Goal: Transaction & Acquisition: Book appointment/travel/reservation

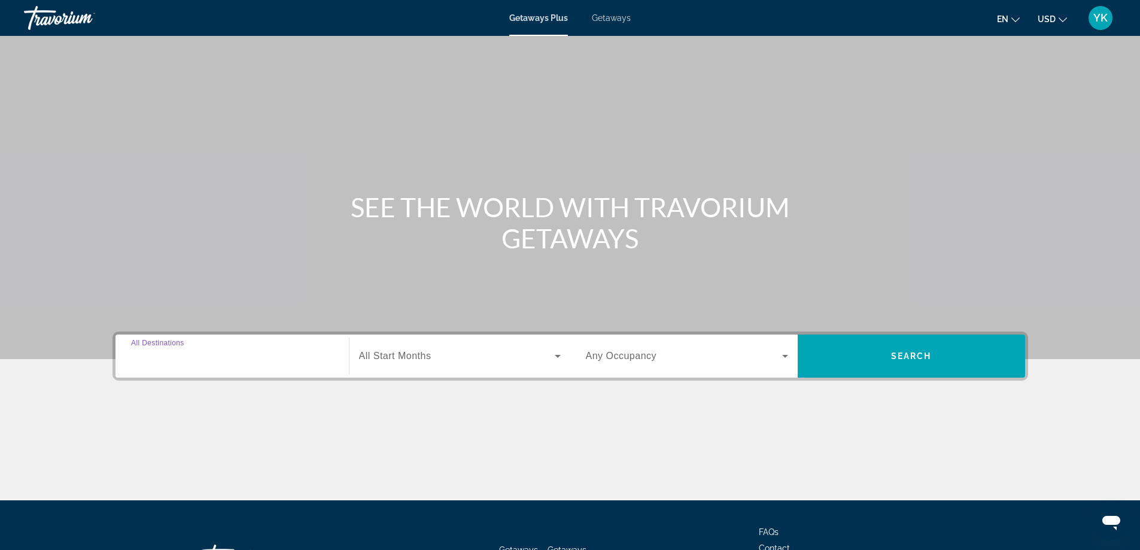
click at [242, 357] on input "Destination All Destinations" at bounding box center [232, 357] width 202 height 14
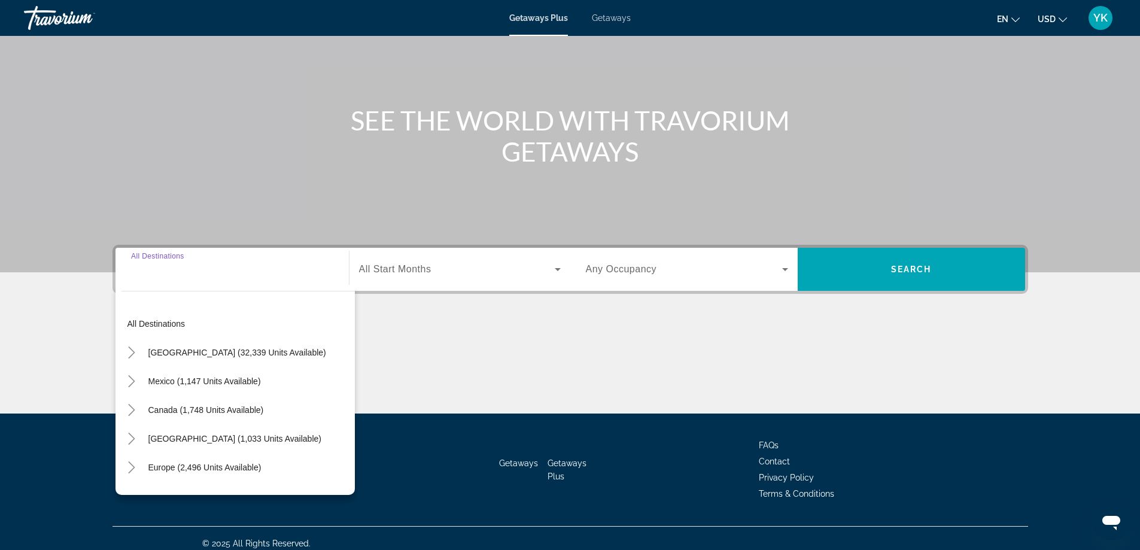
scroll to position [97, 0]
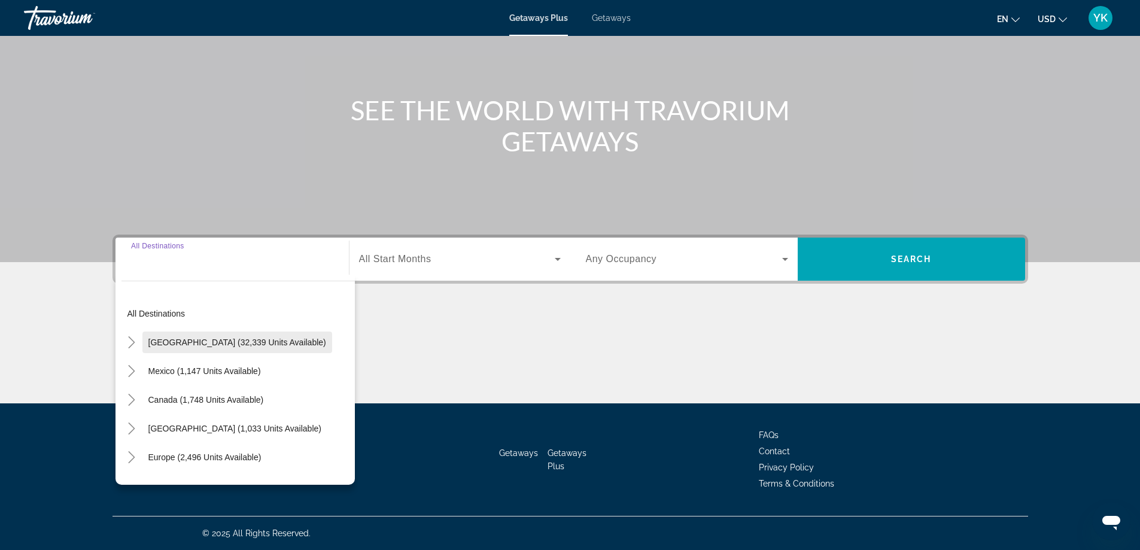
click at [248, 342] on span "[GEOGRAPHIC_DATA] (32,339 units available)" at bounding box center [237, 343] width 178 height 10
type input "**********"
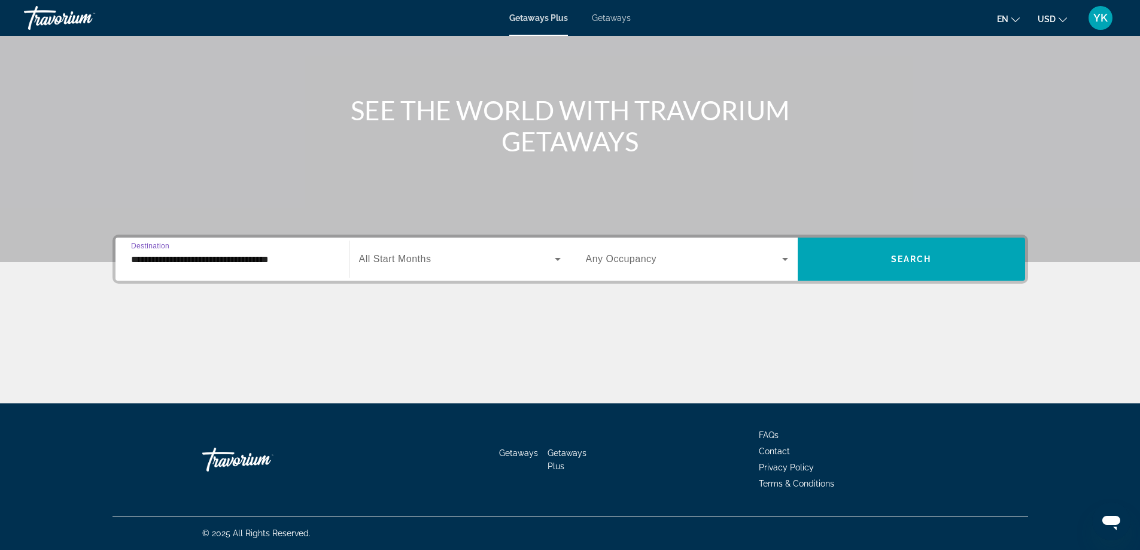
click at [403, 258] on span "All Start Months" at bounding box center [395, 259] width 72 height 10
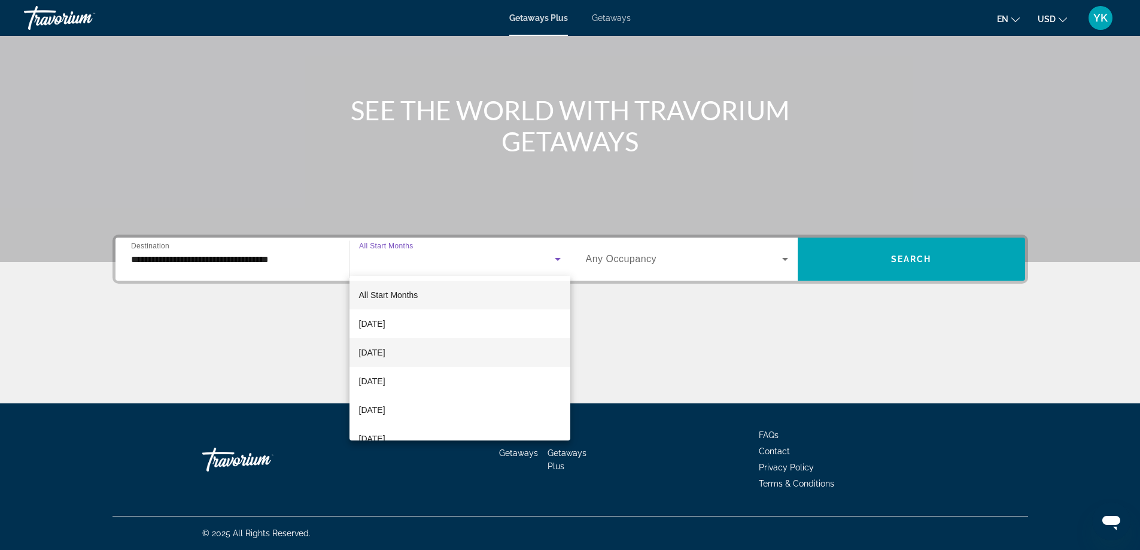
scroll to position [60, 0]
click at [386, 352] on span "[DATE]" at bounding box center [372, 350] width 26 height 14
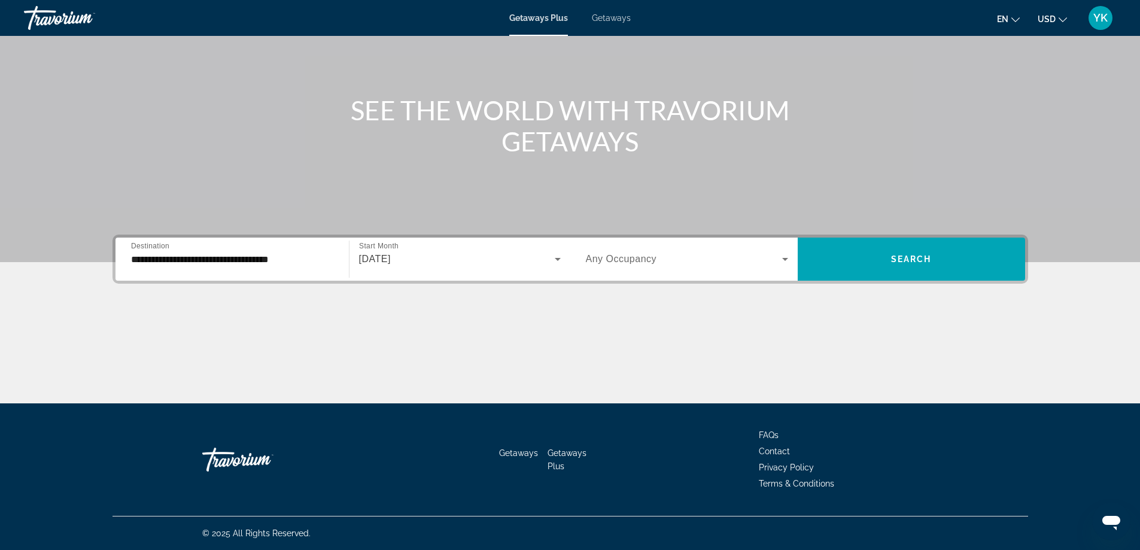
click at [623, 260] on span "Any Occupancy" at bounding box center [621, 259] width 71 height 10
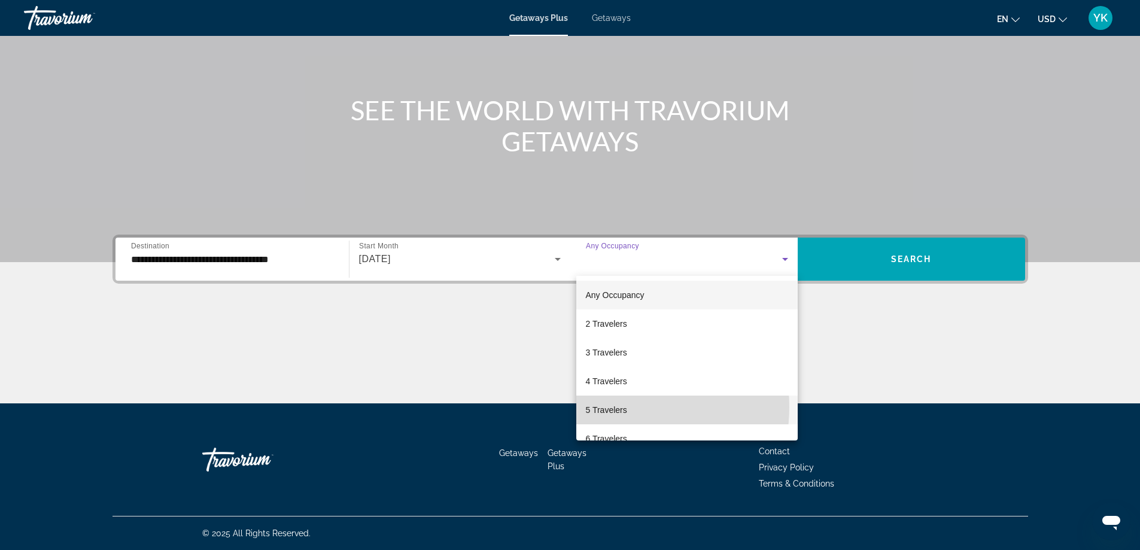
click at [614, 408] on span "5 Travelers" at bounding box center [606, 410] width 41 height 14
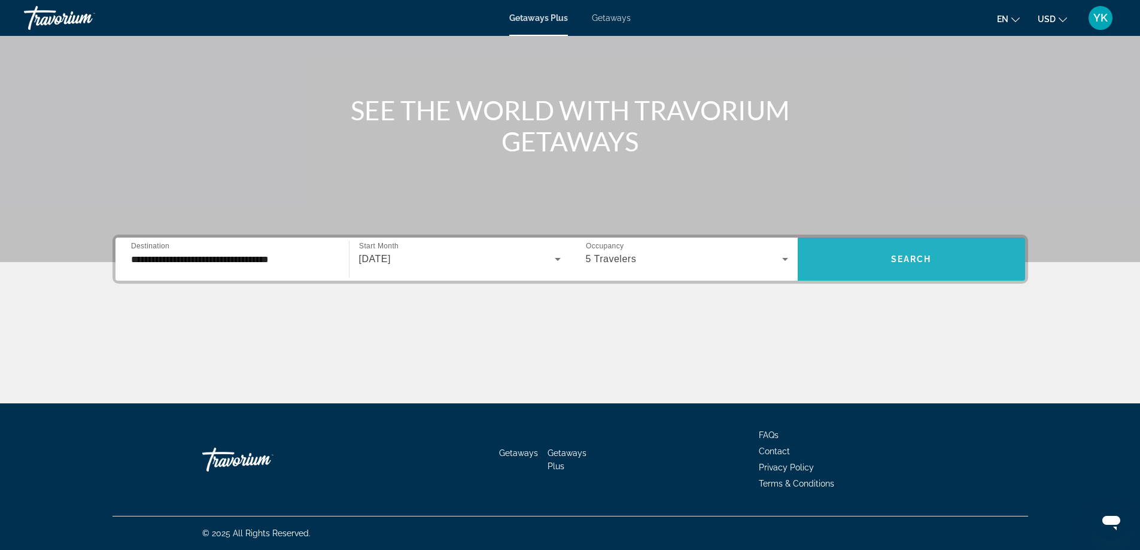
click at [884, 265] on span "Search widget" at bounding box center [911, 259] width 227 height 29
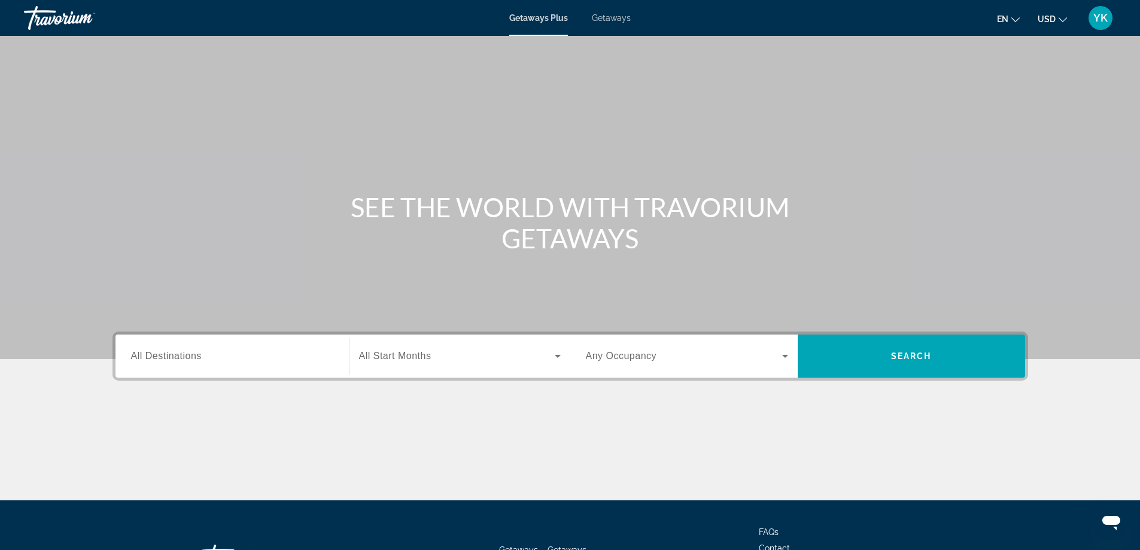
click at [260, 357] on input "Destination All Destinations" at bounding box center [232, 357] width 202 height 14
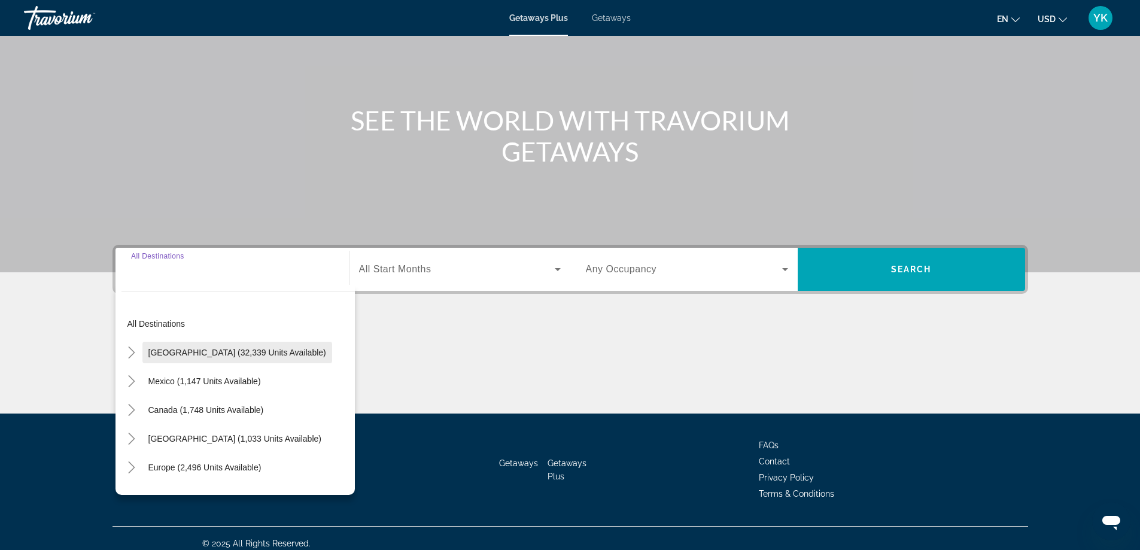
scroll to position [97, 0]
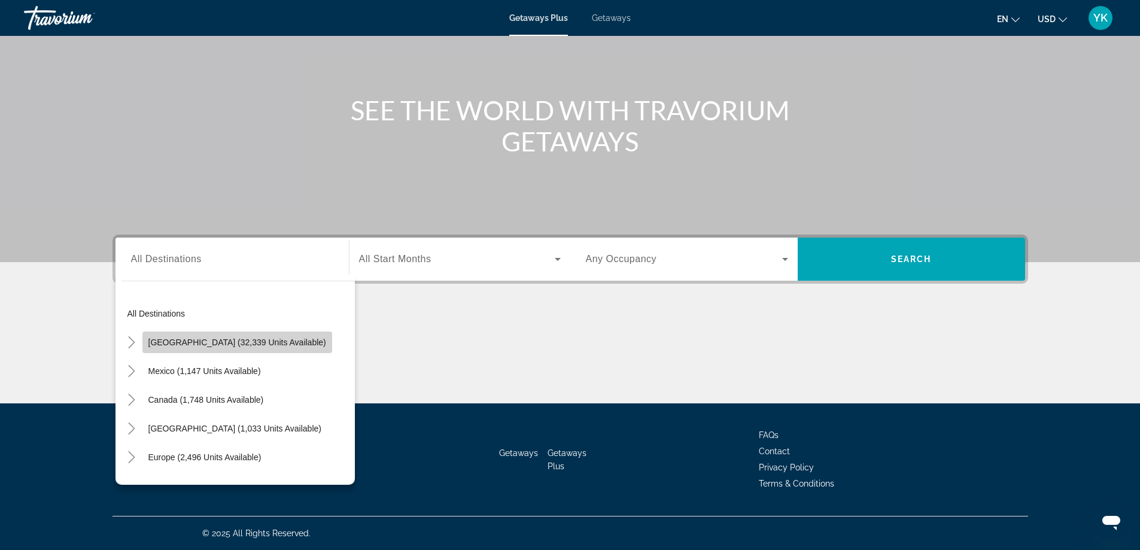
click at [238, 346] on span "[GEOGRAPHIC_DATA] (32,339 units available)" at bounding box center [237, 343] width 178 height 10
type input "**********"
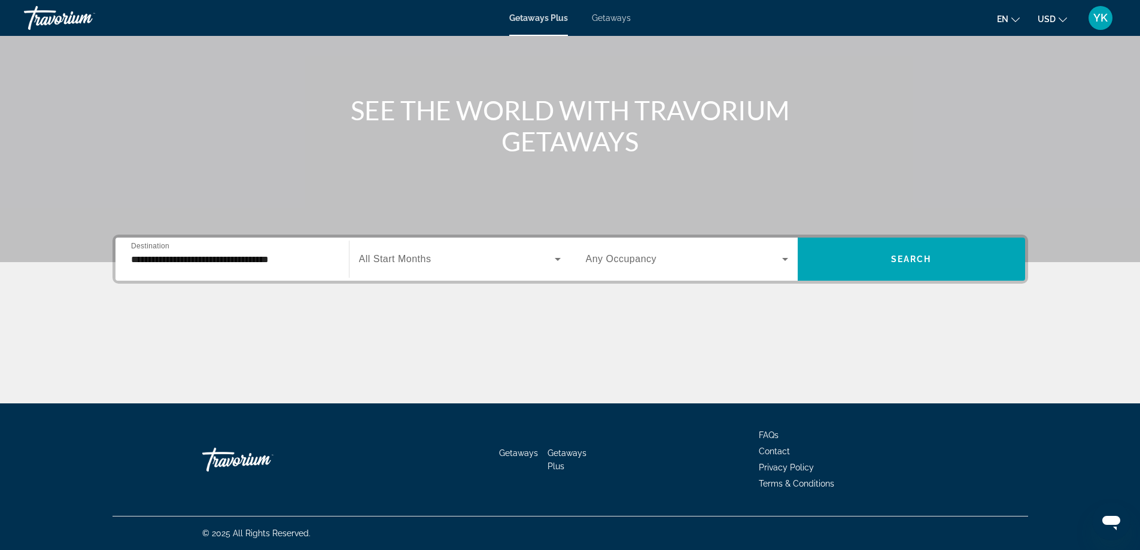
click at [403, 256] on span "All Start Months" at bounding box center [395, 259] width 72 height 10
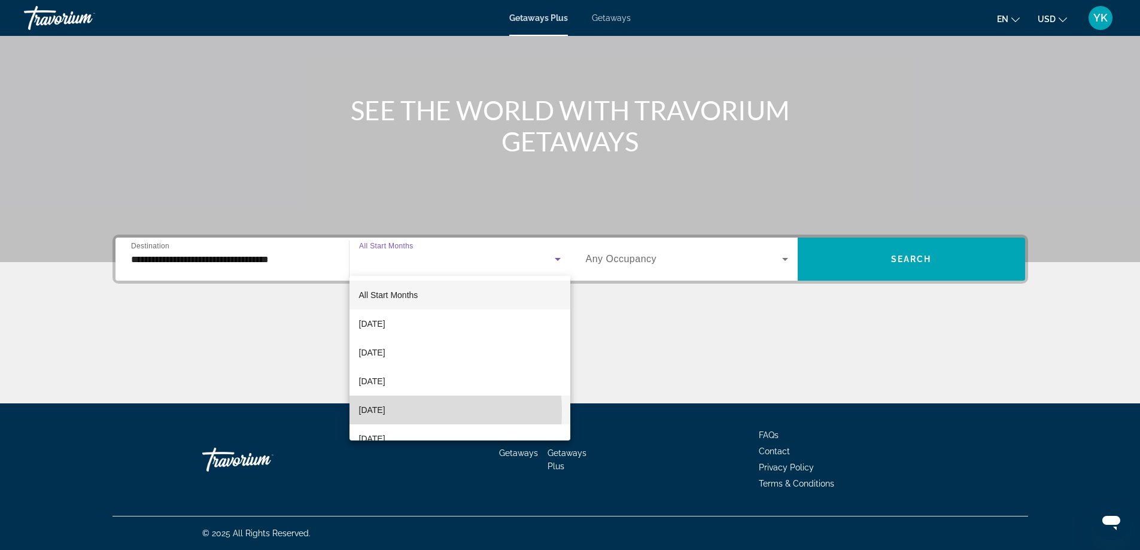
click at [386, 412] on span "[DATE]" at bounding box center [372, 410] width 26 height 14
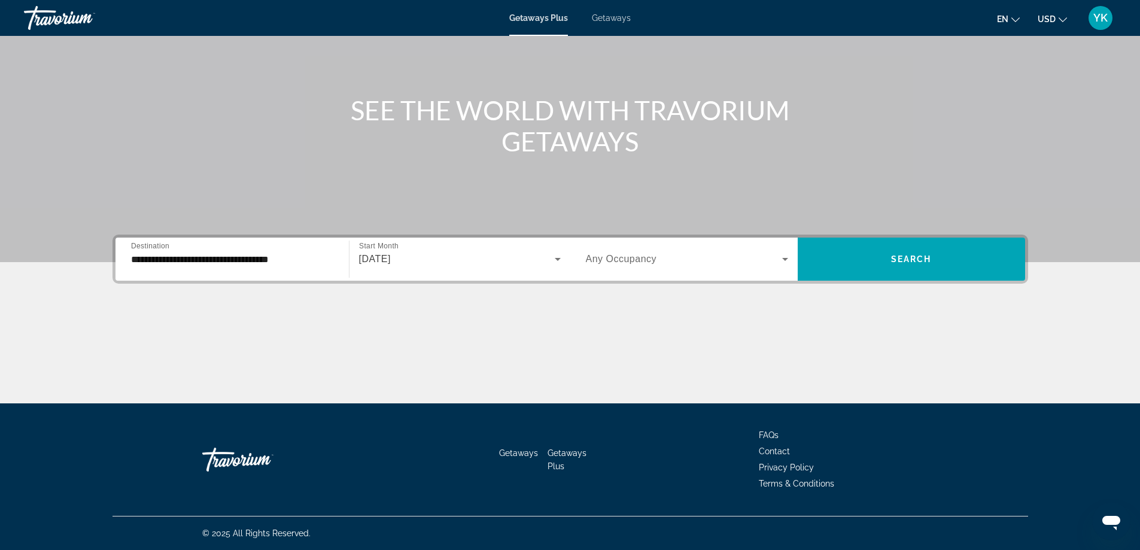
click at [623, 259] on span "Any Occupancy" at bounding box center [621, 259] width 71 height 10
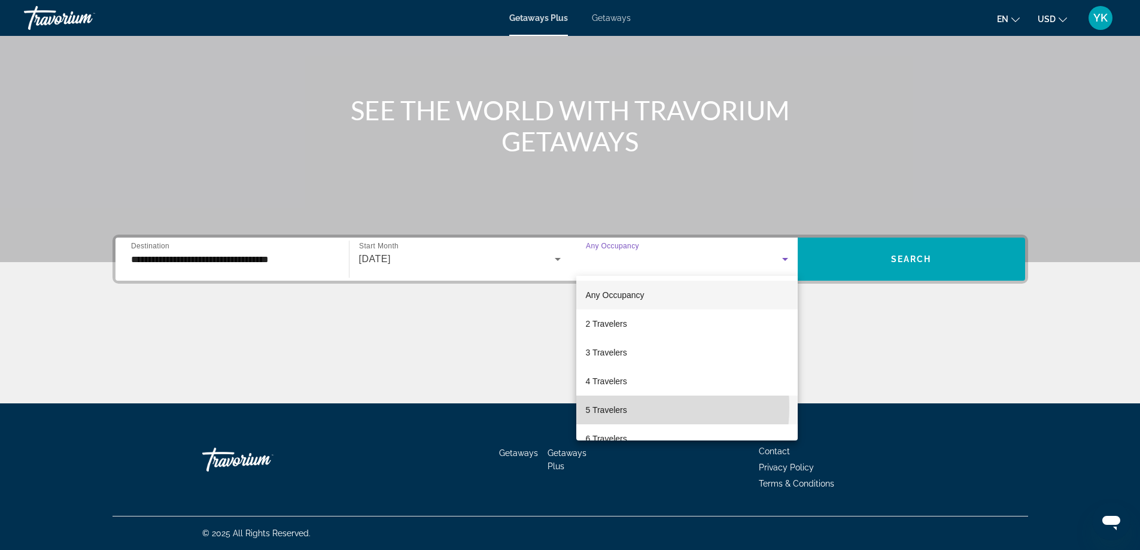
click at [610, 407] on span "5 Travelers" at bounding box center [606, 410] width 41 height 14
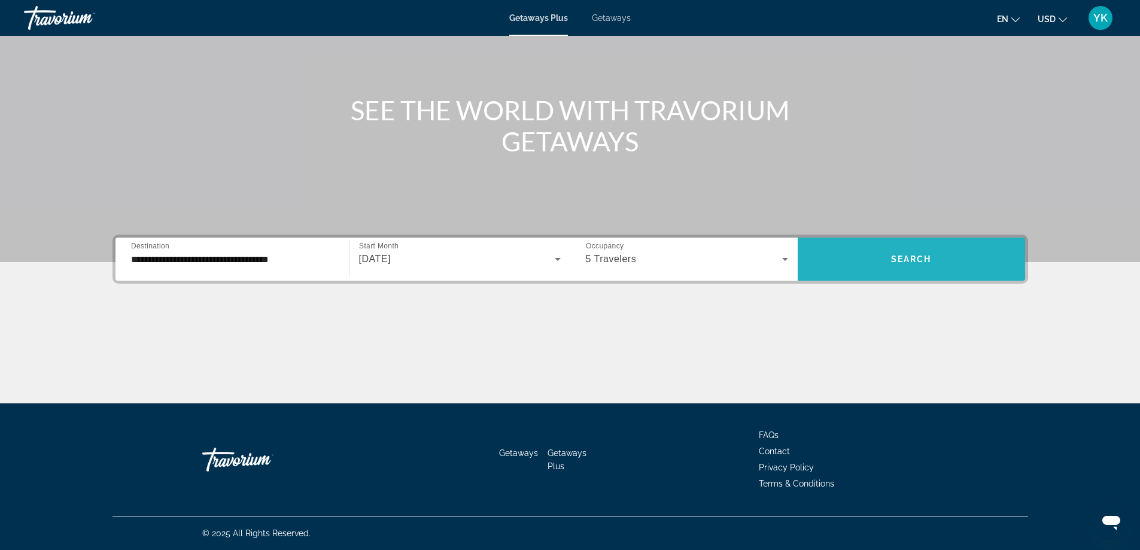
click at [879, 259] on span "Search widget" at bounding box center [911, 259] width 227 height 29
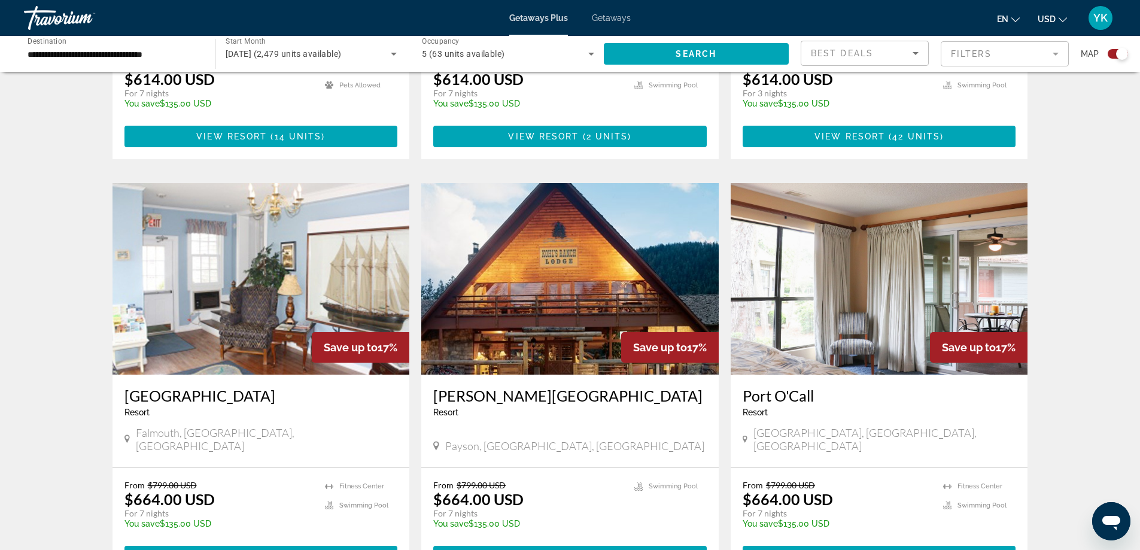
scroll to position [1117, 0]
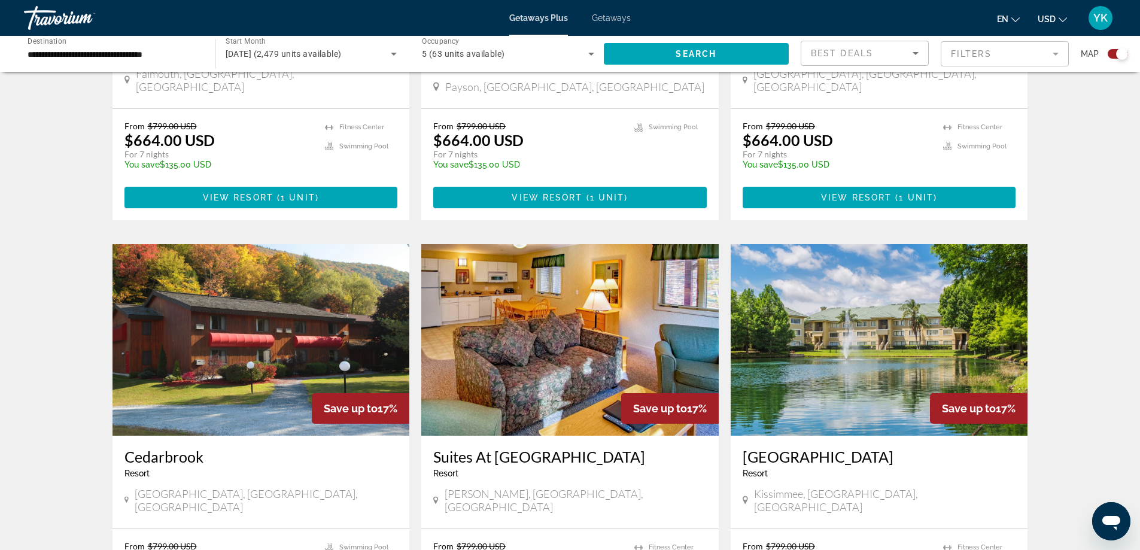
click at [784, 448] on h3 "[GEOGRAPHIC_DATA]" at bounding box center [880, 457] width 274 height 18
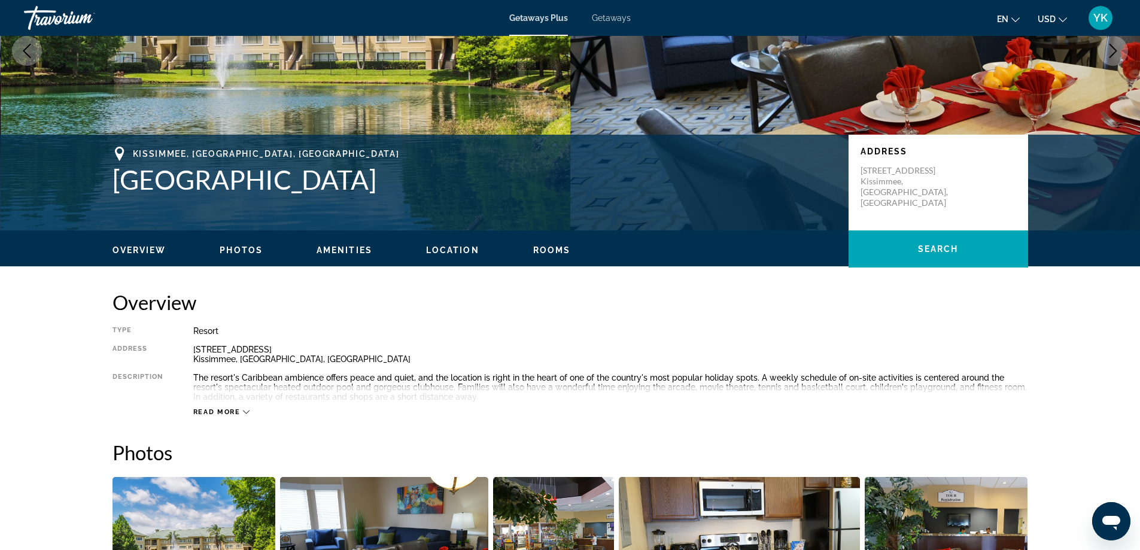
scroll to position [180, 0]
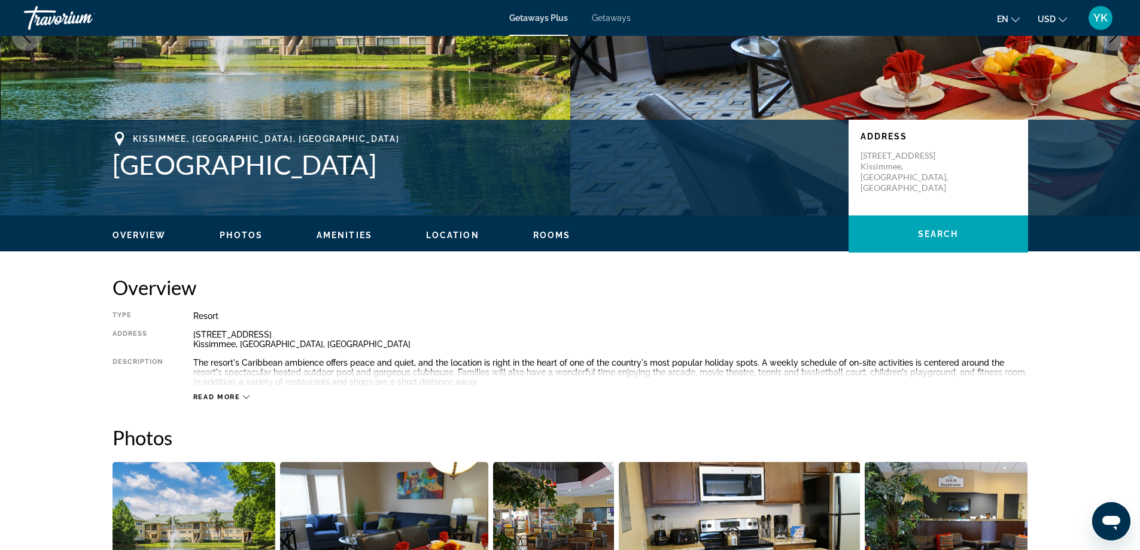
click at [242, 396] on div "Read more" at bounding box center [221, 397] width 57 height 8
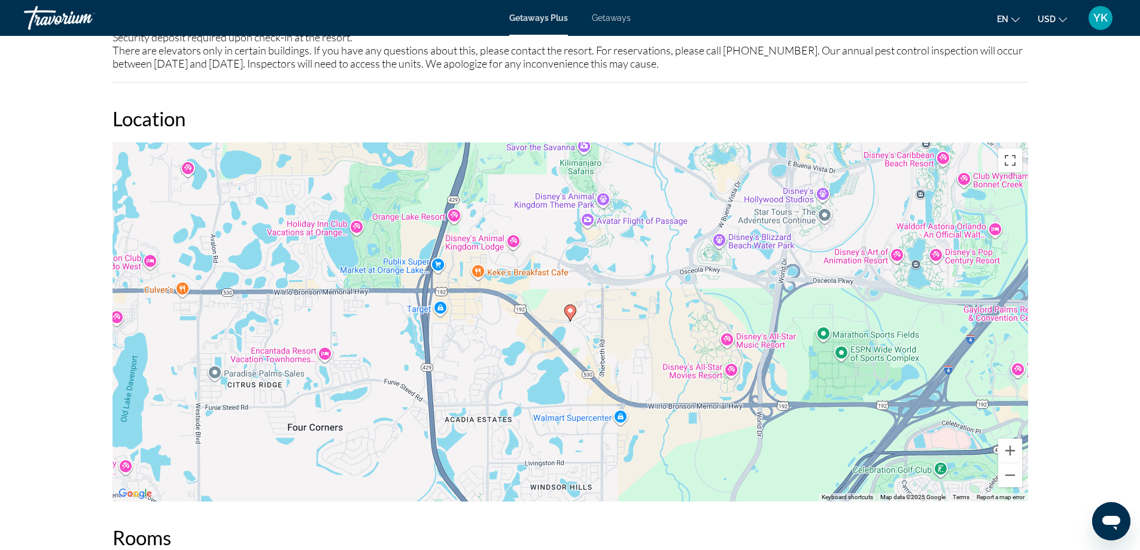
scroll to position [1856, 0]
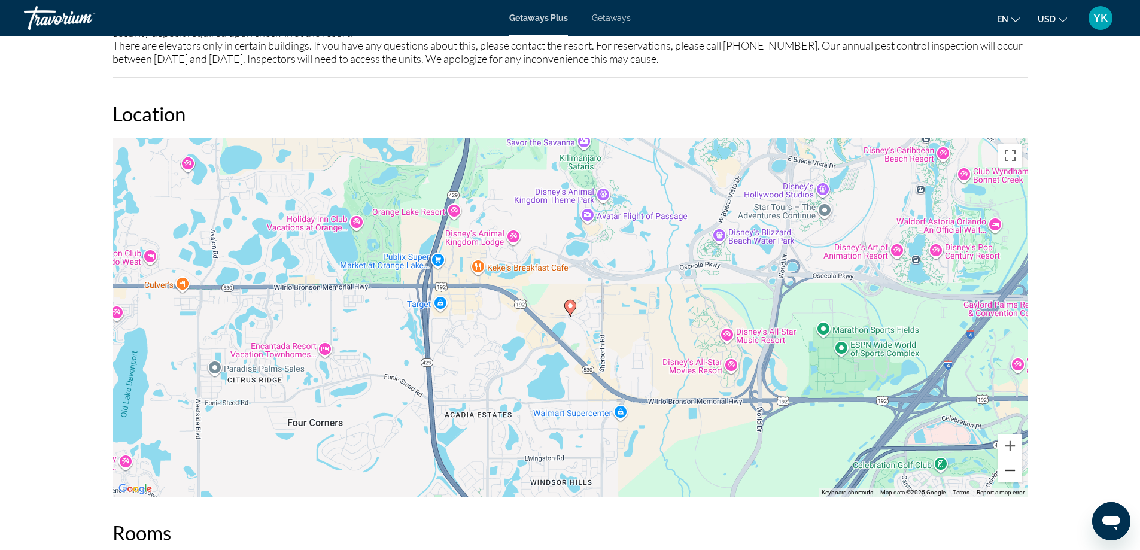
click at [1014, 464] on button "Zoom out" at bounding box center [1011, 471] width 24 height 24
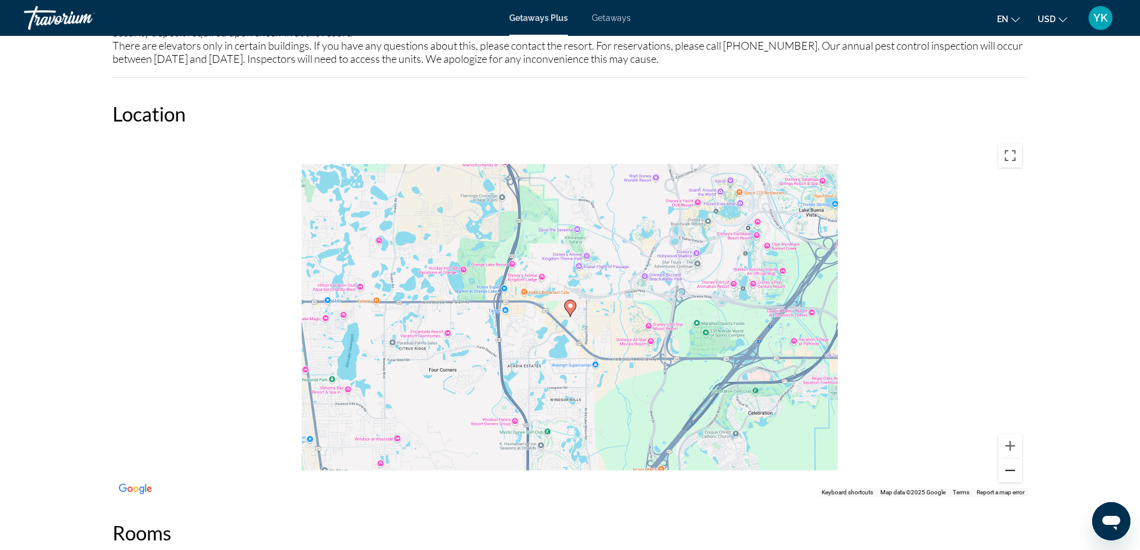
click at [1011, 461] on button "Zoom out" at bounding box center [1011, 471] width 24 height 24
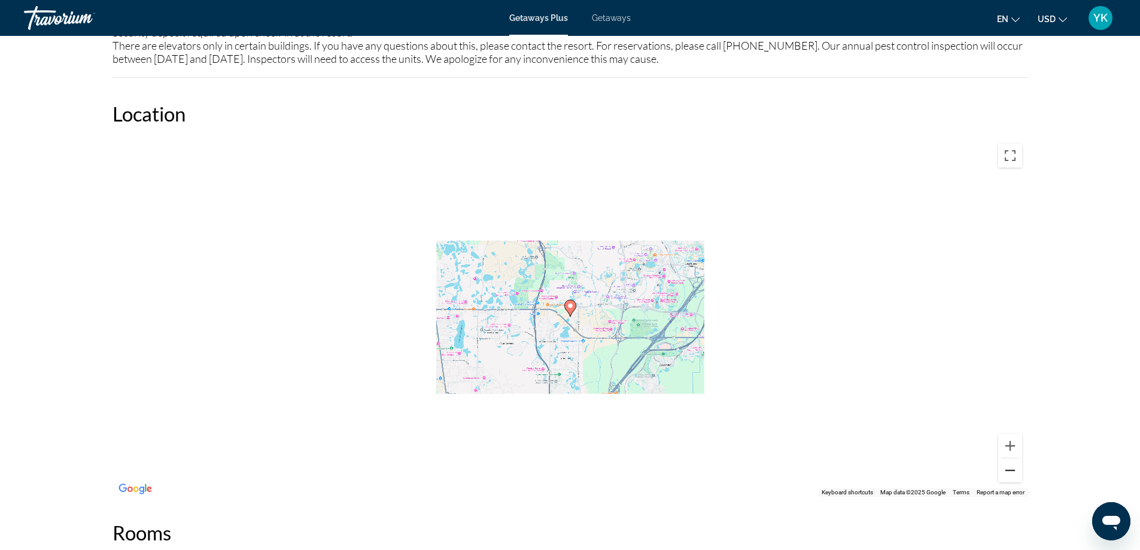
click at [1011, 461] on button "Zoom out" at bounding box center [1011, 471] width 24 height 24
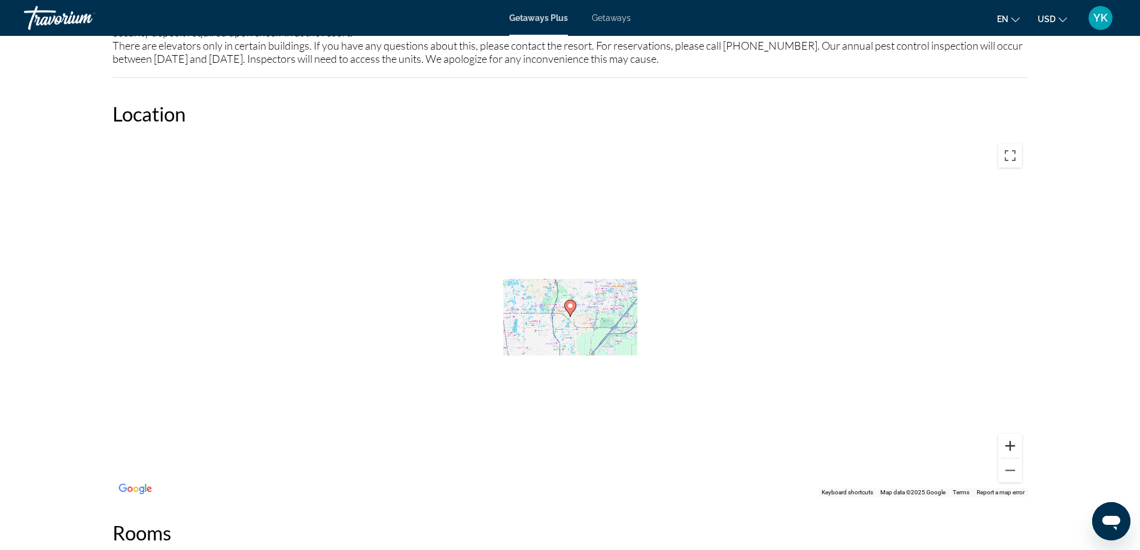
click at [1010, 434] on button "Zoom in" at bounding box center [1011, 446] width 24 height 24
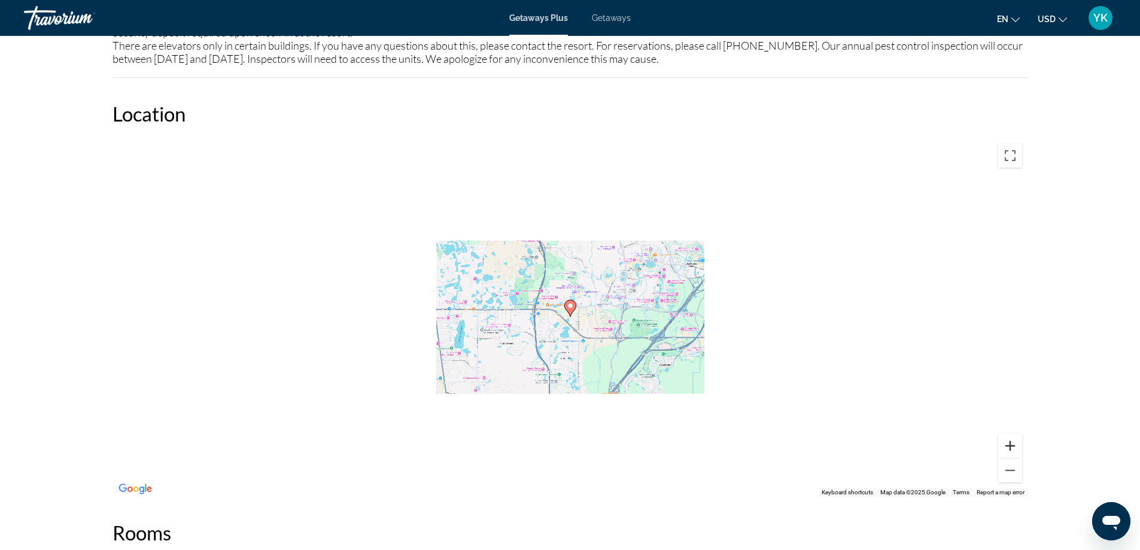
click at [1010, 434] on button "Zoom in" at bounding box center [1011, 446] width 24 height 24
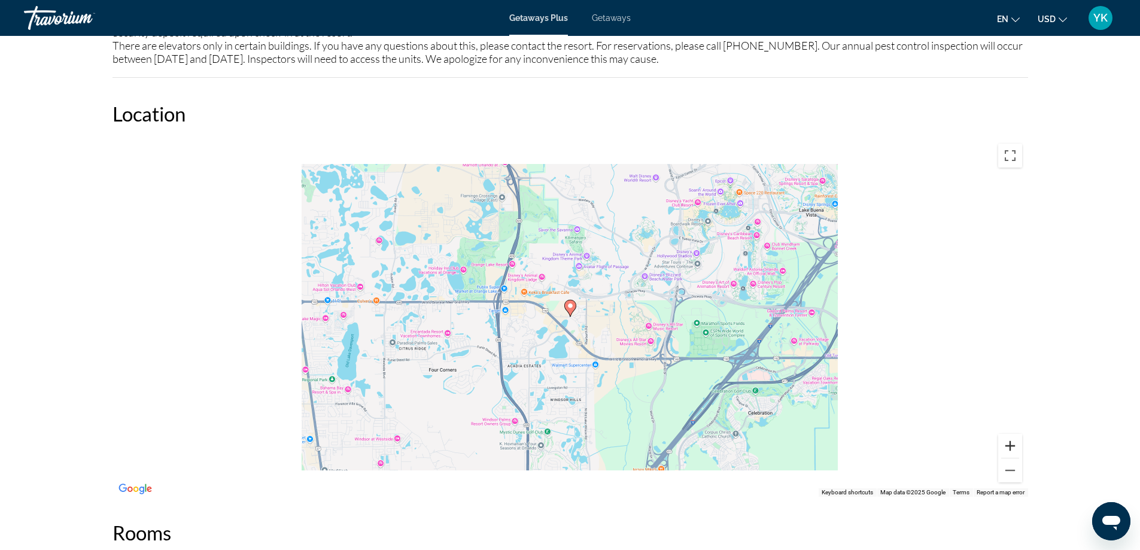
click at [1010, 434] on button "Zoom in" at bounding box center [1011, 446] width 24 height 24
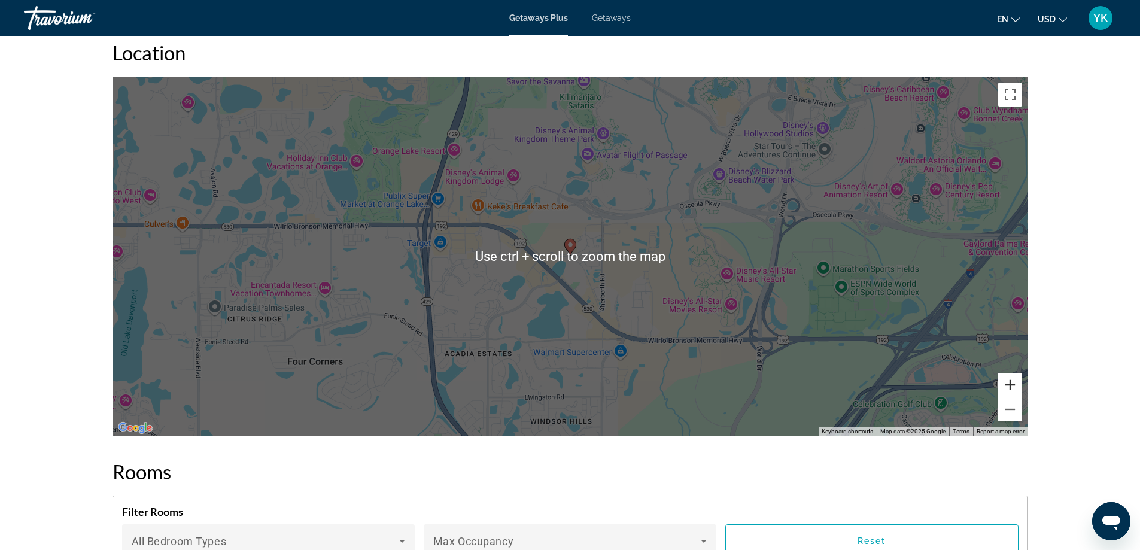
scroll to position [1916, 0]
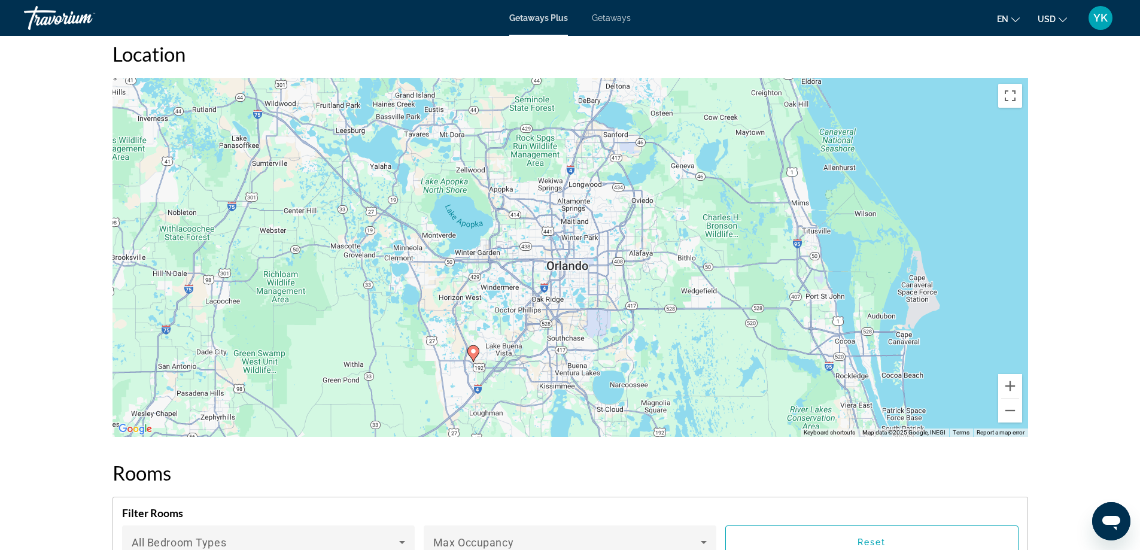
drag, startPoint x: 610, startPoint y: 362, endPoint x: 529, endPoint y: 382, distance: 83.8
click at [529, 382] on div "To activate drag with keyboard, press Alt + Enter. Once in keyboard drag state,…" at bounding box center [571, 257] width 916 height 359
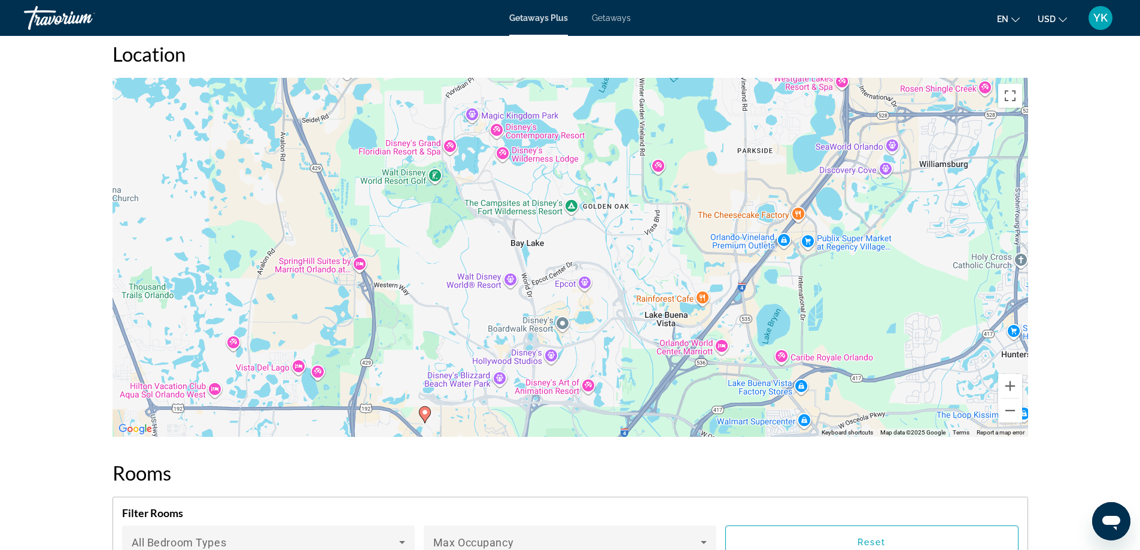
drag, startPoint x: 509, startPoint y: 317, endPoint x: 579, endPoint y: 354, distance: 79.3
click at [579, 354] on div "To activate drag with keyboard, press Alt + Enter. Once in keyboard drag state,…" at bounding box center [571, 257] width 916 height 359
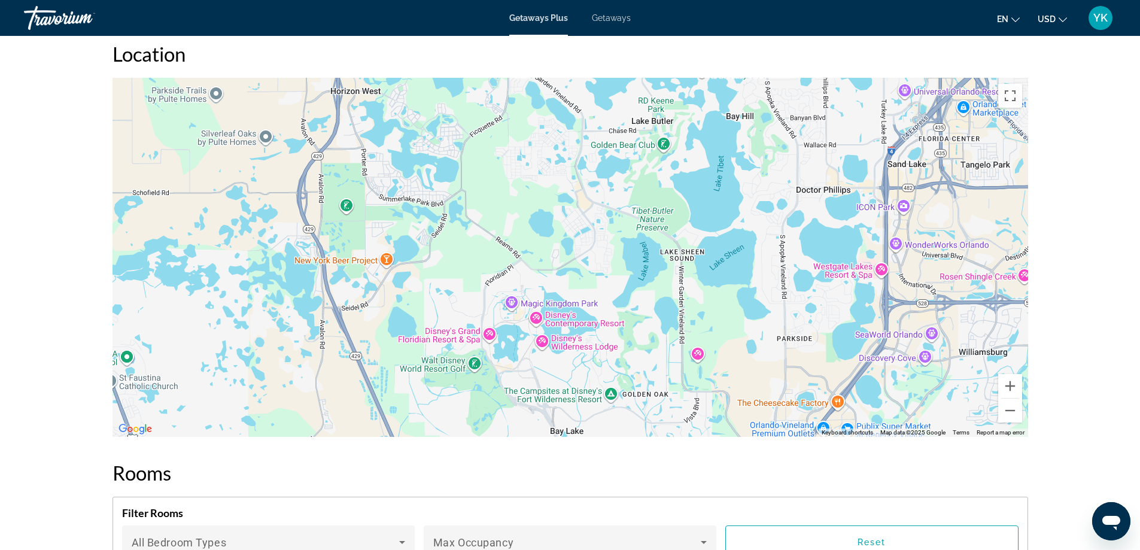
drag, startPoint x: 552, startPoint y: 253, endPoint x: 587, endPoint y: 417, distance: 167.7
click at [587, 417] on div "To activate drag with keyboard, press Alt + Enter. Once in keyboard drag state,…" at bounding box center [571, 257] width 916 height 359
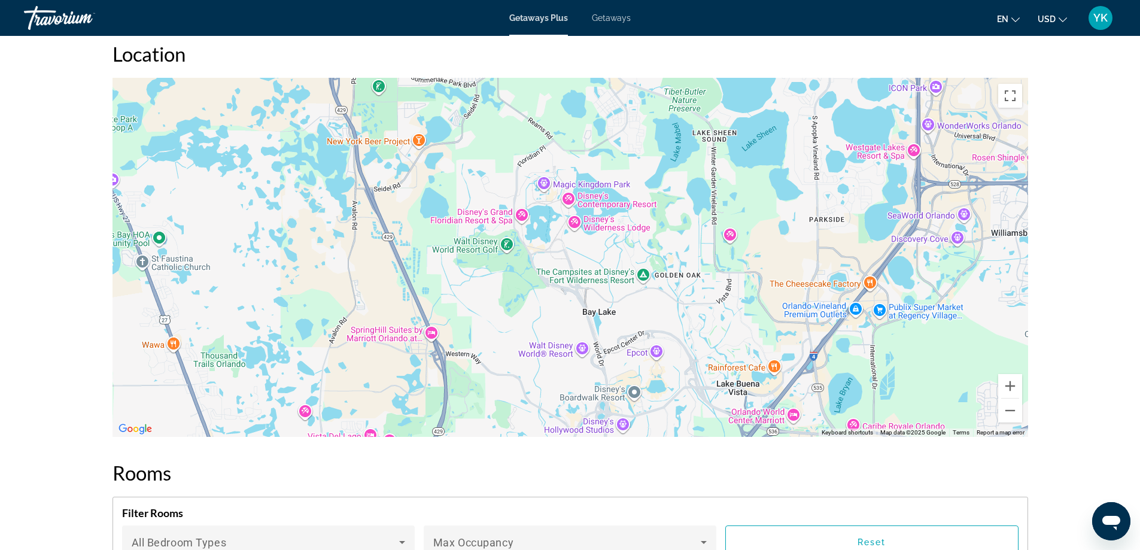
drag, startPoint x: 714, startPoint y: 246, endPoint x: 743, endPoint y: 141, distance: 109.4
click at [743, 141] on div "Main content" at bounding box center [571, 257] width 916 height 359
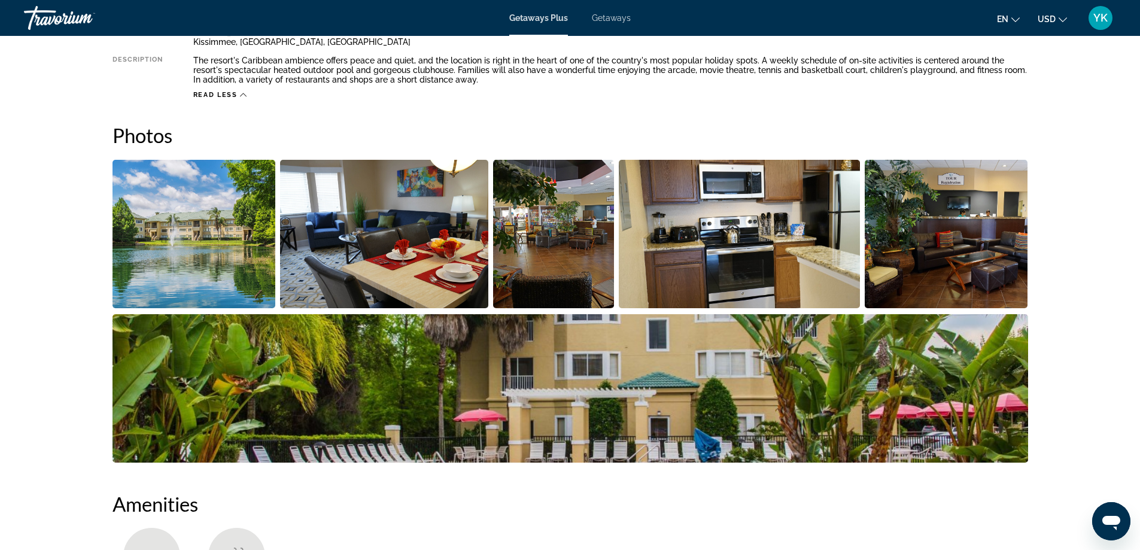
scroll to position [299, 0]
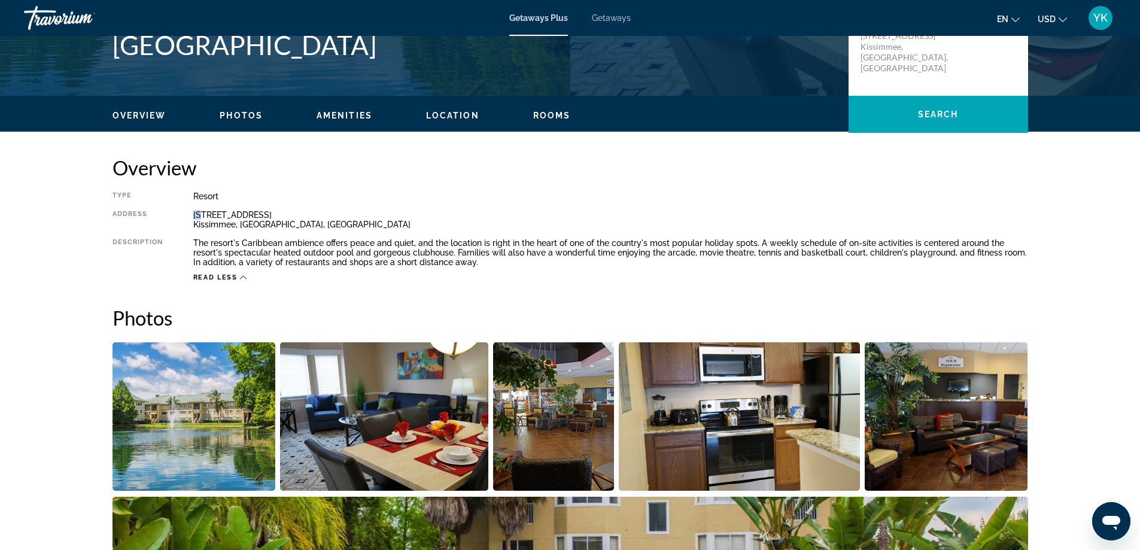
drag, startPoint x: 193, startPoint y: 216, endPoint x: 201, endPoint y: 216, distance: 7.8
click at [201, 216] on div "7751 Black Lake Road Kissimmee, FL, USA" at bounding box center [610, 219] width 835 height 19
drag, startPoint x: 116, startPoint y: 54, endPoint x: 318, endPoint y: 53, distance: 202.9
click at [318, 53] on h1 "[GEOGRAPHIC_DATA]" at bounding box center [475, 44] width 724 height 31
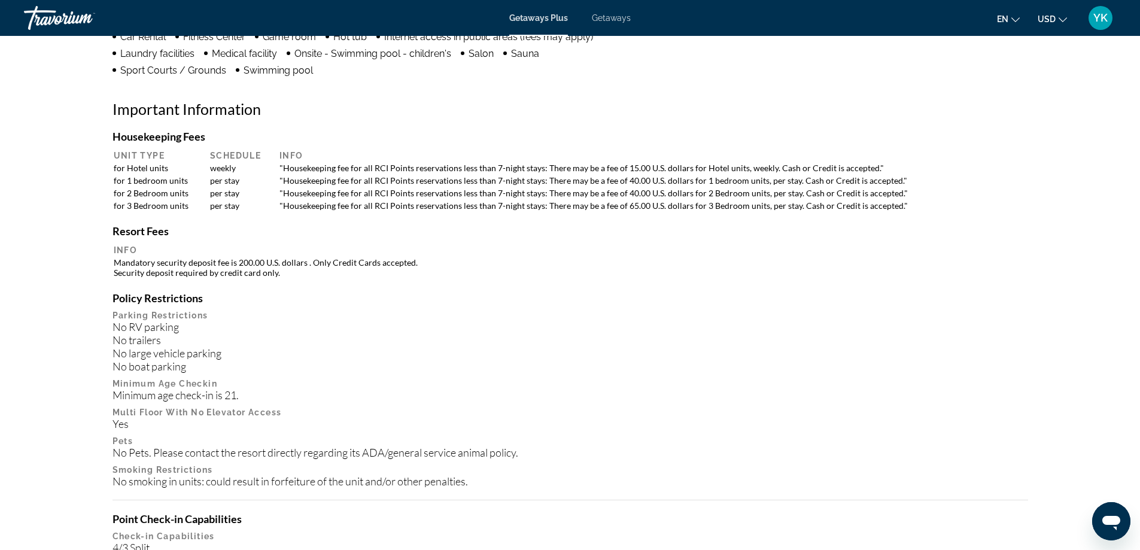
scroll to position [1064, 0]
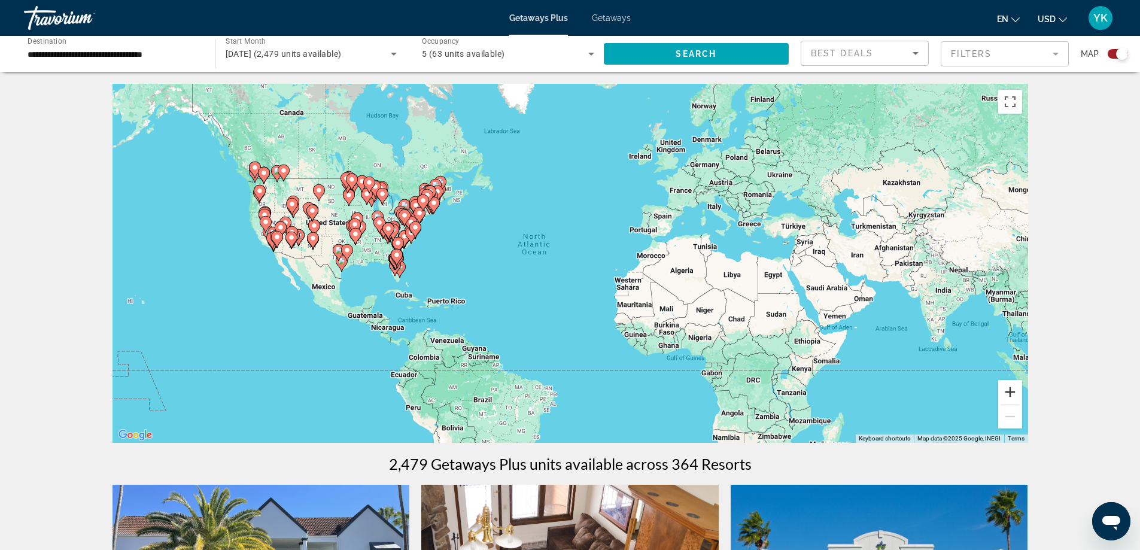
click at [1013, 390] on button "Zoom in" at bounding box center [1011, 392] width 24 height 24
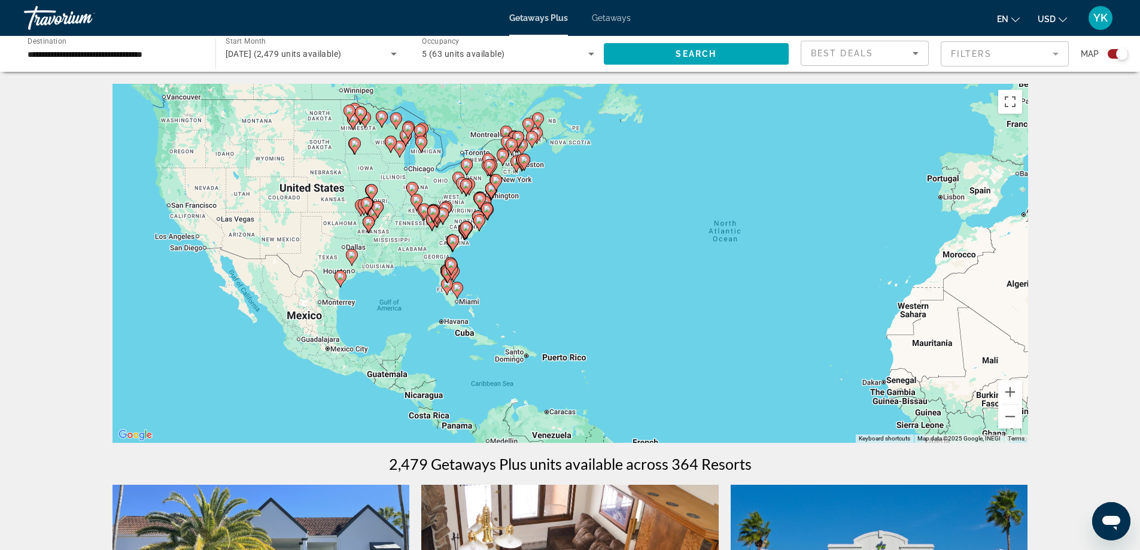
drag, startPoint x: 604, startPoint y: 345, endPoint x: 832, endPoint y: 351, distance: 228.2
click at [832, 351] on div "To activate drag with keyboard, press Alt + Enter. Once in keyboard drag state,…" at bounding box center [571, 263] width 916 height 359
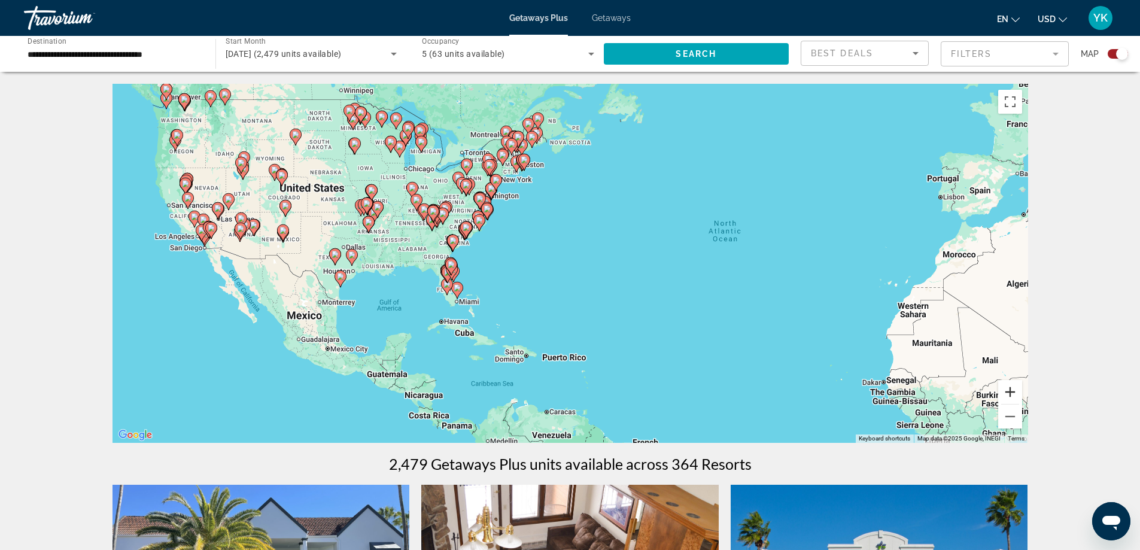
click at [1007, 393] on button "Zoom in" at bounding box center [1011, 392] width 24 height 24
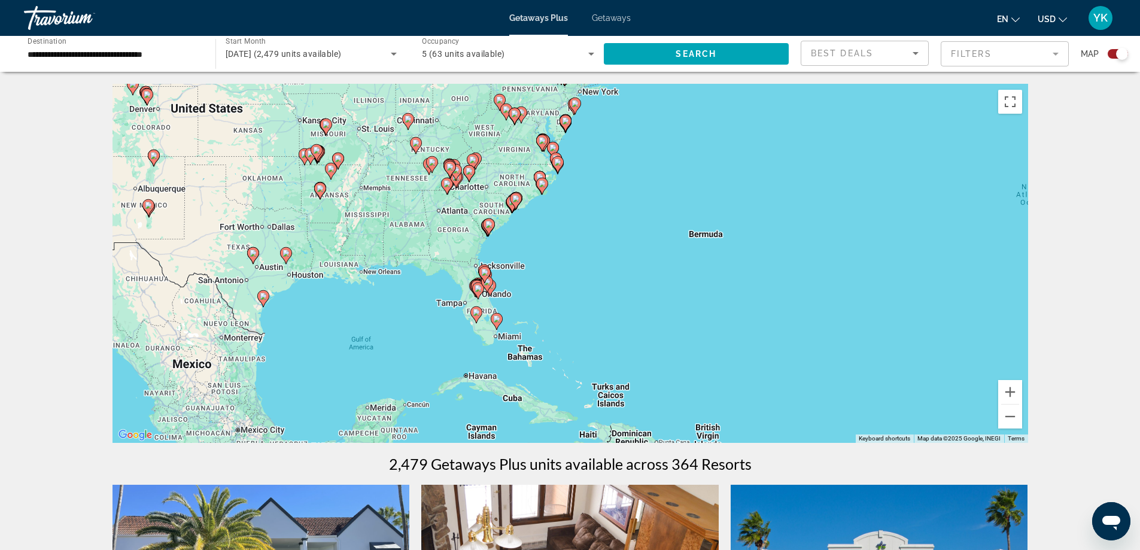
drag, startPoint x: 366, startPoint y: 304, endPoint x: 651, endPoint y: 294, distance: 285.1
click at [651, 294] on div "To activate drag with keyboard, press Alt + Enter. Once in keyboard drag state,…" at bounding box center [571, 263] width 916 height 359
click at [1012, 389] on button "Zoom in" at bounding box center [1011, 392] width 24 height 24
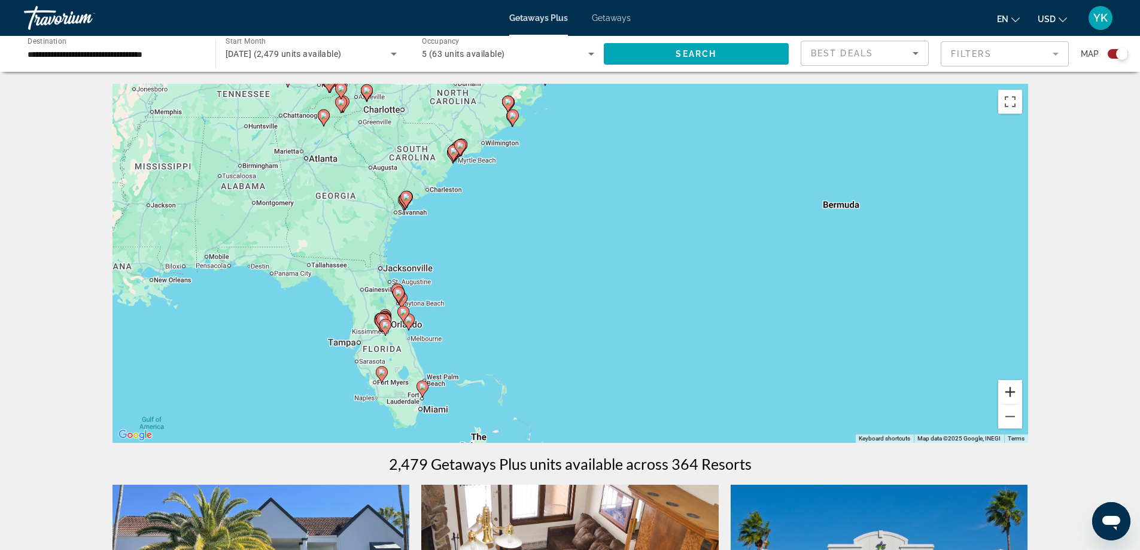
click at [1013, 395] on button "Zoom in" at bounding box center [1011, 392] width 24 height 24
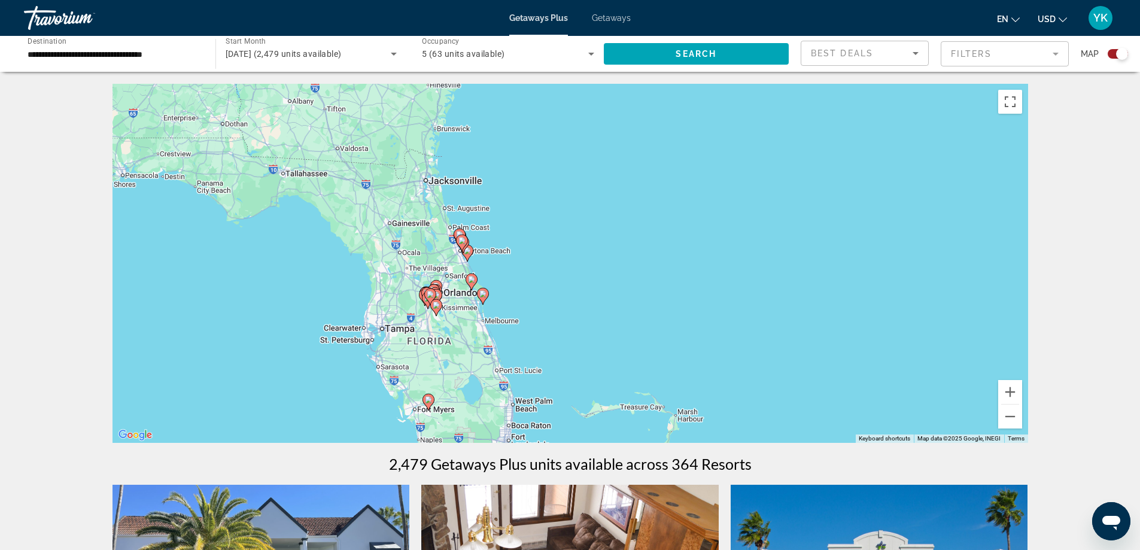
drag, startPoint x: 273, startPoint y: 356, endPoint x: 568, endPoint y: 238, distance: 317.8
click at [585, 241] on div "To activate drag with keyboard, press Alt + Enter. Once in keyboard drag state,…" at bounding box center [571, 263] width 916 height 359
click at [1010, 394] on button "Zoom in" at bounding box center [1011, 392] width 24 height 24
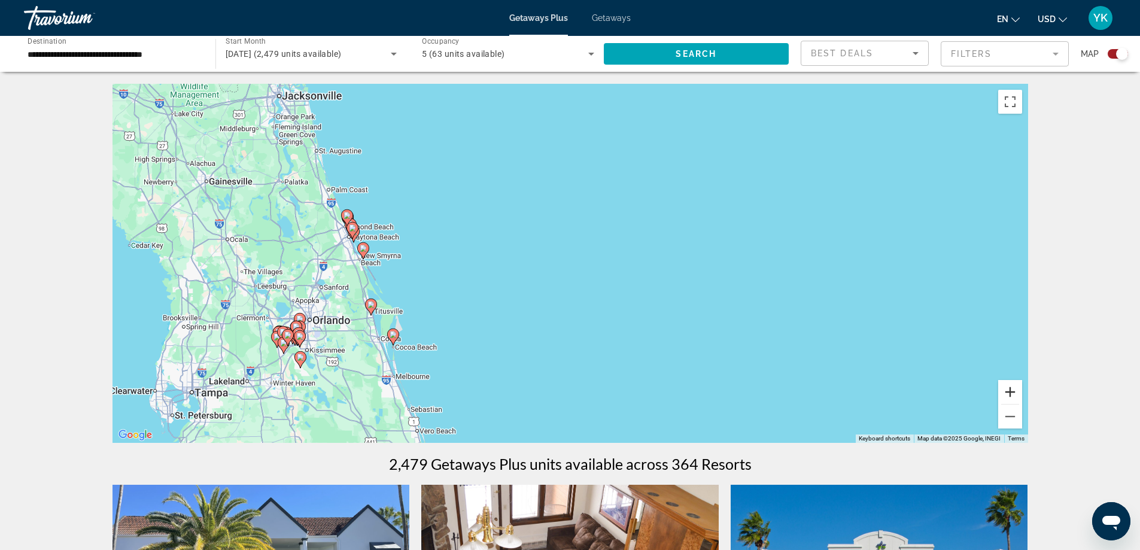
click at [1010, 393] on button "Zoom in" at bounding box center [1011, 392] width 24 height 24
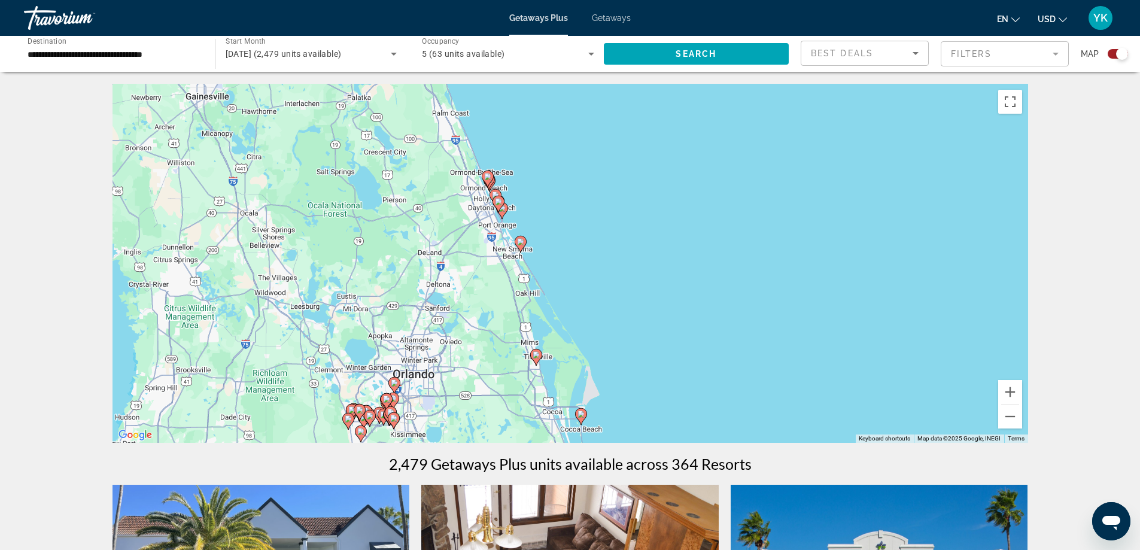
drag, startPoint x: 357, startPoint y: 268, endPoint x: 673, endPoint y: 259, distance: 315.6
click at [695, 264] on div "To activate drag with keyboard, press Alt + Enter. Once in keyboard drag state,…" at bounding box center [571, 263] width 916 height 359
click at [1010, 396] on button "Zoom in" at bounding box center [1011, 392] width 24 height 24
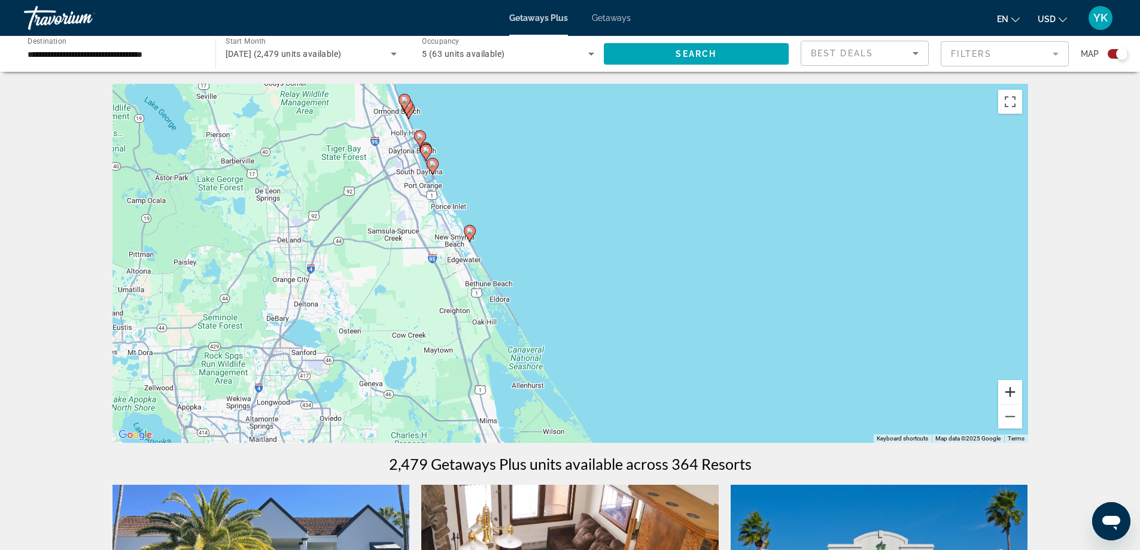
click at [1012, 394] on button "Zoom in" at bounding box center [1011, 392] width 24 height 24
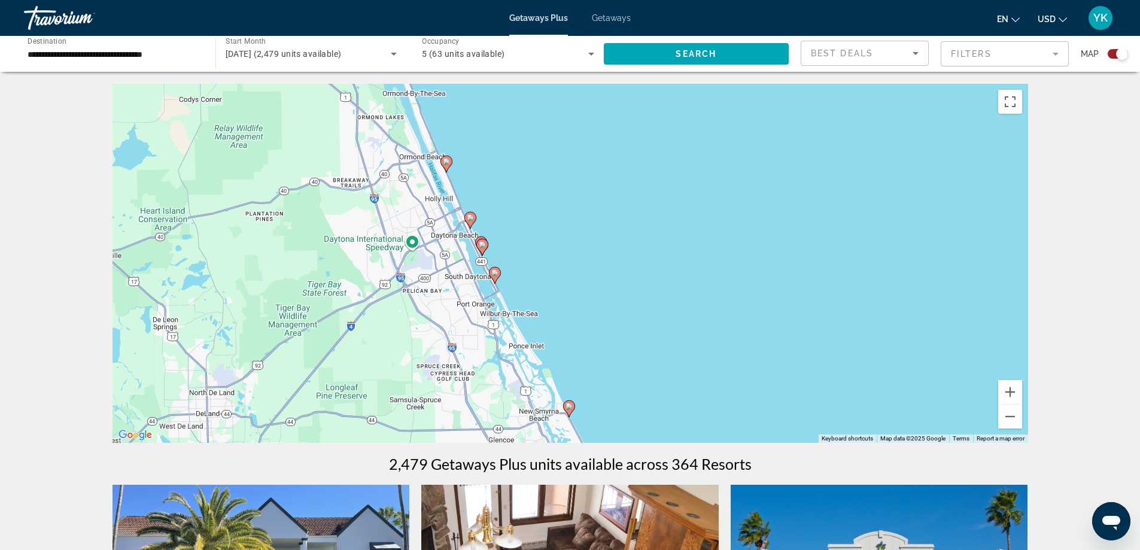
drag, startPoint x: 427, startPoint y: 186, endPoint x: 628, endPoint y: 384, distance: 282.3
click at [628, 384] on div "To activate drag with keyboard, press Alt + Enter. Once in keyboard drag state,…" at bounding box center [571, 263] width 916 height 359
click at [469, 217] on image "Main content" at bounding box center [470, 217] width 7 height 7
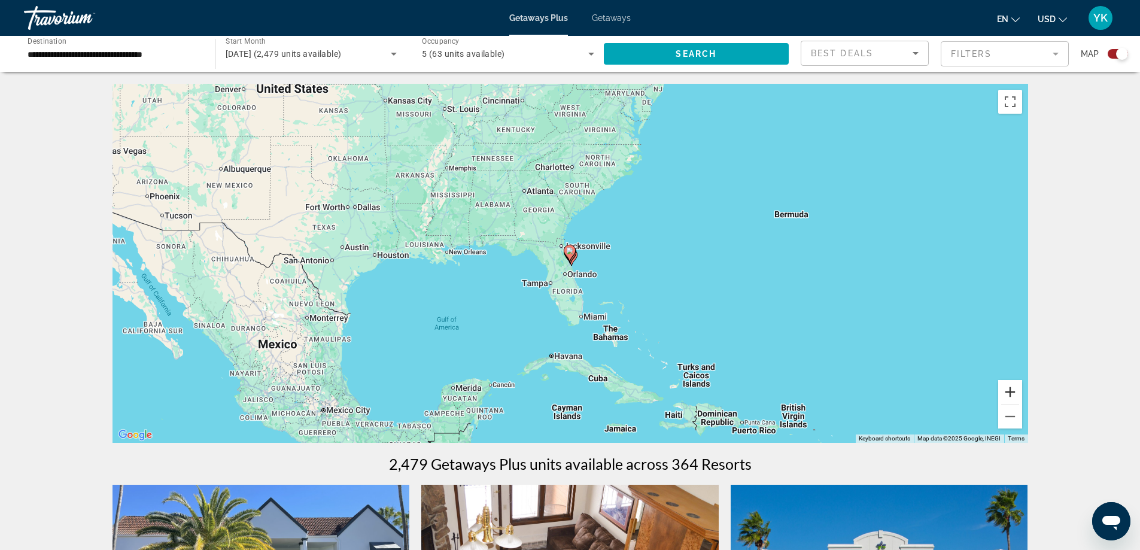
click at [1010, 387] on button "Zoom in" at bounding box center [1011, 392] width 24 height 24
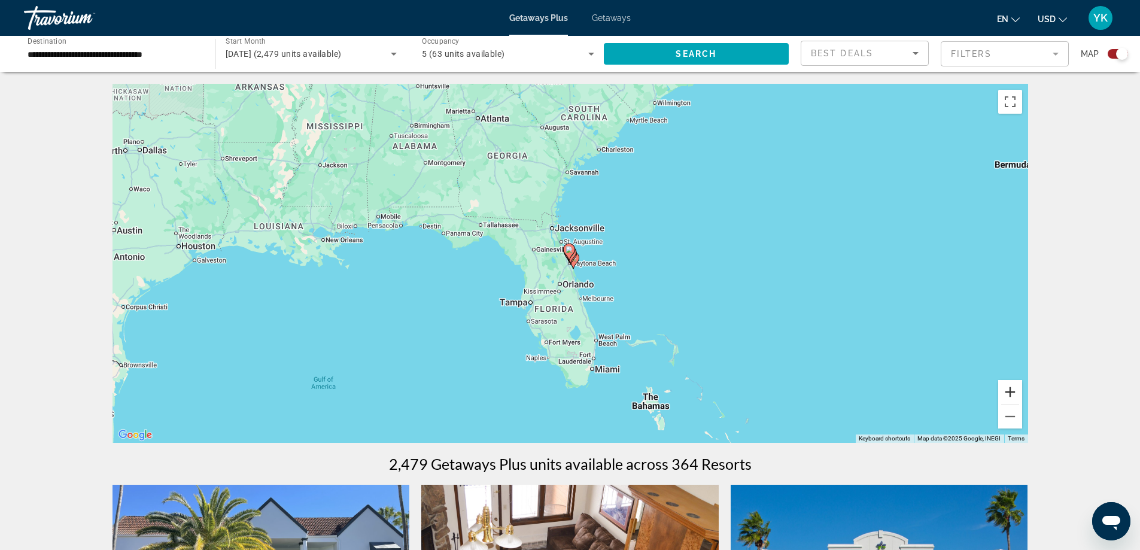
click at [1010, 387] on button "Zoom in" at bounding box center [1011, 392] width 24 height 24
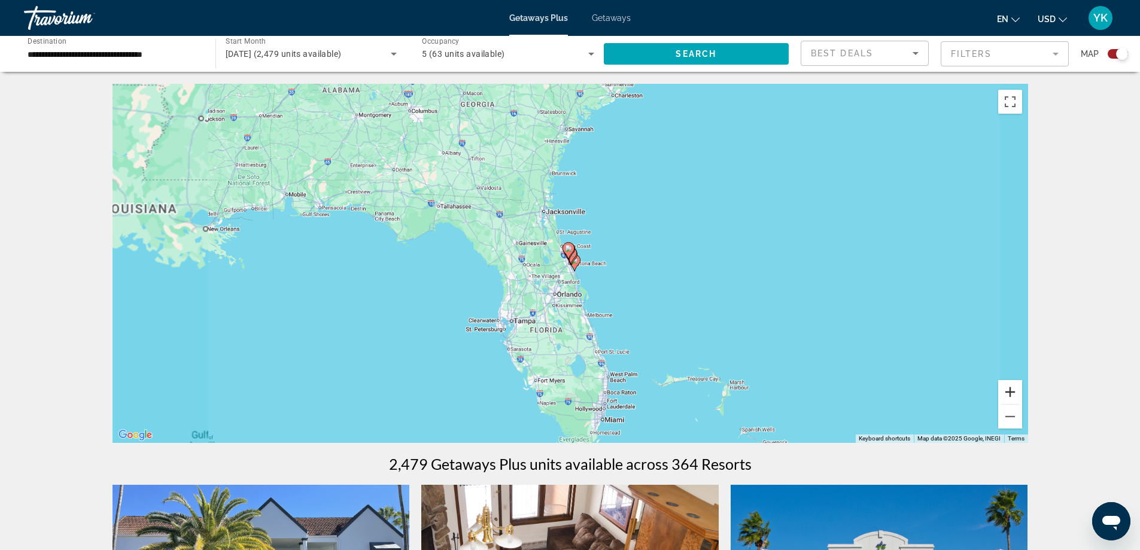
click at [1010, 387] on button "Zoom in" at bounding box center [1011, 392] width 24 height 24
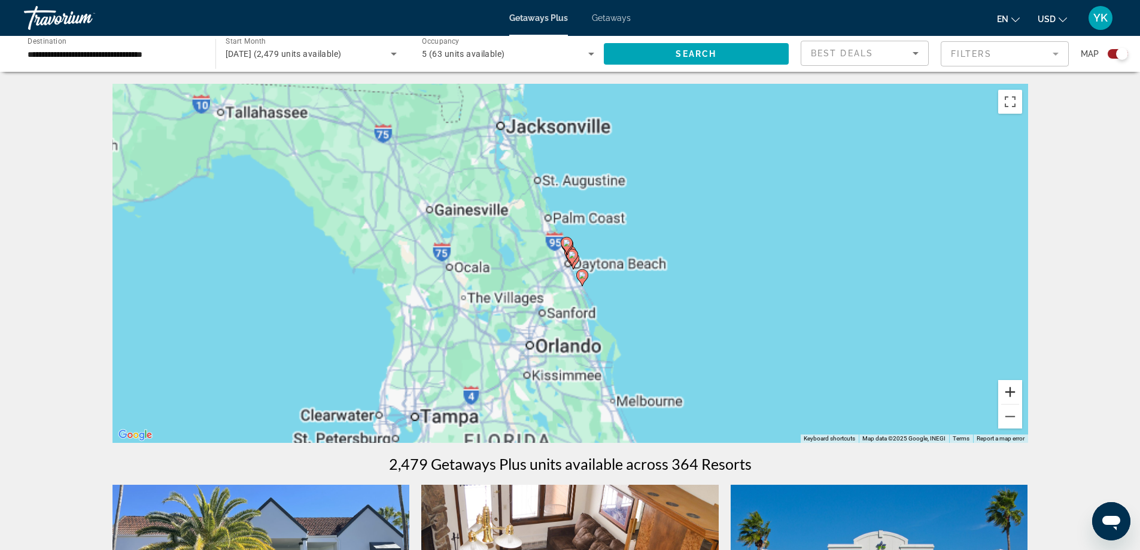
click at [1010, 387] on button "Zoom in" at bounding box center [1011, 392] width 24 height 24
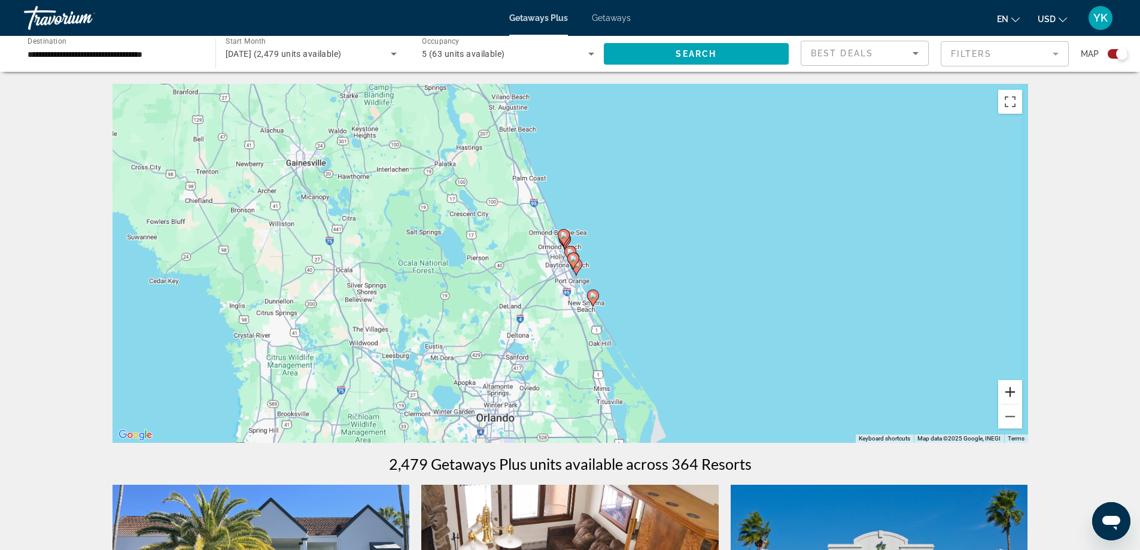
click at [1010, 387] on button "Zoom in" at bounding box center [1011, 392] width 24 height 24
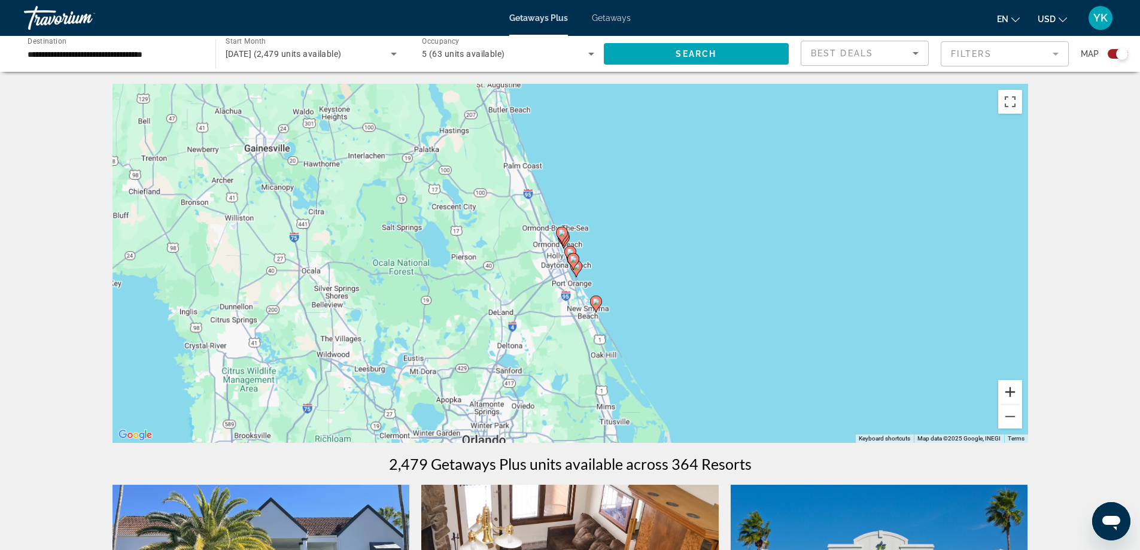
click at [1010, 387] on button "Zoom in" at bounding box center [1011, 392] width 24 height 24
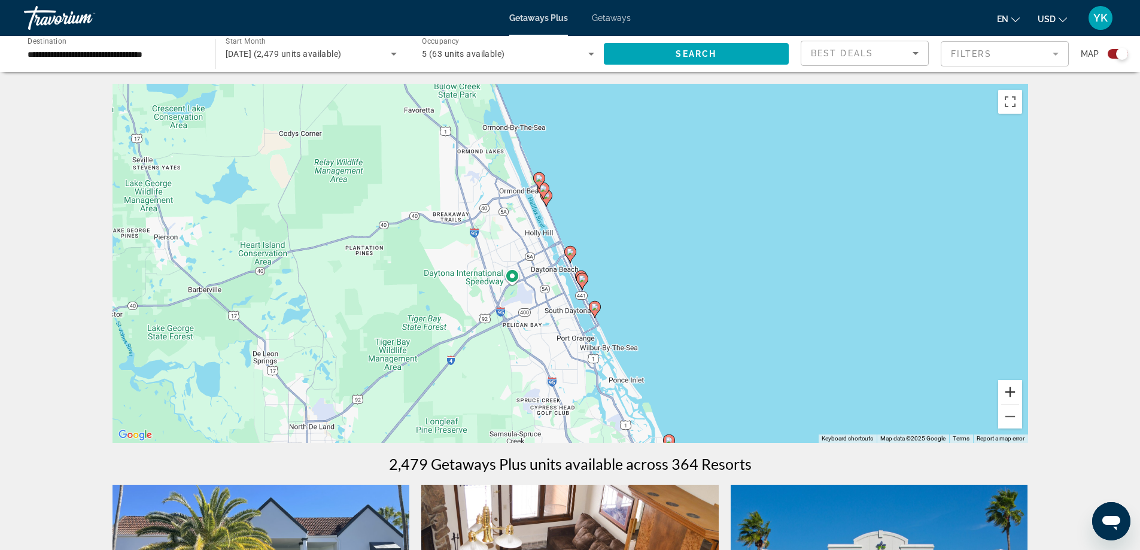
click at [1010, 387] on button "Zoom in" at bounding box center [1011, 392] width 24 height 24
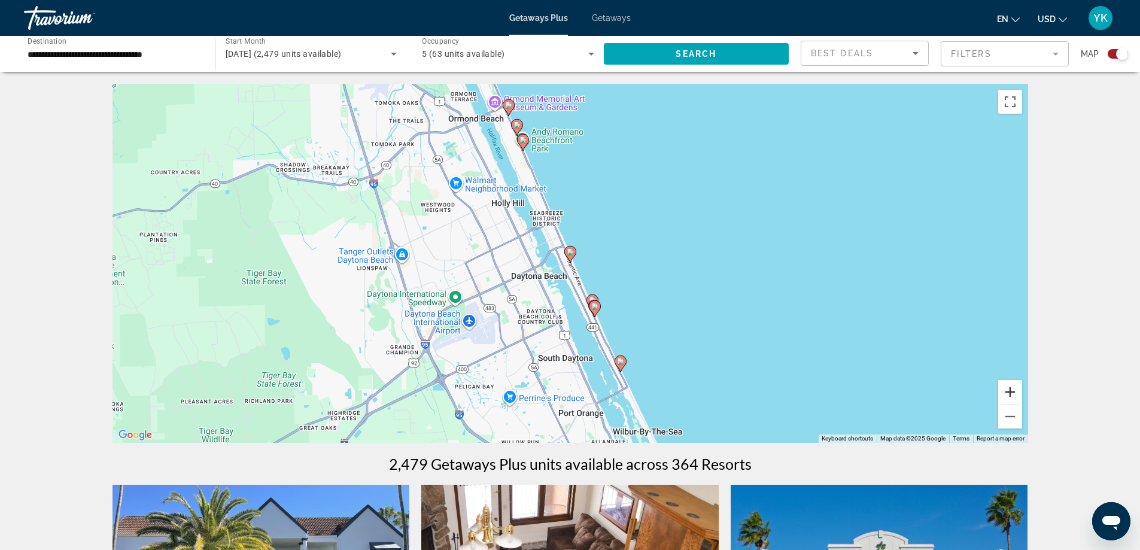
click at [1010, 387] on button "Zoom in" at bounding box center [1011, 392] width 24 height 24
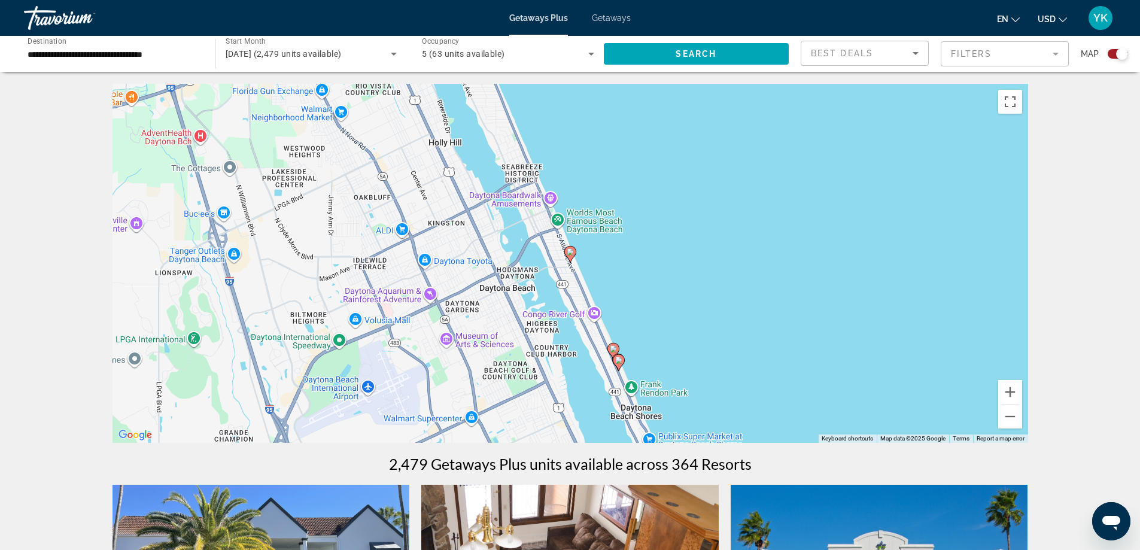
click at [569, 257] on icon "Main content" at bounding box center [570, 255] width 11 height 16
type input "**********"
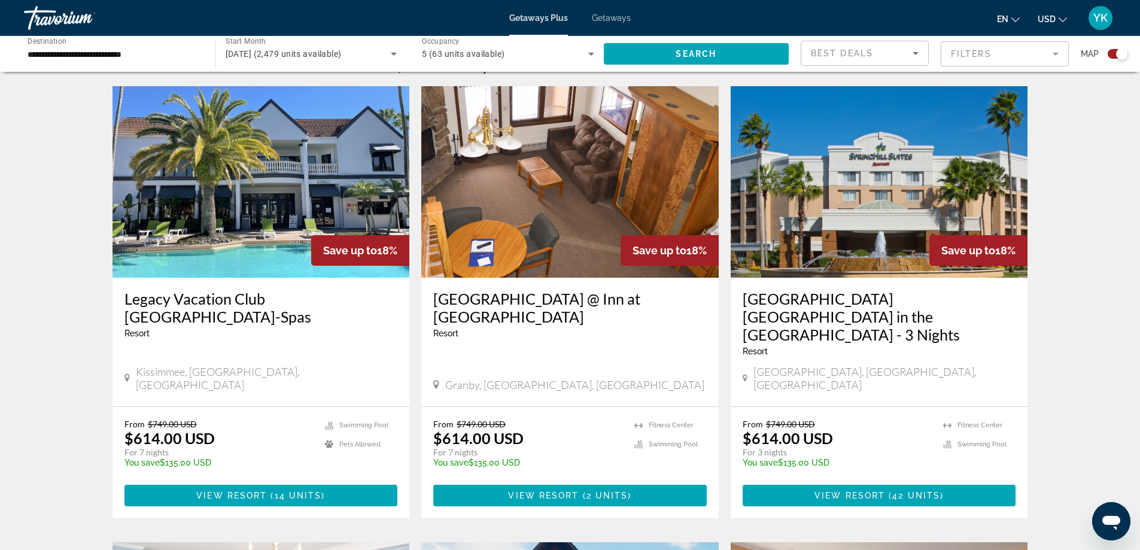
scroll to position [299, 0]
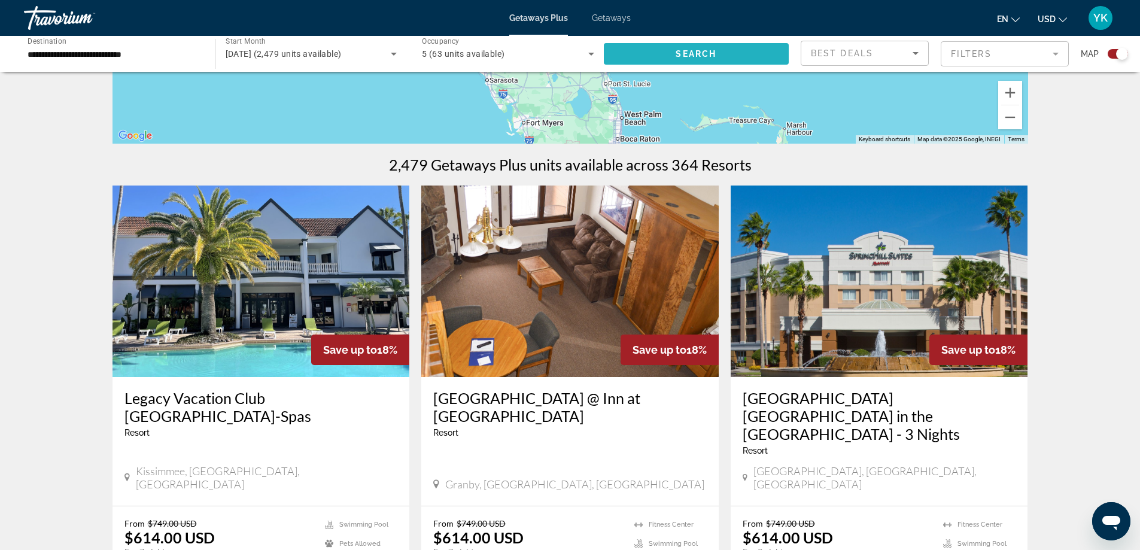
click at [660, 59] on span "Search widget" at bounding box center [697, 54] width 186 height 29
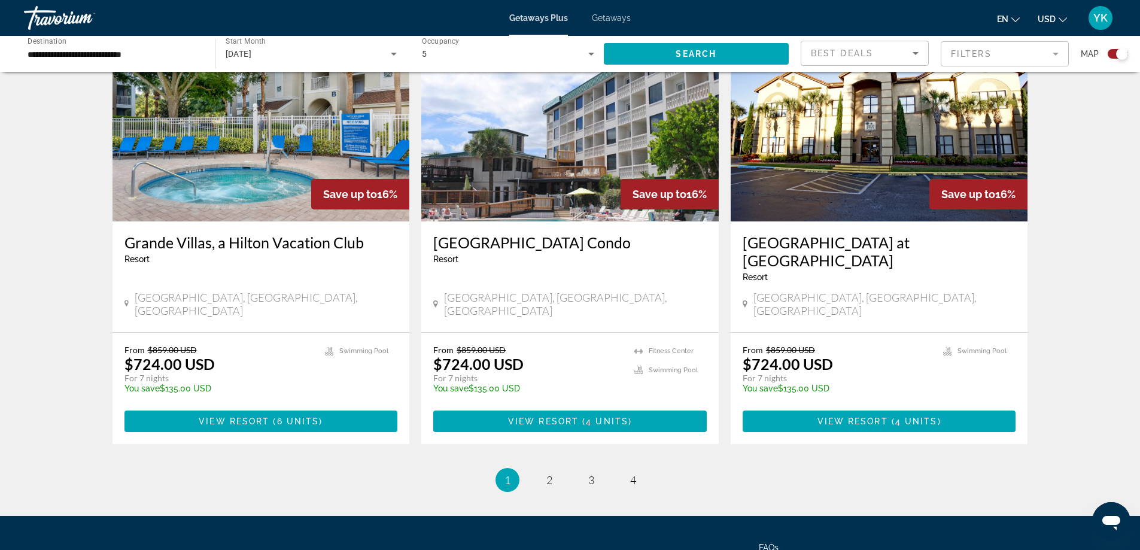
scroll to position [1793, 0]
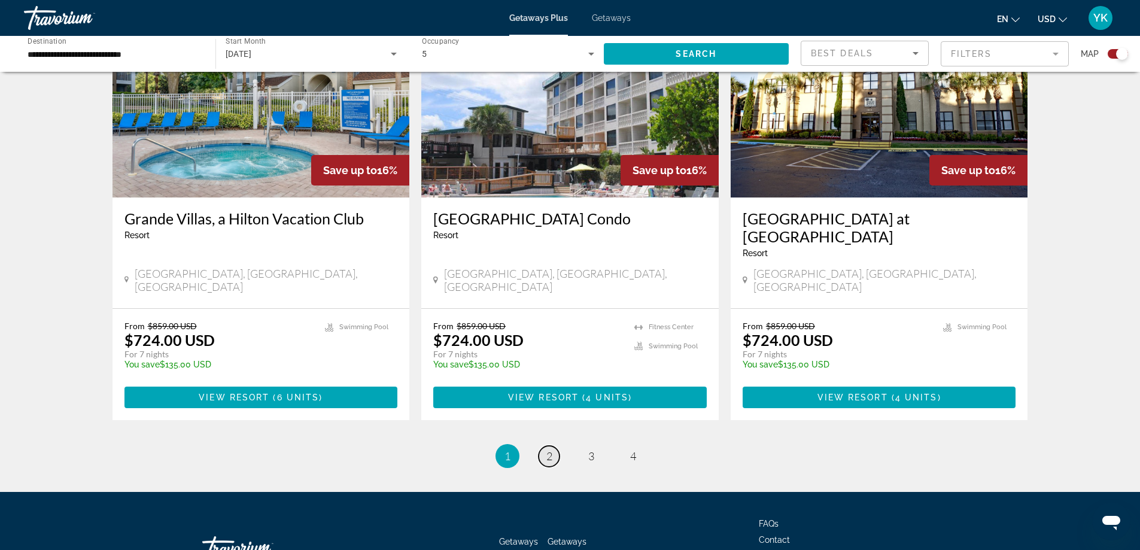
click at [550, 450] on span "2" at bounding box center [550, 456] width 6 height 13
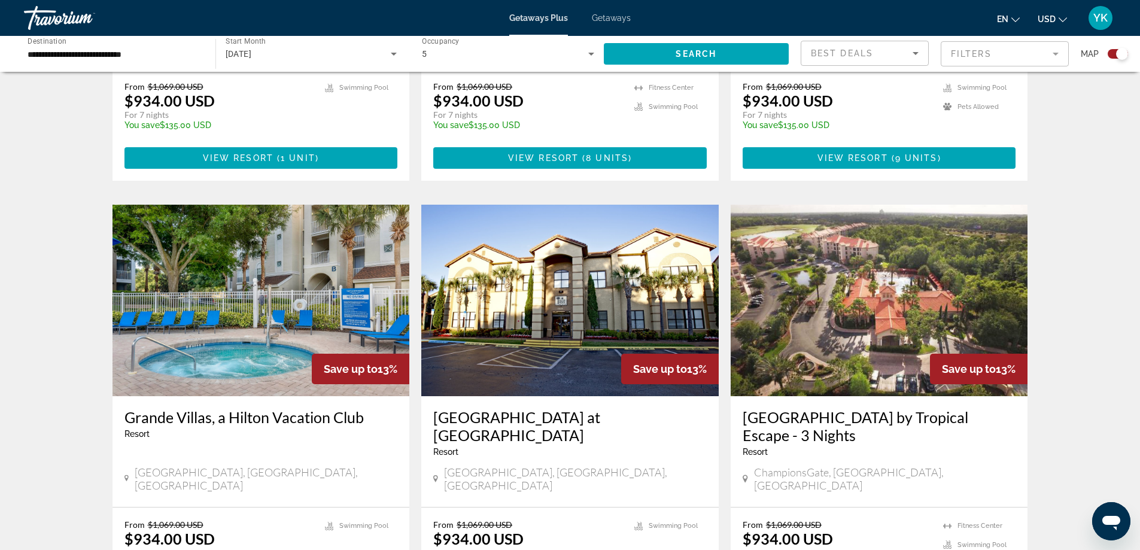
scroll to position [359, 0]
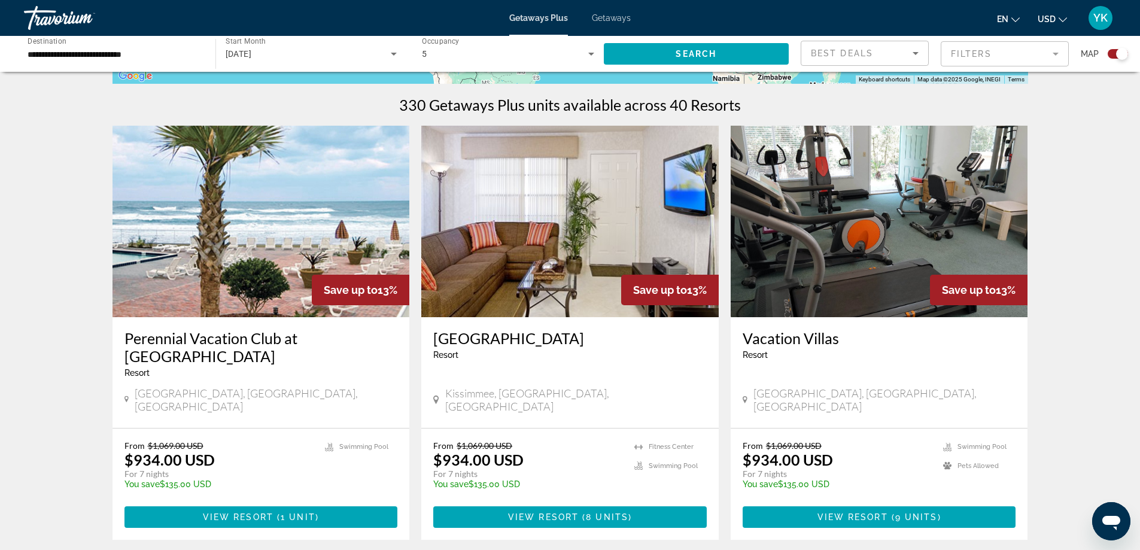
click at [235, 337] on h3 "Perennial Vacation Club at [GEOGRAPHIC_DATA]" at bounding box center [262, 347] width 274 height 36
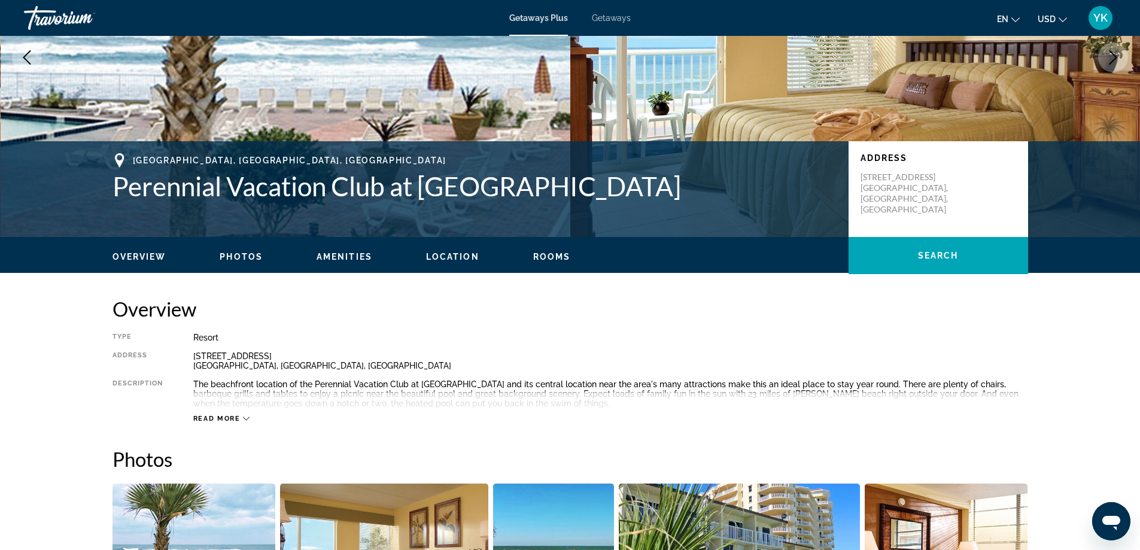
scroll to position [239, 0]
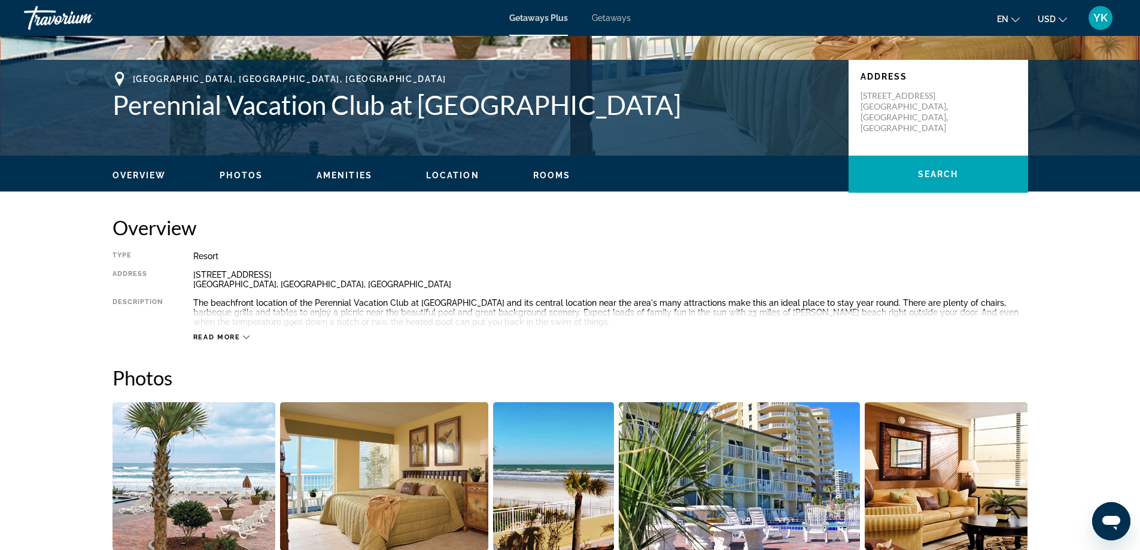
click at [211, 337] on span "Read more" at bounding box center [216, 337] width 47 height 8
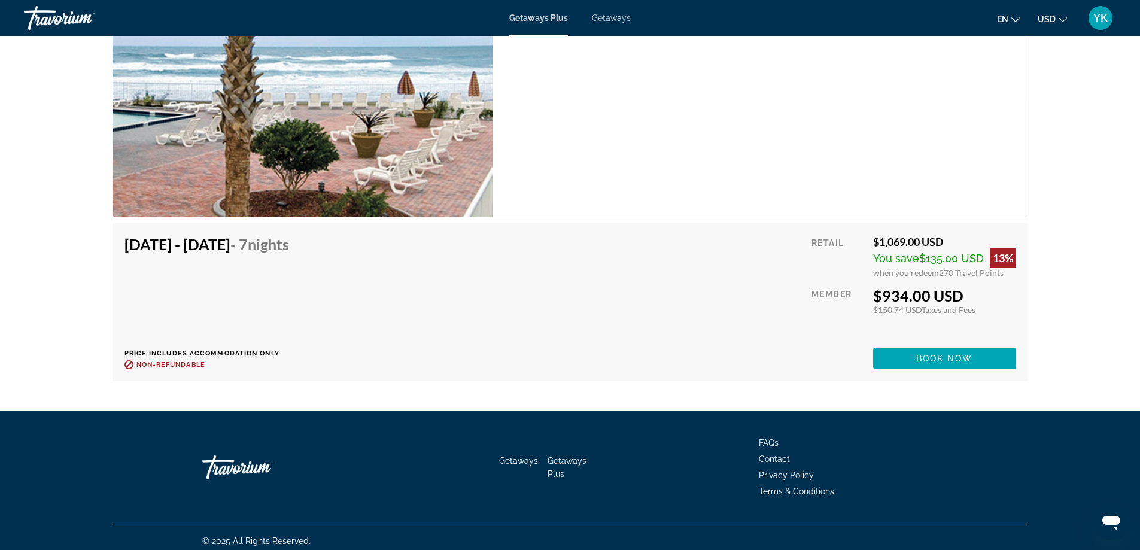
scroll to position [2038, 0]
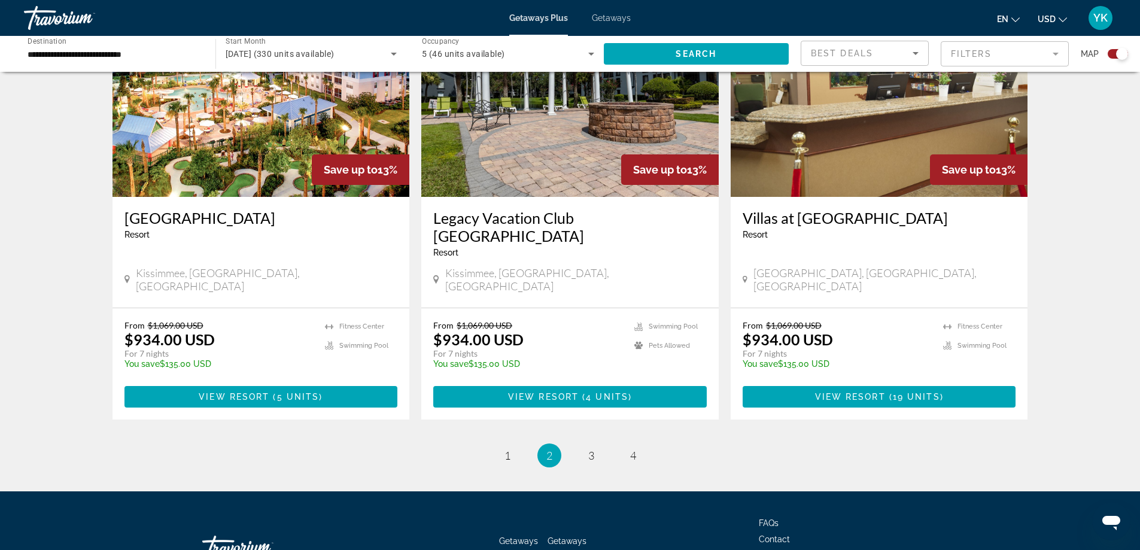
scroll to position [1793, 0]
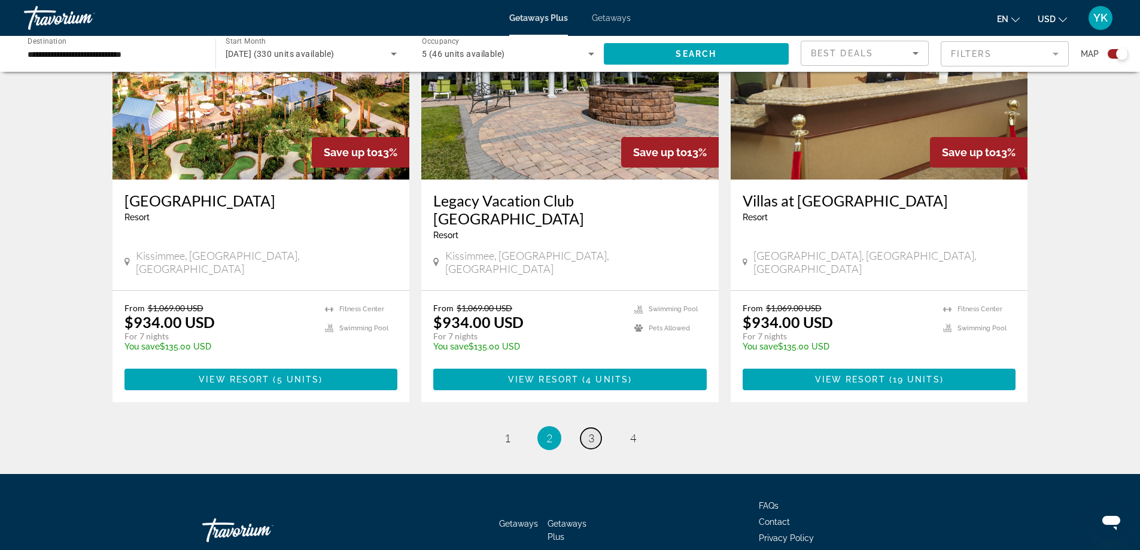
click at [591, 432] on span "3" at bounding box center [591, 438] width 6 height 13
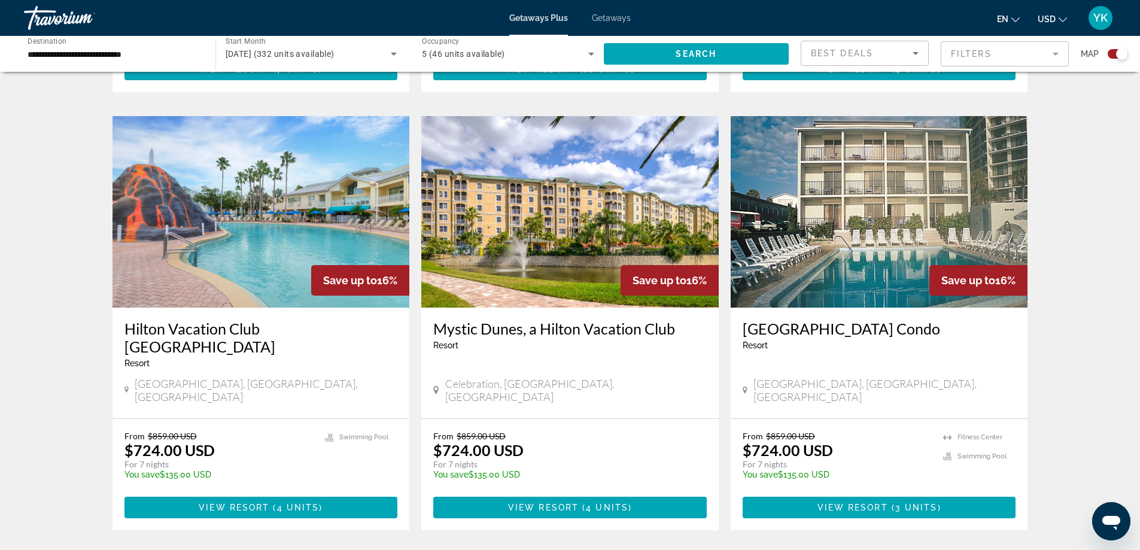
scroll to position [838, 0]
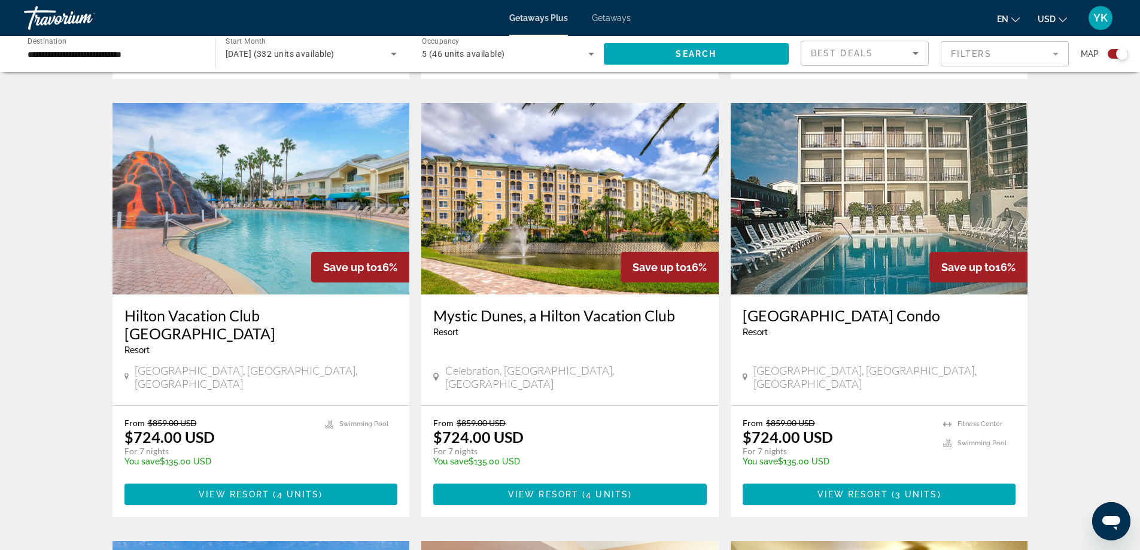
click at [207, 306] on h3 "Hilton Vacation Club Cypress Pointe Orlando" at bounding box center [262, 324] width 274 height 36
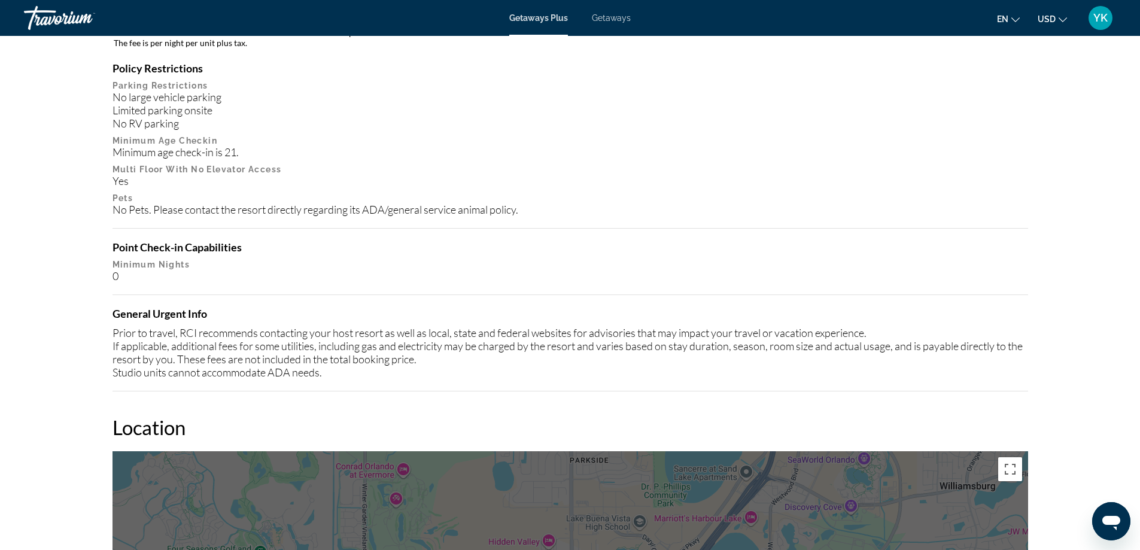
scroll to position [1257, 0]
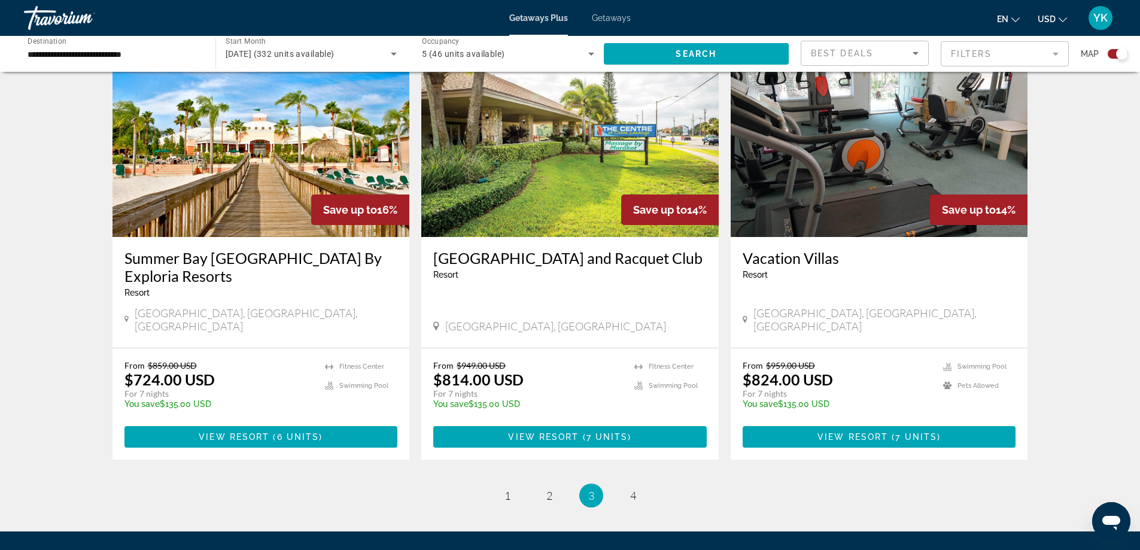
scroll to position [1796, 0]
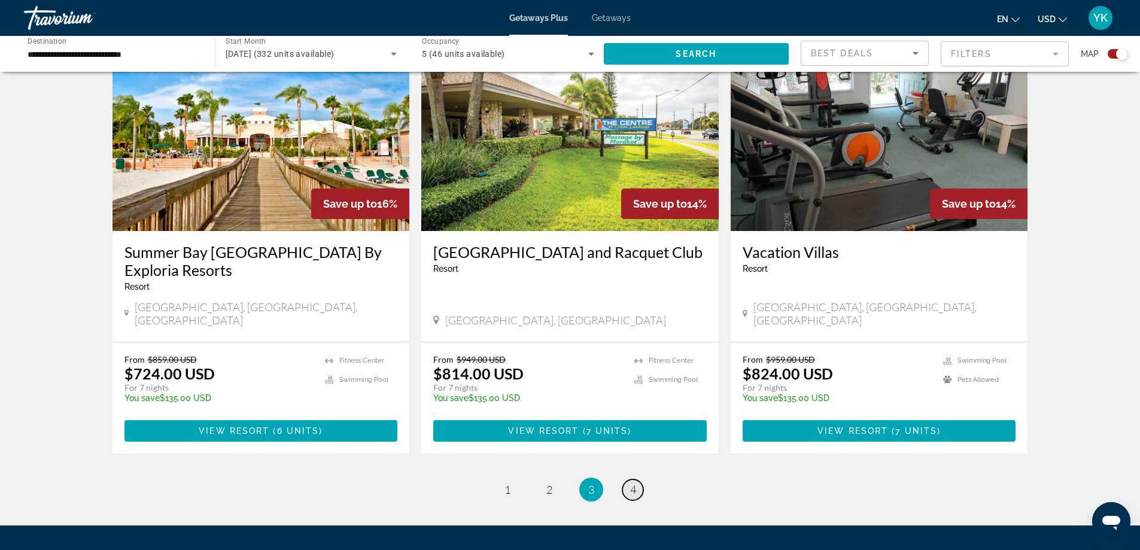
click at [630, 483] on span "4" at bounding box center [633, 489] width 6 height 13
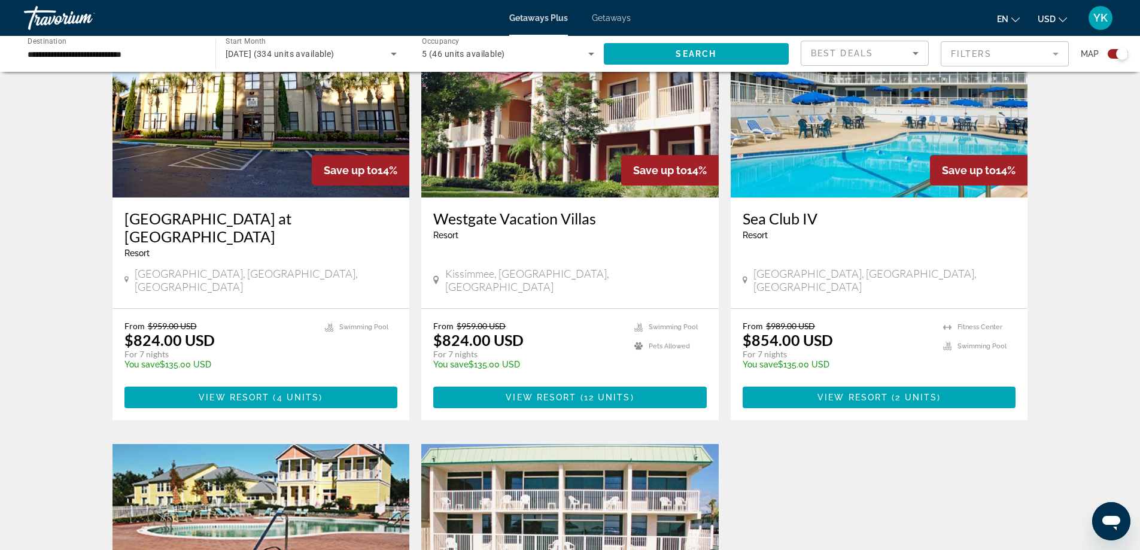
scroll to position [419, 0]
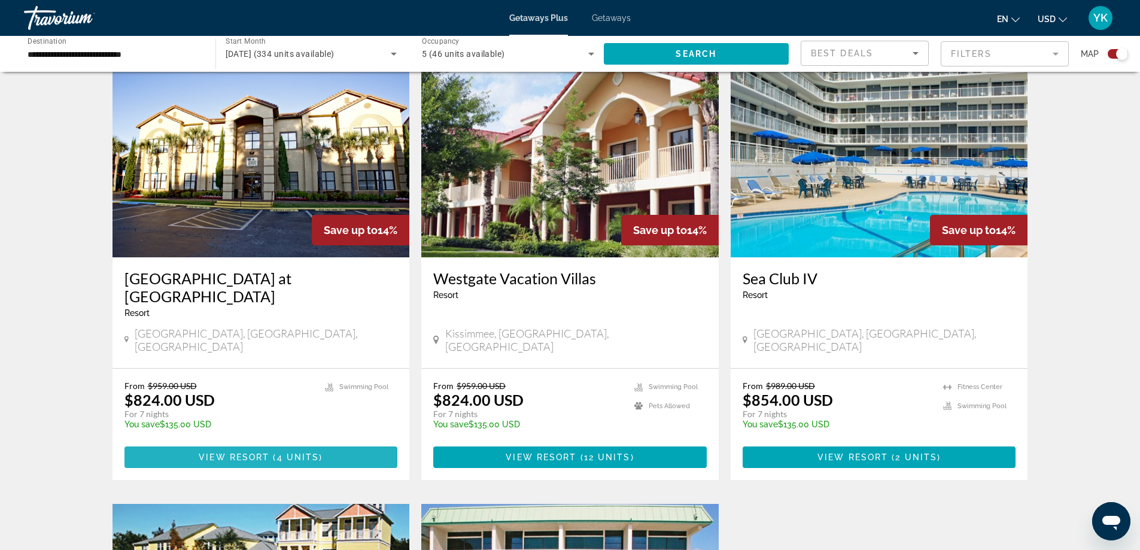
click at [244, 453] on span "View Resort" at bounding box center [234, 458] width 71 height 10
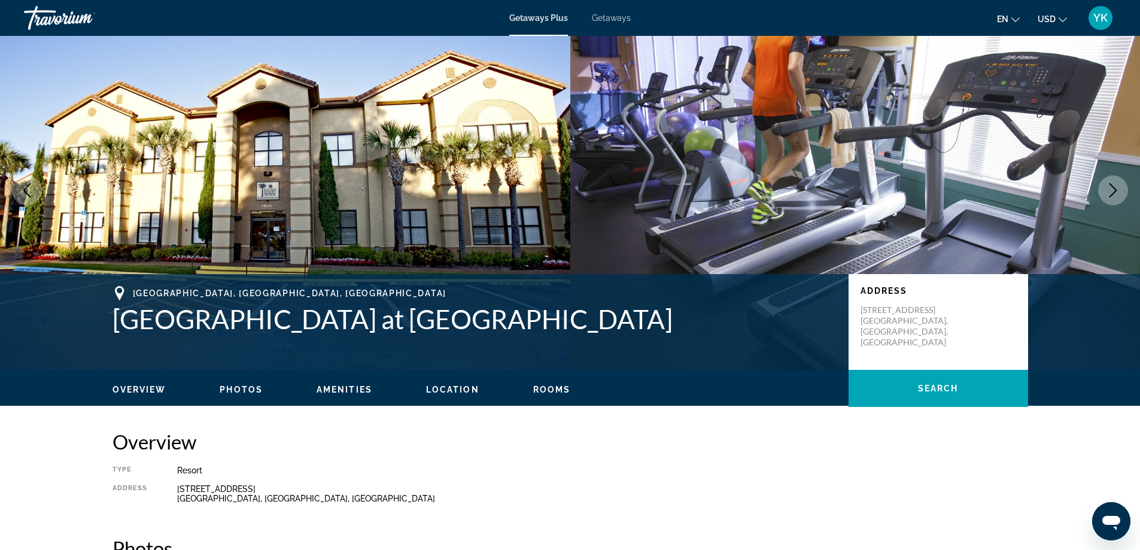
scroll to position [21, 0]
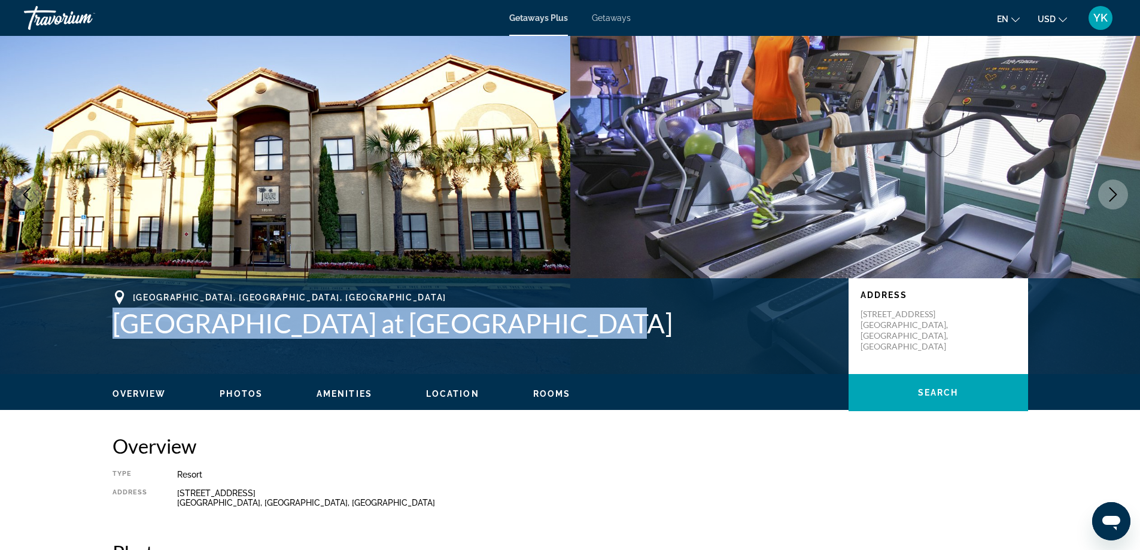
drag, startPoint x: 117, startPoint y: 324, endPoint x: 529, endPoint y: 330, distance: 412.5
click at [529, 330] on h1 "[GEOGRAPHIC_DATA] at [GEOGRAPHIC_DATA]" at bounding box center [475, 323] width 724 height 31
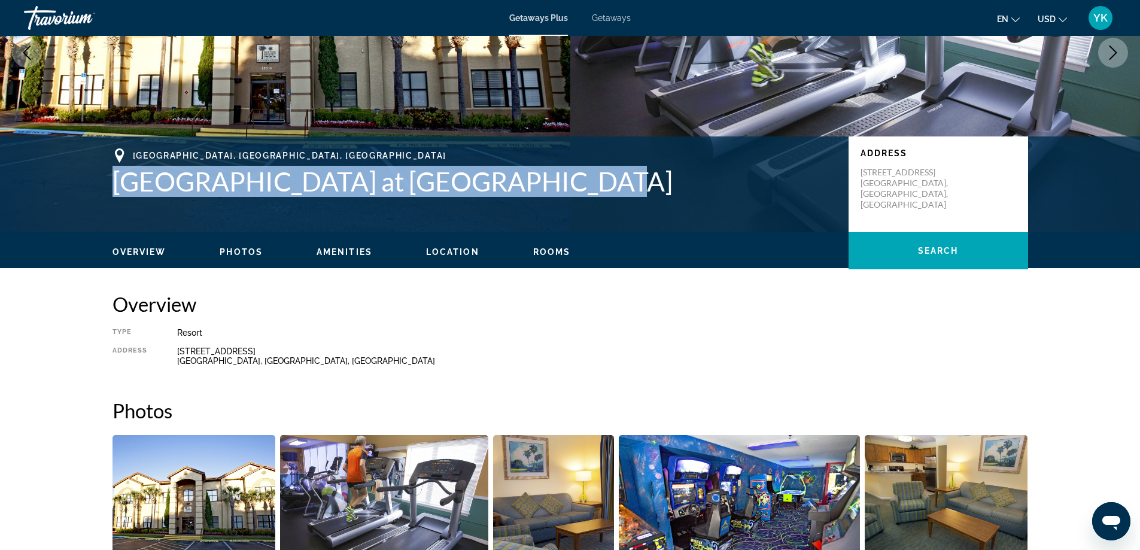
scroll to position [0, 0]
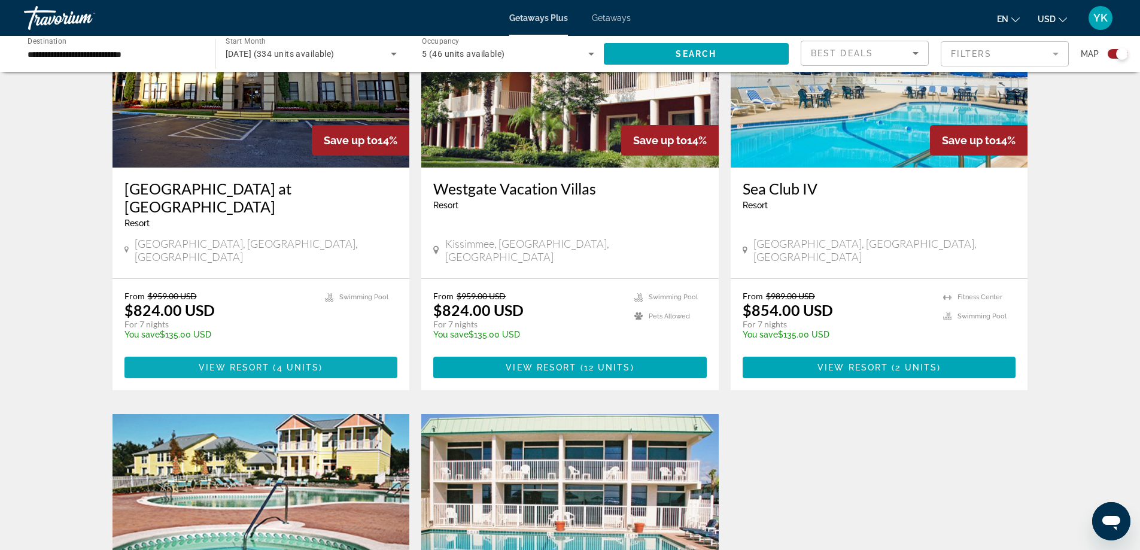
scroll to position [479, 0]
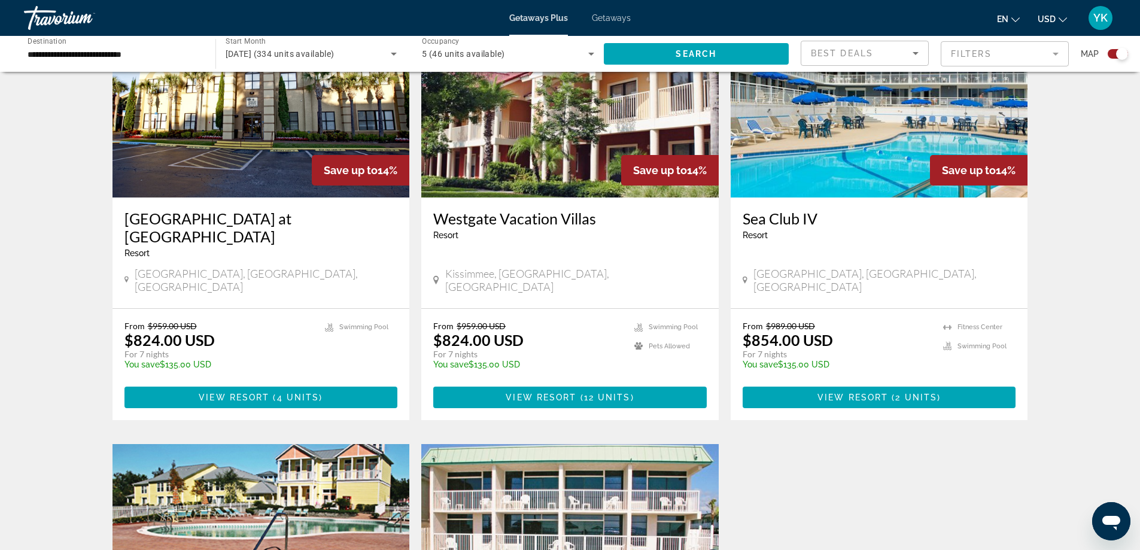
click at [533, 221] on h3 "Westgate Vacation Villas" at bounding box center [570, 219] width 274 height 18
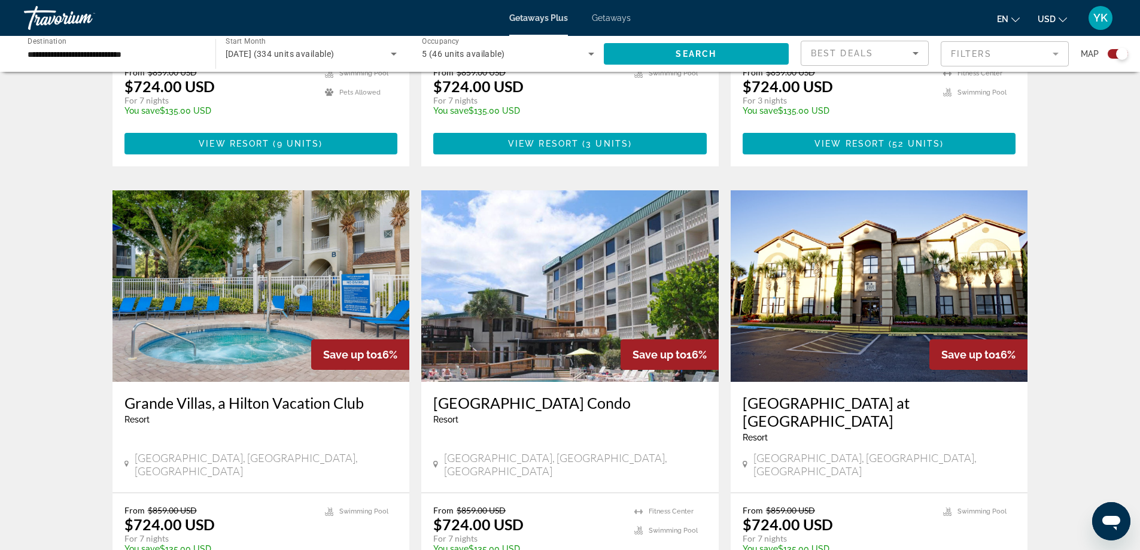
scroll to position [1793, 0]
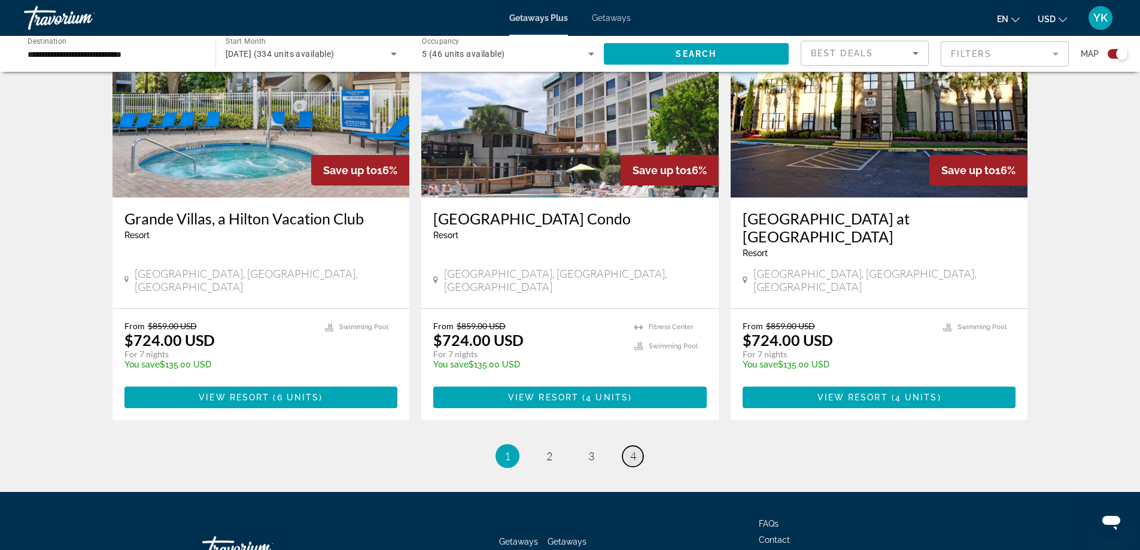
click at [628, 446] on link "page 4" at bounding box center [633, 456] width 21 height 21
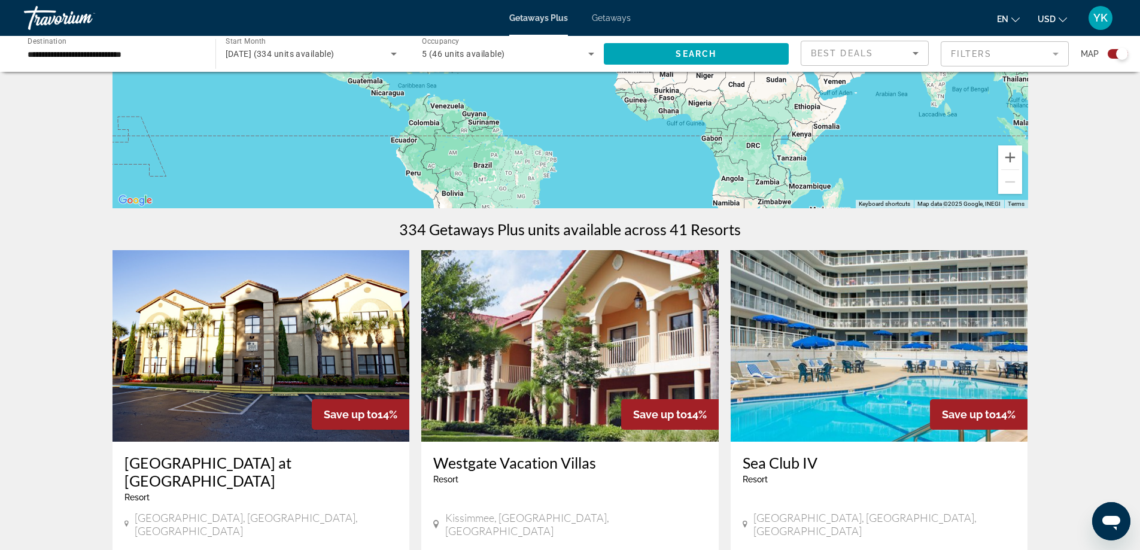
scroll to position [299, 0]
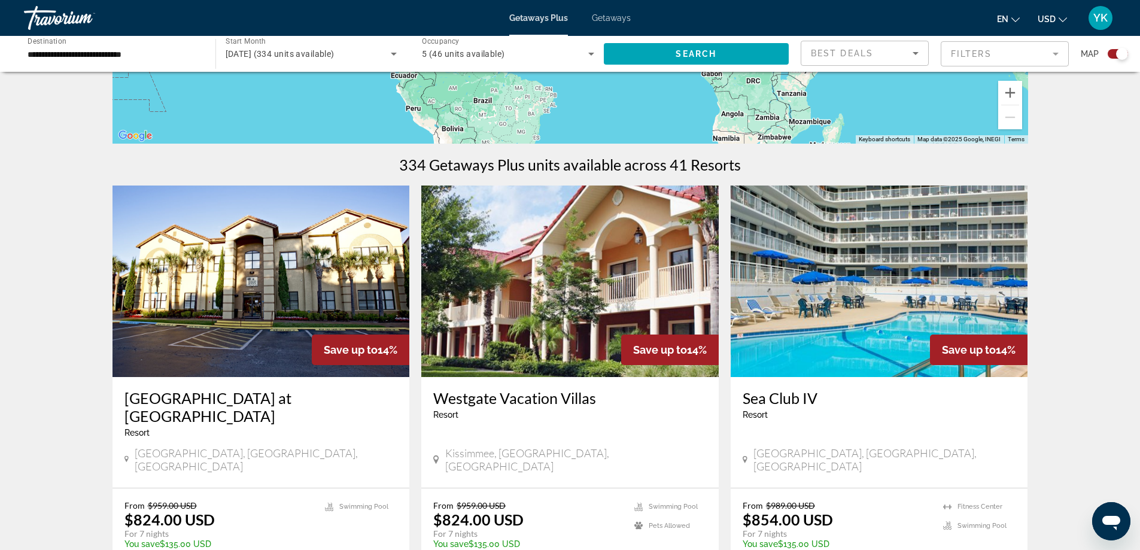
click at [226, 401] on h3 "[GEOGRAPHIC_DATA] at [GEOGRAPHIC_DATA]" at bounding box center [262, 407] width 274 height 36
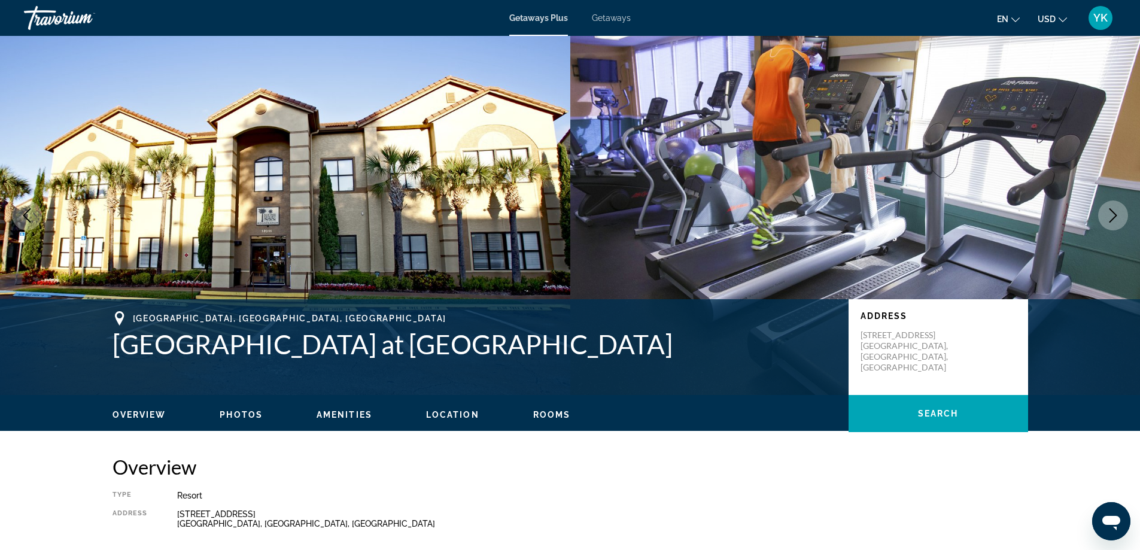
click at [1113, 217] on icon "Next image" at bounding box center [1113, 215] width 14 height 14
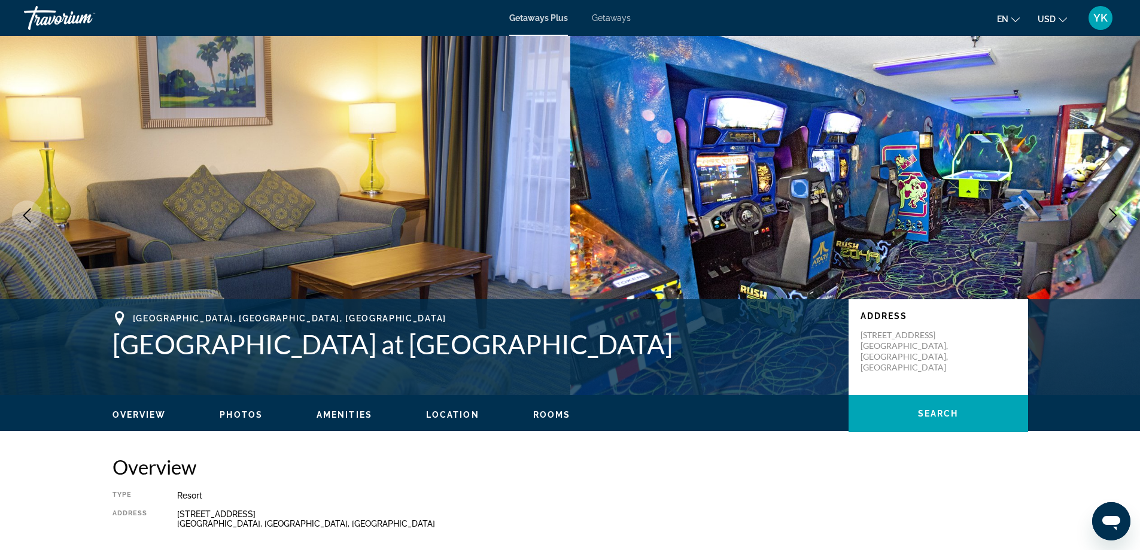
click at [1113, 217] on icon "Next image" at bounding box center [1113, 215] width 14 height 14
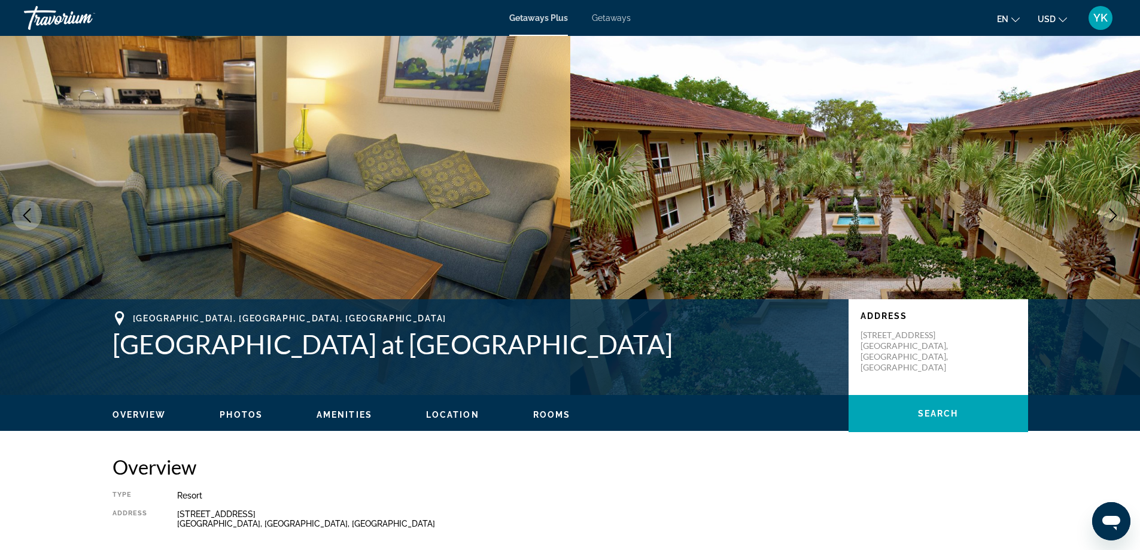
click at [1113, 217] on icon "Next image" at bounding box center [1113, 215] width 14 height 14
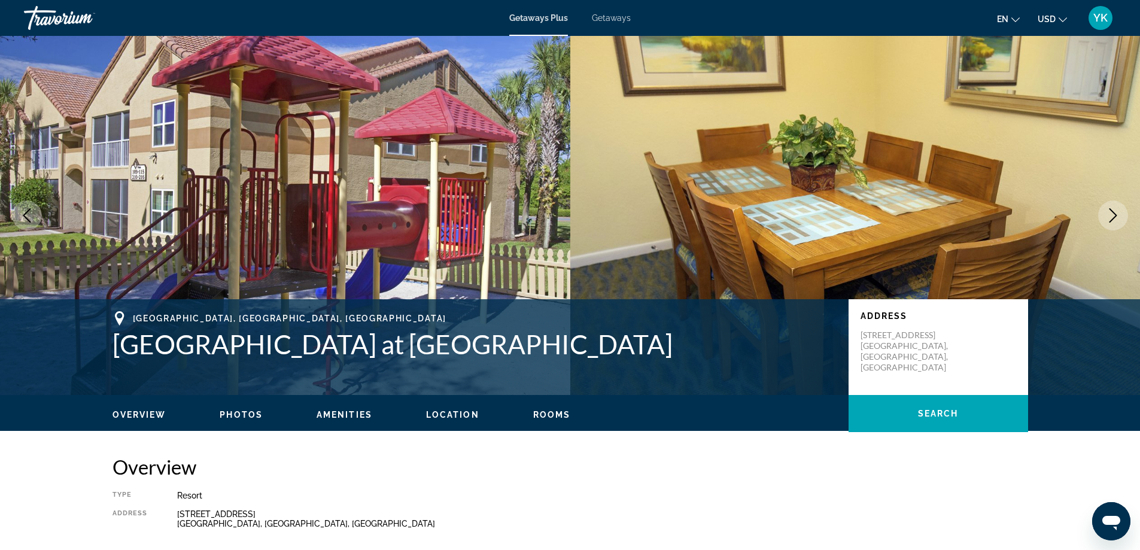
click at [1113, 217] on icon "Next image" at bounding box center [1113, 215] width 14 height 14
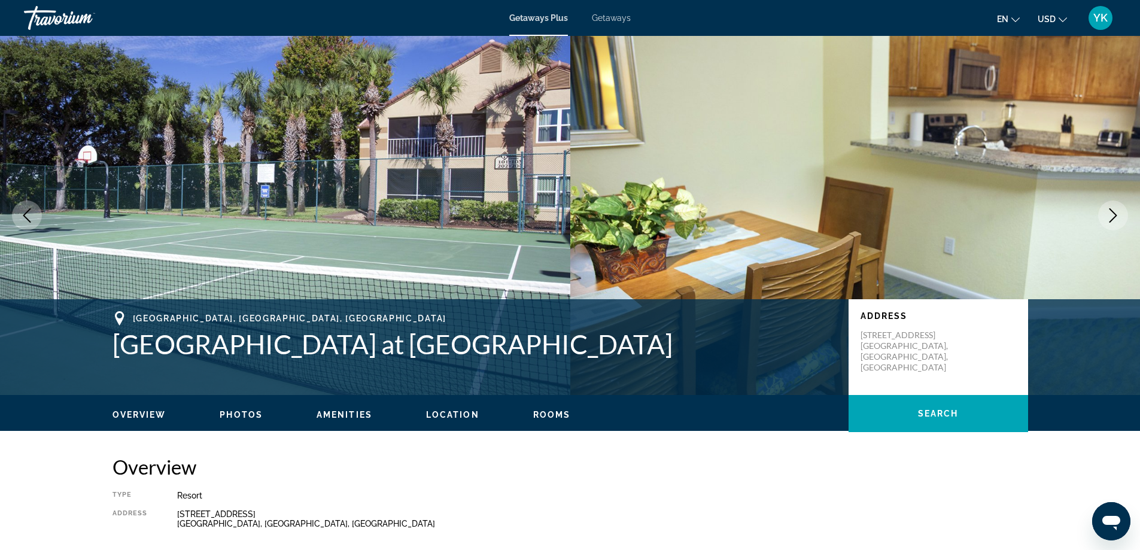
click at [1113, 217] on icon "Next image" at bounding box center [1113, 215] width 14 height 14
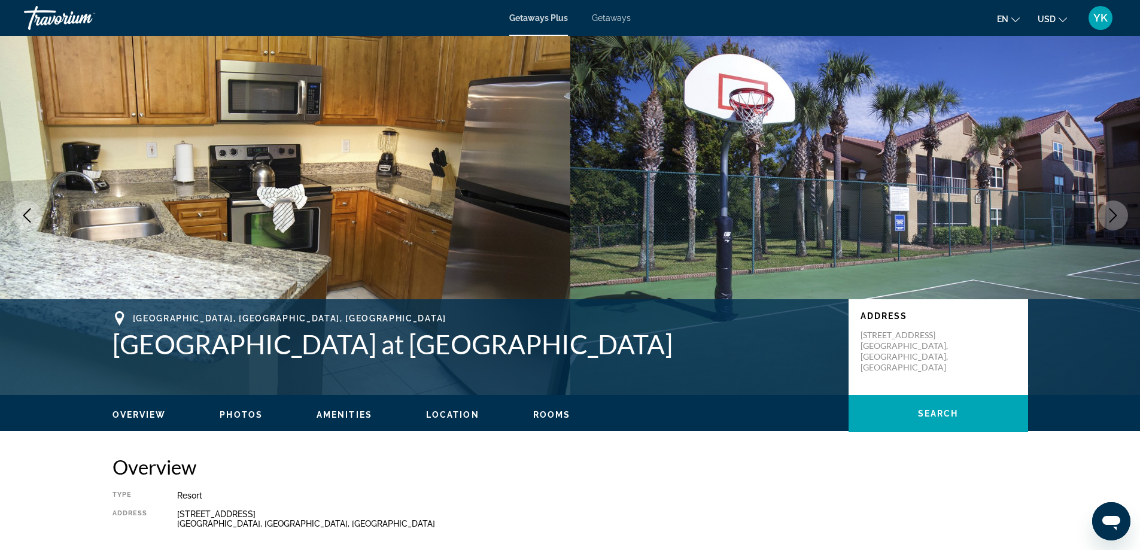
click at [1113, 217] on icon "Next image" at bounding box center [1113, 215] width 14 height 14
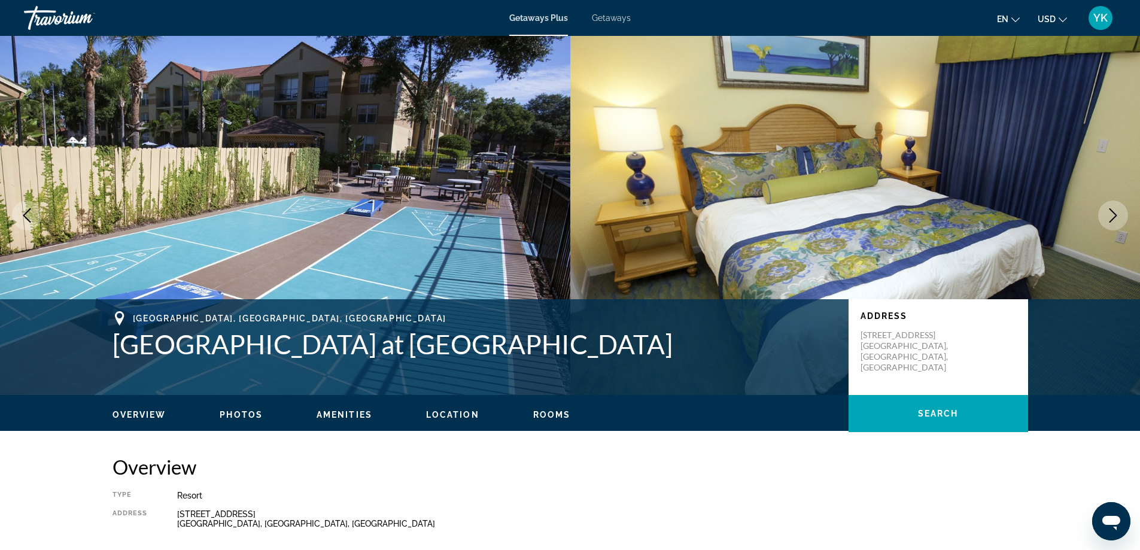
click at [1113, 217] on icon "Next image" at bounding box center [1113, 215] width 14 height 14
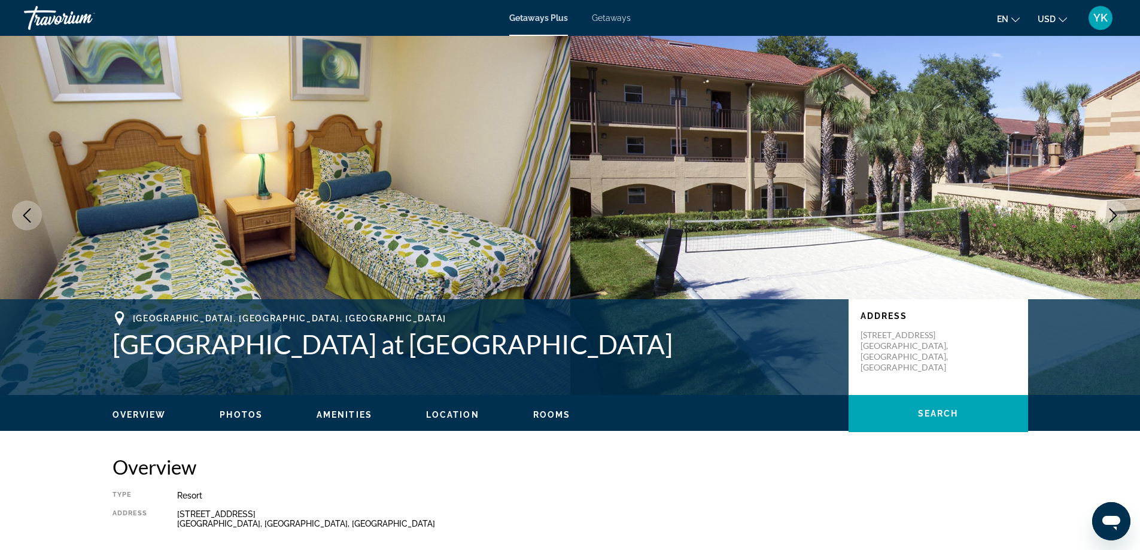
click at [1113, 217] on icon "Next image" at bounding box center [1113, 215] width 14 height 14
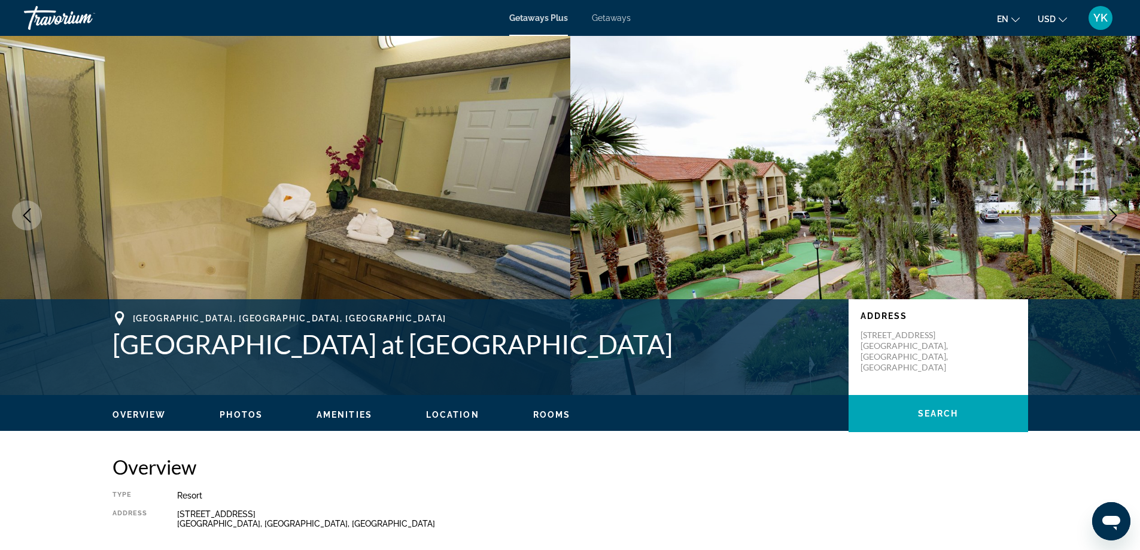
click at [1113, 217] on icon "Next image" at bounding box center [1113, 215] width 14 height 14
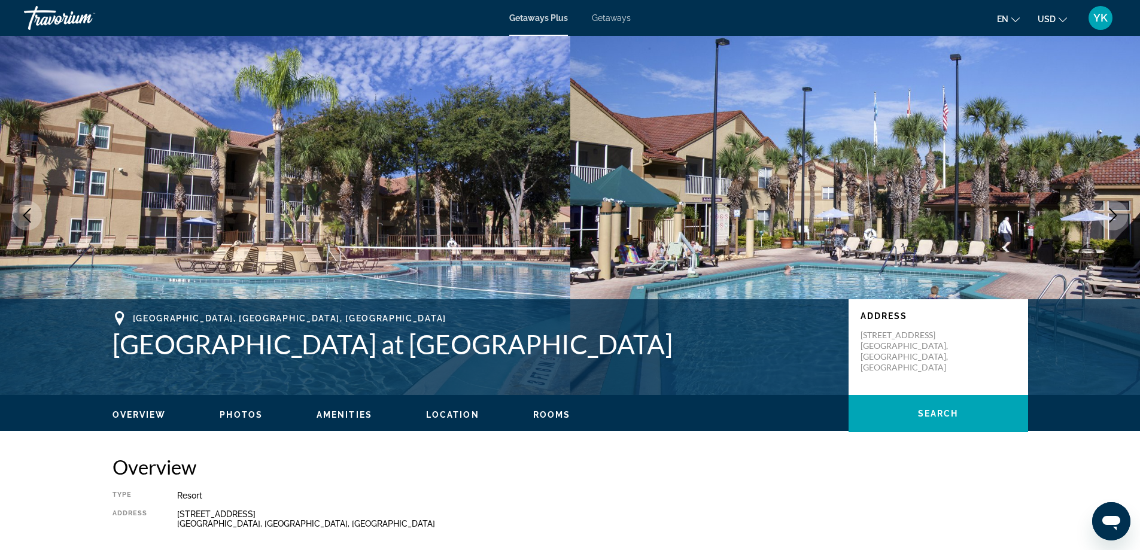
click at [1113, 217] on icon "Next image" at bounding box center [1113, 215] width 14 height 14
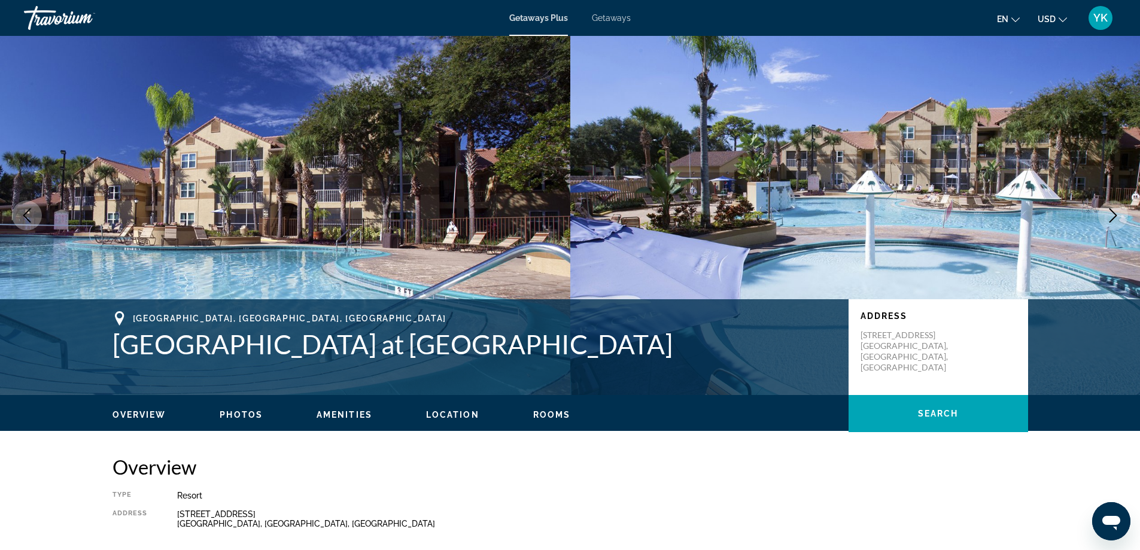
click at [1113, 217] on icon "Next image" at bounding box center [1113, 215] width 14 height 14
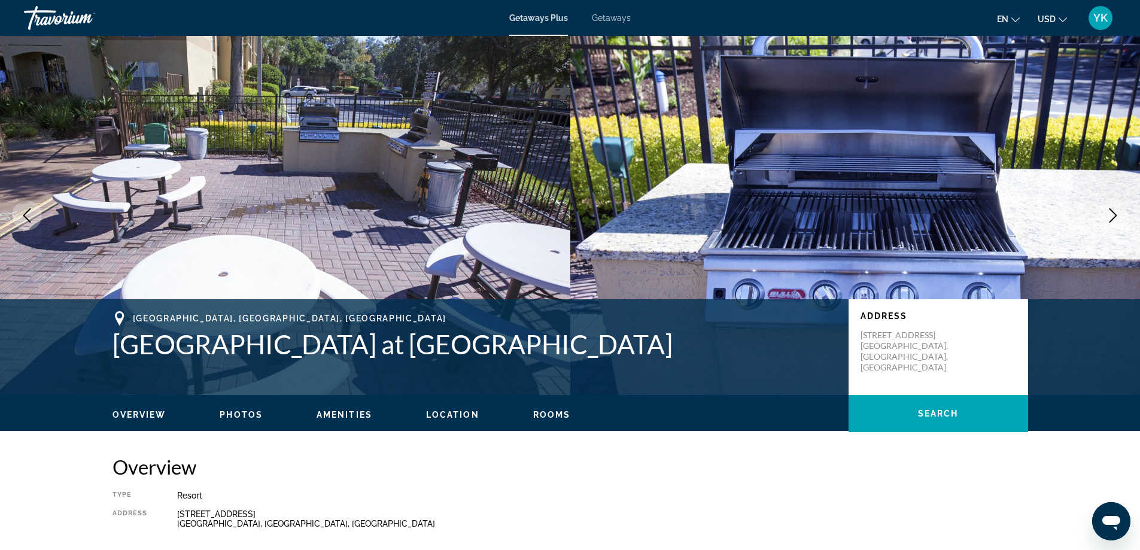
click at [1113, 217] on icon "Next image" at bounding box center [1113, 215] width 14 height 14
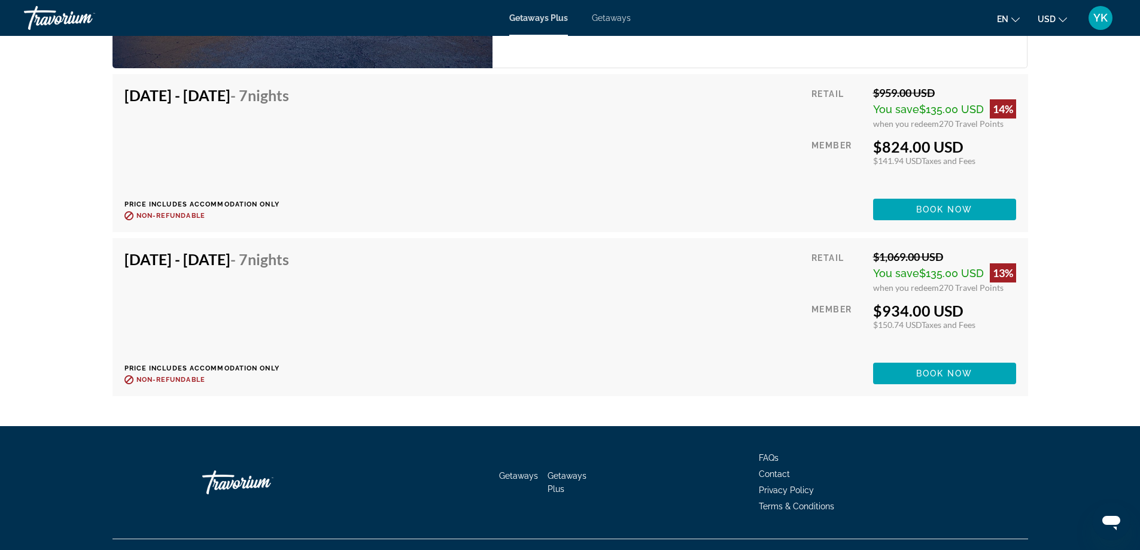
scroll to position [2155, 0]
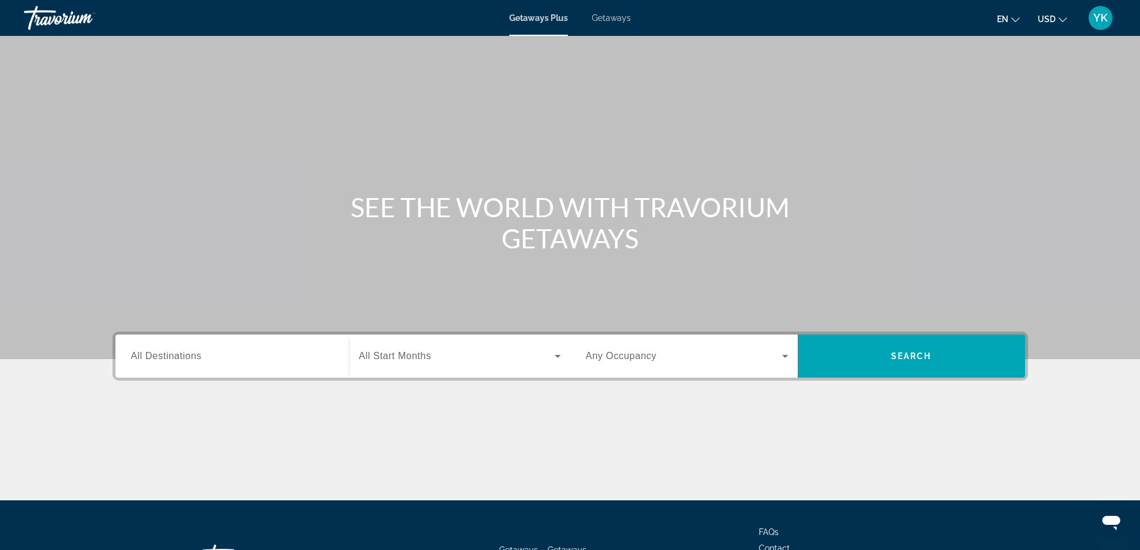
click at [192, 351] on span "All Destinations" at bounding box center [166, 356] width 71 height 10
click at [192, 351] on input "Destination All Destinations" at bounding box center [232, 357] width 202 height 14
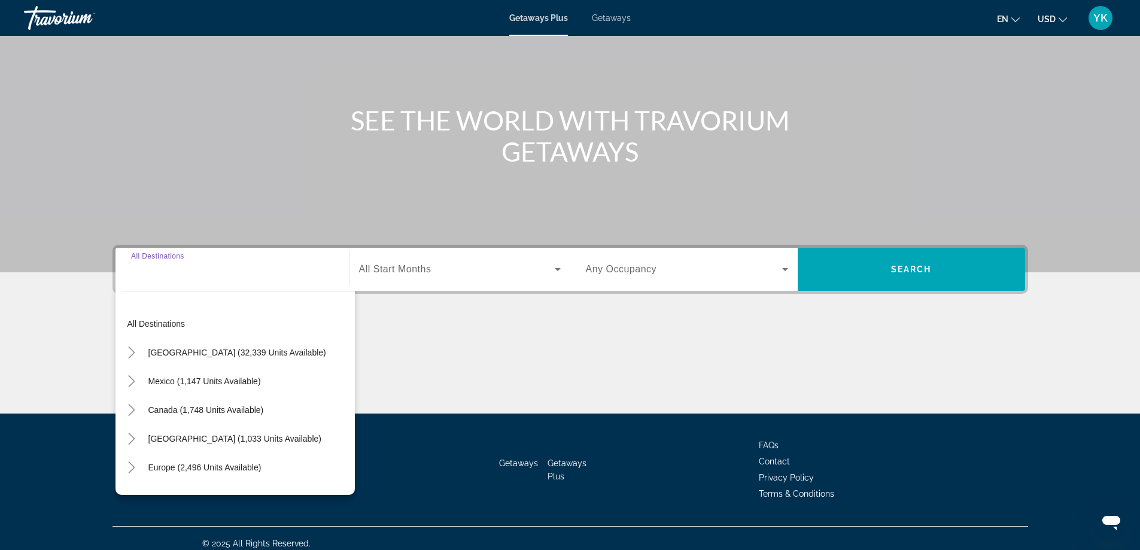
scroll to position [97, 0]
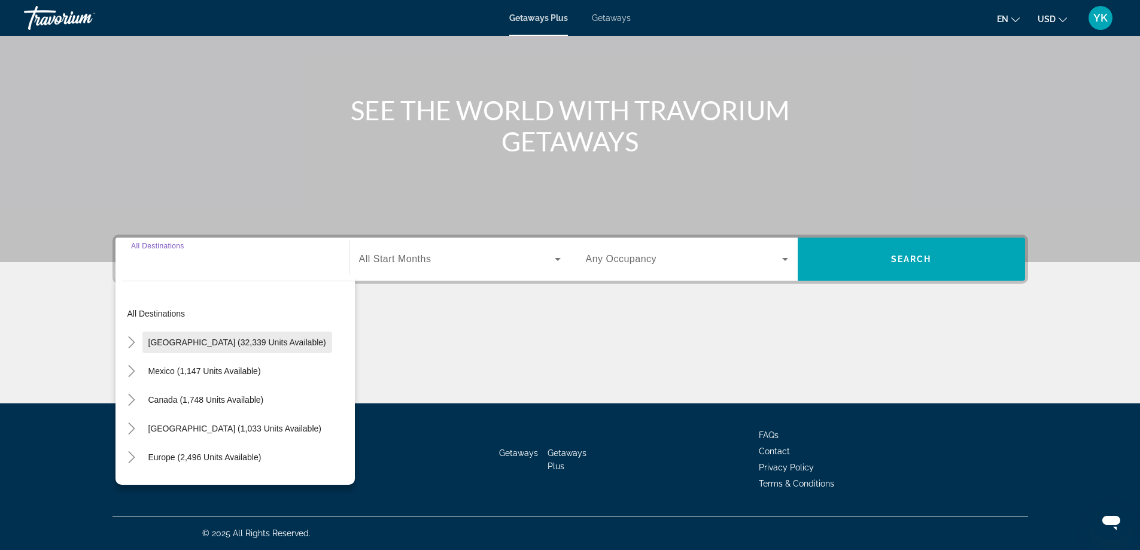
click at [190, 344] on span "[GEOGRAPHIC_DATA] (32,339 units available)" at bounding box center [237, 343] width 178 height 10
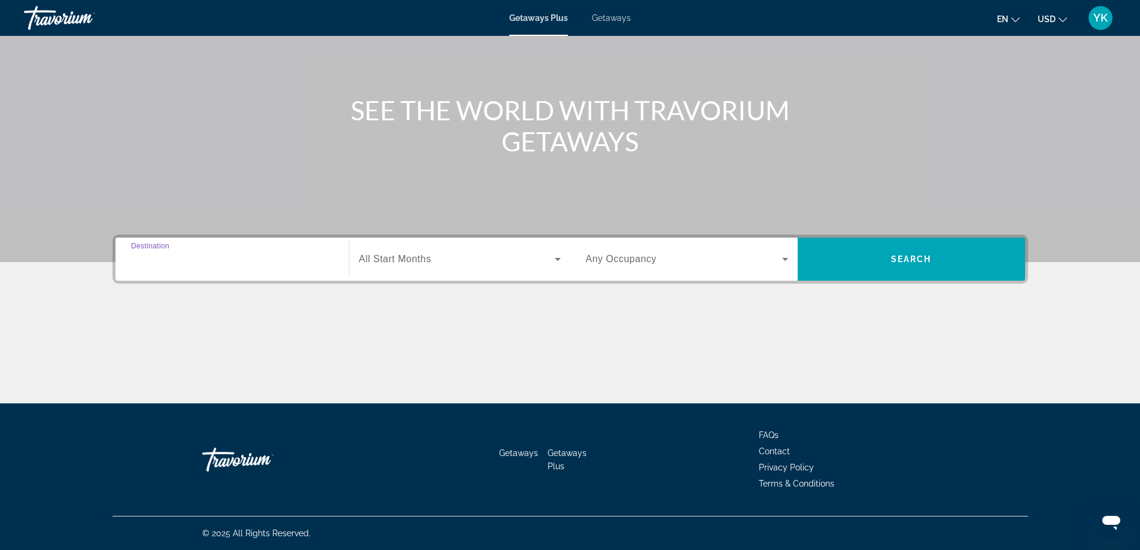
type input "**********"
click at [388, 255] on span "All Start Months" at bounding box center [395, 259] width 72 height 10
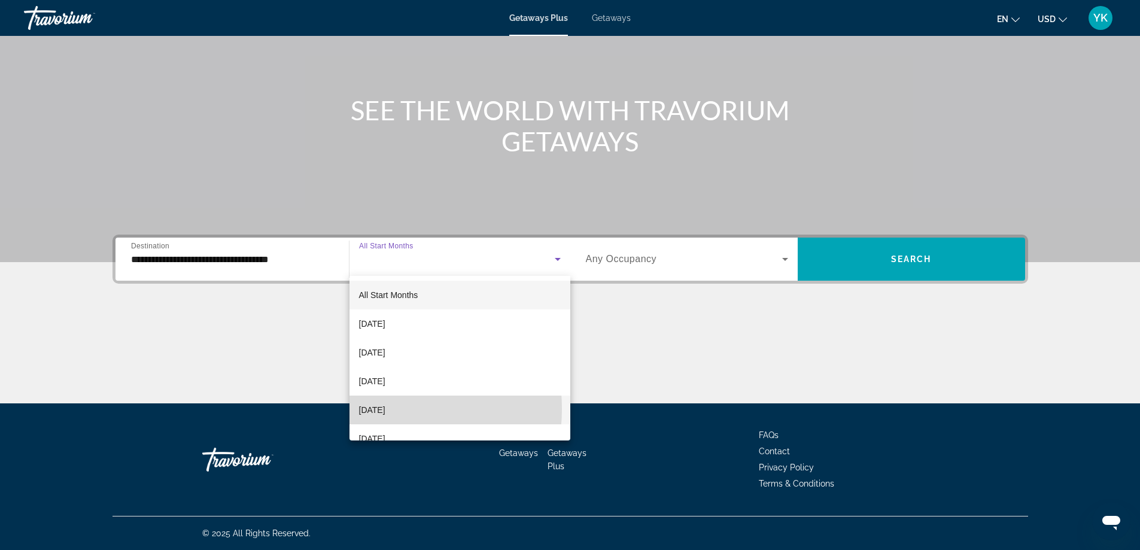
click at [378, 409] on span "[DATE]" at bounding box center [372, 410] width 26 height 14
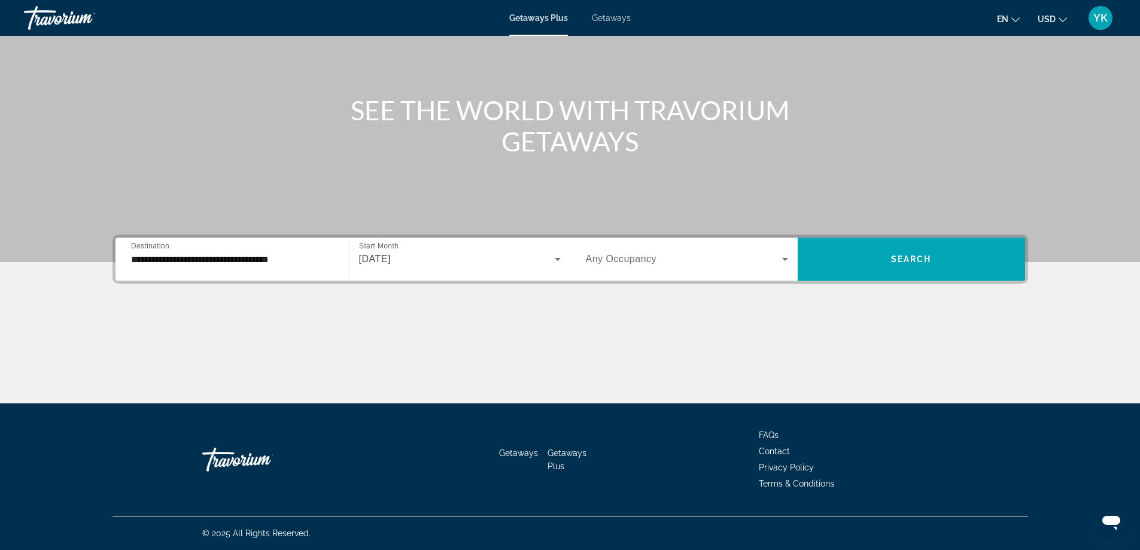
click at [636, 257] on span "Any Occupancy" at bounding box center [621, 259] width 71 height 10
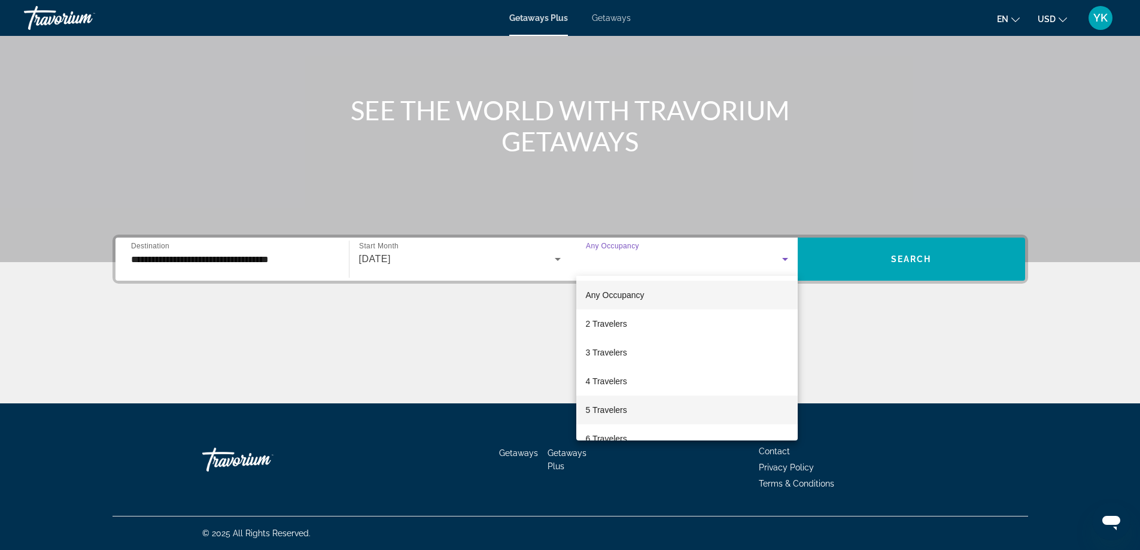
click at [615, 412] on span "5 Travelers" at bounding box center [606, 410] width 41 height 14
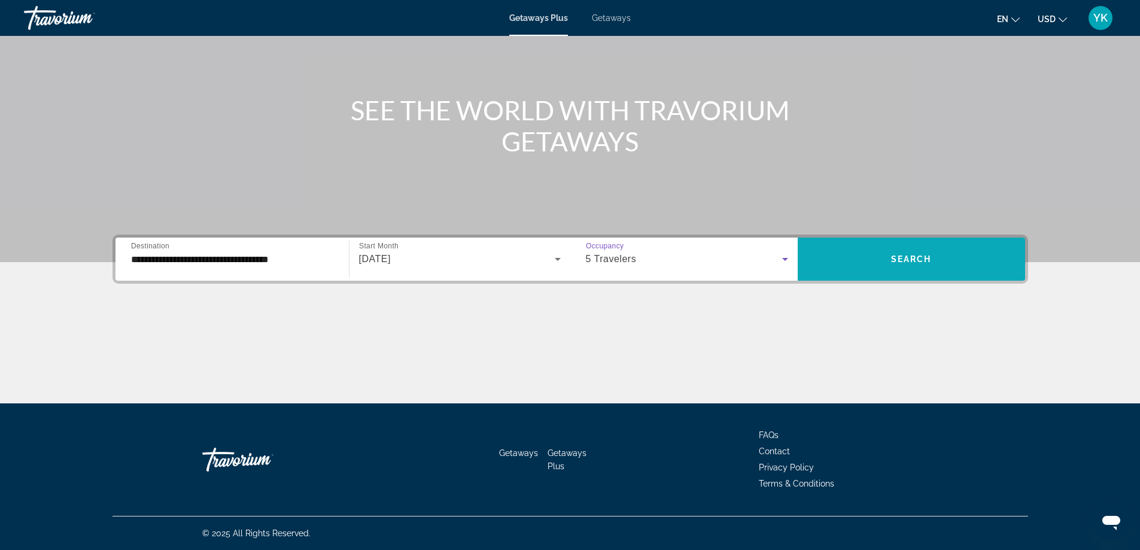
click at [919, 250] on span "Search widget" at bounding box center [911, 259] width 227 height 29
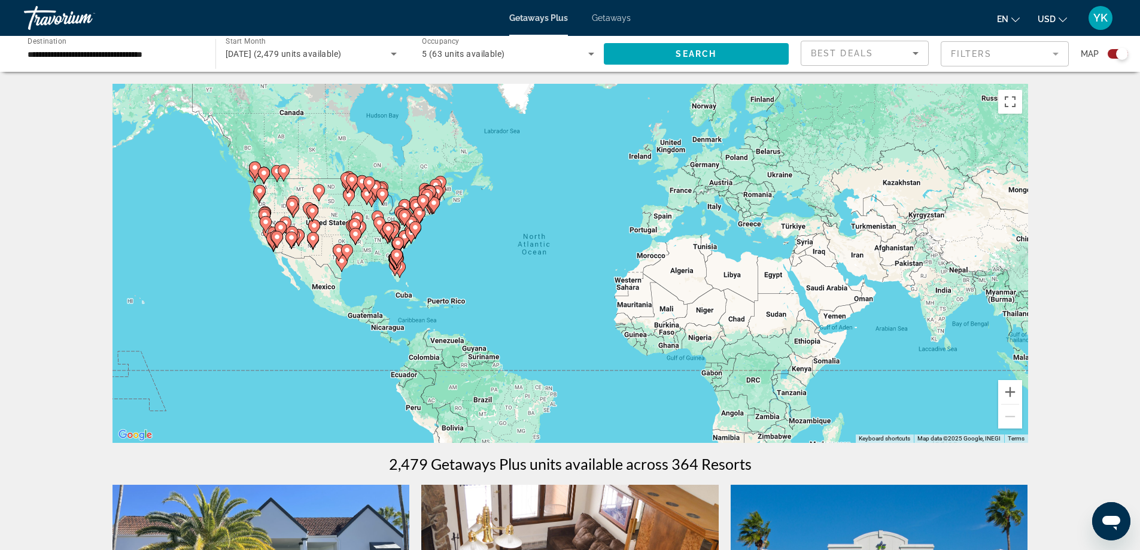
click at [399, 271] on gmp-advanced-marker "Main content" at bounding box center [395, 268] width 12 height 18
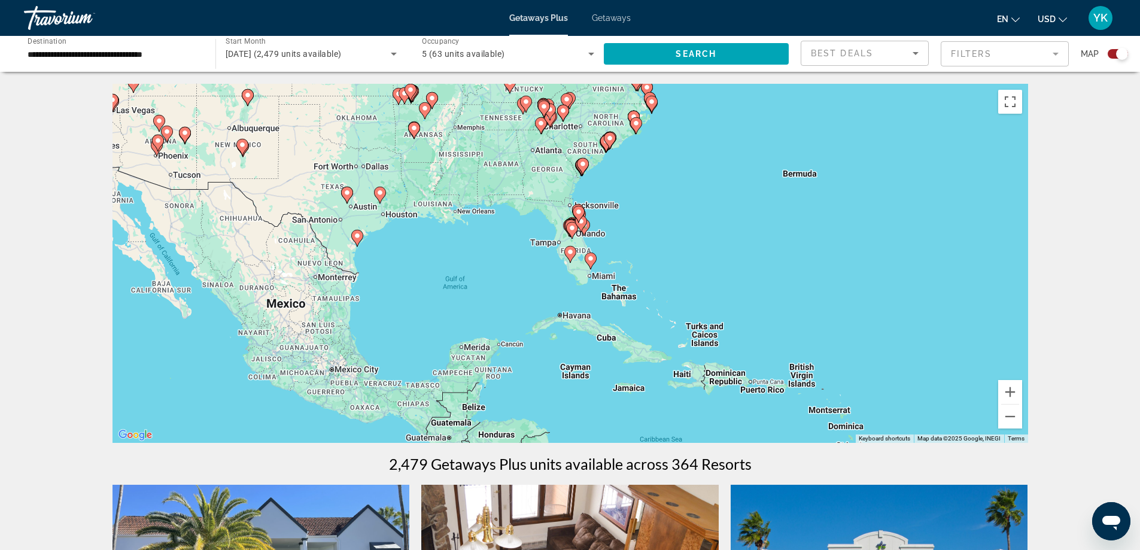
click at [585, 224] on icon "Main content" at bounding box center [580, 224] width 11 height 16
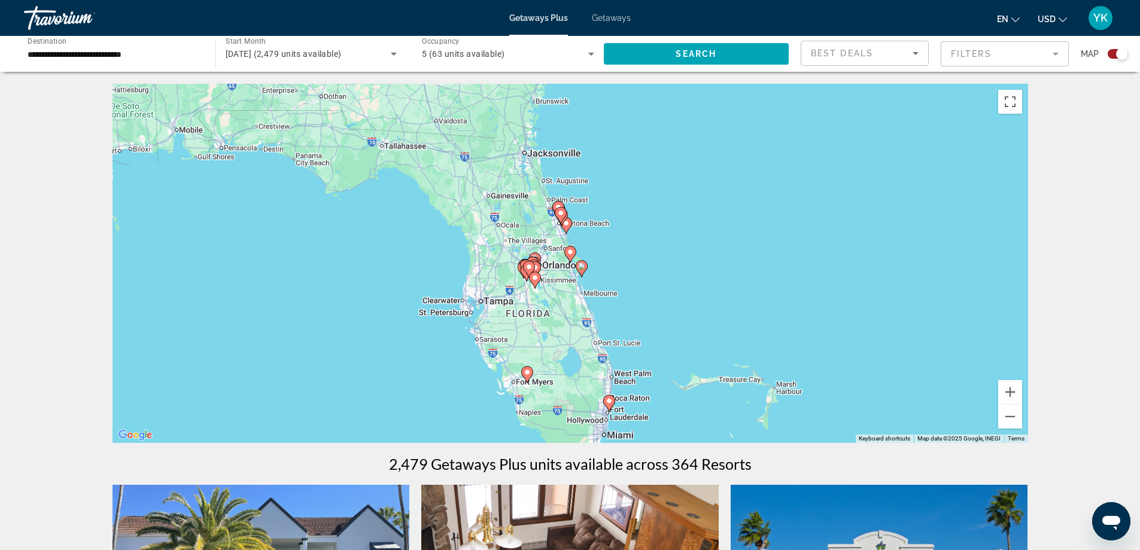
click at [565, 224] on gmp-advanced-marker "Main content" at bounding box center [561, 216] width 12 height 18
type input "**********"
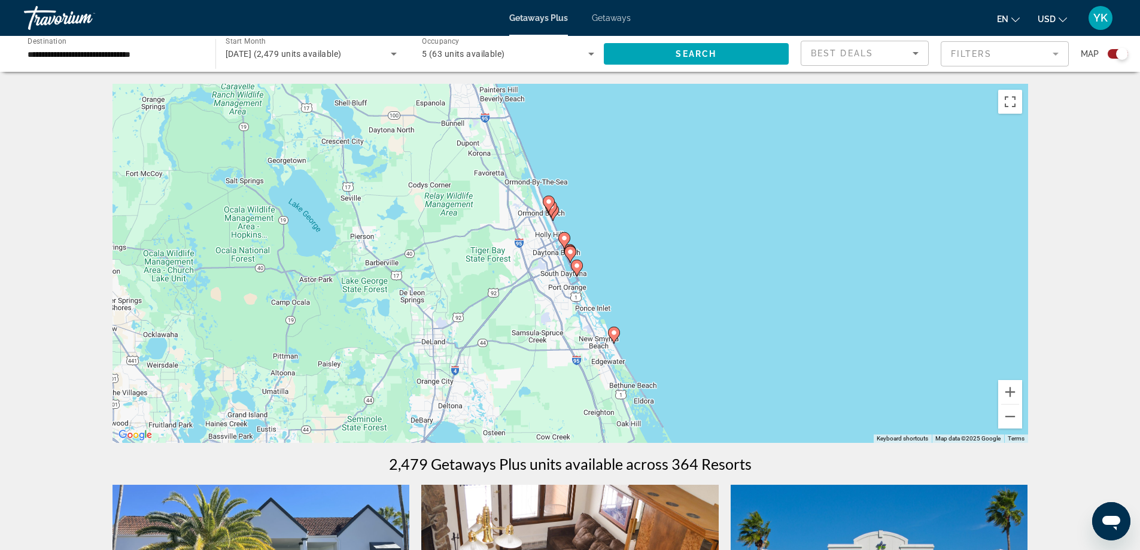
click at [570, 253] on image "Main content" at bounding box center [570, 251] width 7 height 7
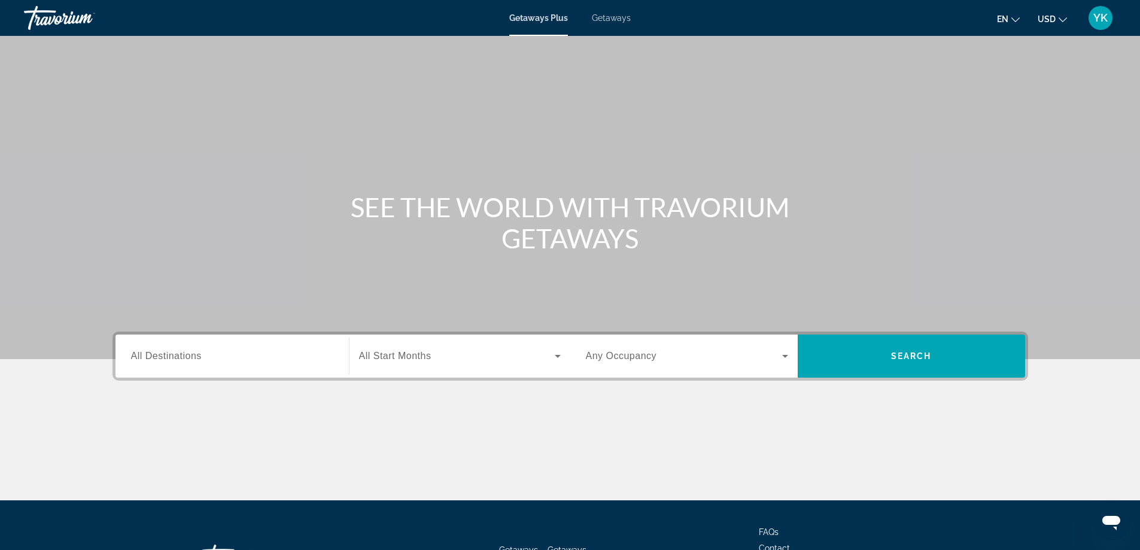
click at [175, 360] on span "All Destinations" at bounding box center [166, 356] width 71 height 10
click at [175, 360] on input "Destination All Destinations" at bounding box center [232, 357] width 202 height 14
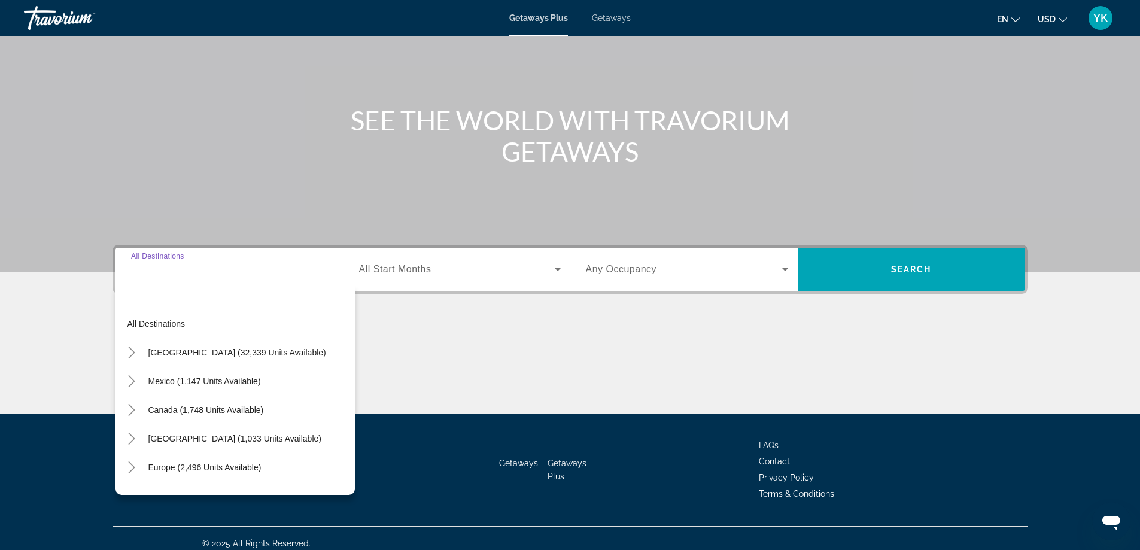
scroll to position [97, 0]
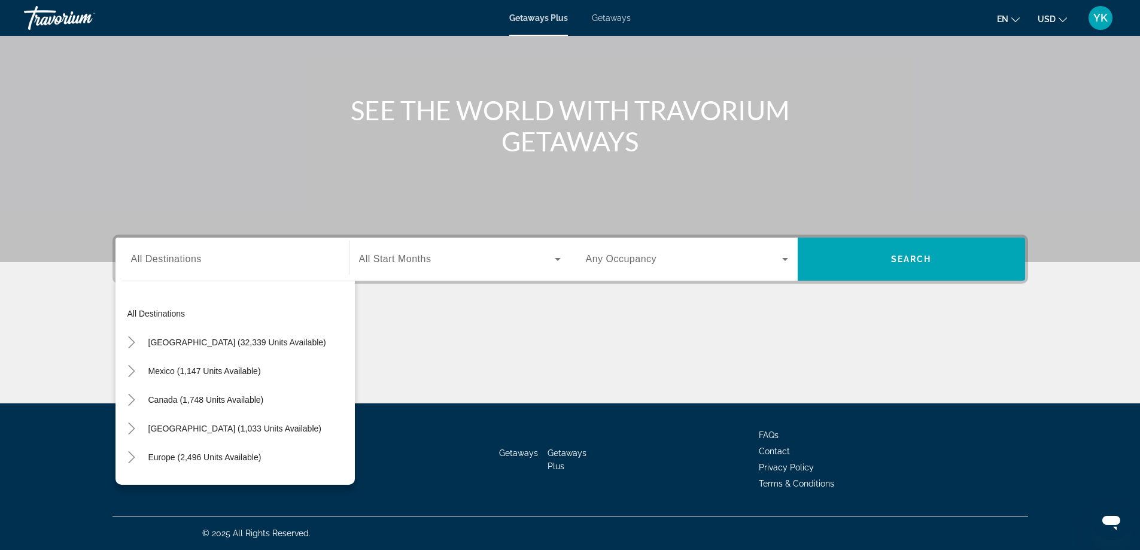
click at [168, 269] on div "Search widget" at bounding box center [232, 259] width 202 height 34
click at [172, 350] on span "Search widget" at bounding box center [237, 342] width 190 height 29
type input "**********"
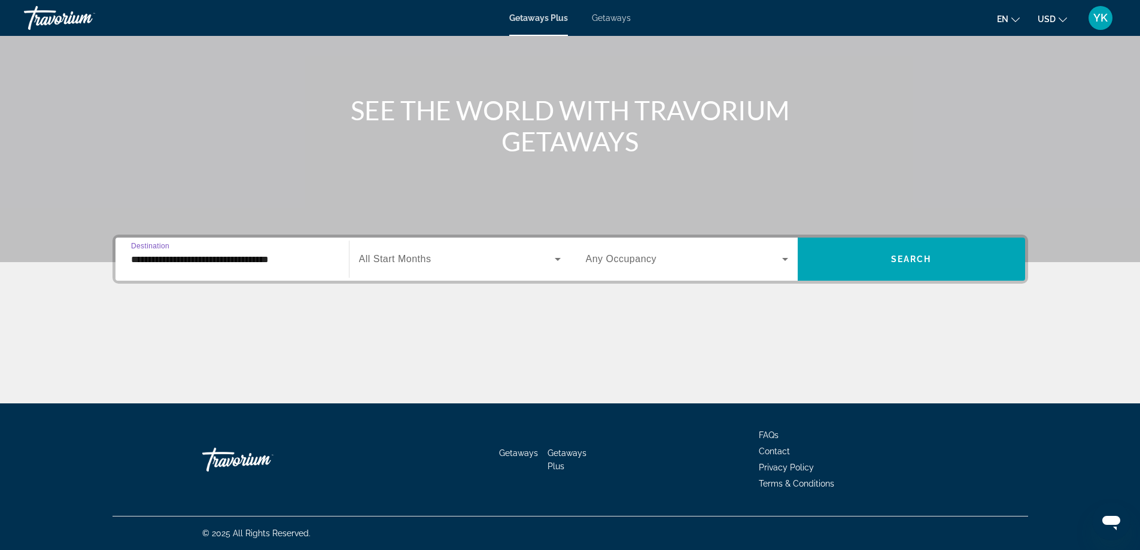
click at [408, 253] on span "Search widget" at bounding box center [457, 259] width 196 height 14
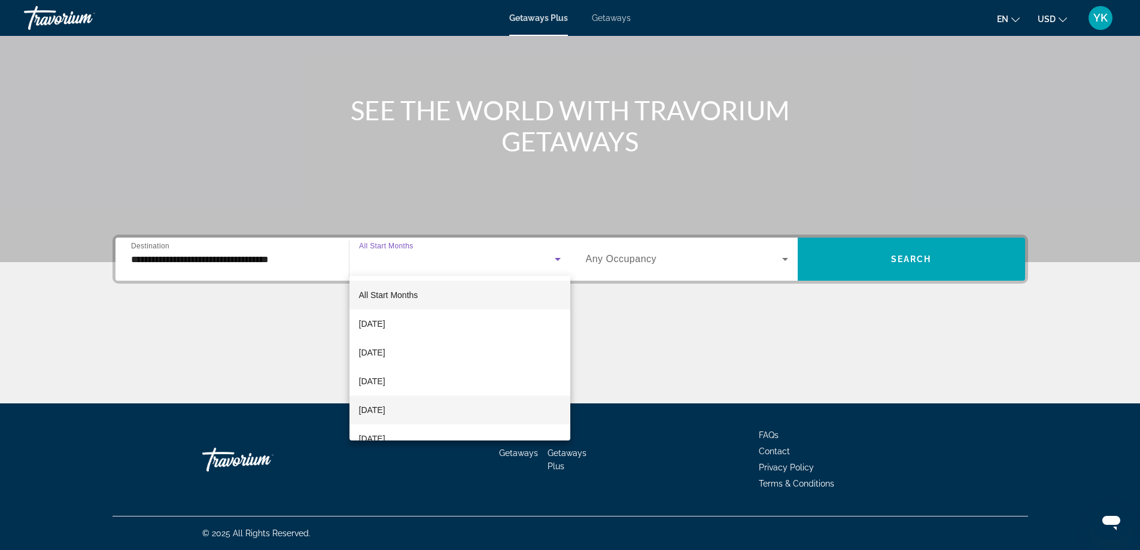
click at [386, 409] on span "December 2025" at bounding box center [372, 410] width 26 height 14
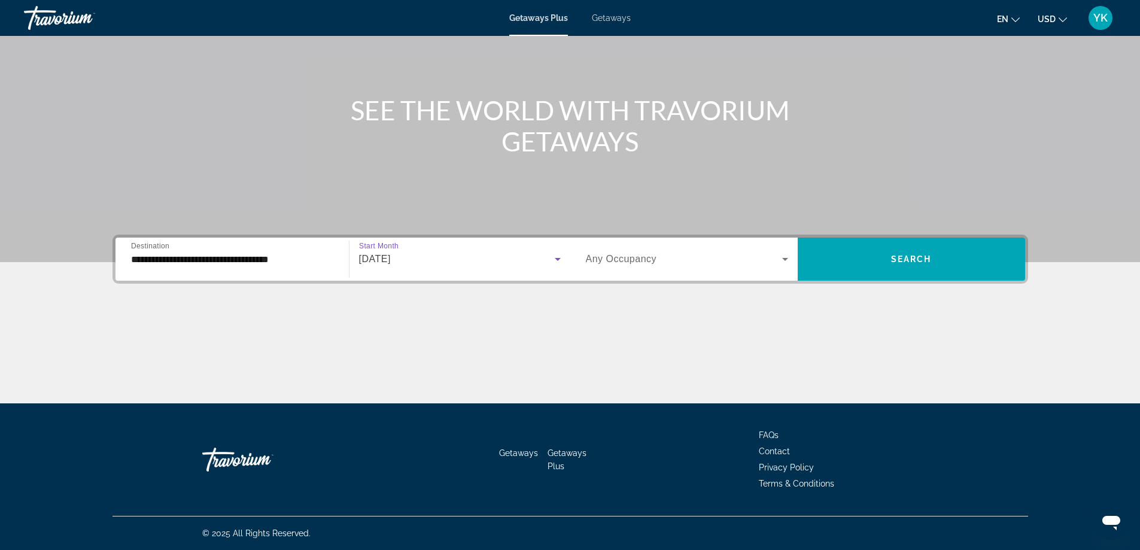
click at [701, 261] on span "Search widget" at bounding box center [684, 259] width 196 height 14
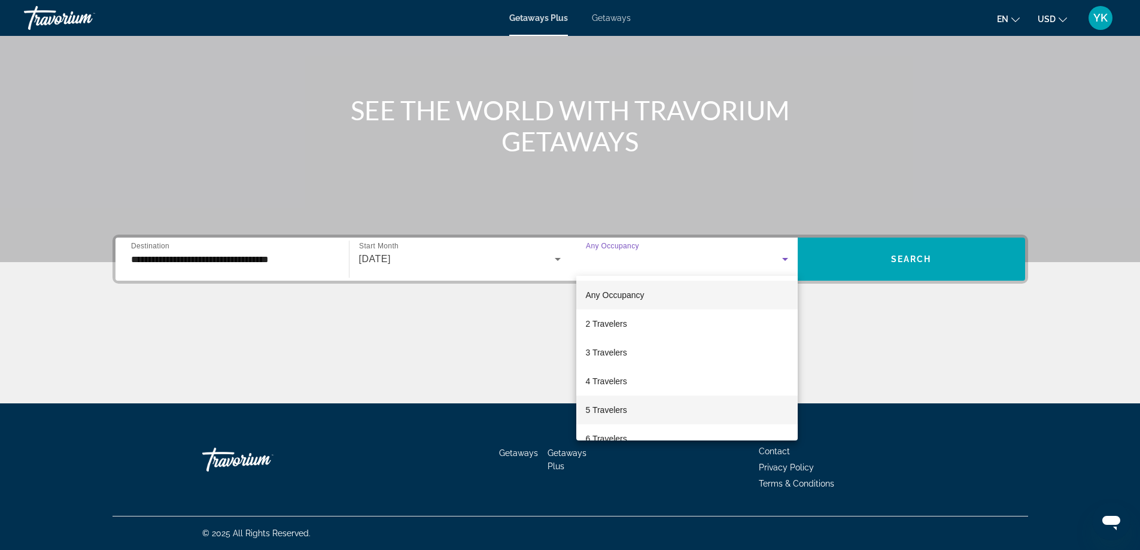
click at [612, 409] on span "5 Travelers" at bounding box center [606, 410] width 41 height 14
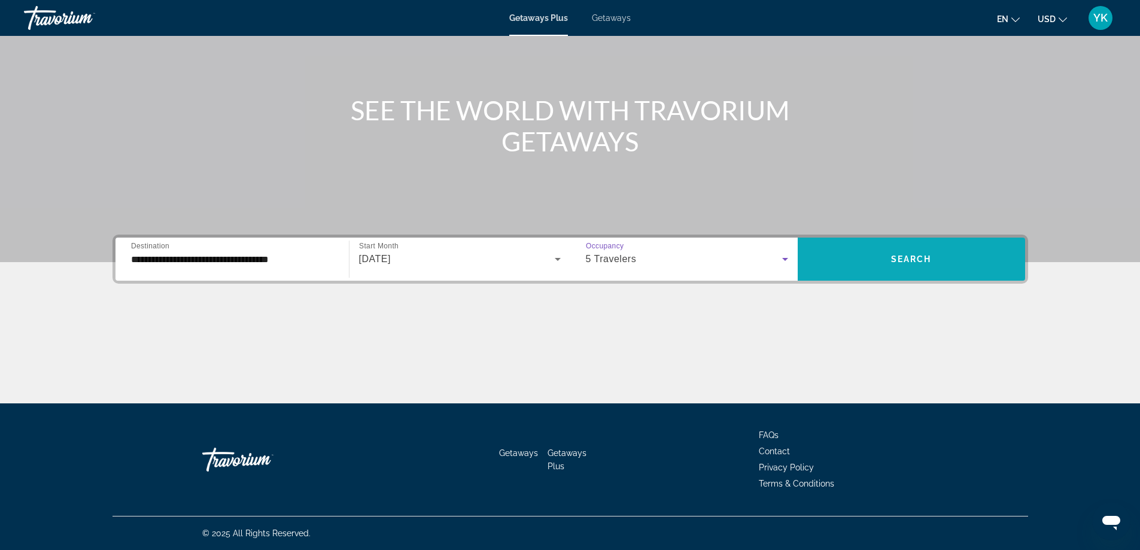
click at [878, 250] on span "Search widget" at bounding box center [911, 259] width 227 height 29
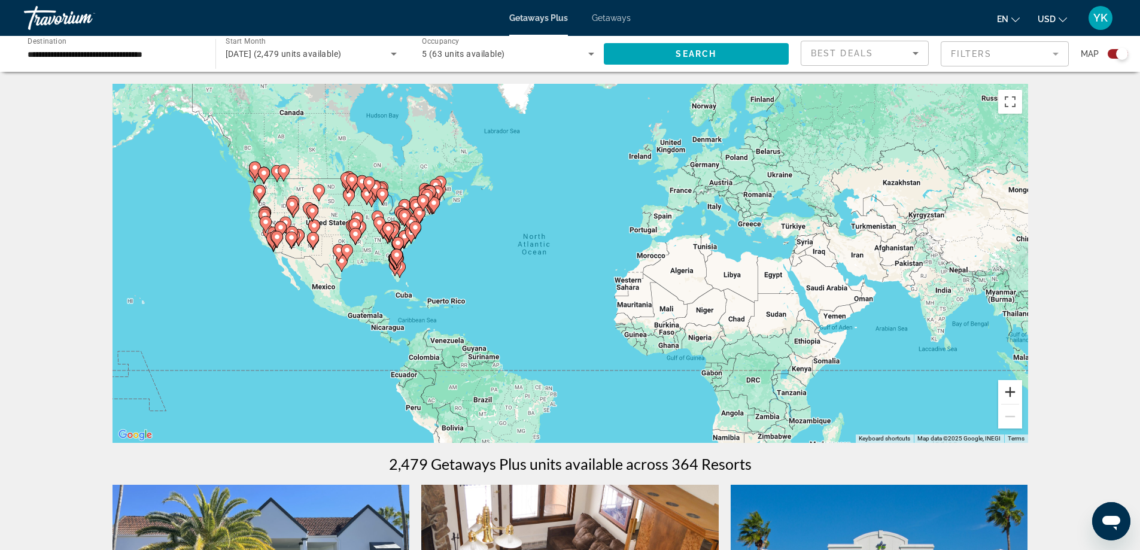
drag, startPoint x: 1007, startPoint y: 390, endPoint x: 505, endPoint y: 292, distance: 511.9
click at [1006, 390] on button "Zoom in" at bounding box center [1011, 392] width 24 height 24
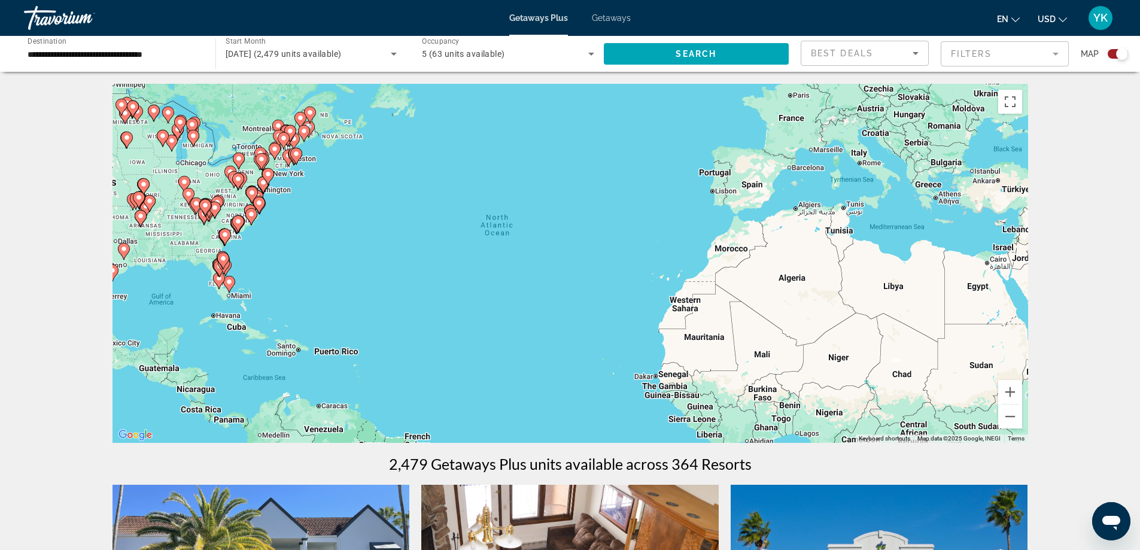
click at [785, 320] on div "To activate drag with keyboard, press Alt + Enter. Once in keyboard drag state,…" at bounding box center [571, 263] width 916 height 359
click at [594, 286] on div "To activate drag with keyboard, press Alt + Enter. Once in keyboard drag state,…" at bounding box center [571, 263] width 916 height 359
click at [217, 283] on icon "Main content" at bounding box center [218, 281] width 11 height 16
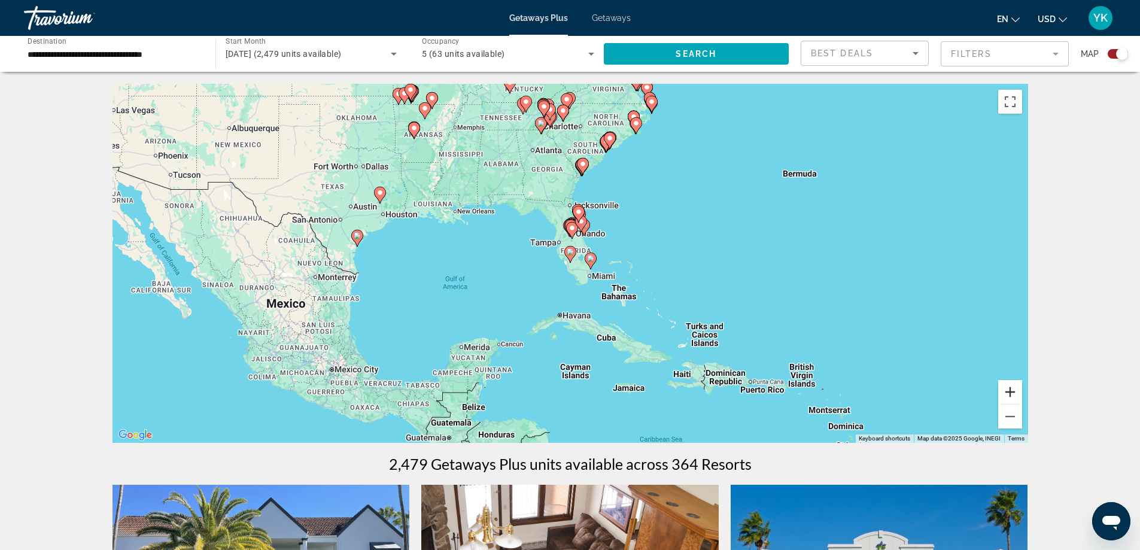
click at [1009, 390] on button "Zoom in" at bounding box center [1011, 392] width 24 height 24
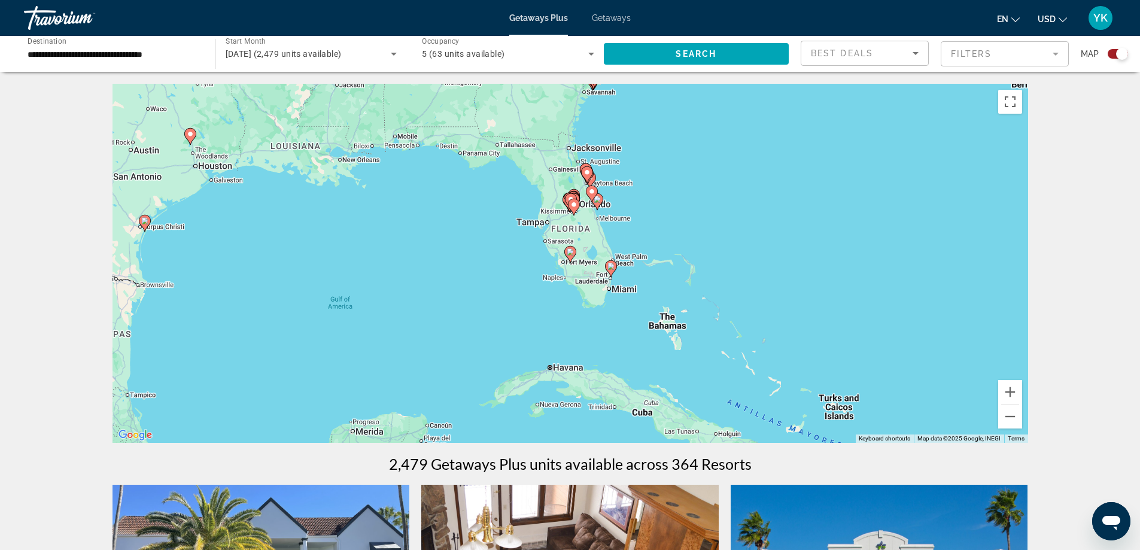
click at [572, 205] on image "Main content" at bounding box center [573, 204] width 7 height 7
type input "**********"
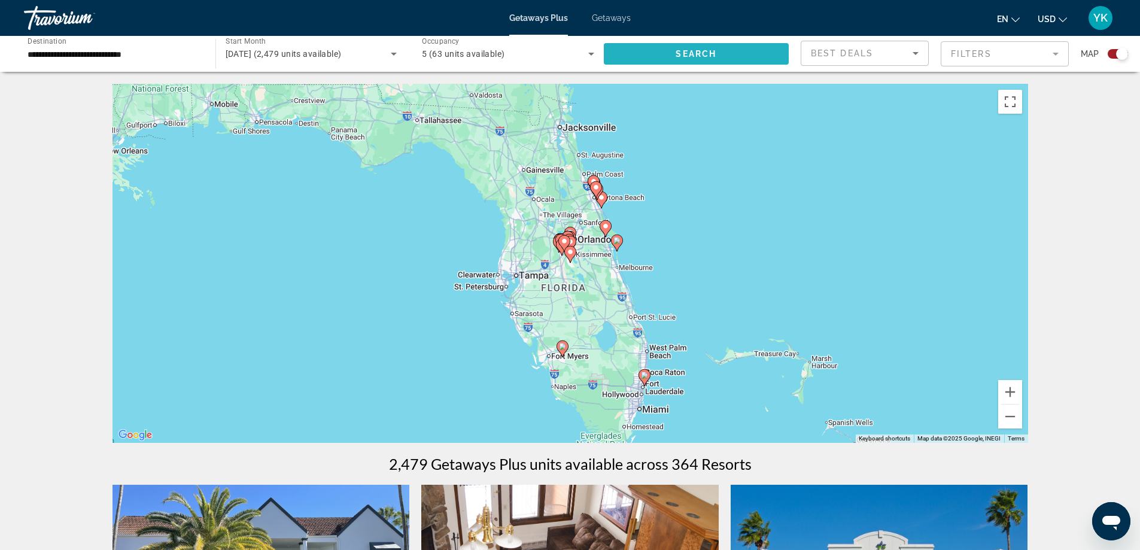
click at [681, 58] on span "Search" at bounding box center [696, 54] width 41 height 10
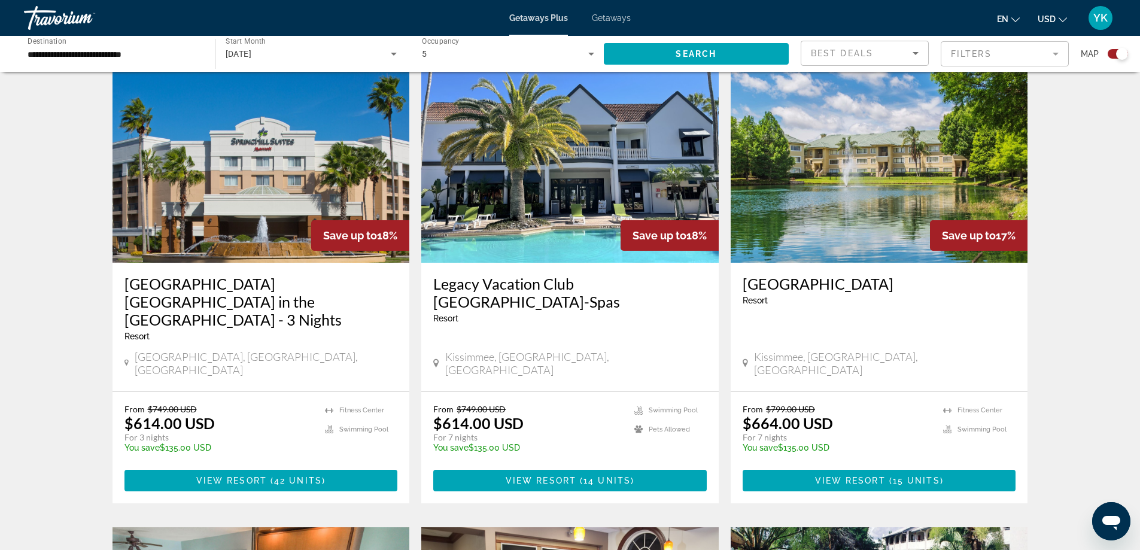
scroll to position [419, 0]
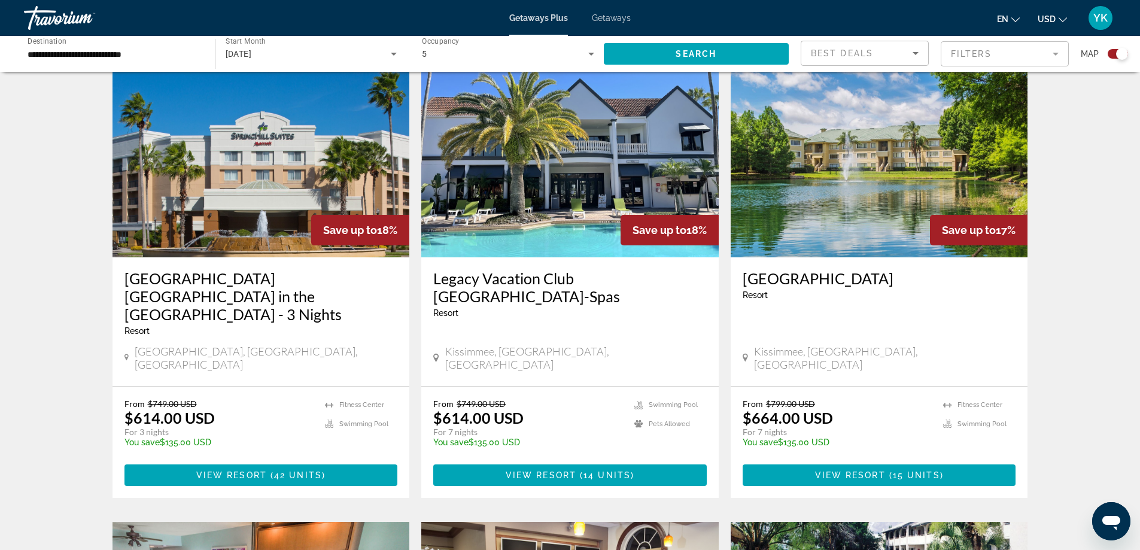
drag, startPoint x: 775, startPoint y: 278, endPoint x: 760, endPoint y: 278, distance: 15.6
click at [760, 278] on h3 "[GEOGRAPHIC_DATA]" at bounding box center [880, 278] width 274 height 18
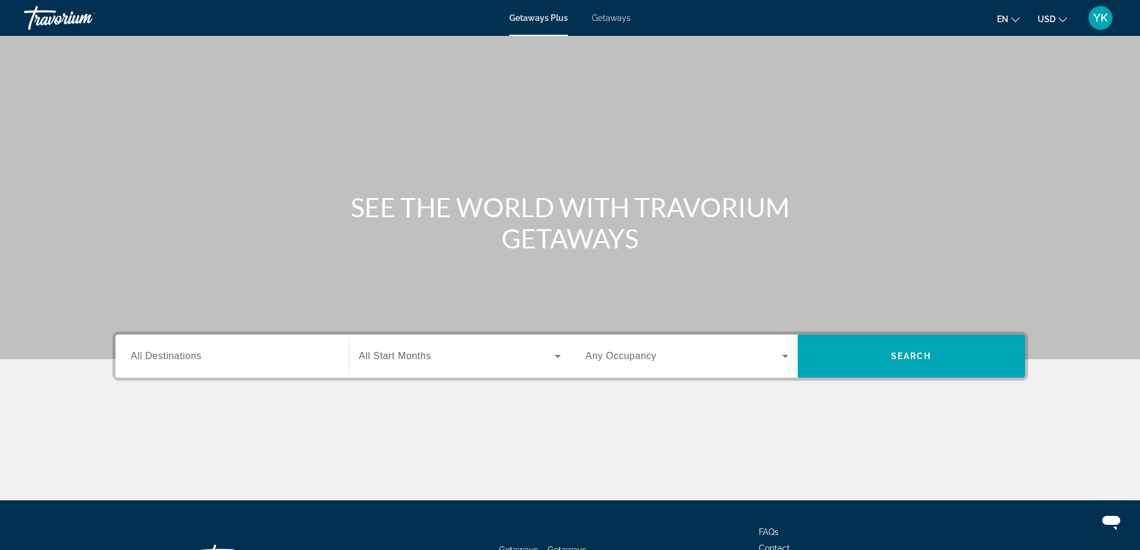
click at [184, 366] on div "Search widget" at bounding box center [232, 356] width 202 height 34
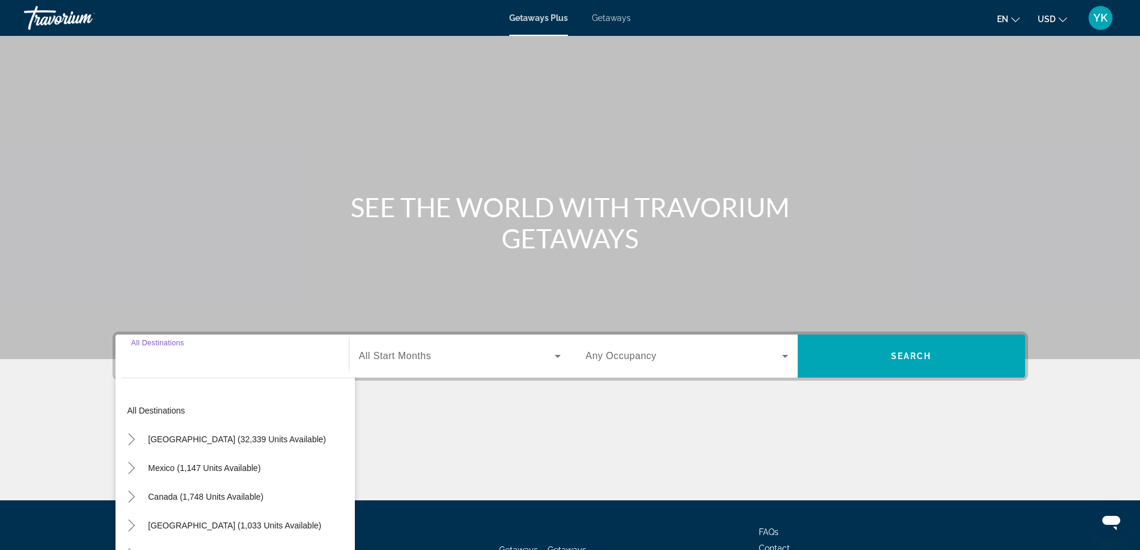
scroll to position [97, 0]
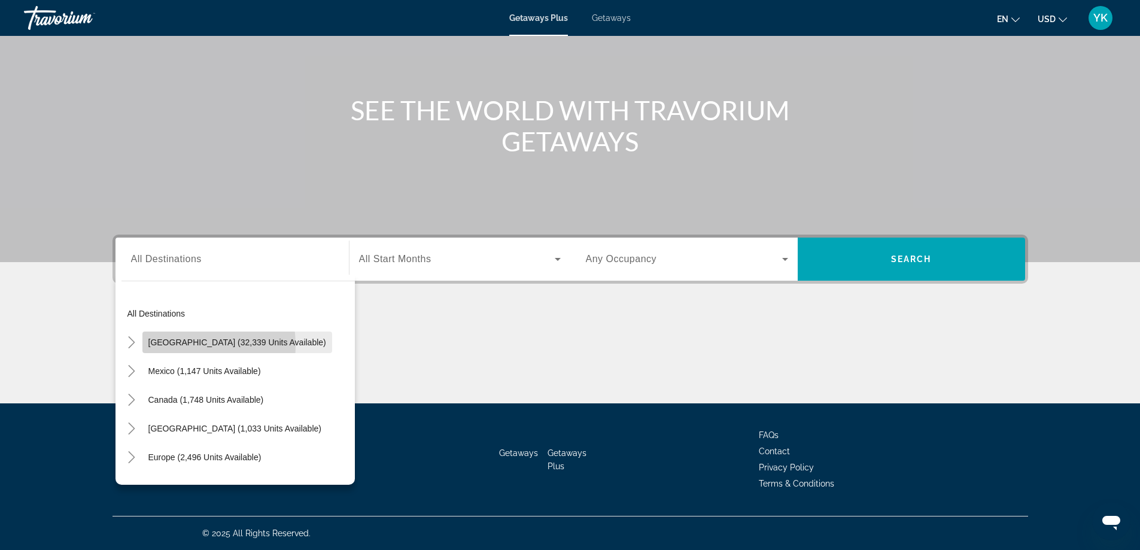
click at [179, 345] on span "[GEOGRAPHIC_DATA] (32,339 units available)" at bounding box center [237, 343] width 178 height 10
type input "**********"
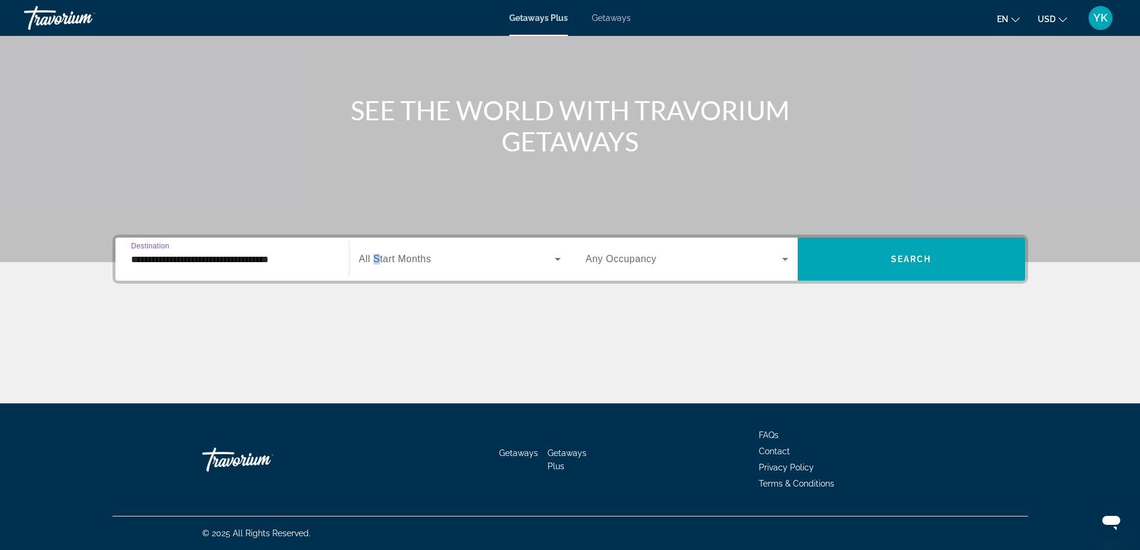
click at [381, 263] on span "All Start Months" at bounding box center [395, 259] width 72 height 10
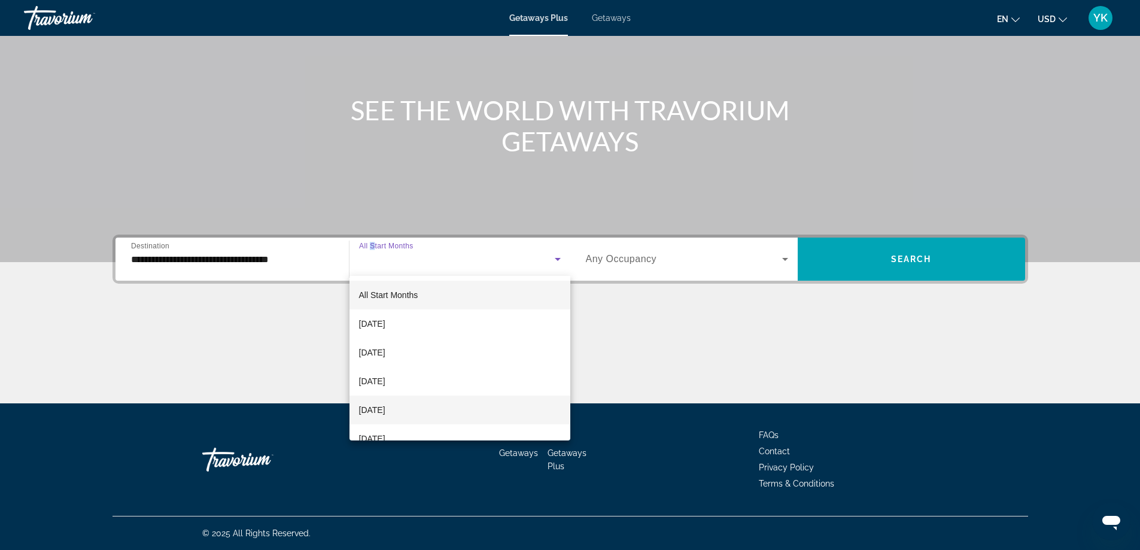
click at [380, 409] on span "[DATE]" at bounding box center [372, 410] width 26 height 14
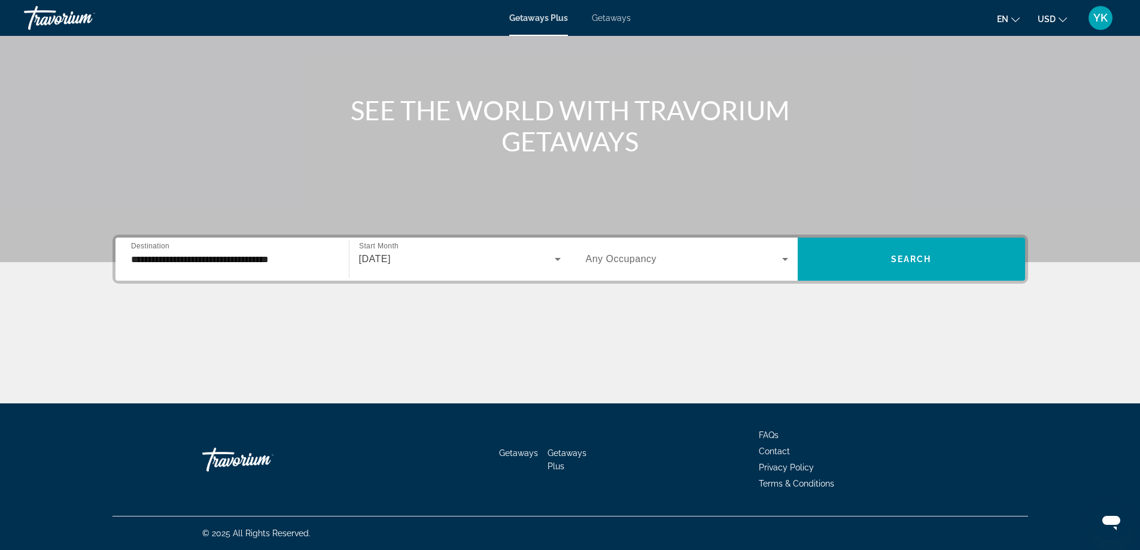
click at [670, 267] on div "Search widget" at bounding box center [687, 259] width 202 height 34
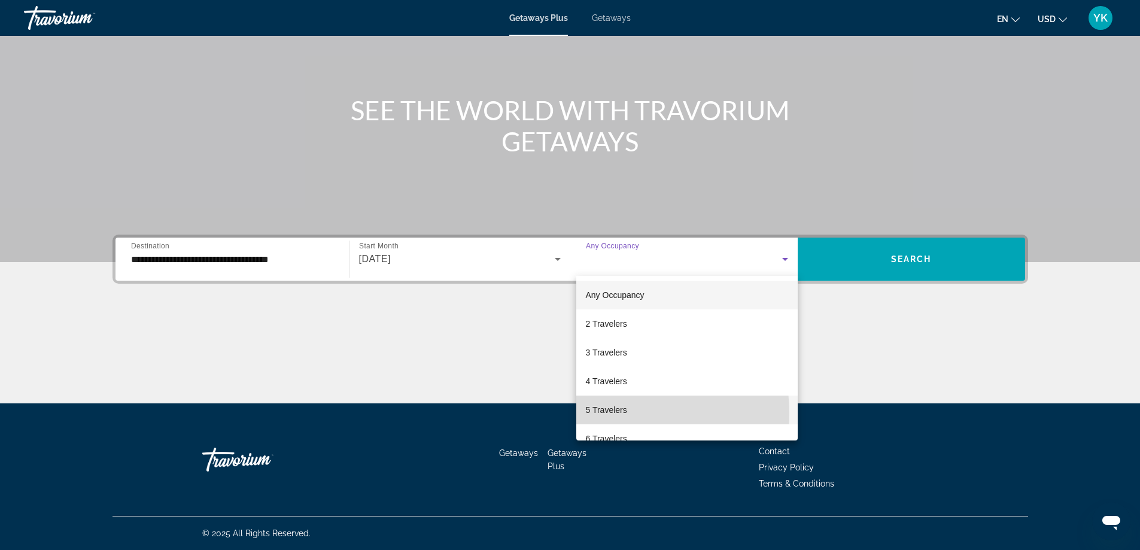
click at [605, 414] on span "5 Travelers" at bounding box center [606, 410] width 41 height 14
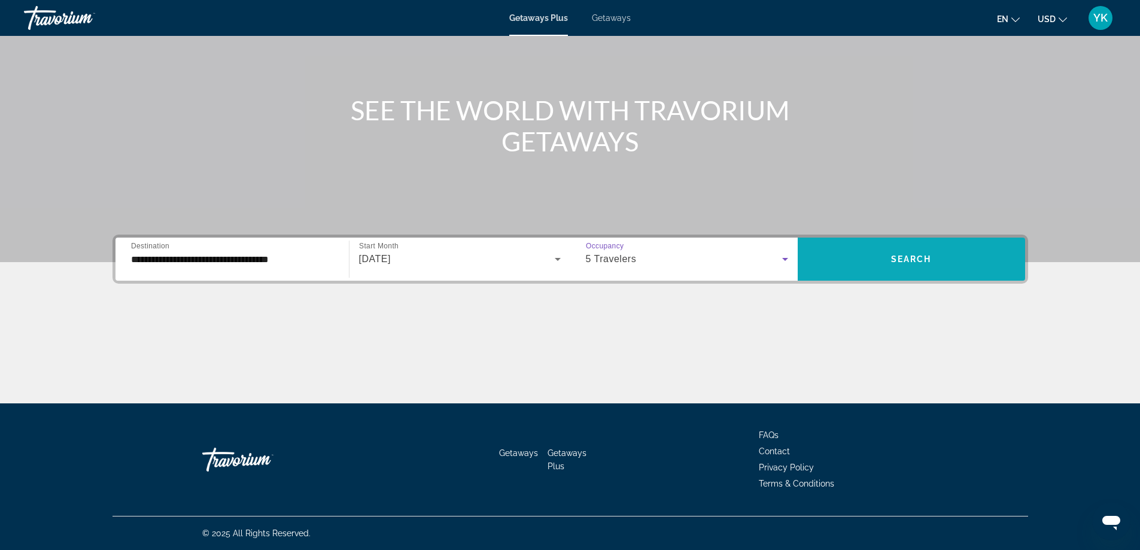
click at [895, 260] on span "Search" at bounding box center [911, 259] width 41 height 10
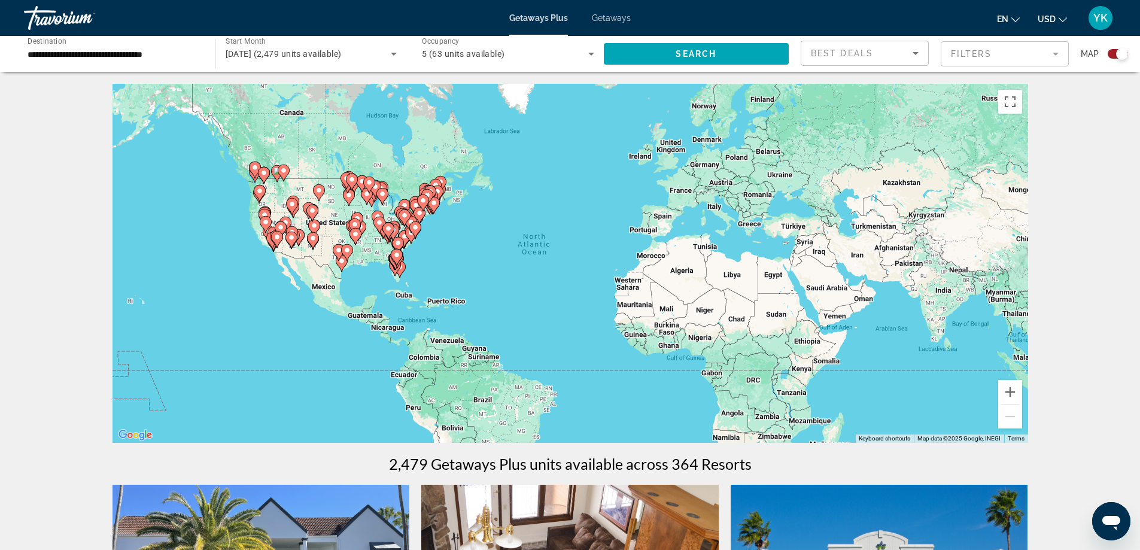
click at [393, 265] on gmp-advanced-marker "Main content" at bounding box center [397, 257] width 12 height 18
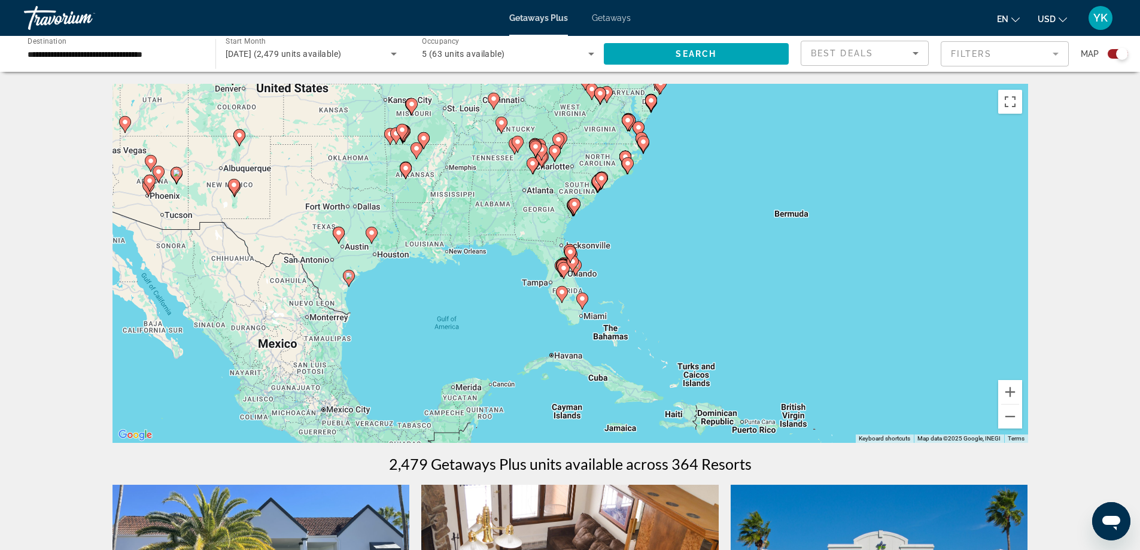
click at [560, 275] on gmp-advanced-marker "Main content" at bounding box center [564, 271] width 12 height 18
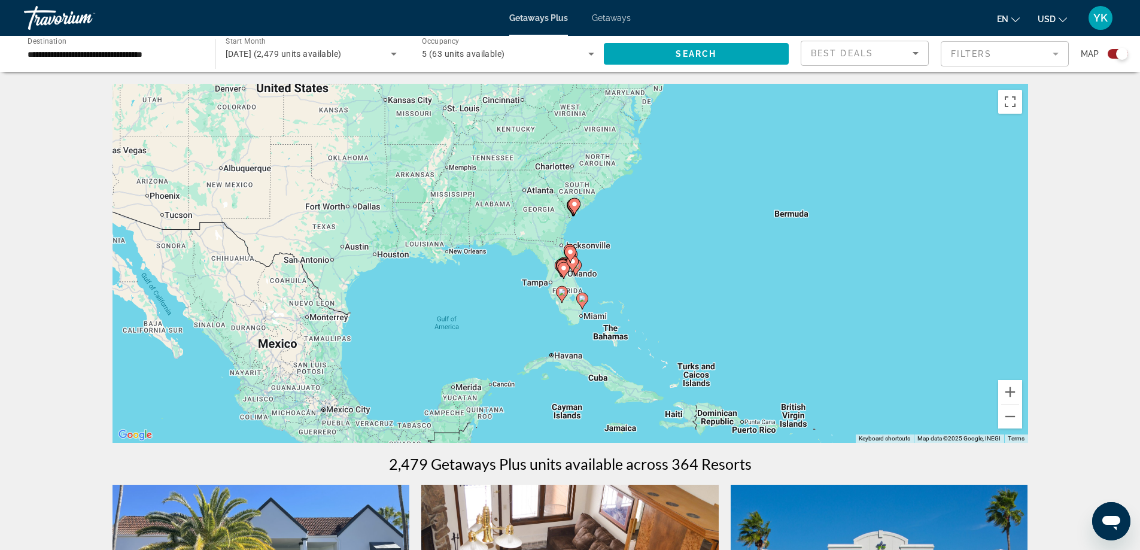
type input "**********"
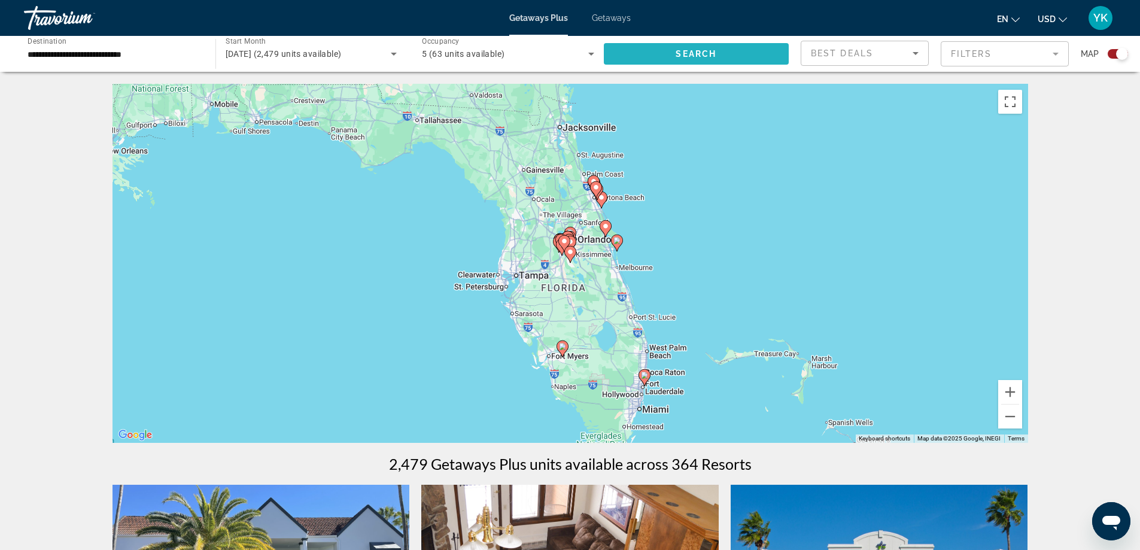
click at [655, 55] on span "Search widget" at bounding box center [697, 54] width 186 height 29
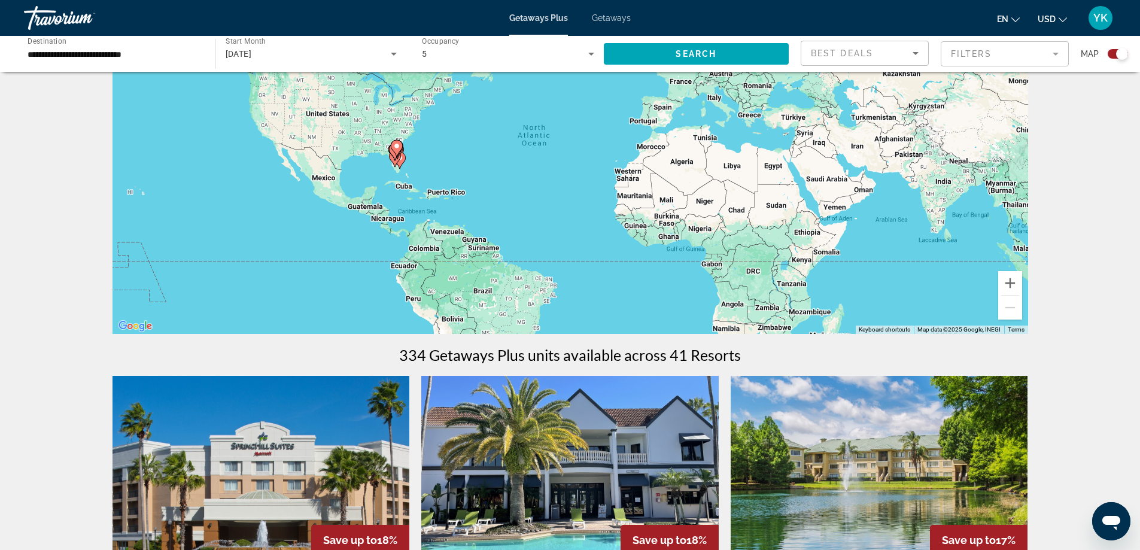
scroll to position [239, 0]
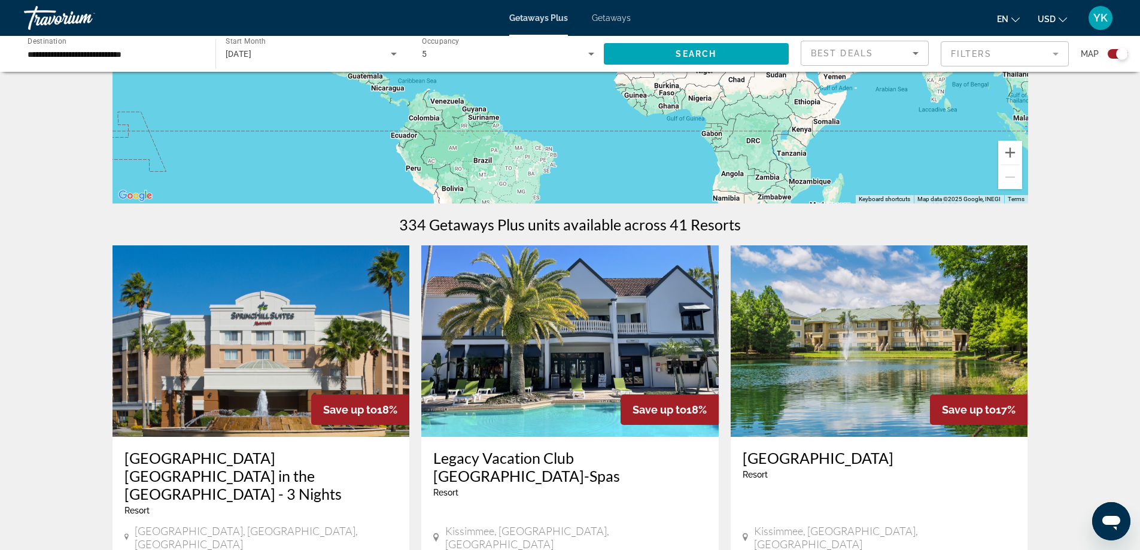
click at [797, 456] on h3 "[GEOGRAPHIC_DATA]" at bounding box center [880, 458] width 274 height 18
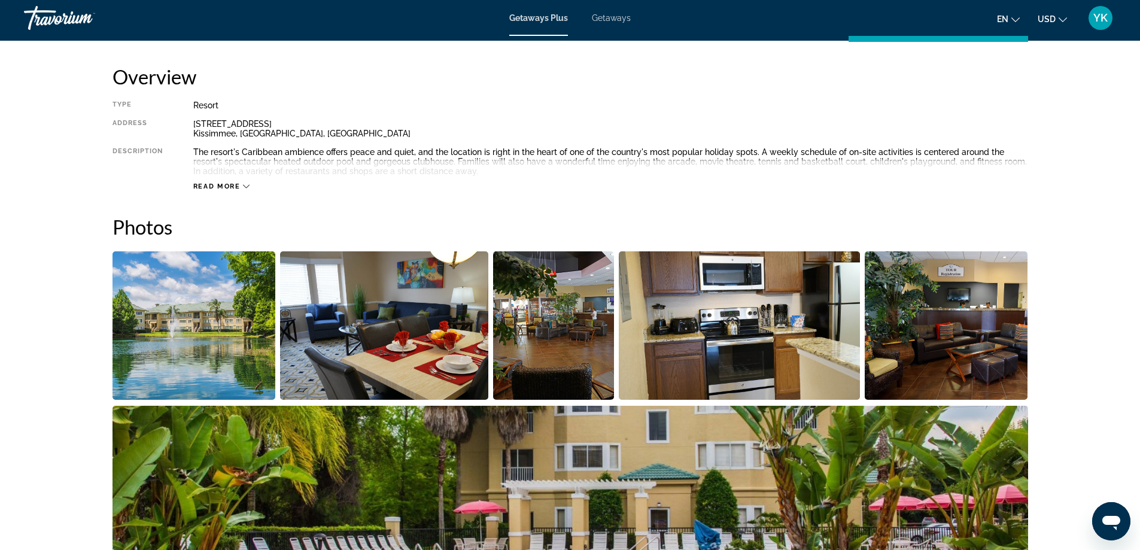
scroll to position [419, 0]
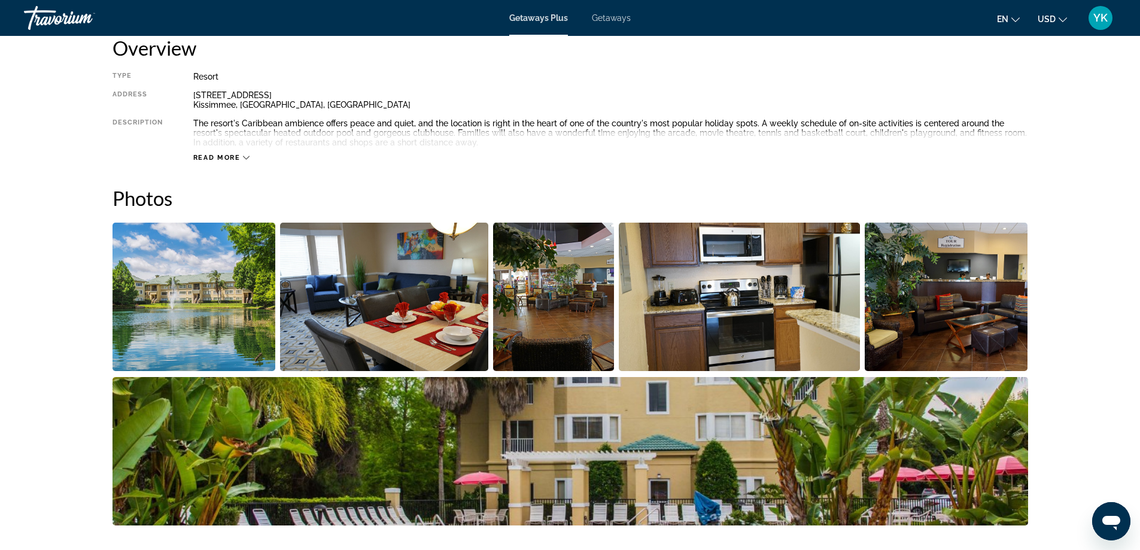
click at [163, 308] on img "Open full-screen image slider" at bounding box center [194, 297] width 163 height 148
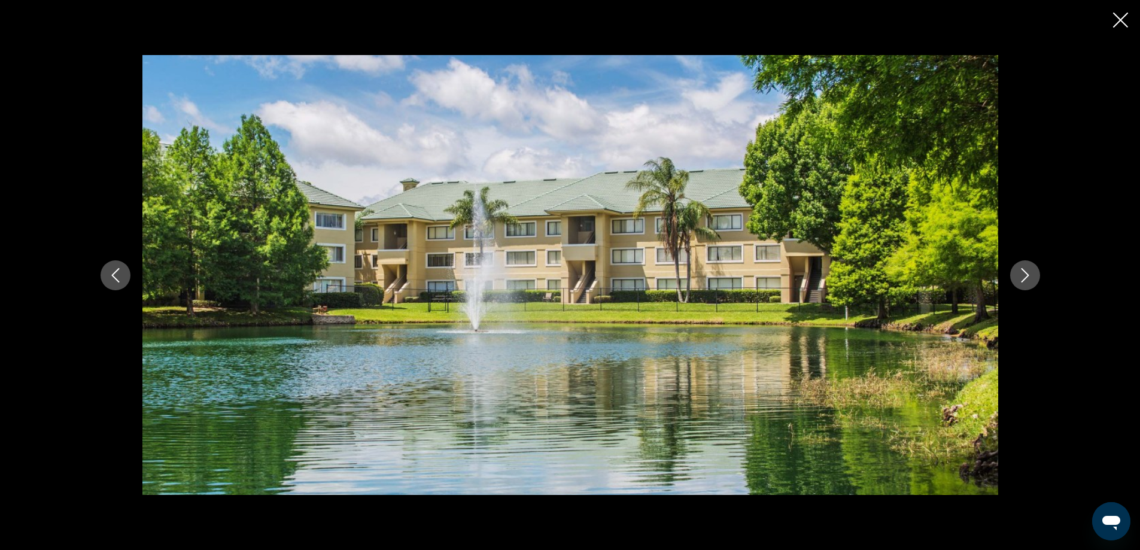
click at [1029, 280] on icon "Next image" at bounding box center [1025, 275] width 14 height 14
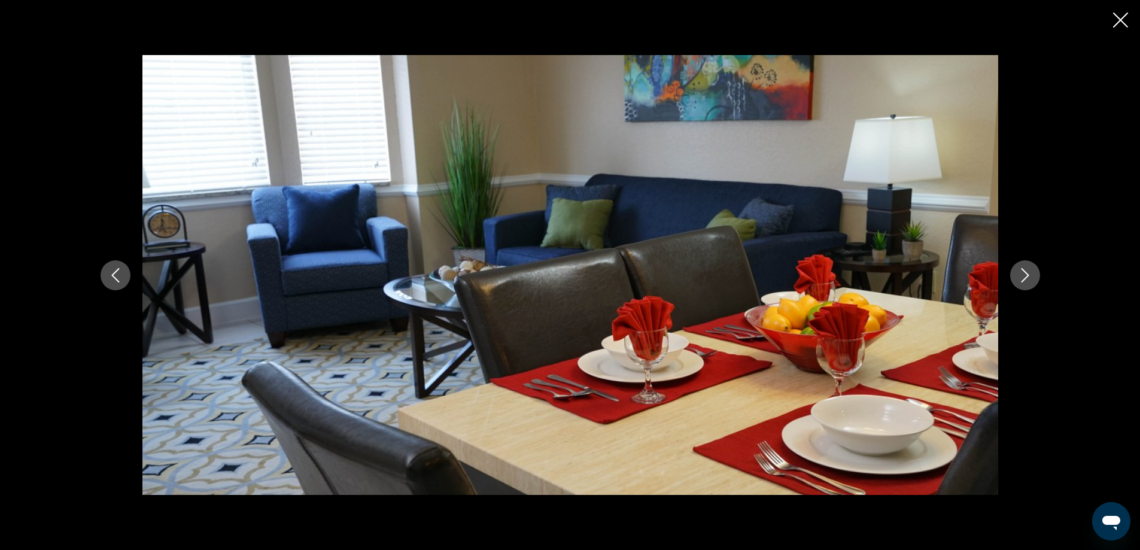
click at [1029, 280] on icon "Next image" at bounding box center [1025, 275] width 14 height 14
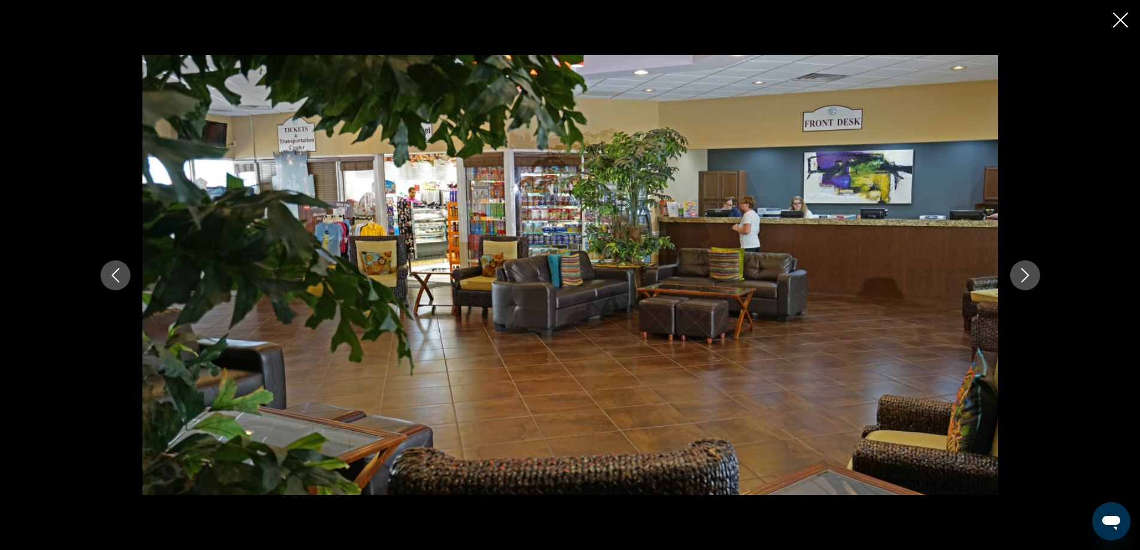
click at [1029, 280] on icon "Next image" at bounding box center [1025, 275] width 14 height 14
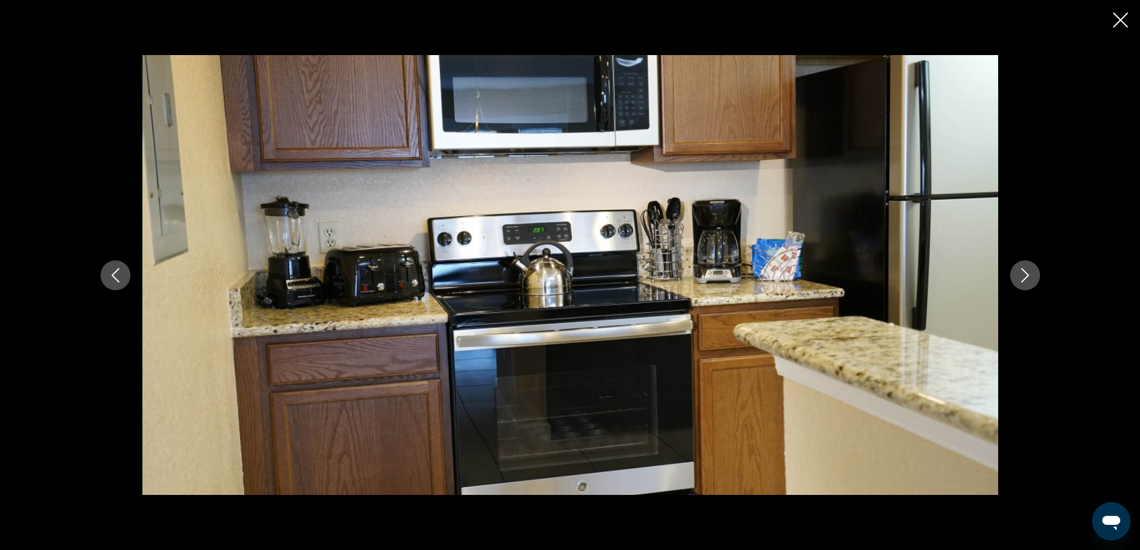
click at [1029, 280] on icon "Next image" at bounding box center [1025, 275] width 14 height 14
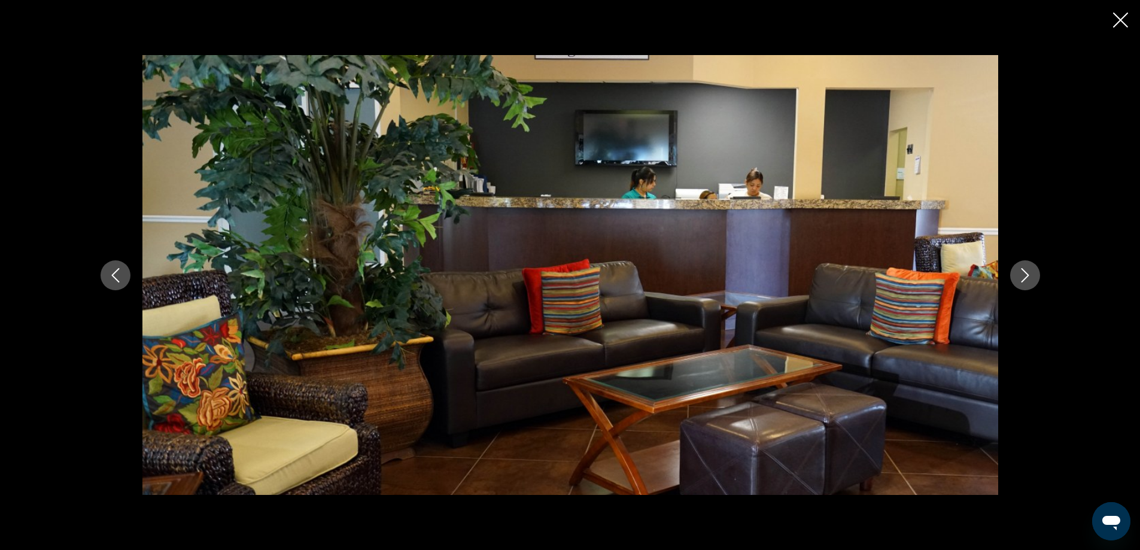
click at [1029, 280] on icon "Next image" at bounding box center [1025, 275] width 14 height 14
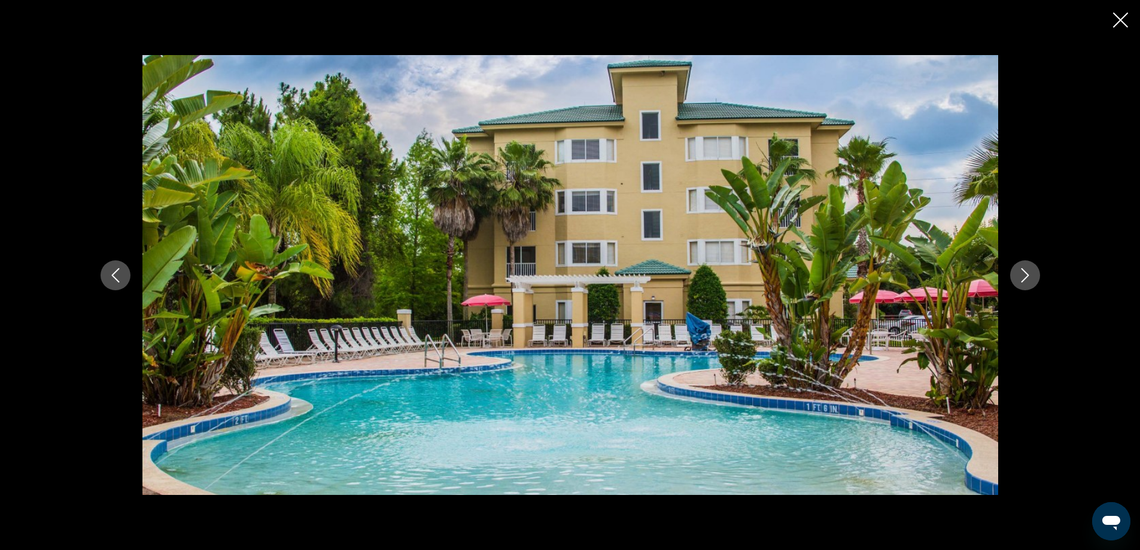
click at [1029, 280] on icon "Next image" at bounding box center [1025, 275] width 14 height 14
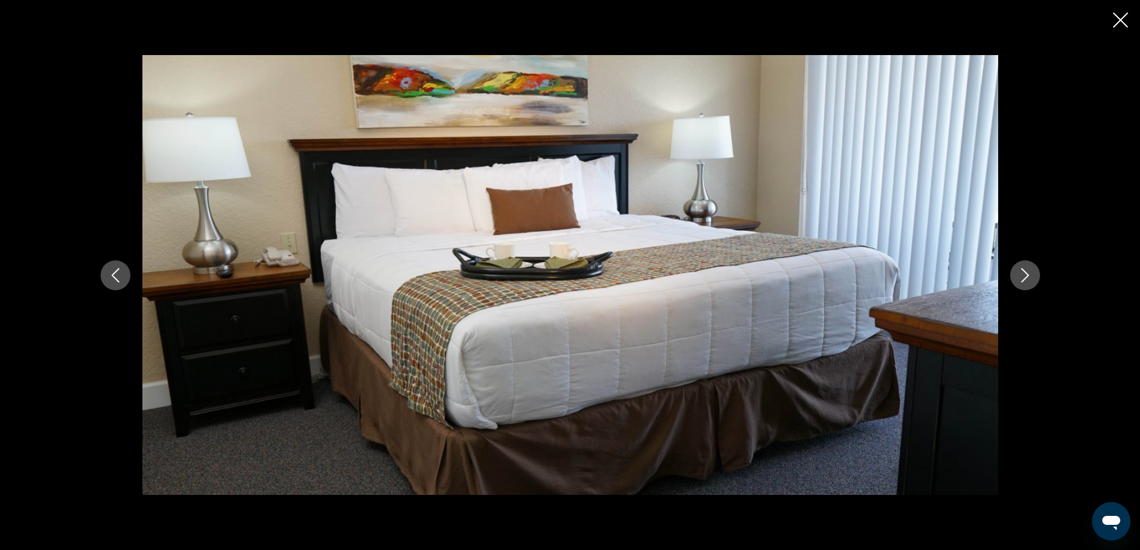
click at [1029, 280] on icon "Next image" at bounding box center [1025, 275] width 14 height 14
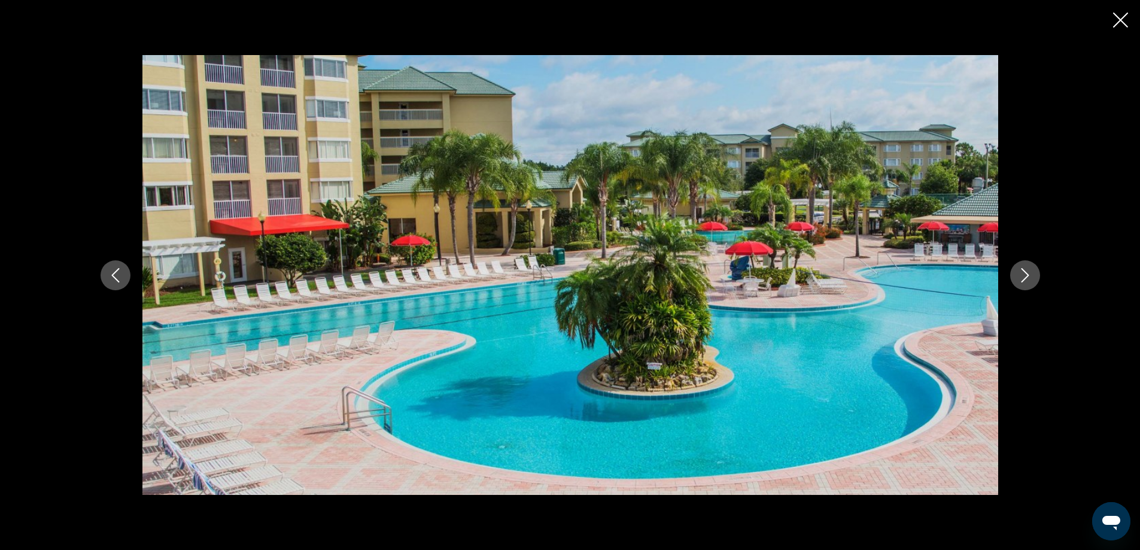
click at [1029, 280] on icon "Next image" at bounding box center [1025, 275] width 14 height 14
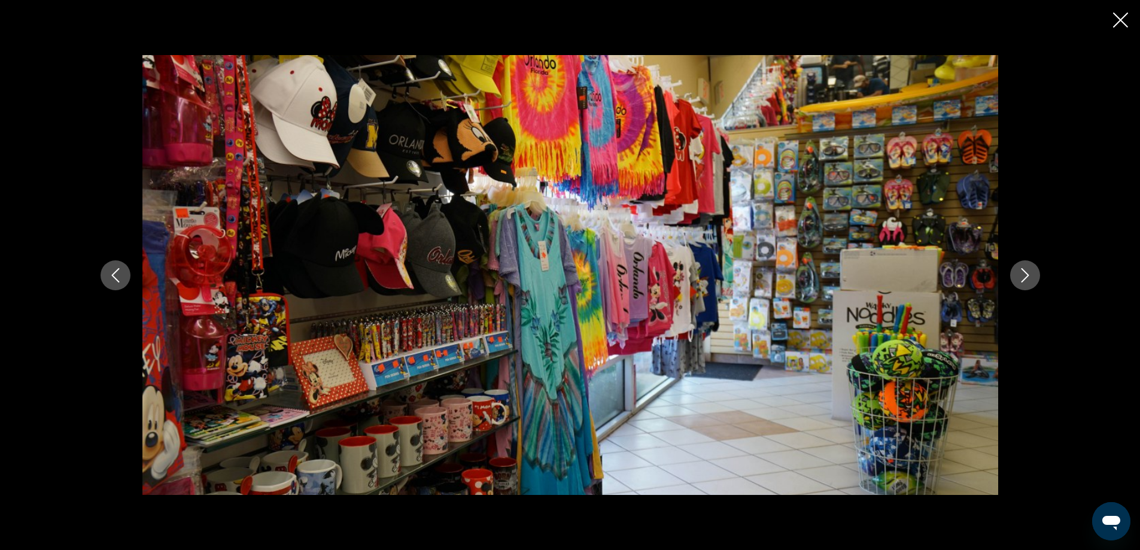
click at [1029, 280] on icon "Next image" at bounding box center [1025, 275] width 14 height 14
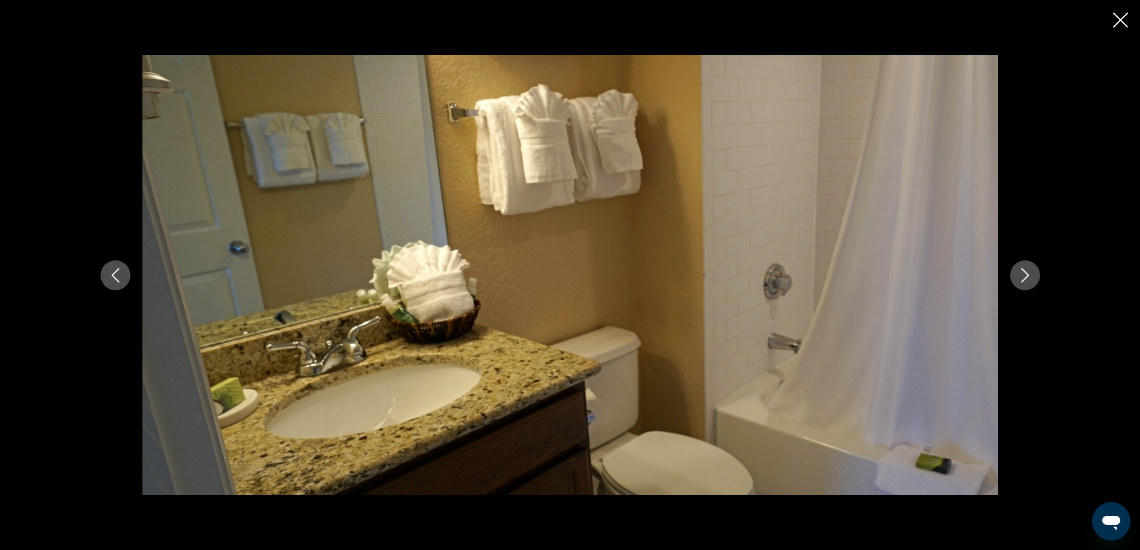
click at [1029, 280] on icon "Next image" at bounding box center [1025, 275] width 14 height 14
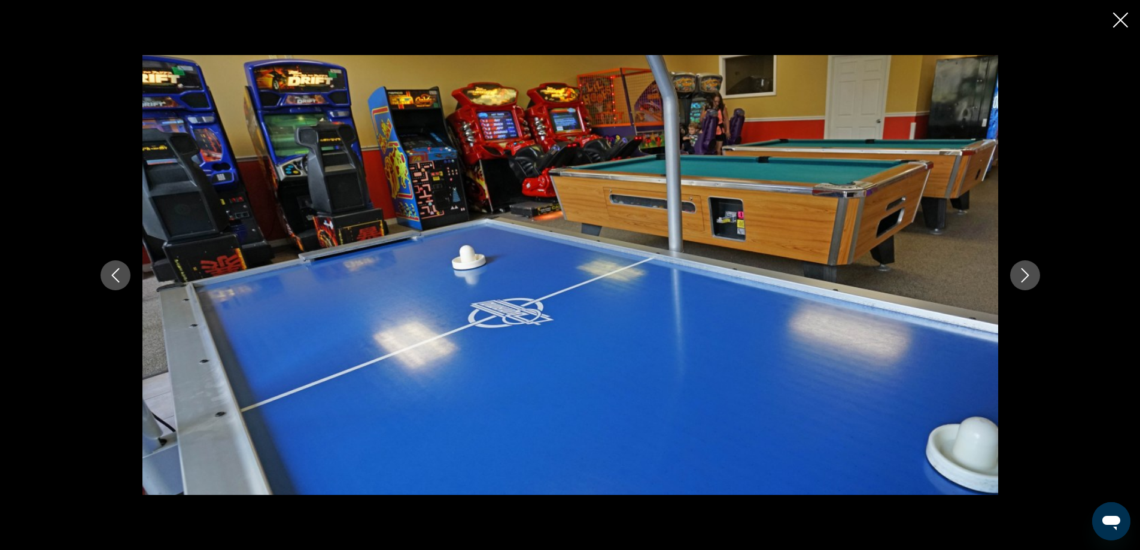
click at [1029, 280] on icon "Next image" at bounding box center [1025, 275] width 14 height 14
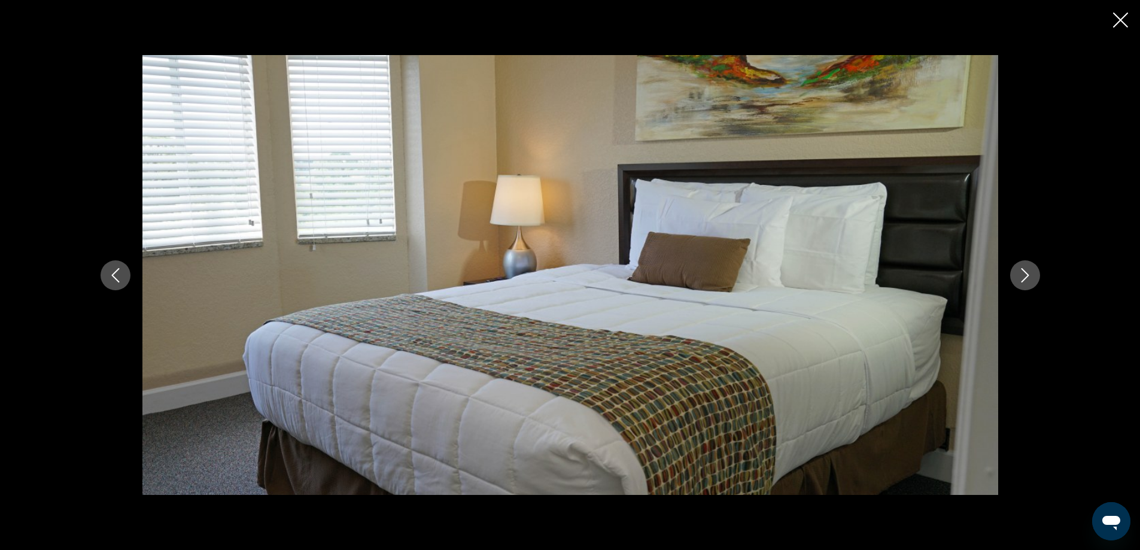
click at [1029, 280] on icon "Next image" at bounding box center [1025, 275] width 14 height 14
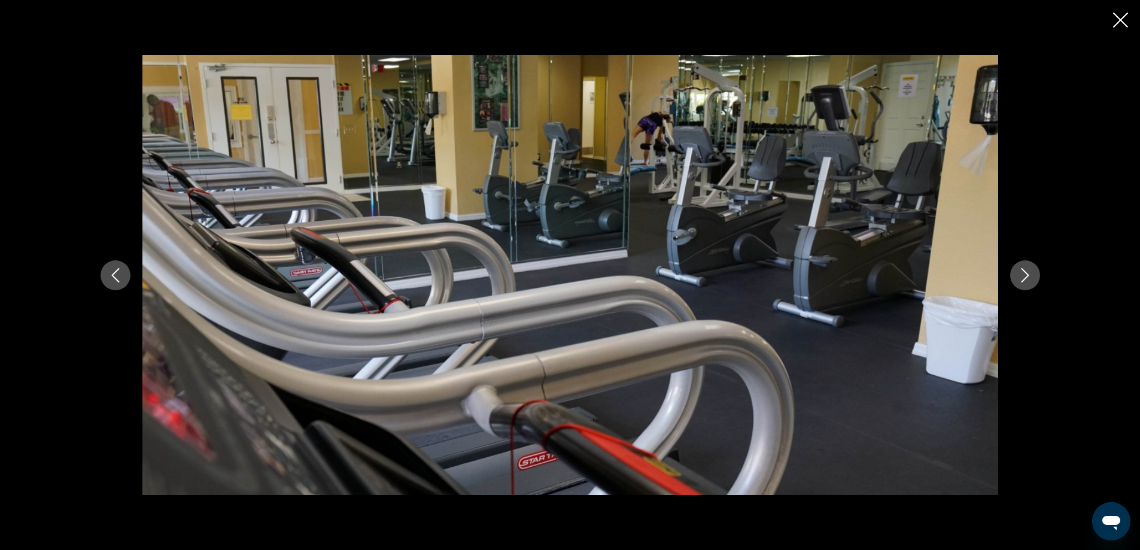
click at [1029, 280] on icon "Next image" at bounding box center [1025, 275] width 14 height 14
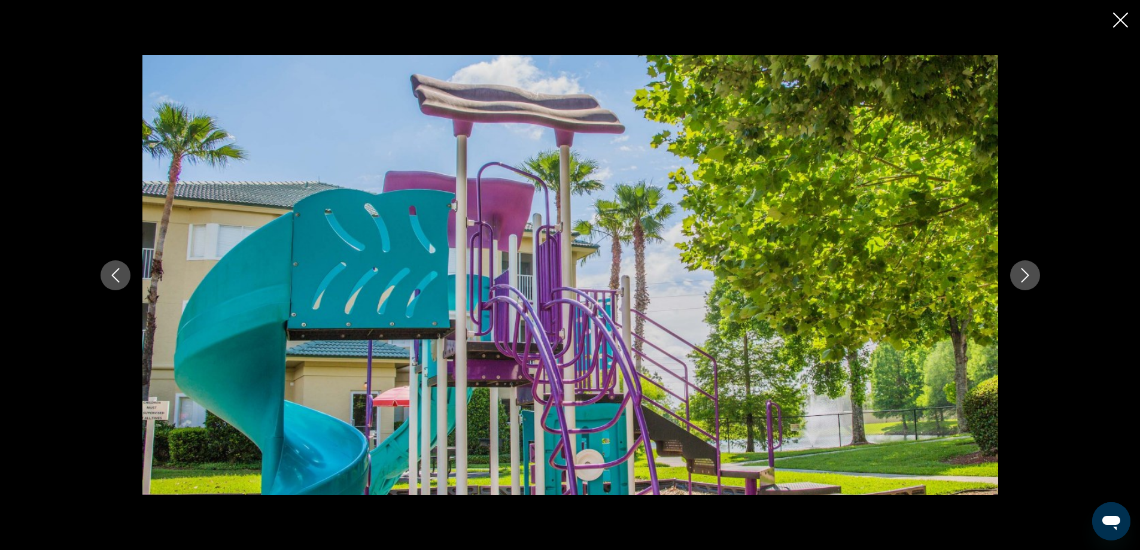
click at [1029, 280] on icon "Next image" at bounding box center [1025, 275] width 14 height 14
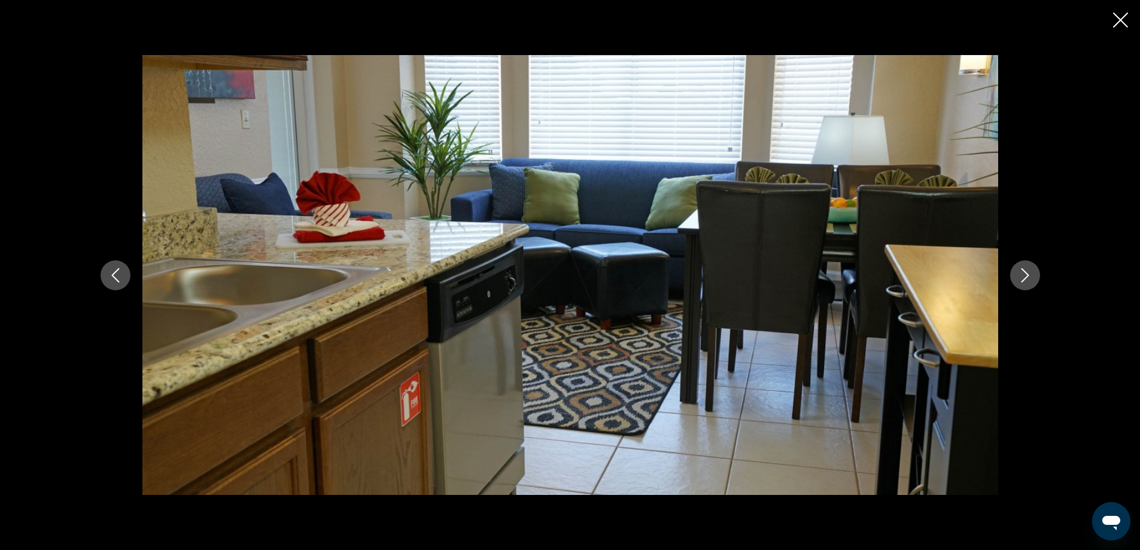
click at [1029, 280] on icon "Next image" at bounding box center [1025, 275] width 14 height 14
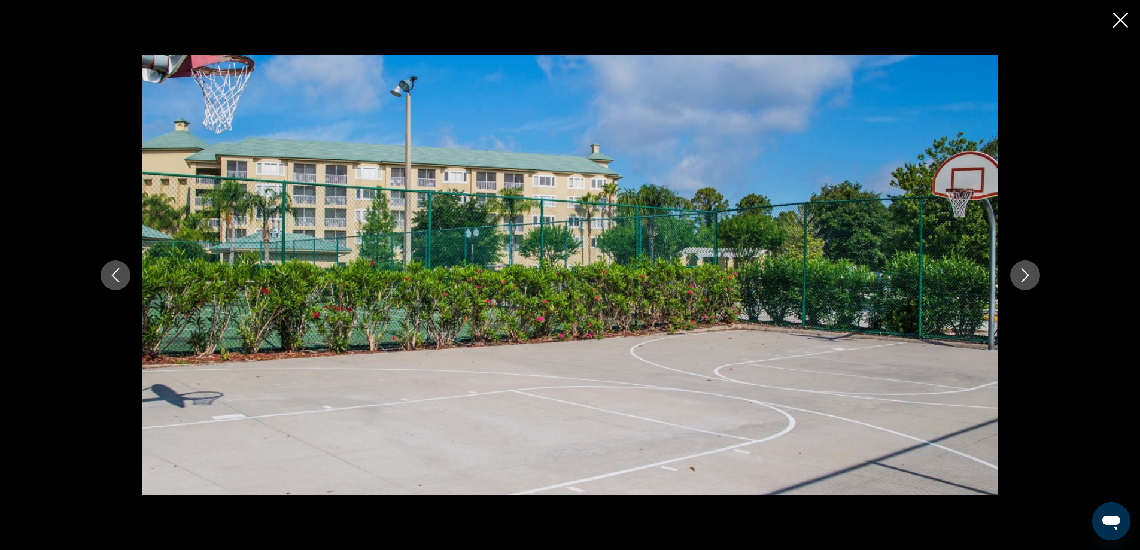
click at [1029, 280] on icon "Next image" at bounding box center [1025, 275] width 14 height 14
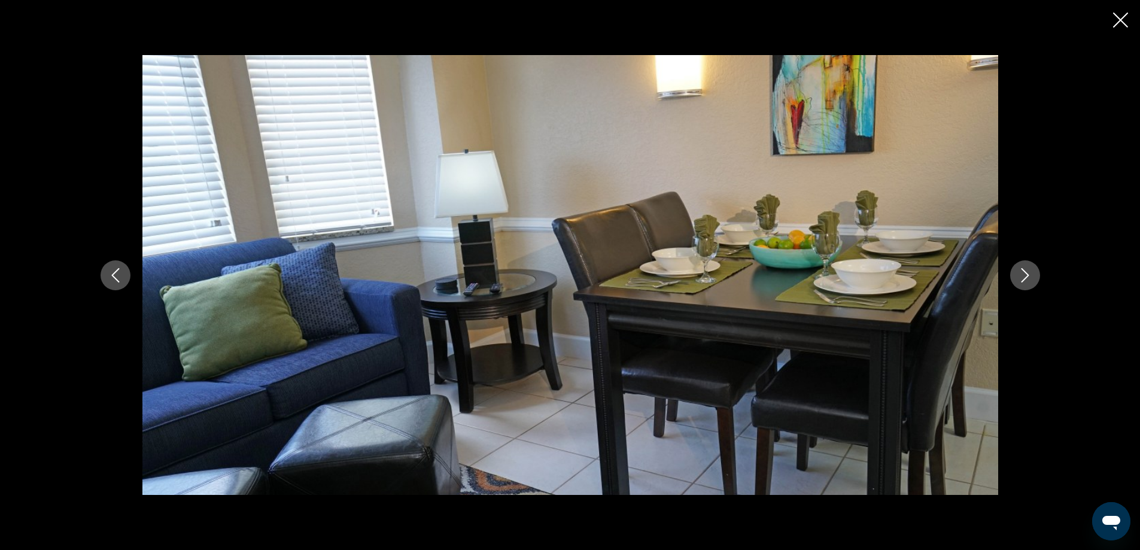
click at [1029, 280] on icon "Next image" at bounding box center [1025, 275] width 14 height 14
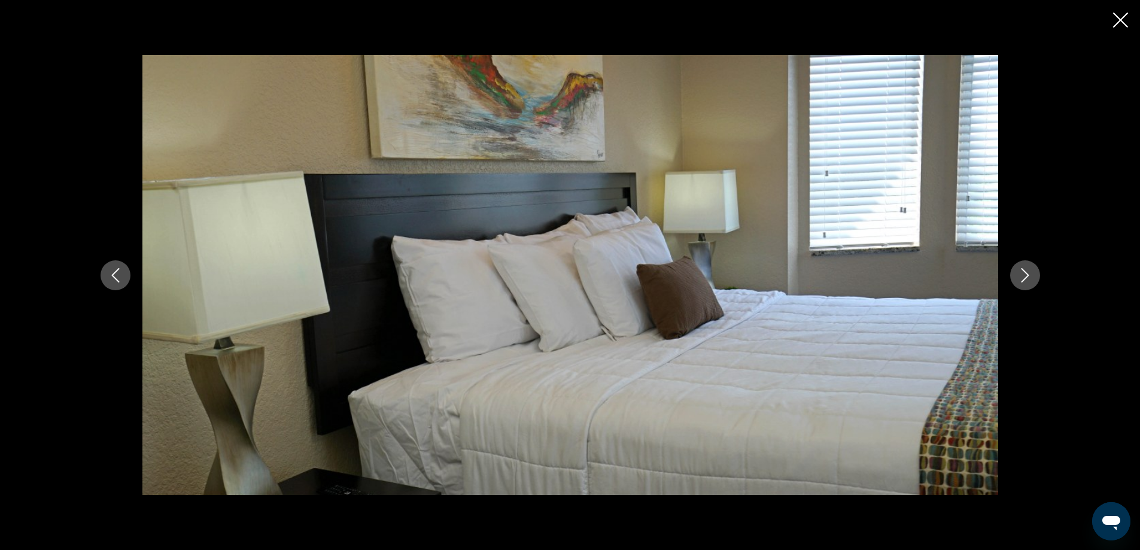
click at [1029, 280] on icon "Next image" at bounding box center [1025, 275] width 14 height 14
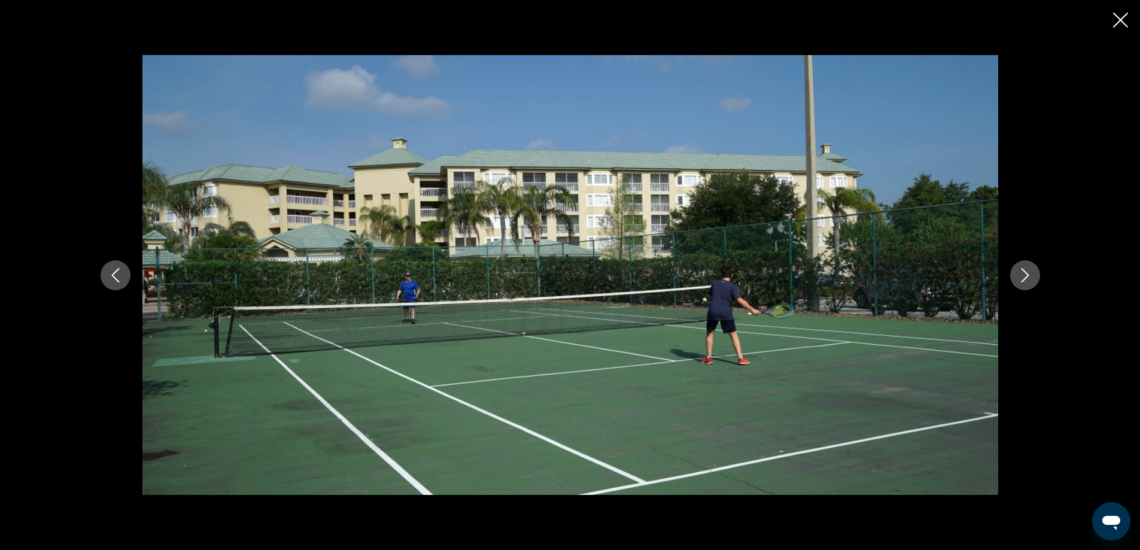
click at [1029, 280] on icon "Next image" at bounding box center [1025, 275] width 14 height 14
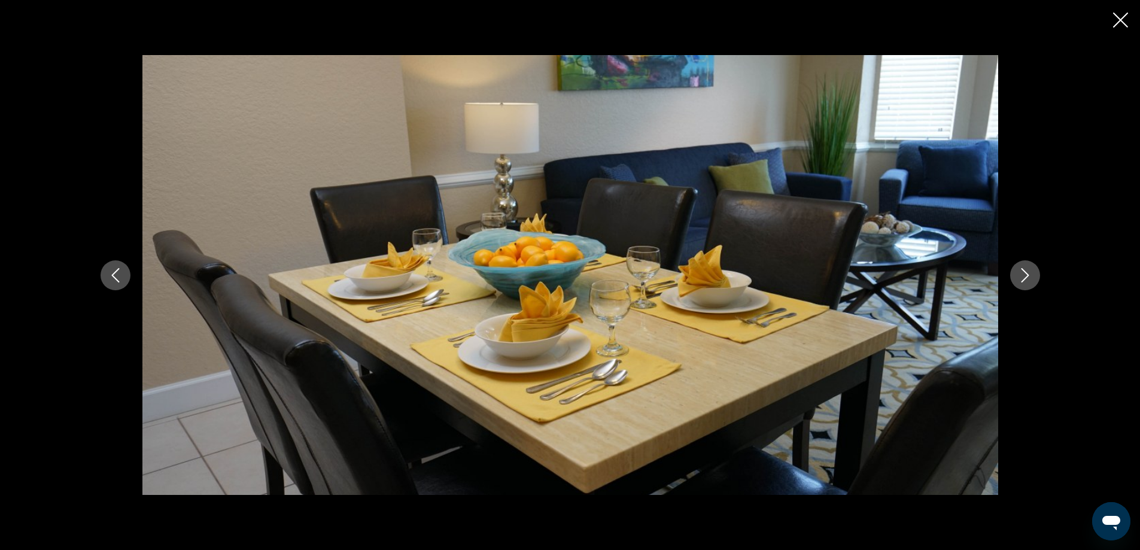
click at [1029, 280] on icon "Next image" at bounding box center [1025, 275] width 14 height 14
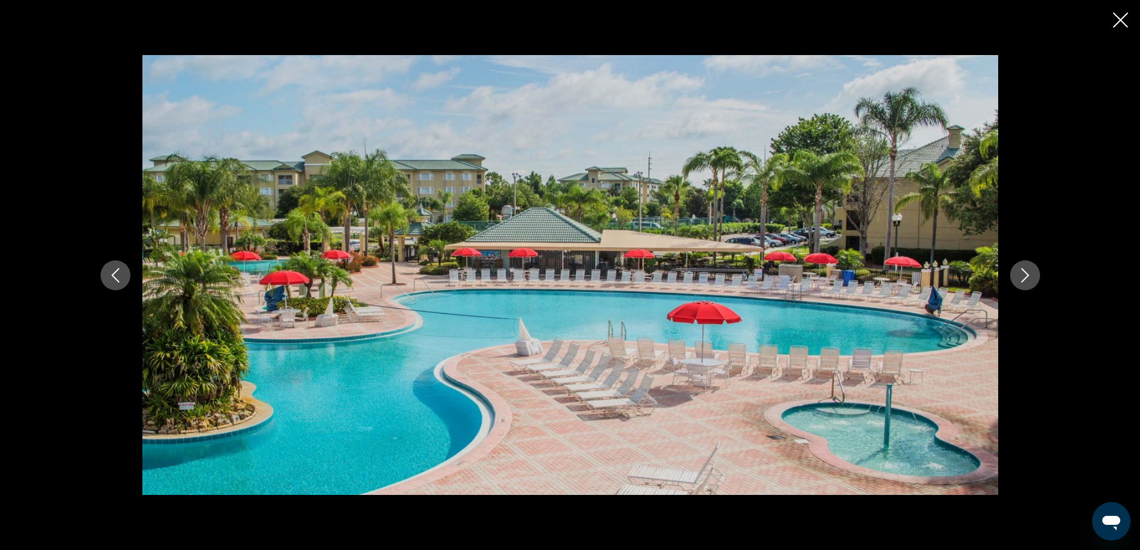
click at [1029, 280] on icon "Next image" at bounding box center [1025, 275] width 14 height 14
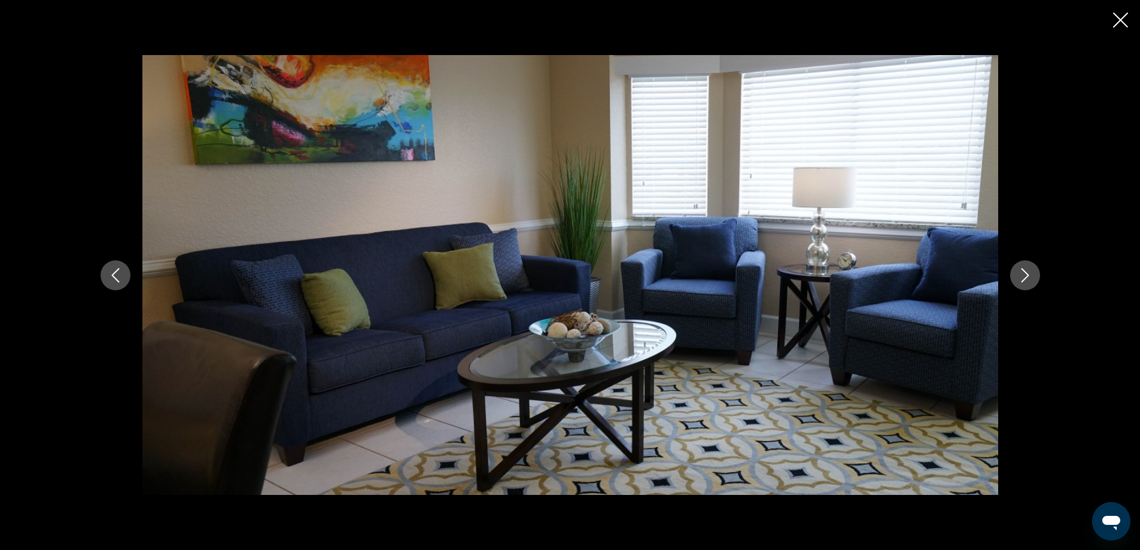
click at [1029, 280] on icon "Next image" at bounding box center [1025, 275] width 14 height 14
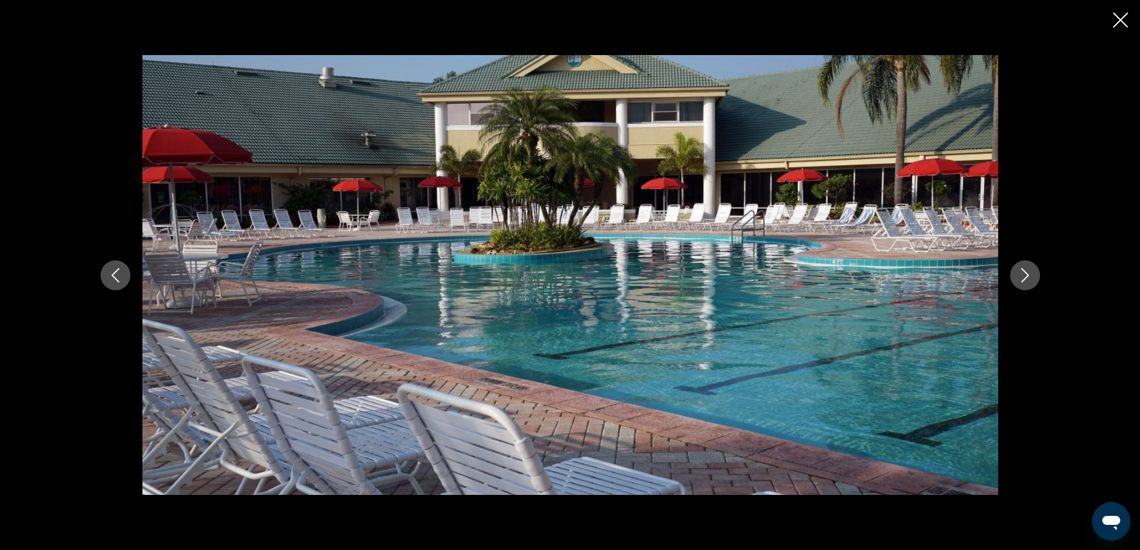
click at [1029, 280] on icon "Next image" at bounding box center [1025, 275] width 14 height 14
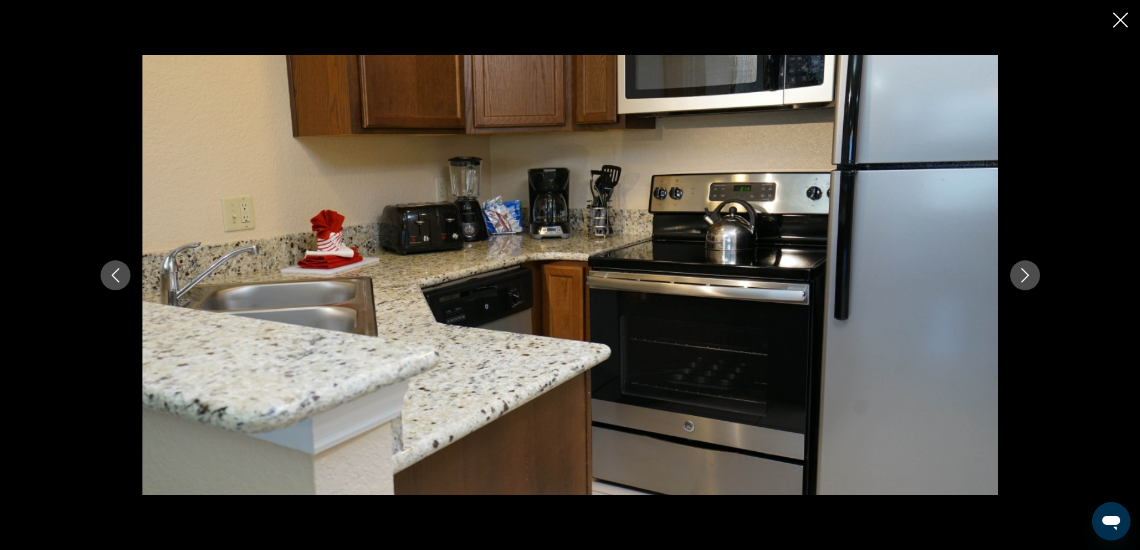
click at [1029, 280] on icon "Next image" at bounding box center [1025, 275] width 14 height 14
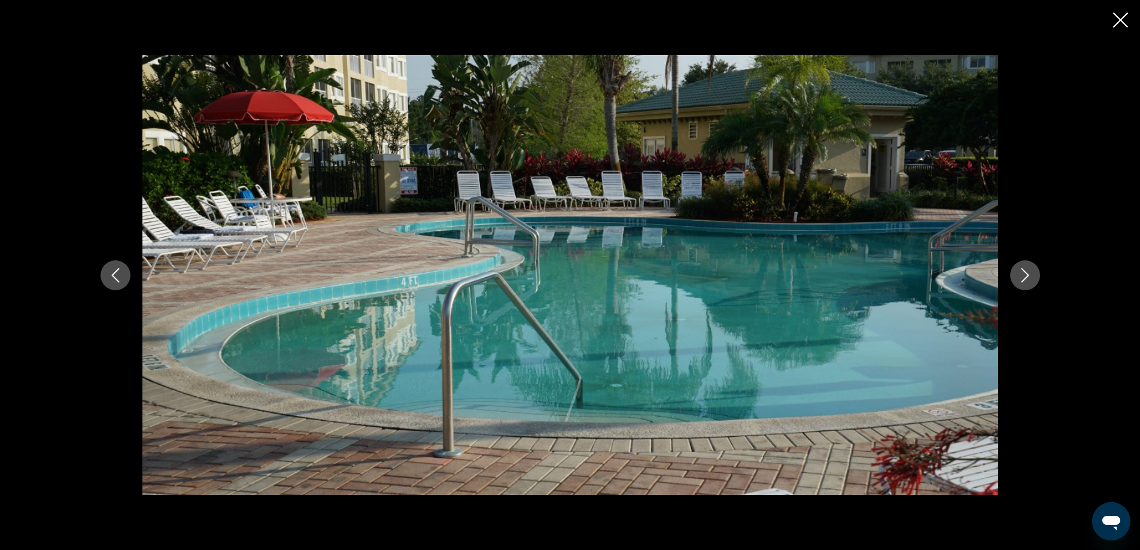
click at [1127, 23] on icon "Close slideshow" at bounding box center [1120, 20] width 15 height 15
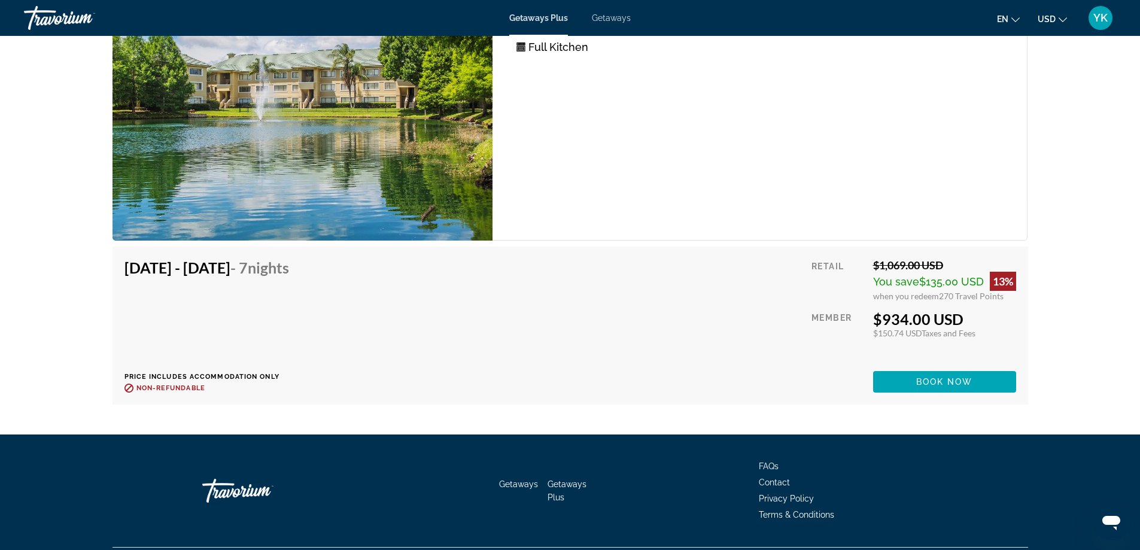
scroll to position [4835, 0]
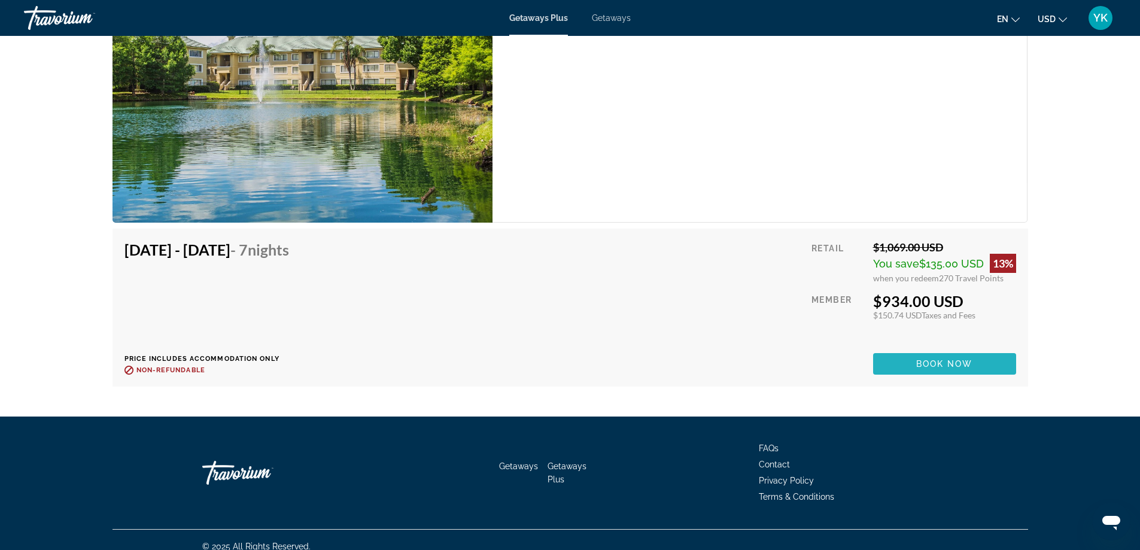
click at [933, 359] on span "Book now" at bounding box center [944, 364] width 57 height 10
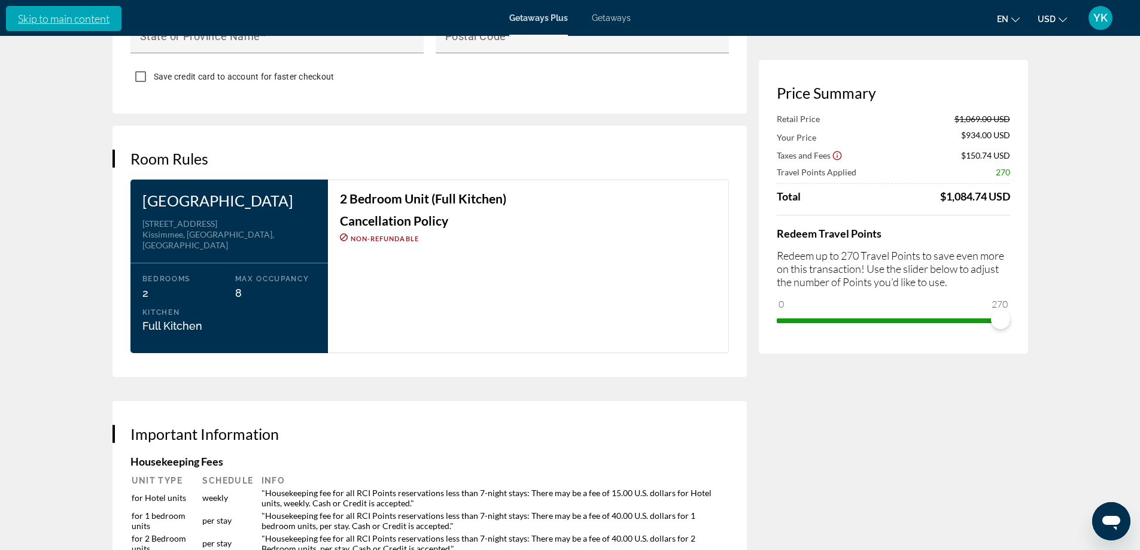
scroll to position [1317, 0]
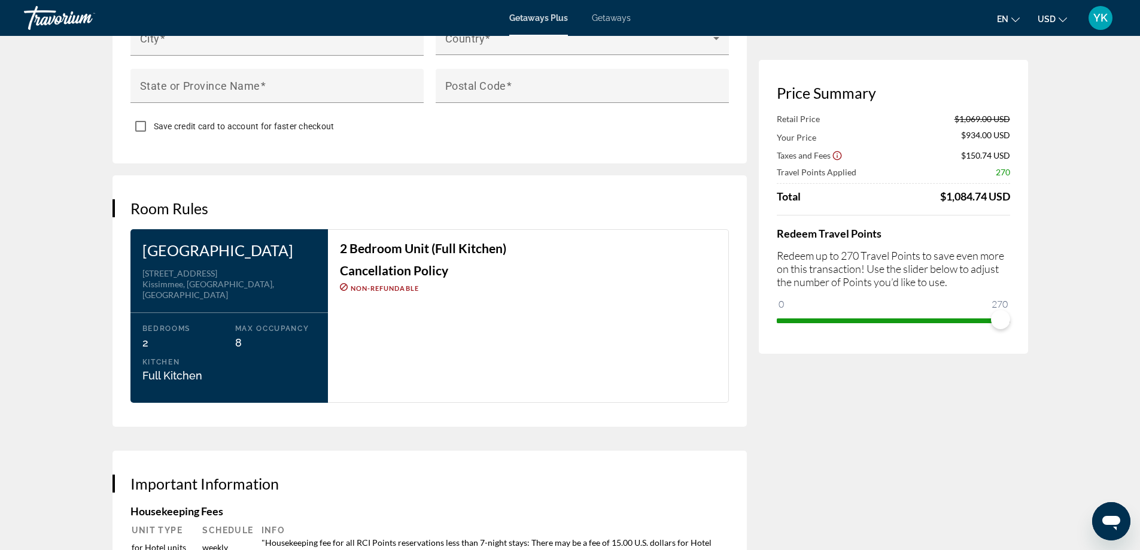
click at [364, 245] on h3 "2 Bedroom Unit (Full Kitchen)" at bounding box center [528, 248] width 377 height 13
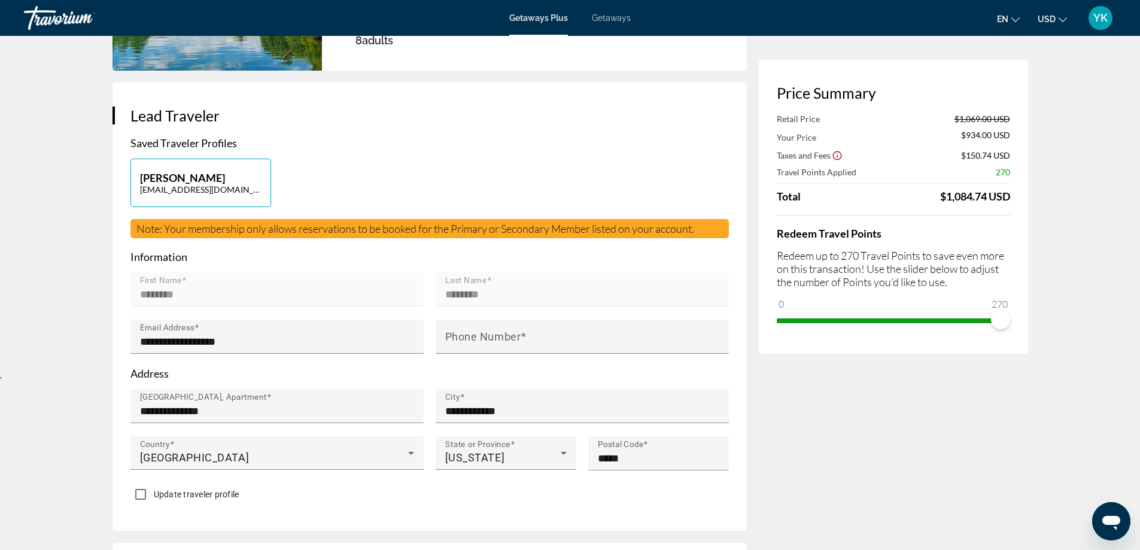
scroll to position [0, 0]
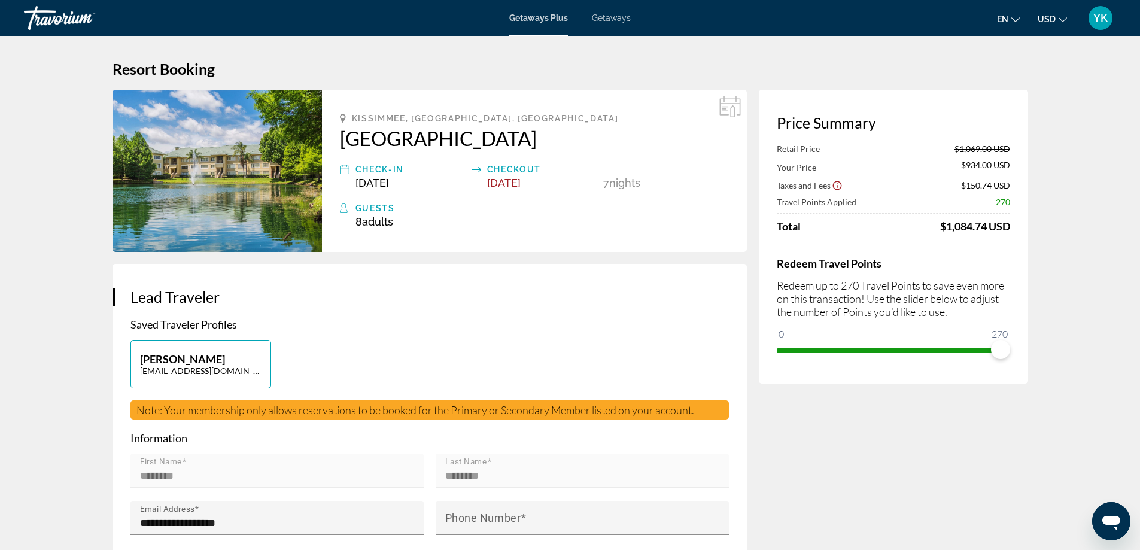
click at [836, 186] on icon "Show Taxes and Fees disclaimer" at bounding box center [837, 185] width 11 height 11
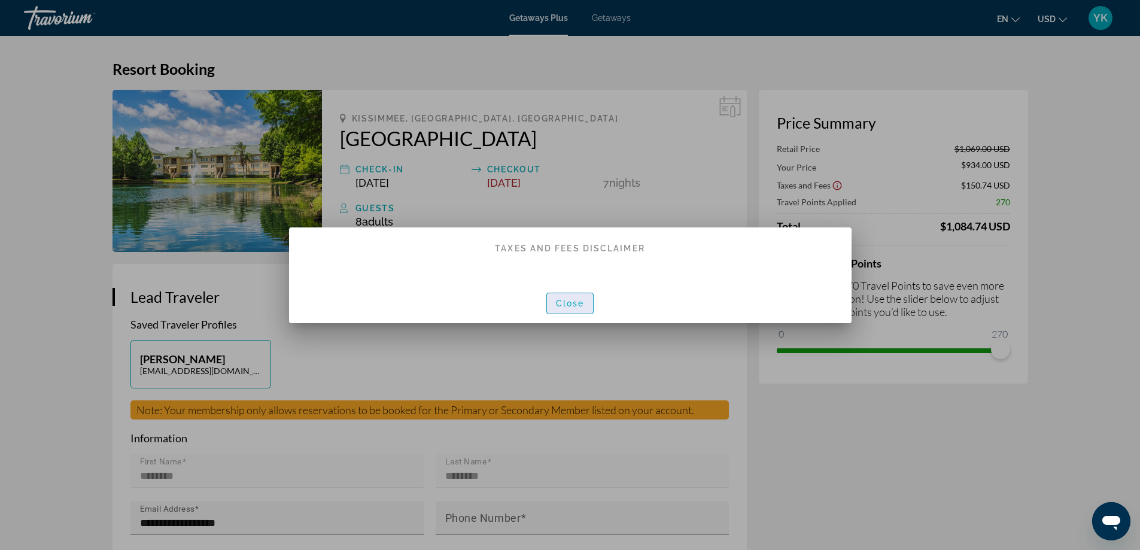
click at [579, 306] on span "Close" at bounding box center [570, 304] width 29 height 10
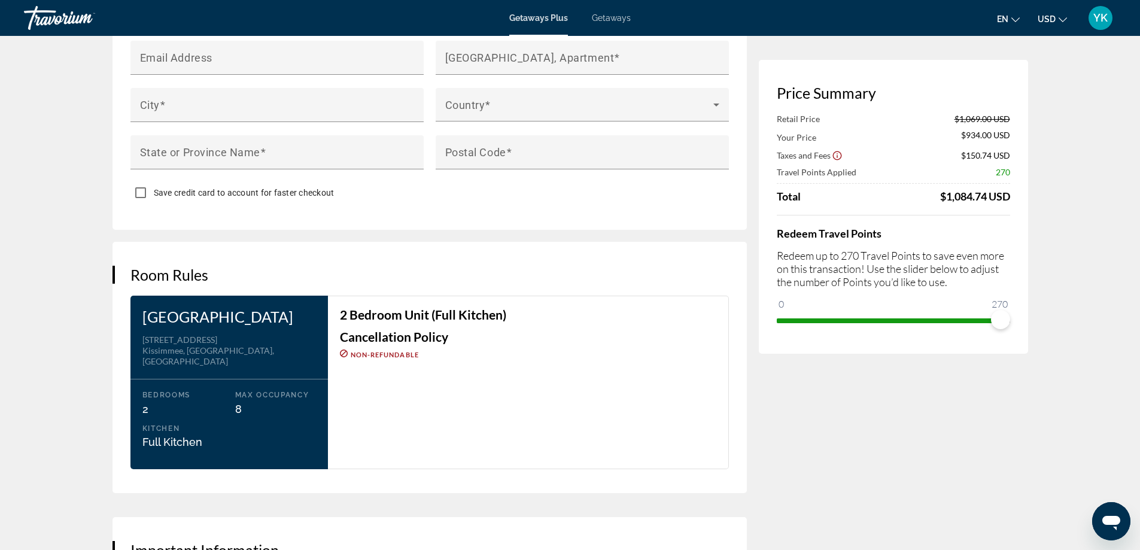
scroll to position [1317, 0]
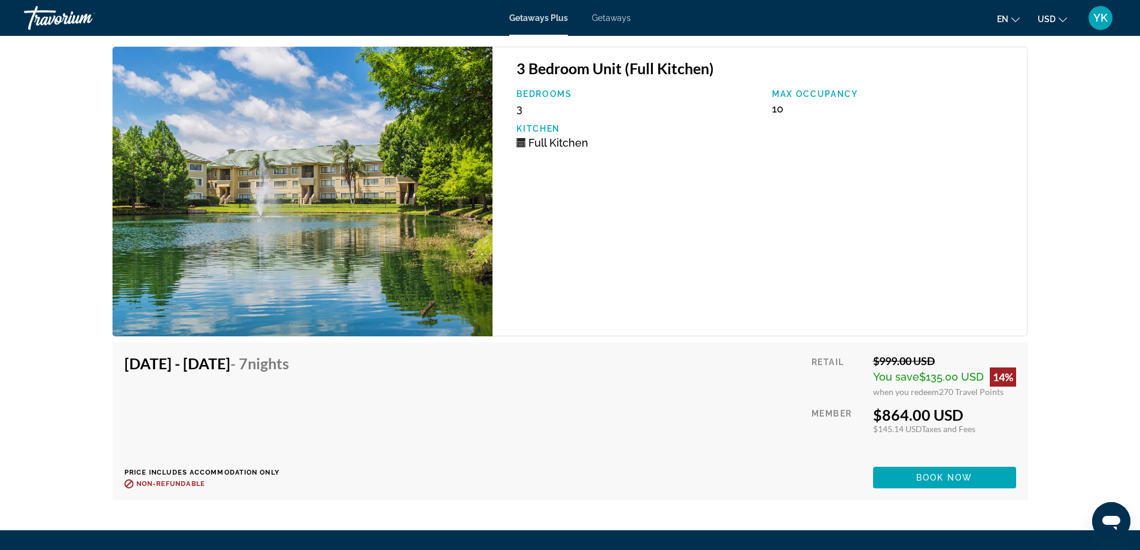
scroll to position [4250, 0]
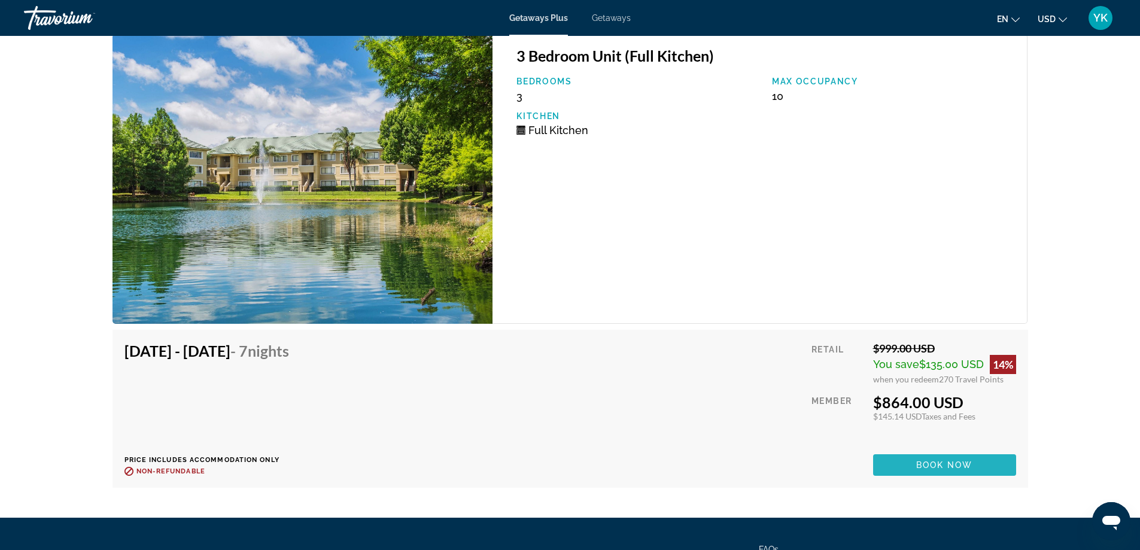
click at [959, 460] on span "Book now" at bounding box center [944, 465] width 57 height 10
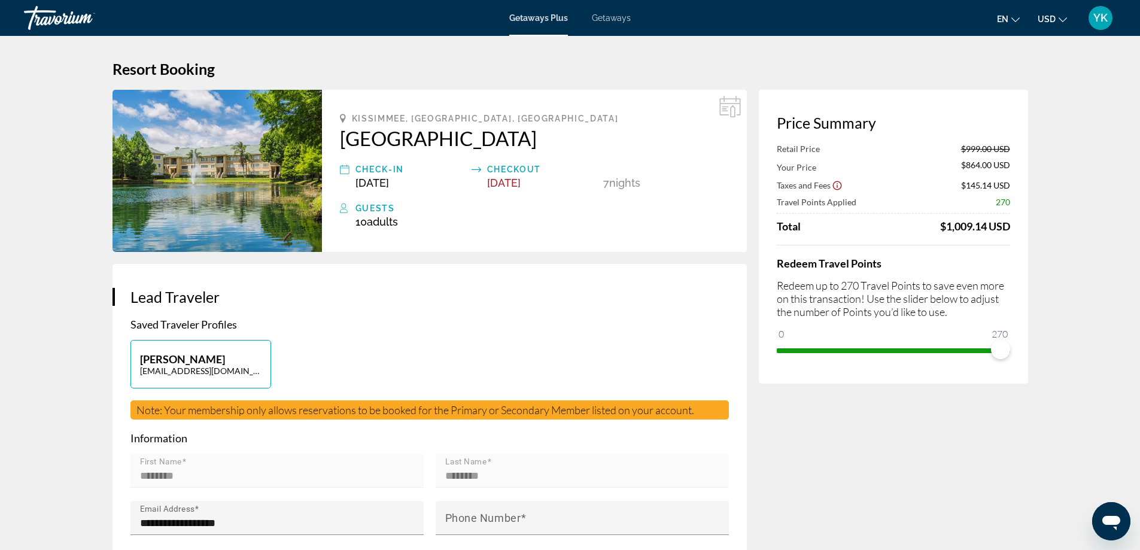
click at [371, 180] on span "Dec 12, 2025" at bounding box center [373, 183] width 34 height 13
click at [734, 108] on icon "Main content" at bounding box center [731, 107] width 22 height 22
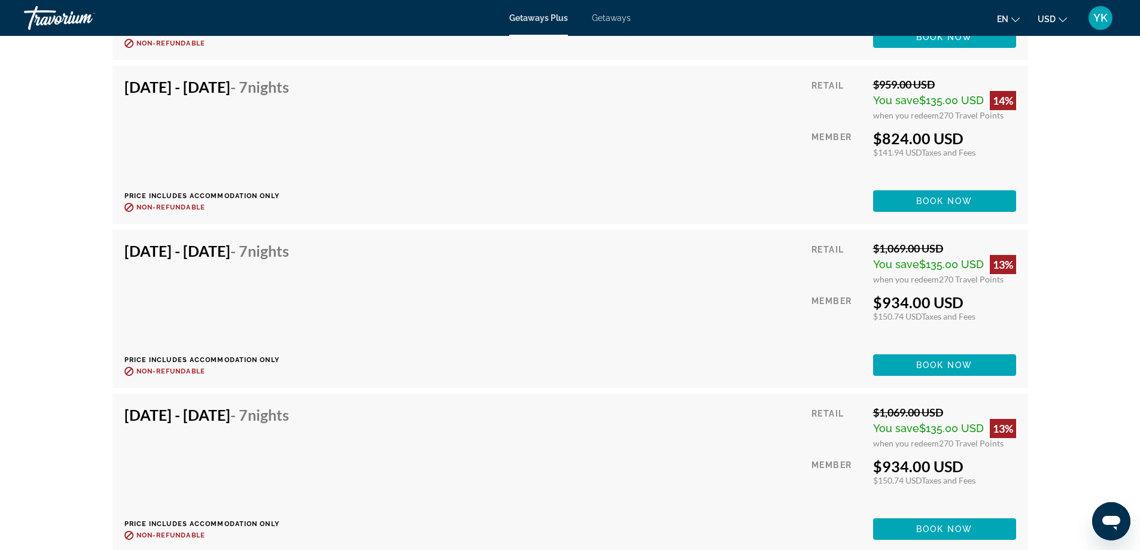
scroll to position [3868, 0]
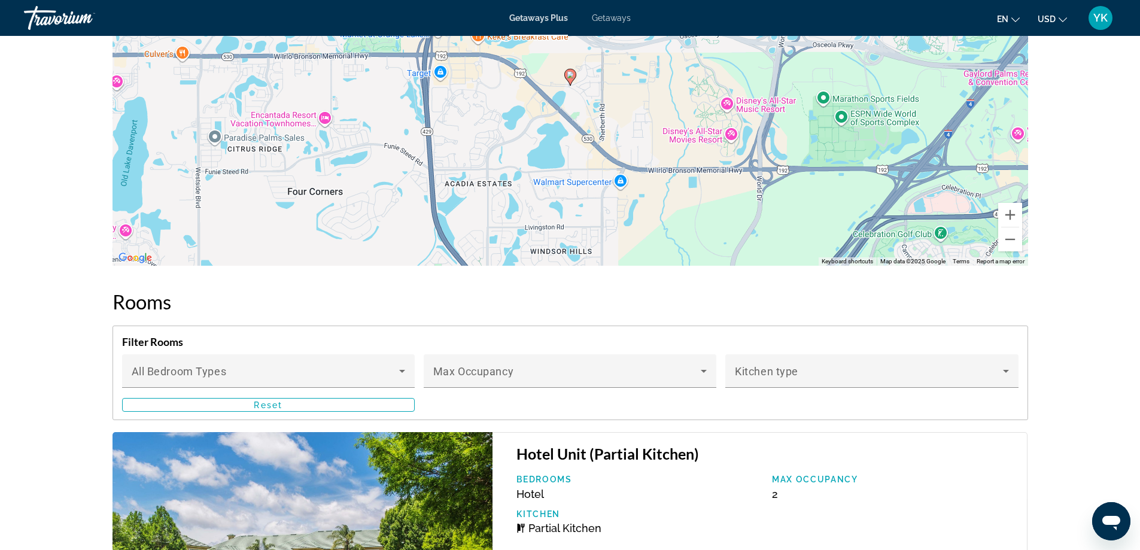
scroll to position [2095, 0]
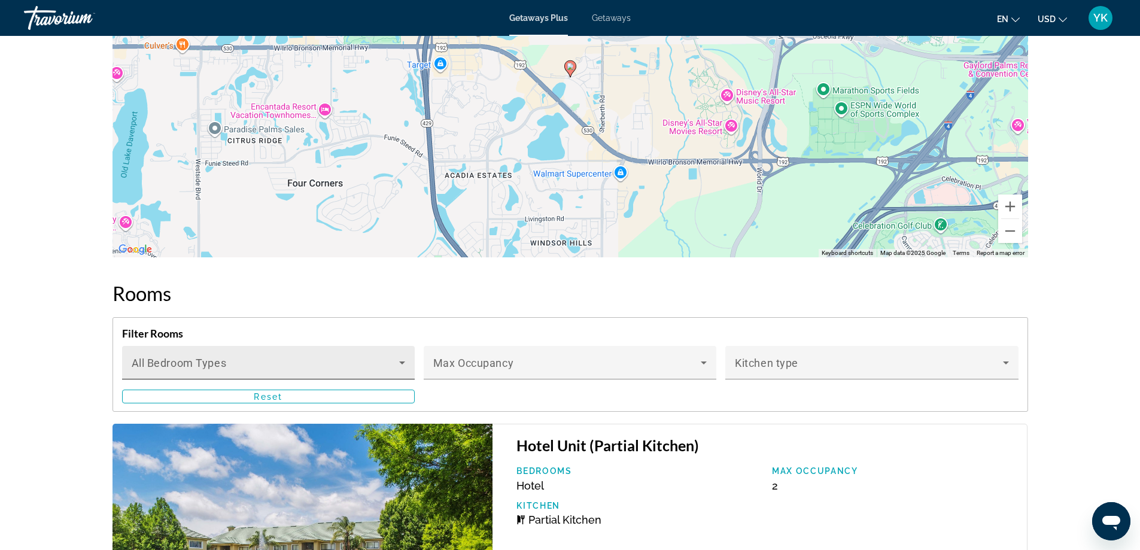
click at [204, 360] on span "Main content" at bounding box center [266, 367] width 268 height 14
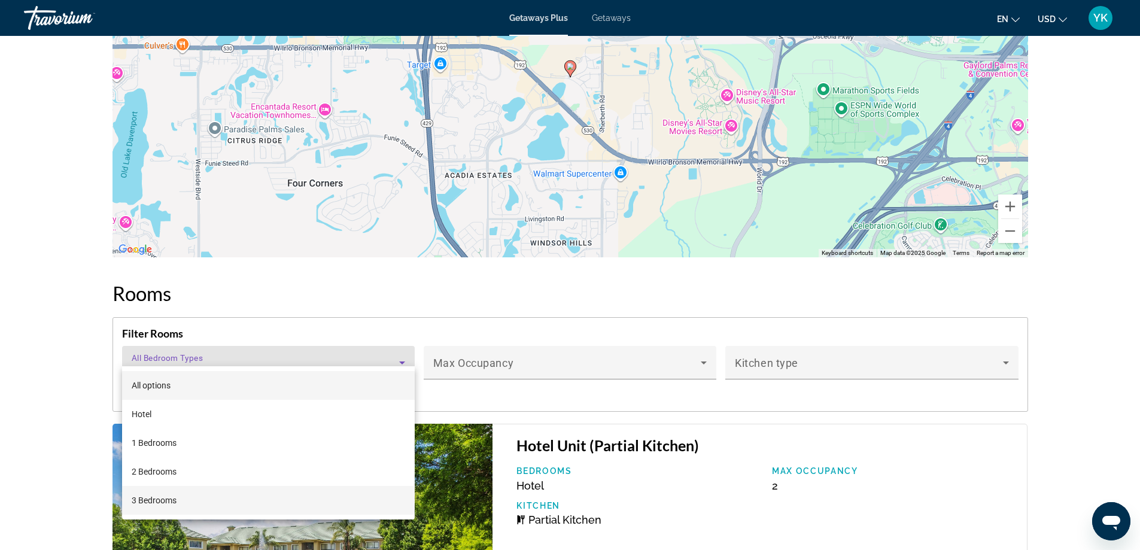
click at [196, 497] on mat-option "3 Bedrooms" at bounding box center [268, 500] width 293 height 29
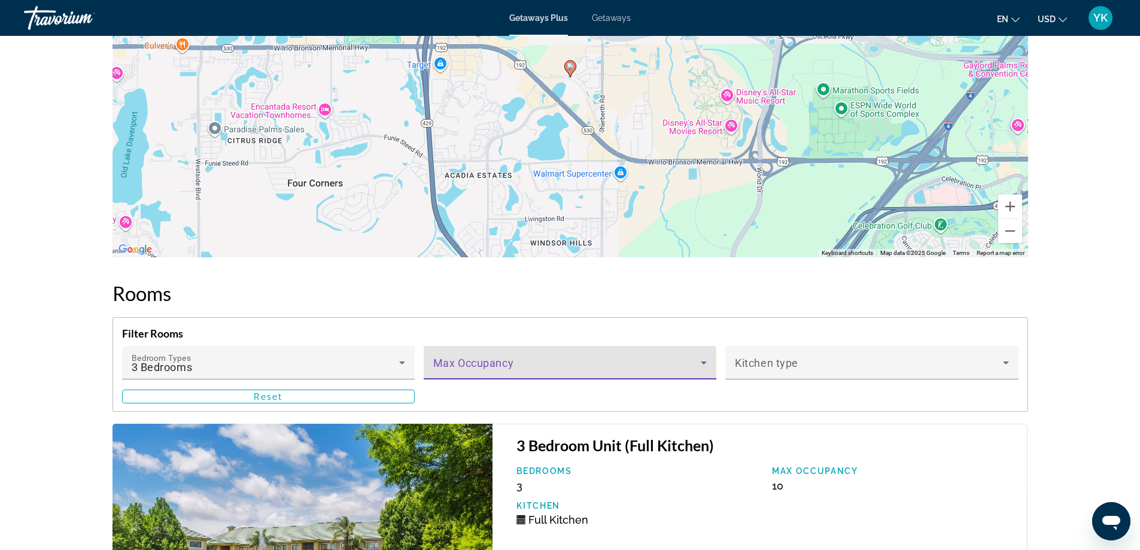
click at [485, 360] on span "Main content" at bounding box center [567, 367] width 268 height 14
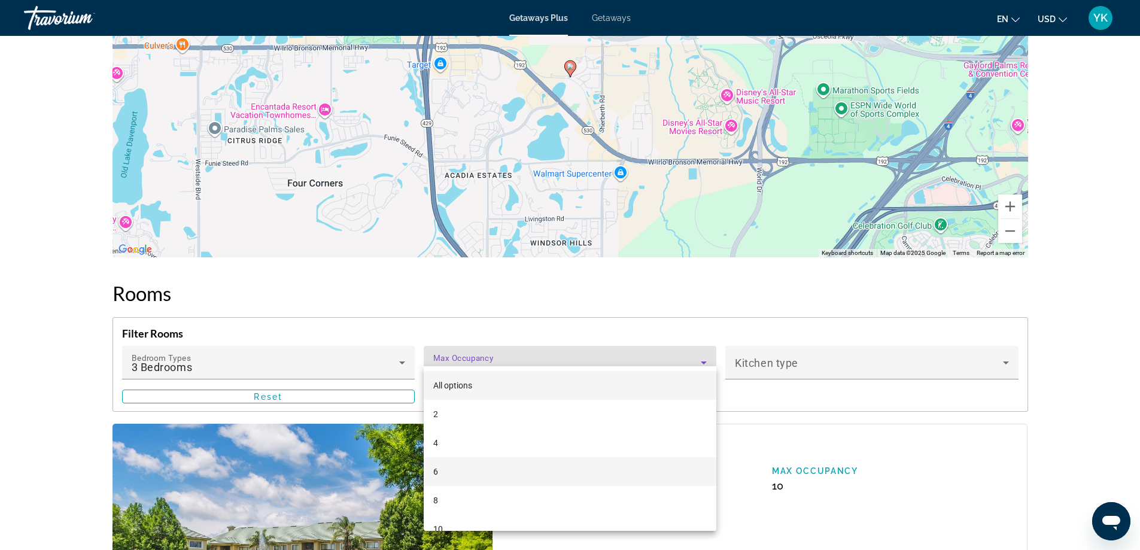
click at [444, 463] on mat-option "6" at bounding box center [570, 471] width 293 height 29
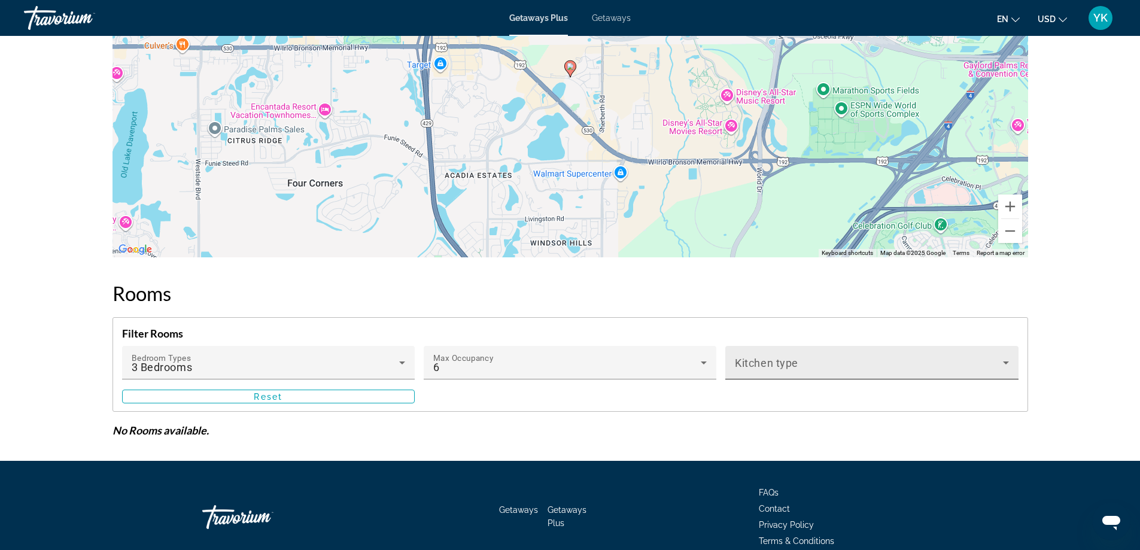
click at [778, 357] on span "Kitchen type" at bounding box center [766, 363] width 63 height 13
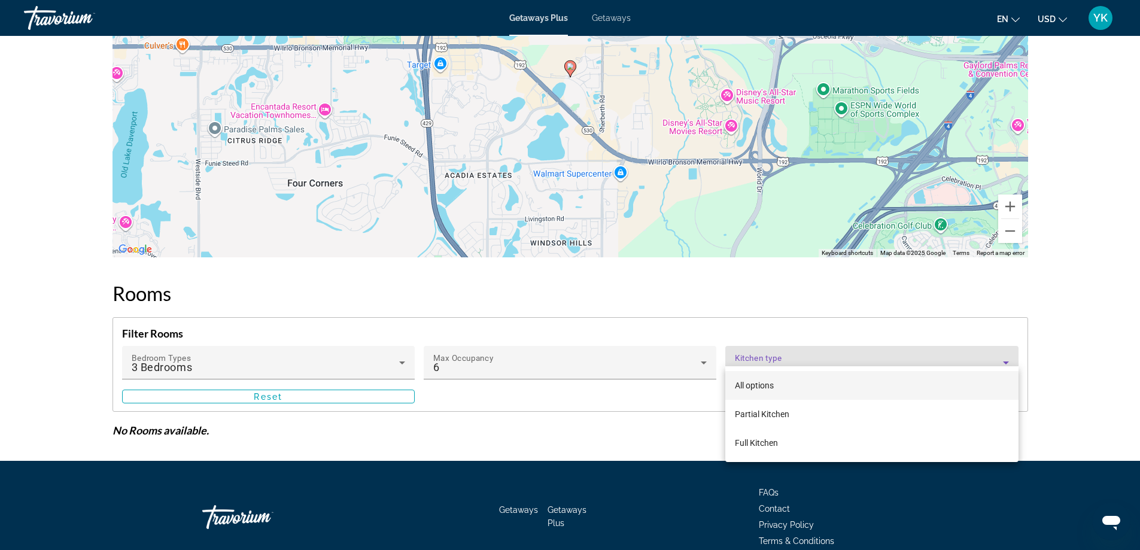
click at [778, 343] on div at bounding box center [570, 275] width 1140 height 550
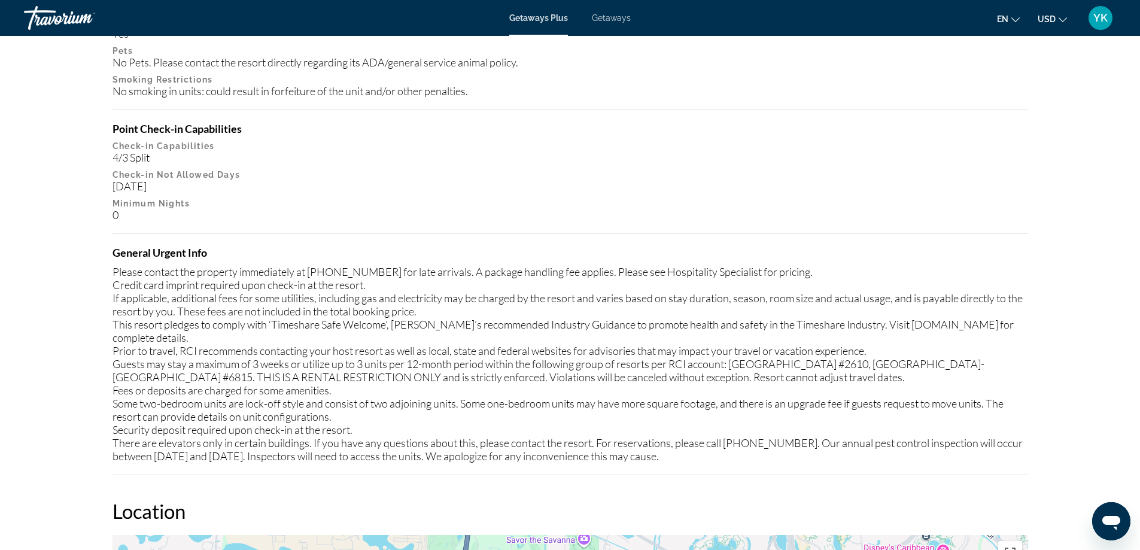
scroll to position [1242, 0]
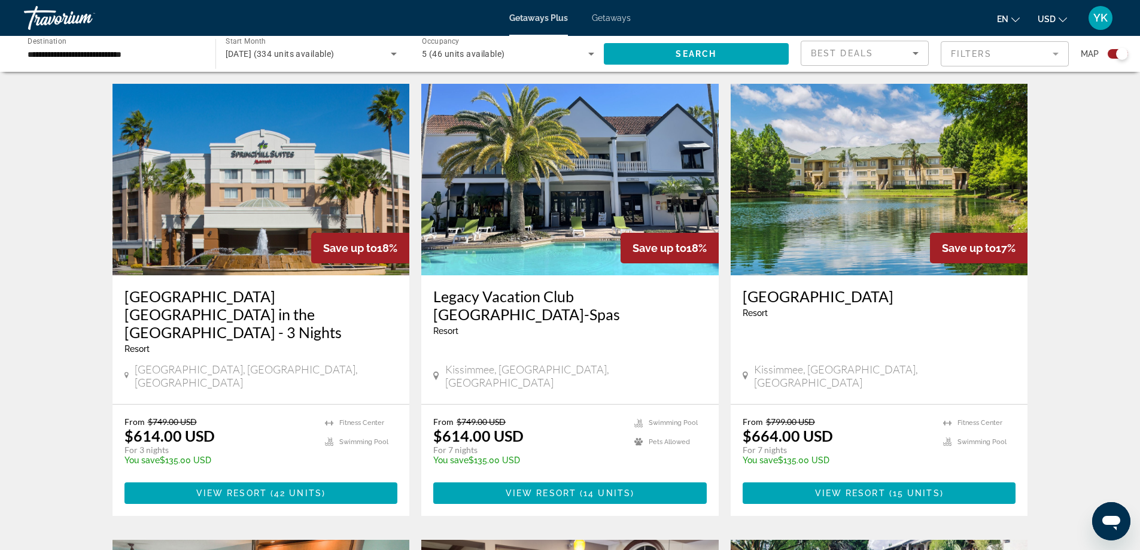
scroll to position [419, 0]
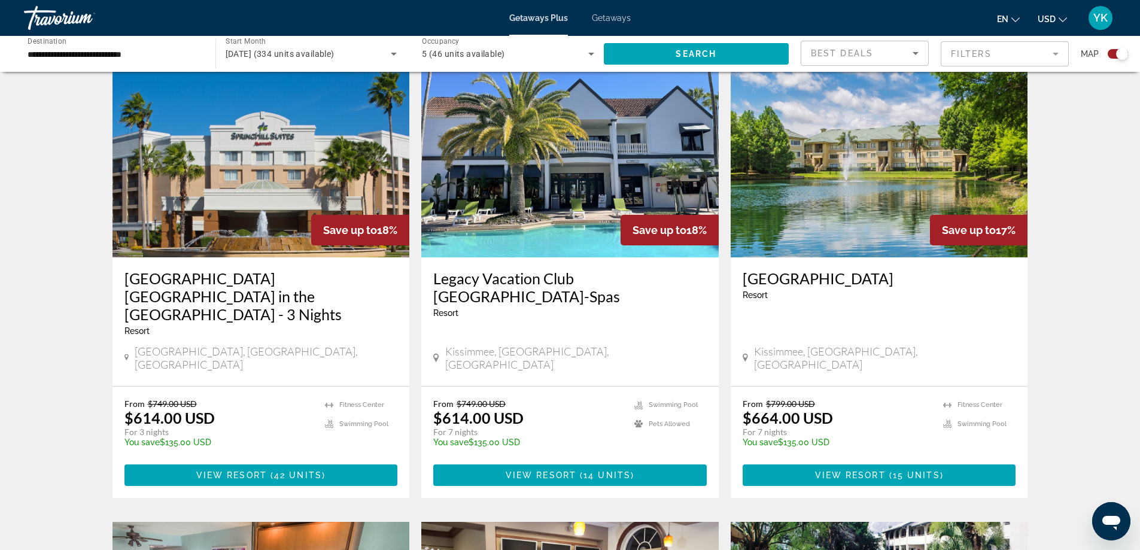
click at [794, 280] on h3 "[GEOGRAPHIC_DATA]" at bounding box center [880, 278] width 274 height 18
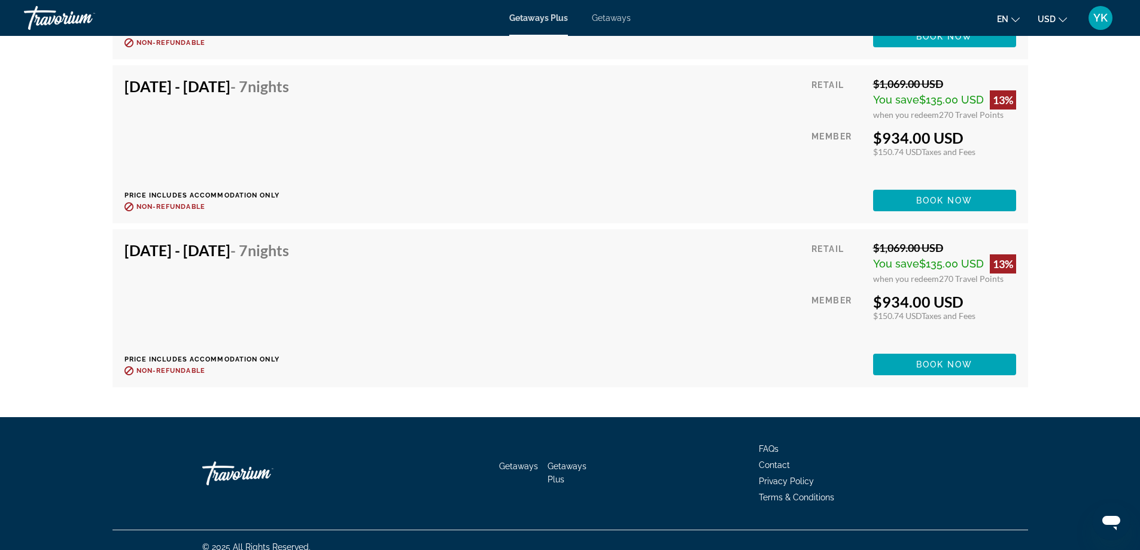
scroll to position [3868, 0]
click at [950, 359] on span "Book now" at bounding box center [944, 364] width 57 height 10
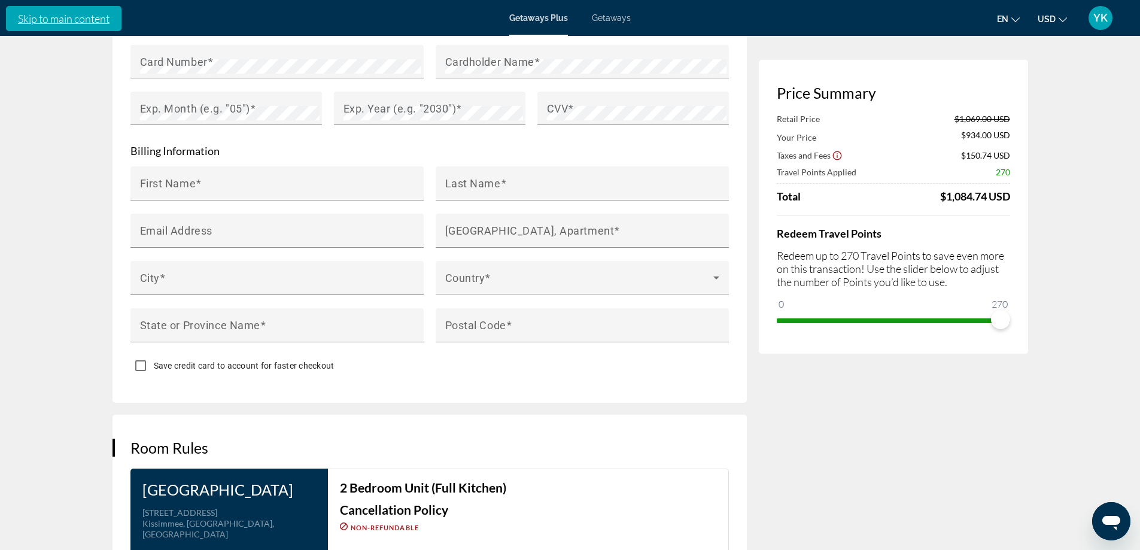
scroll to position [658, 0]
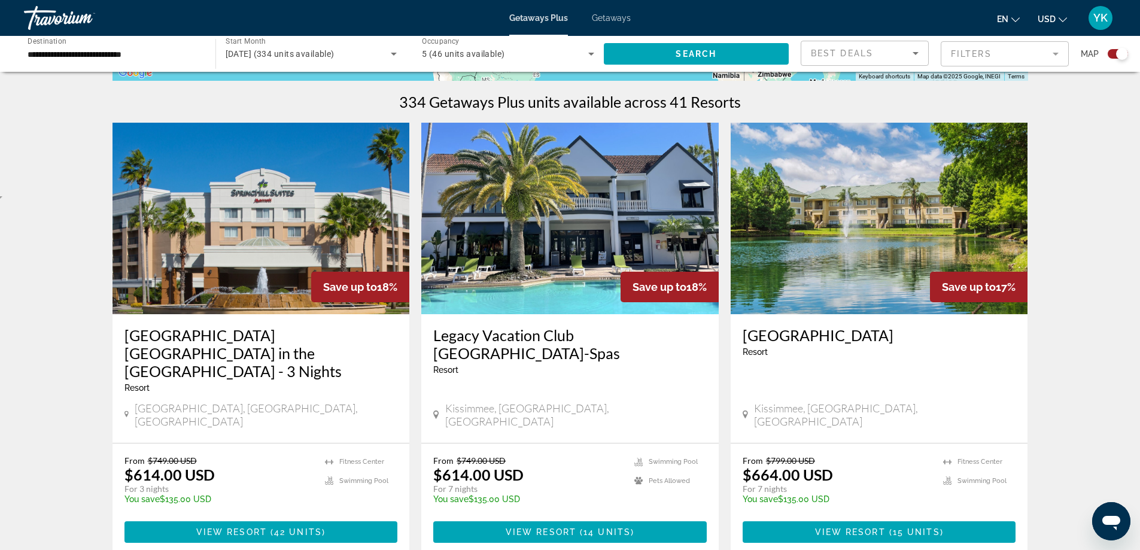
scroll to position [359, 0]
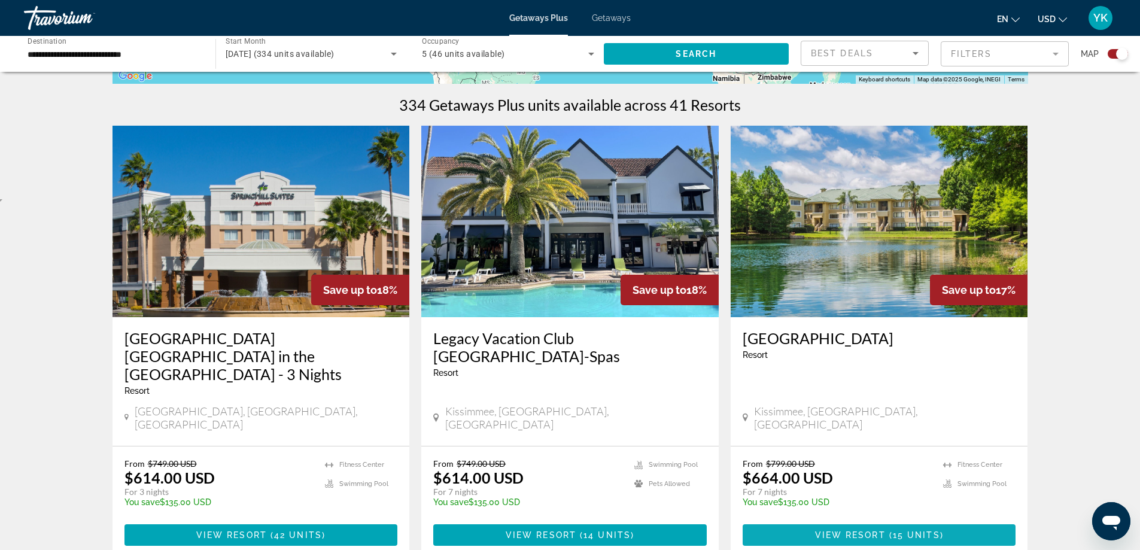
click at [865, 530] on span "View Resort" at bounding box center [850, 535] width 71 height 10
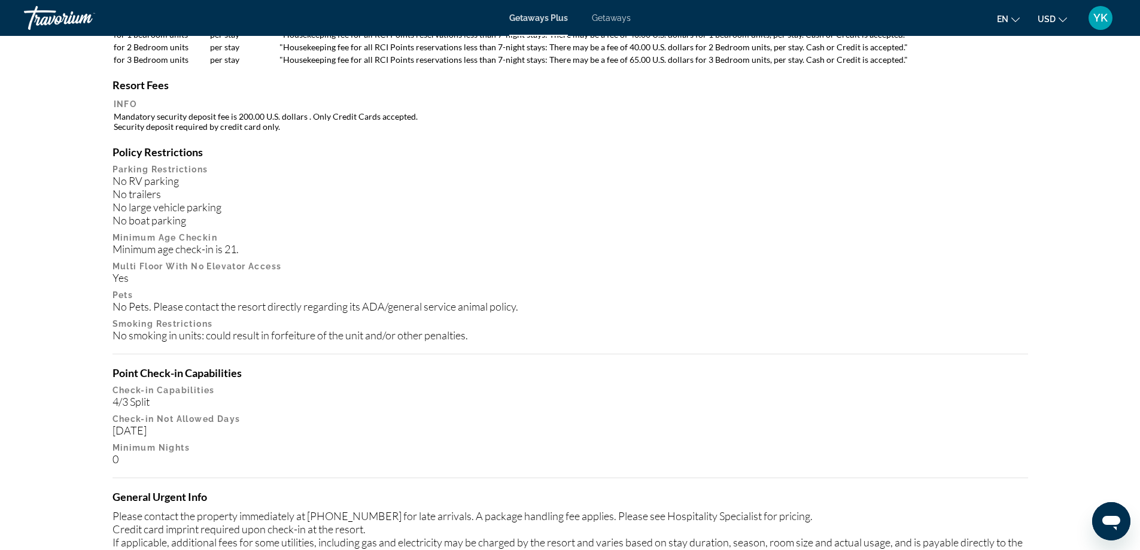
scroll to position [994, 0]
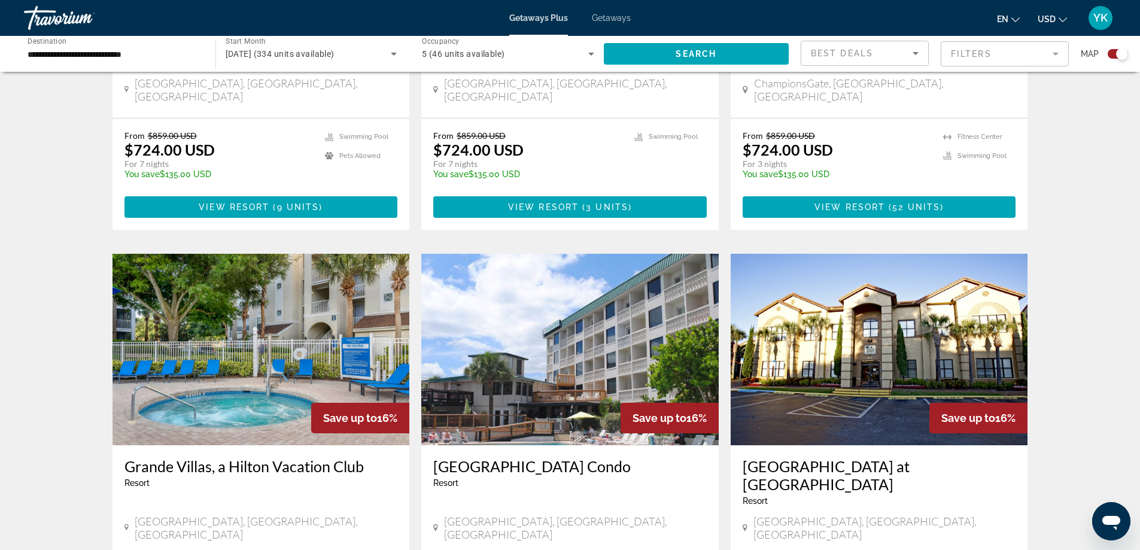
scroll to position [1556, 0]
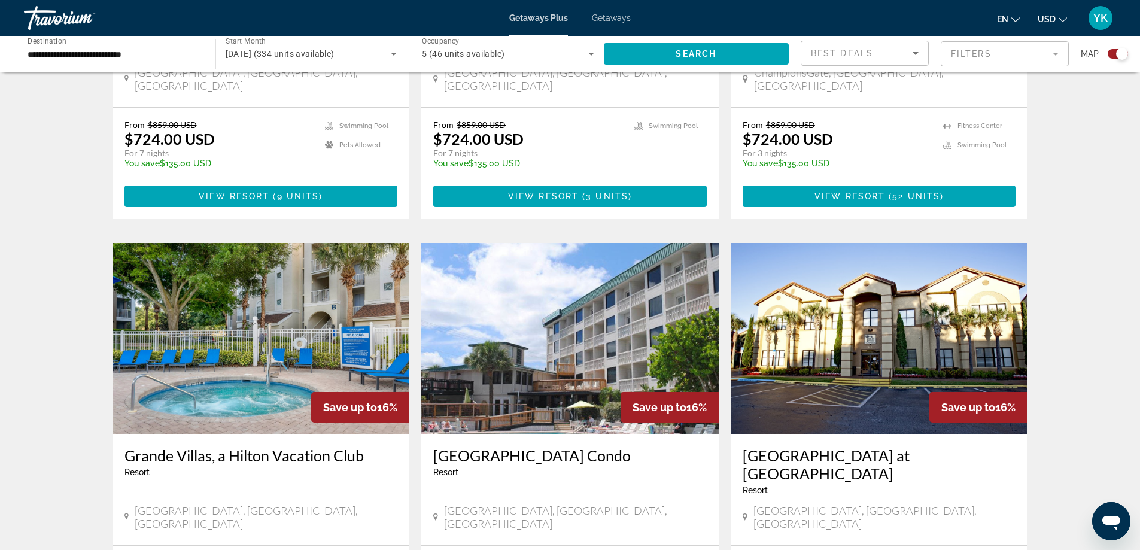
click at [497, 447] on h3 "[GEOGRAPHIC_DATA] Condo" at bounding box center [570, 456] width 274 height 18
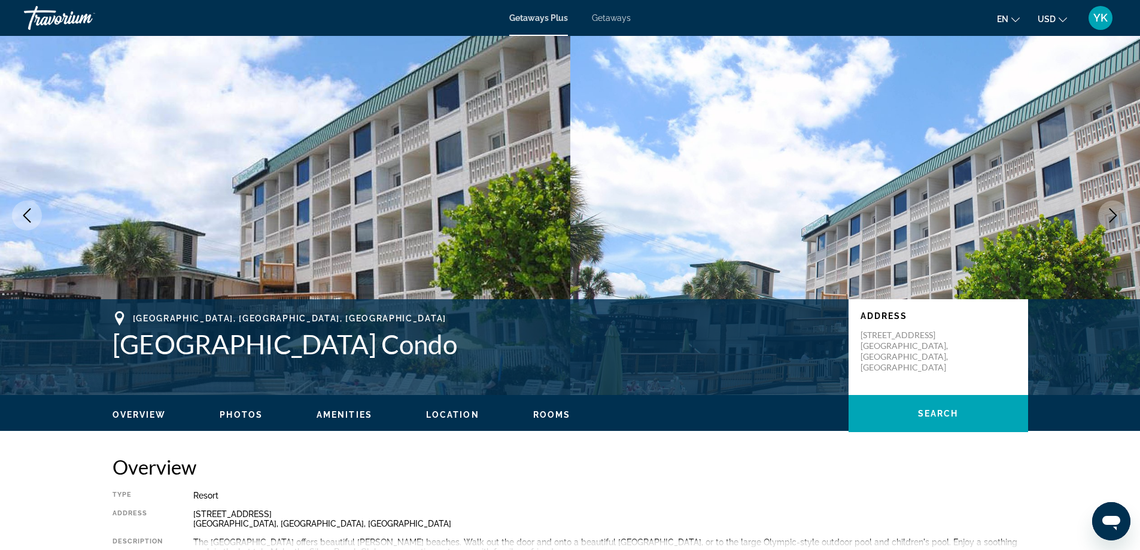
click at [1116, 214] on icon "Next image" at bounding box center [1113, 215] width 14 height 14
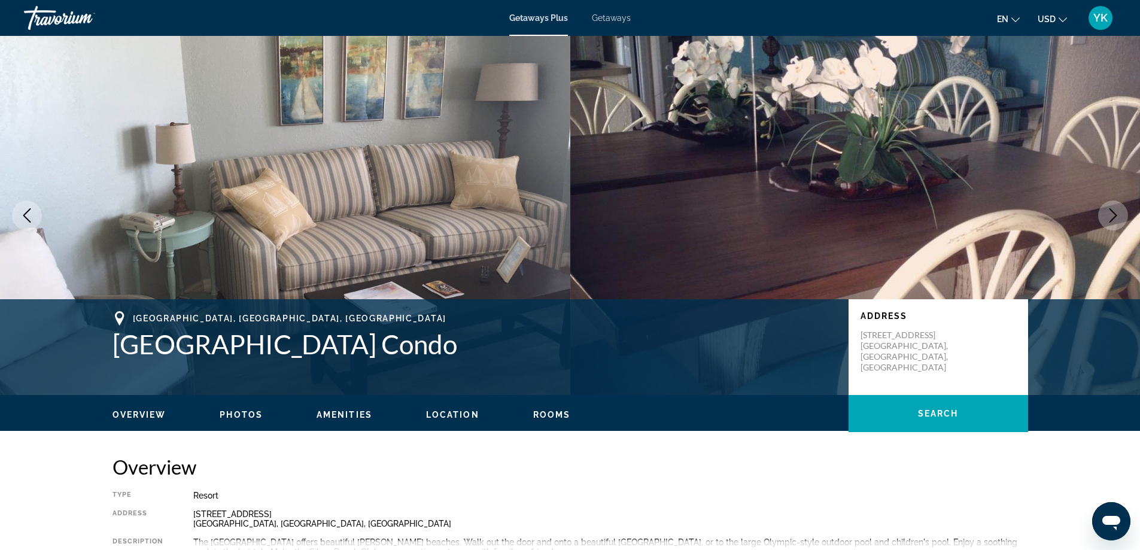
click at [1116, 214] on icon "Next image" at bounding box center [1113, 215] width 14 height 14
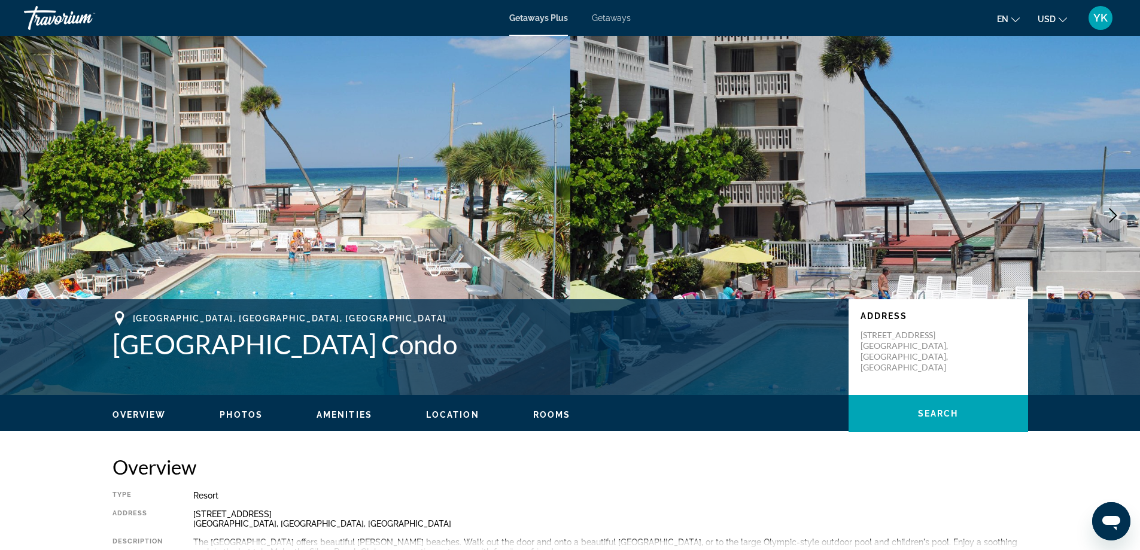
click at [1116, 214] on icon "Next image" at bounding box center [1113, 215] width 14 height 14
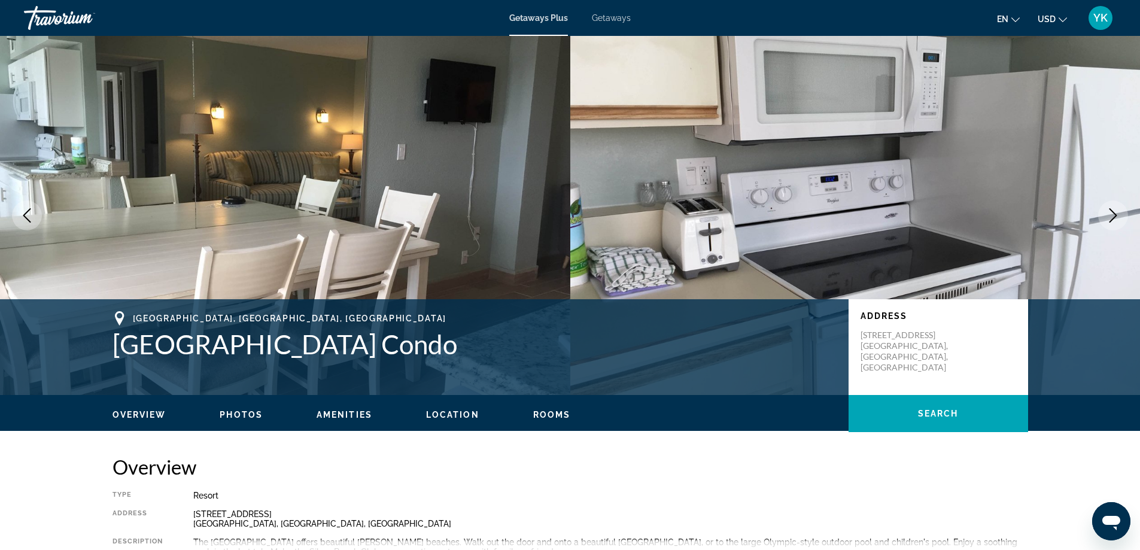
click at [1116, 214] on icon "Next image" at bounding box center [1113, 215] width 14 height 14
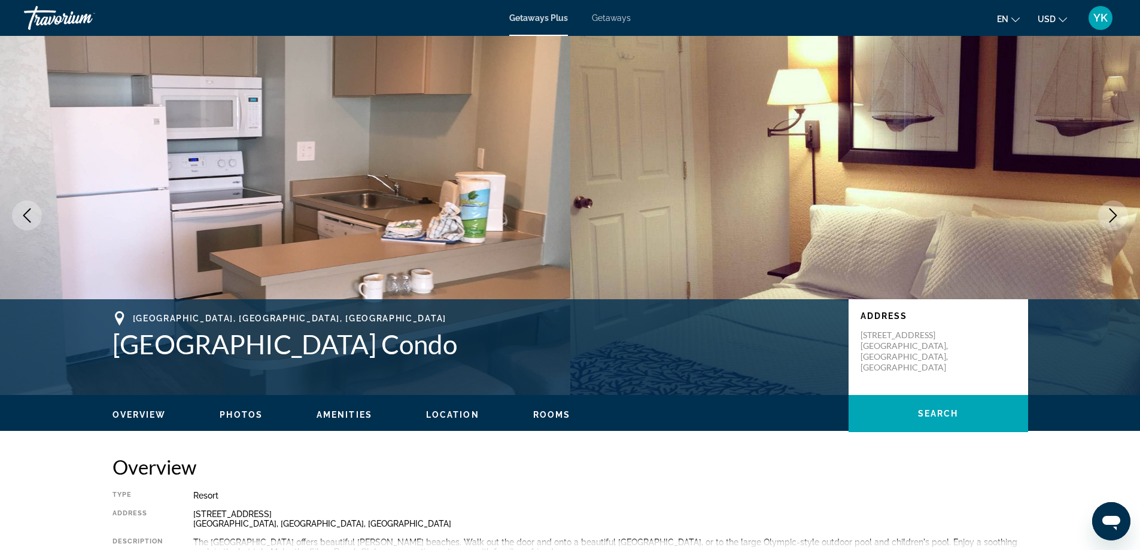
click at [1116, 214] on icon "Next image" at bounding box center [1113, 215] width 14 height 14
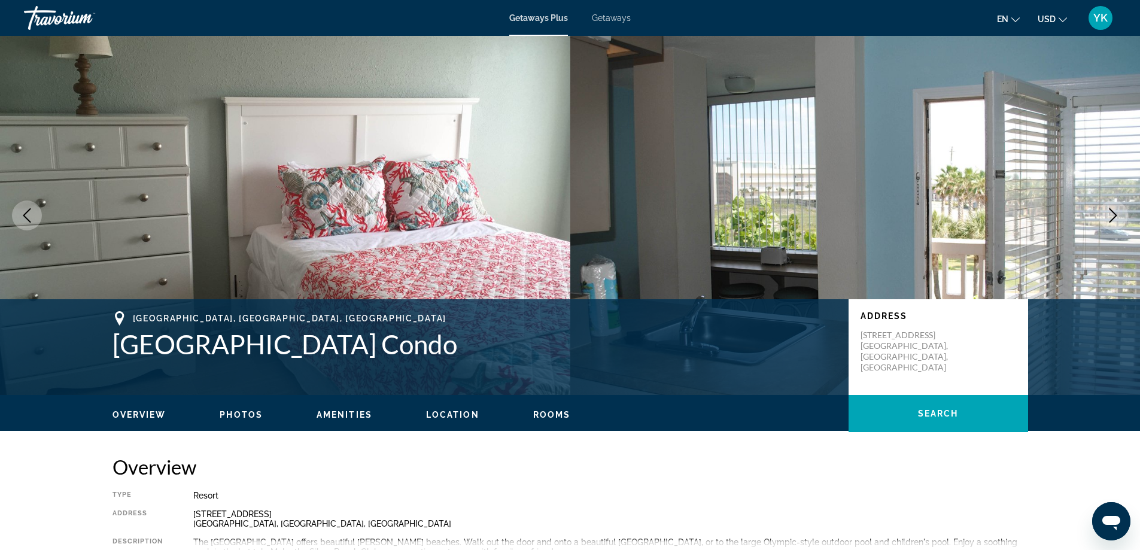
click at [1116, 214] on icon "Next image" at bounding box center [1113, 215] width 14 height 14
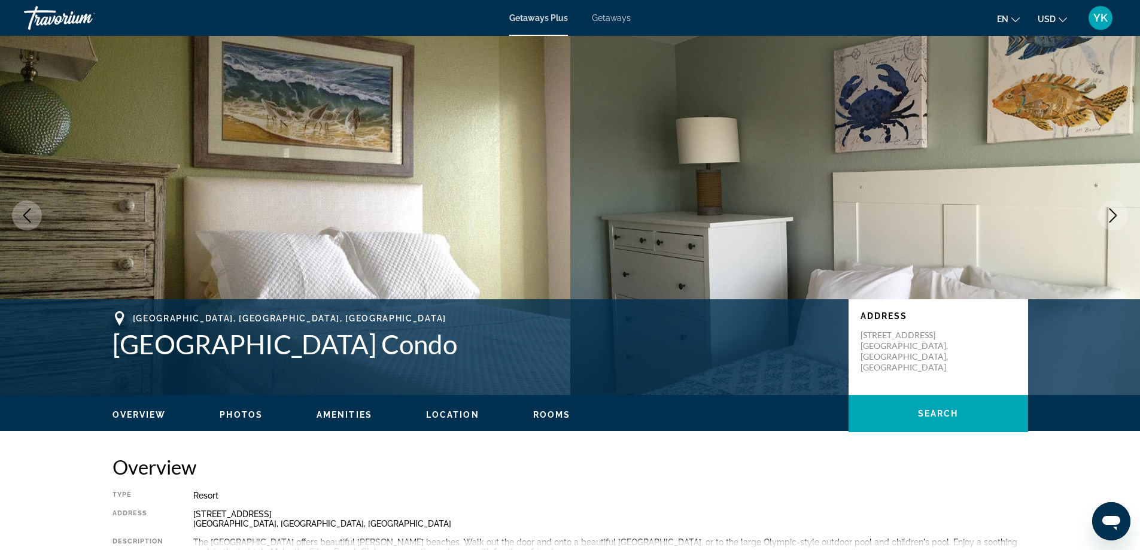
click at [1116, 214] on icon "Next image" at bounding box center [1113, 215] width 14 height 14
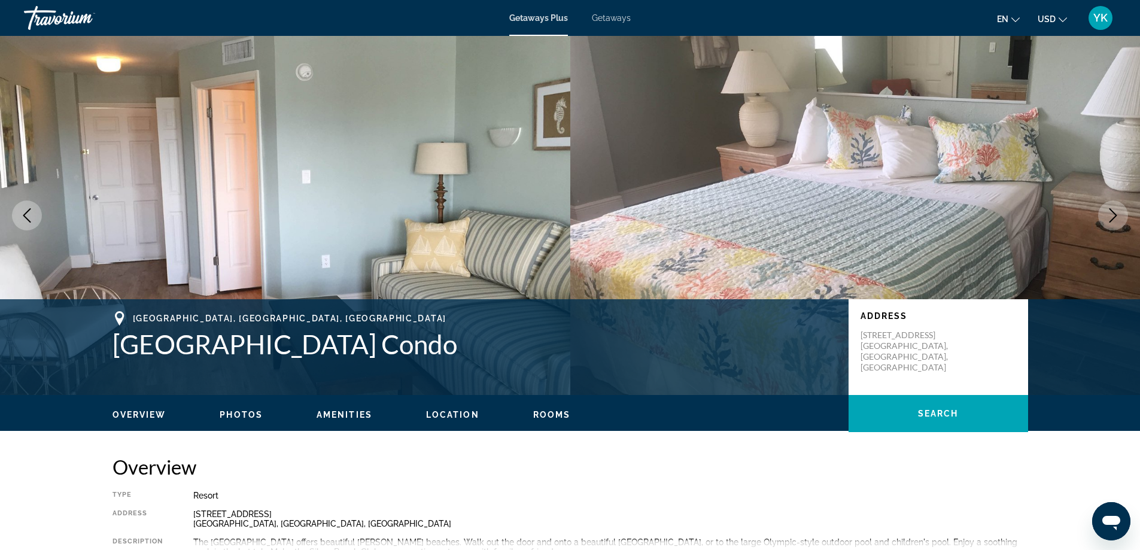
drag, startPoint x: 115, startPoint y: 351, endPoint x: 484, endPoint y: 347, distance: 368.8
click at [484, 347] on h1 "[GEOGRAPHIC_DATA] Condo" at bounding box center [475, 344] width 724 height 31
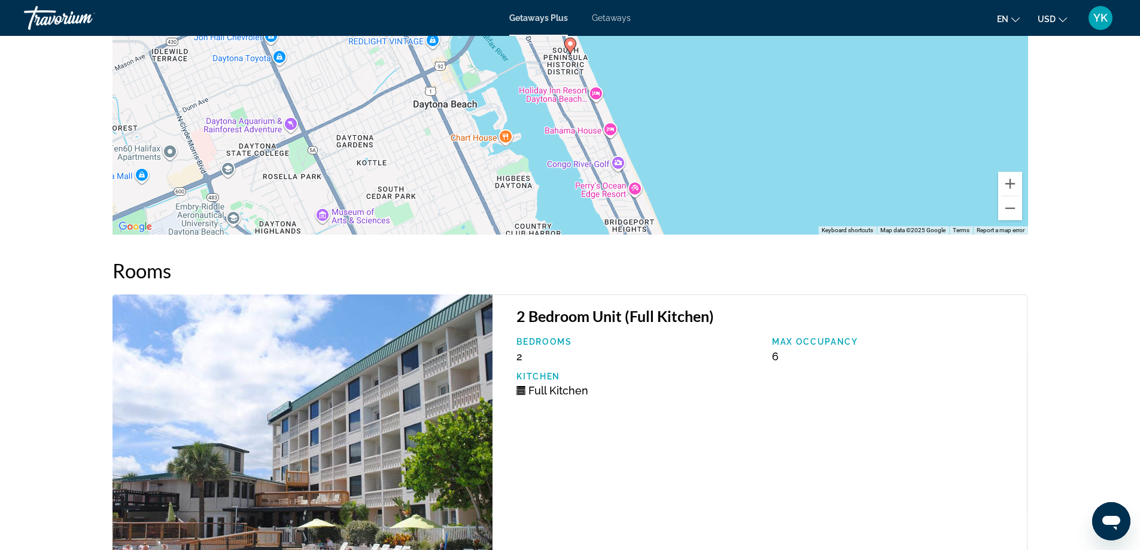
scroll to position [1471, 0]
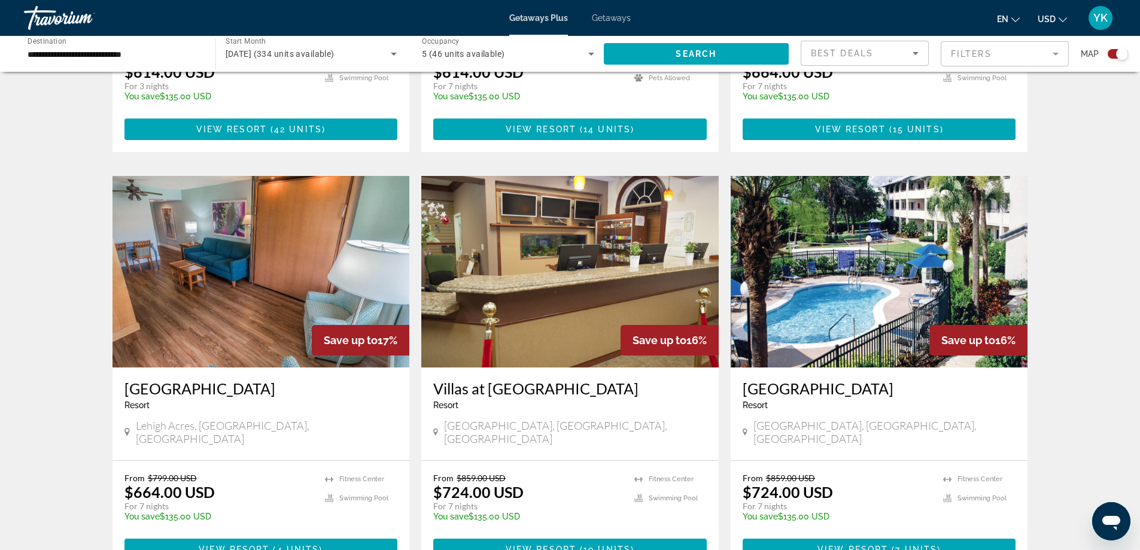
scroll to position [778, 0]
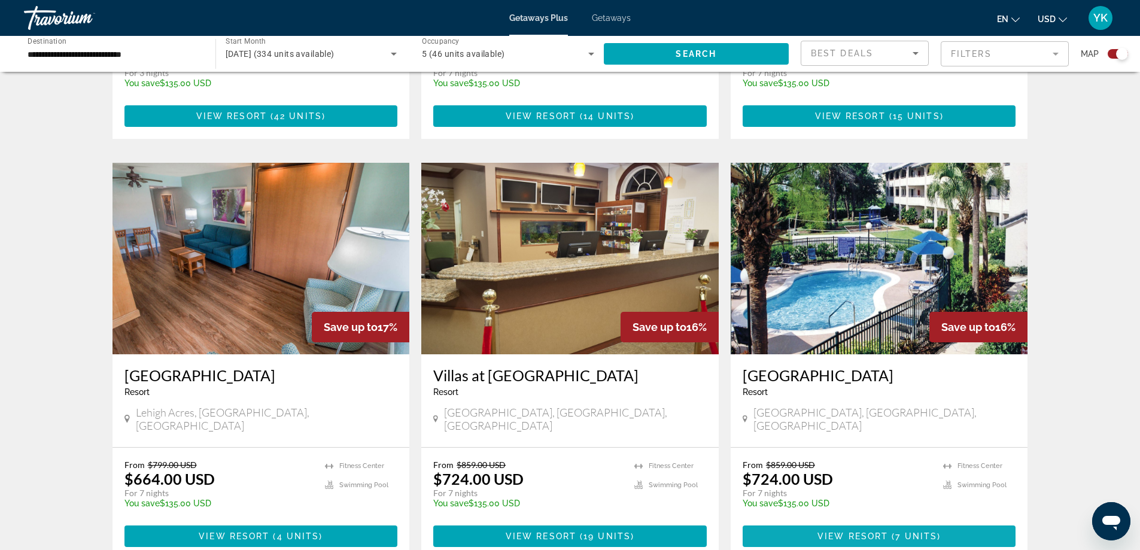
click at [868, 532] on span "View Resort" at bounding box center [853, 537] width 71 height 10
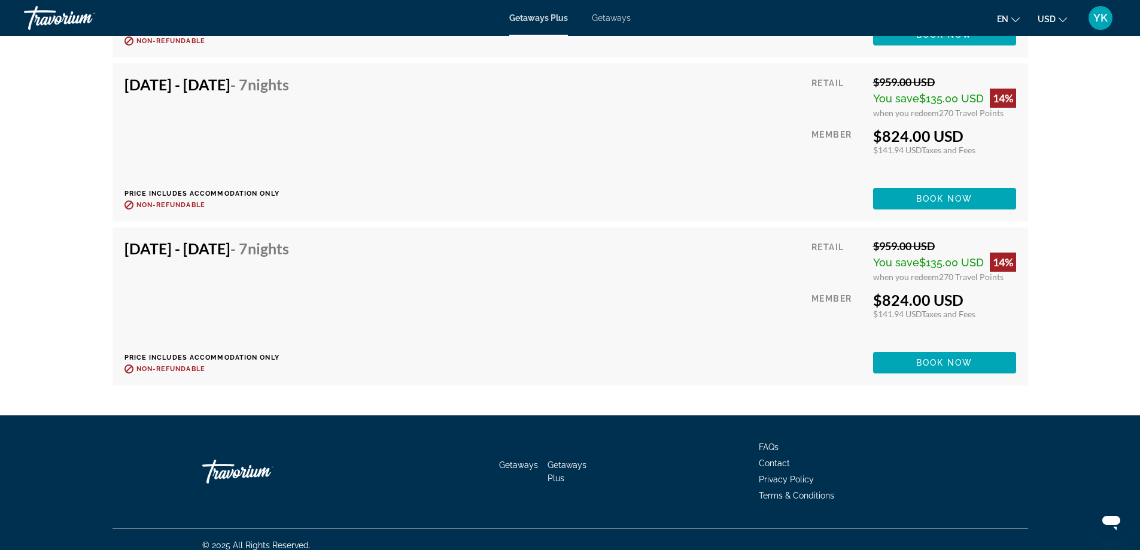
scroll to position [2480, 0]
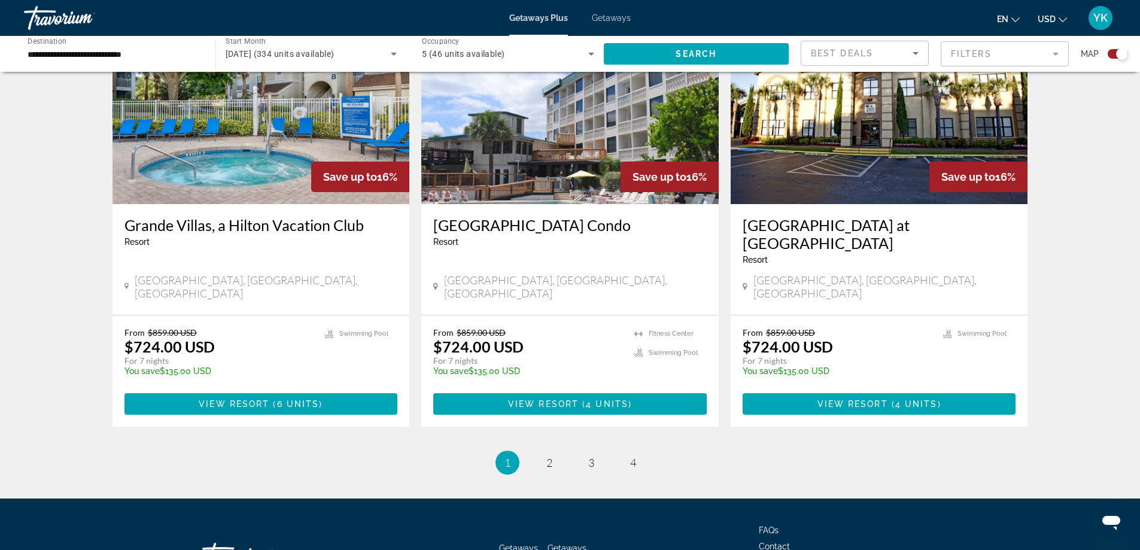
scroll to position [1793, 0]
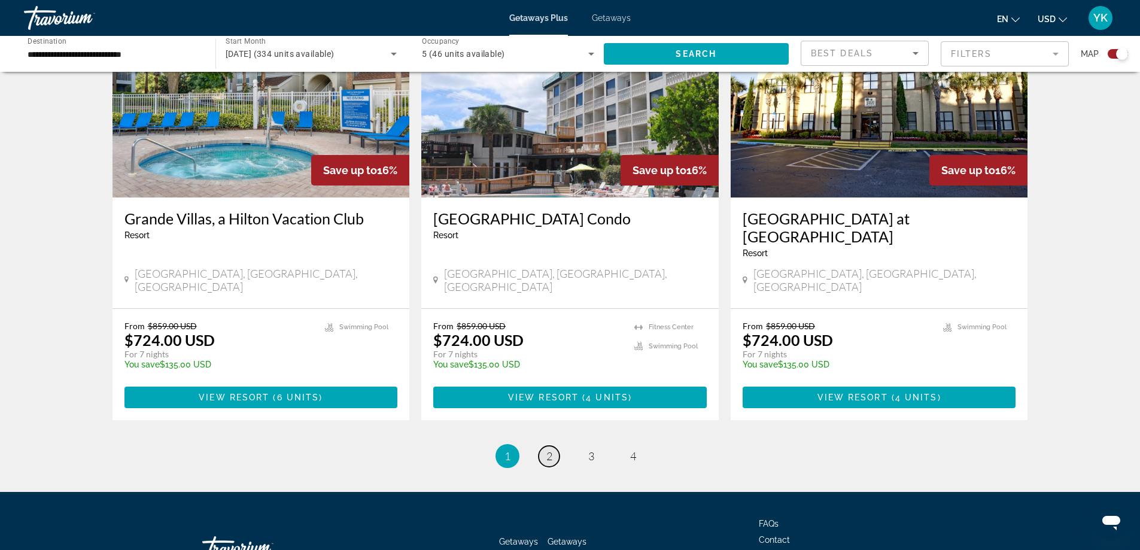
click at [544, 446] on link "page 2" at bounding box center [549, 456] width 21 height 21
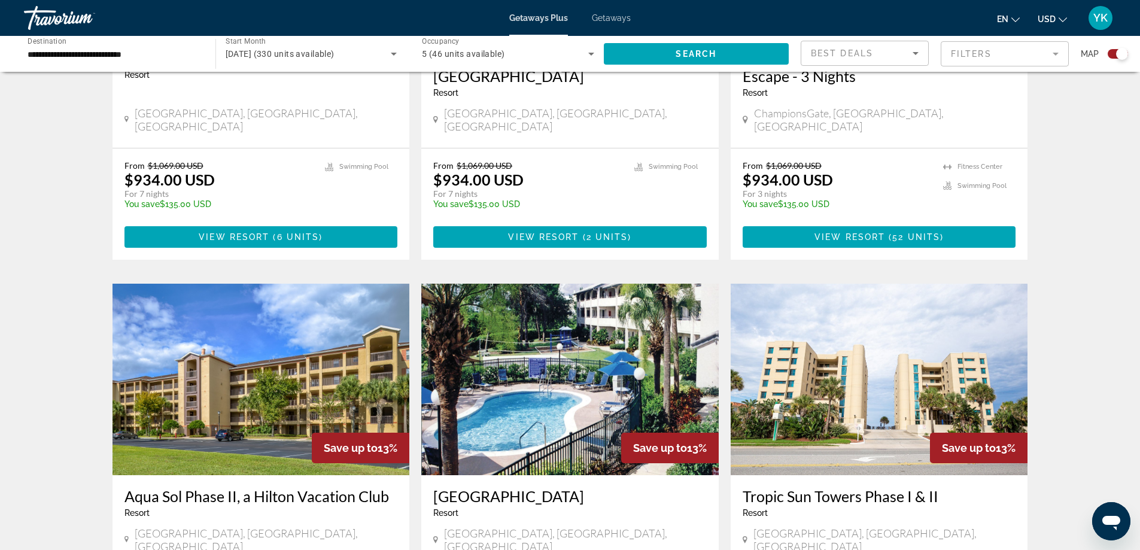
scroll to position [1137, 0]
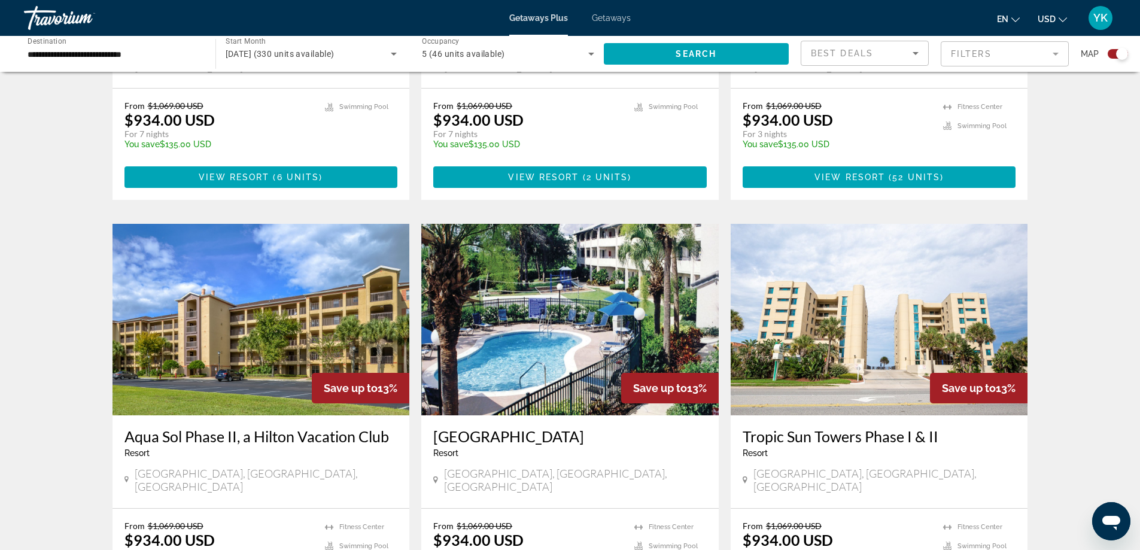
click at [278, 427] on h3 "Aqua Sol Phase II, a Hilton Vacation Club" at bounding box center [262, 436] width 274 height 18
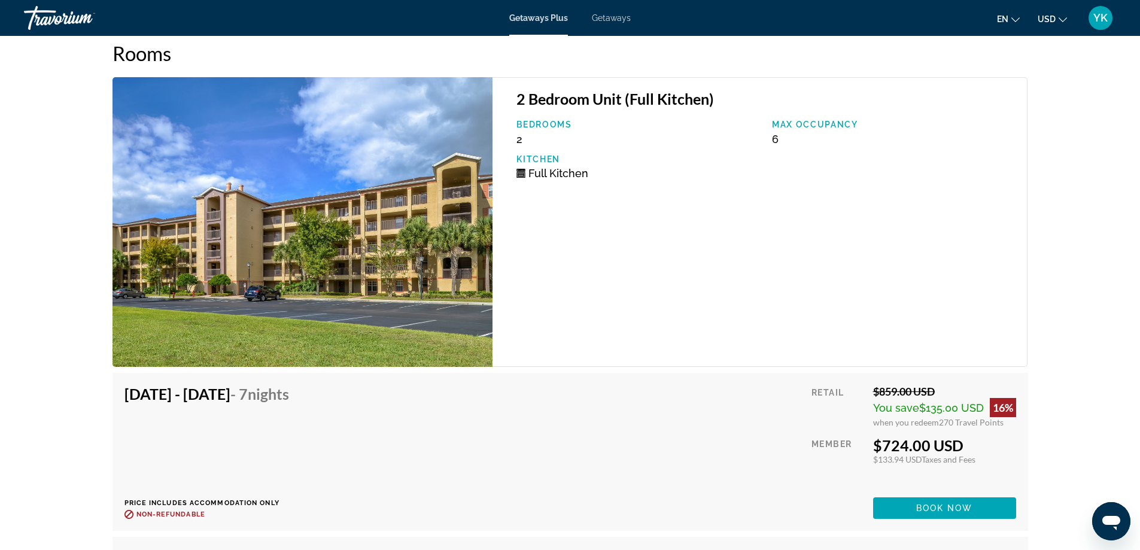
scroll to position [1759, 0]
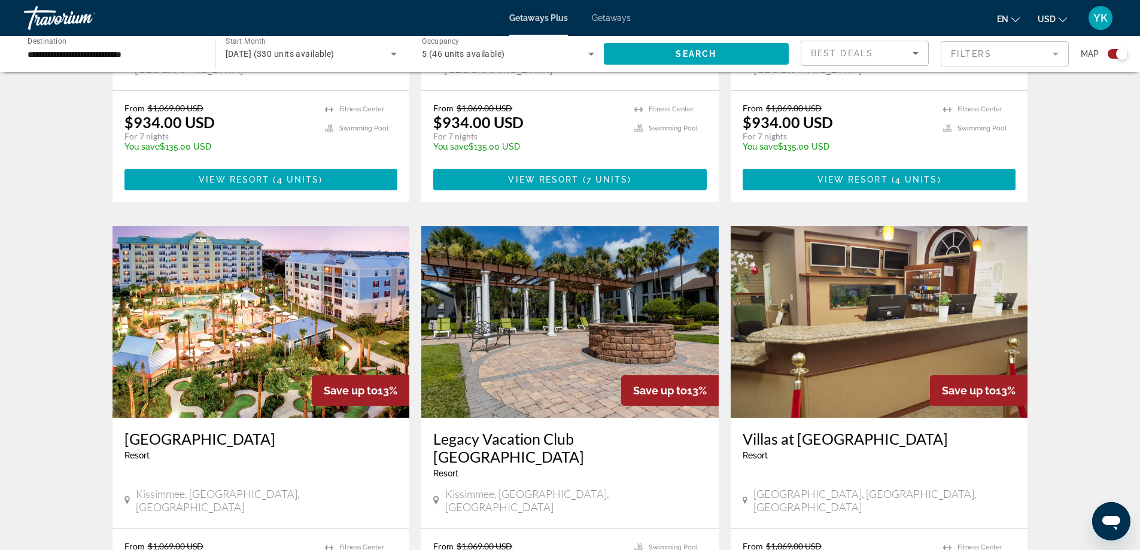
scroll to position [1556, 0]
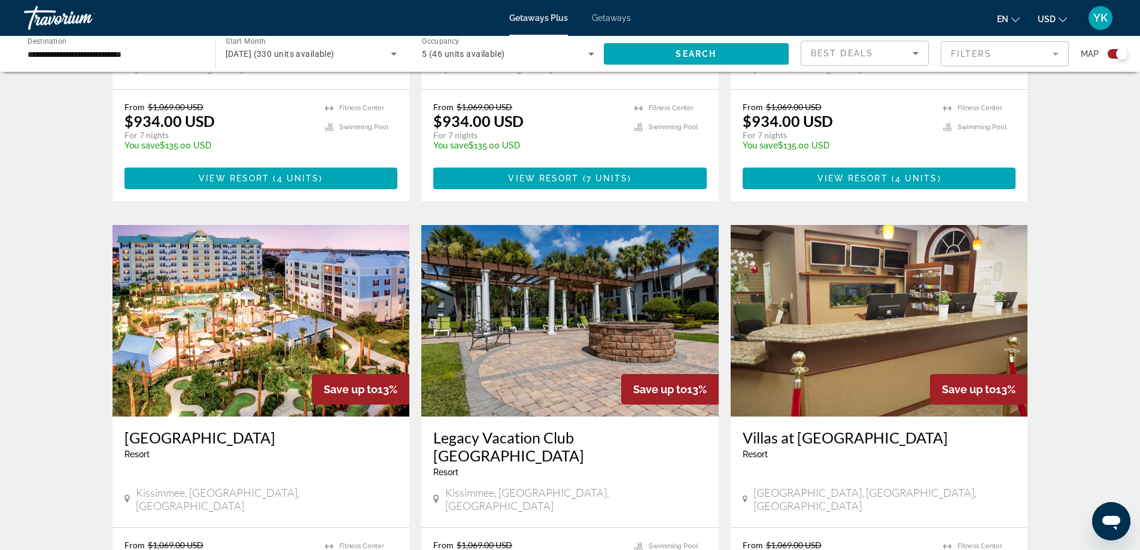
click at [189, 429] on h3 "[GEOGRAPHIC_DATA]" at bounding box center [262, 438] width 274 height 18
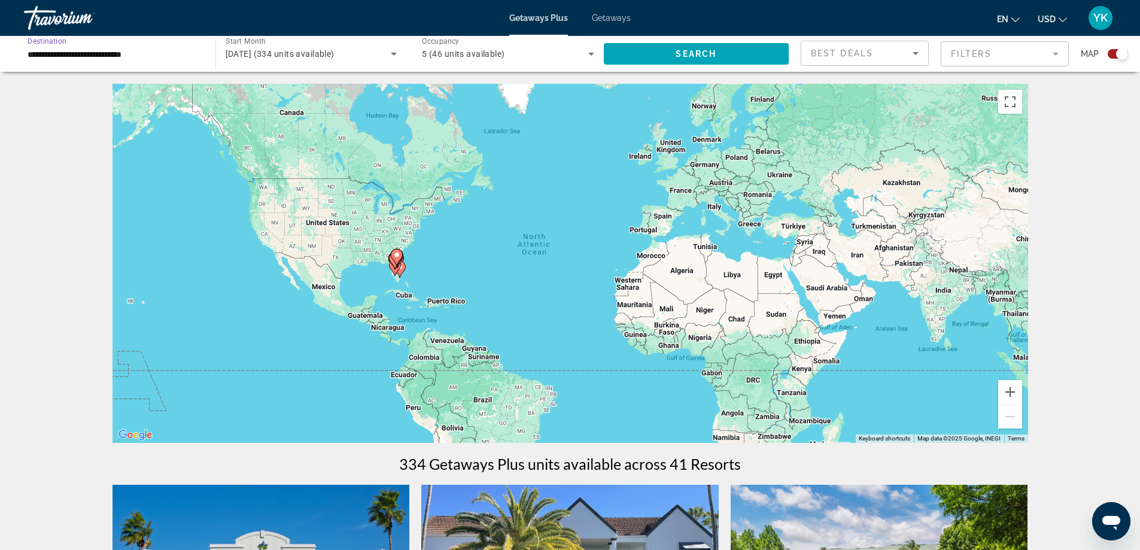
click at [138, 58] on input "**********" at bounding box center [114, 54] width 172 height 14
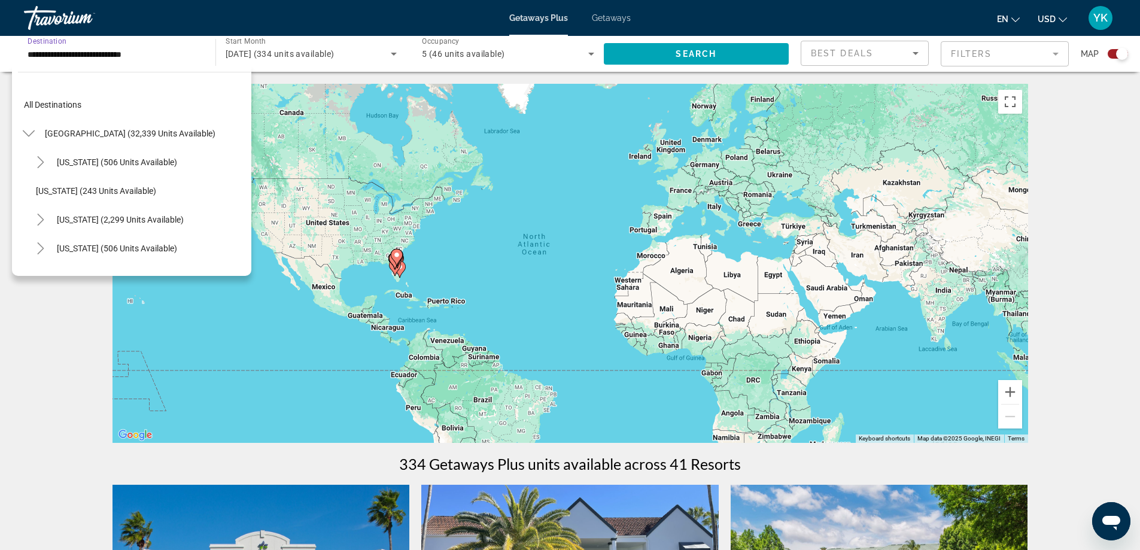
click at [400, 65] on div "Start Month All Start Months [DATE] (334 units available)" at bounding box center [311, 54] width 191 height 34
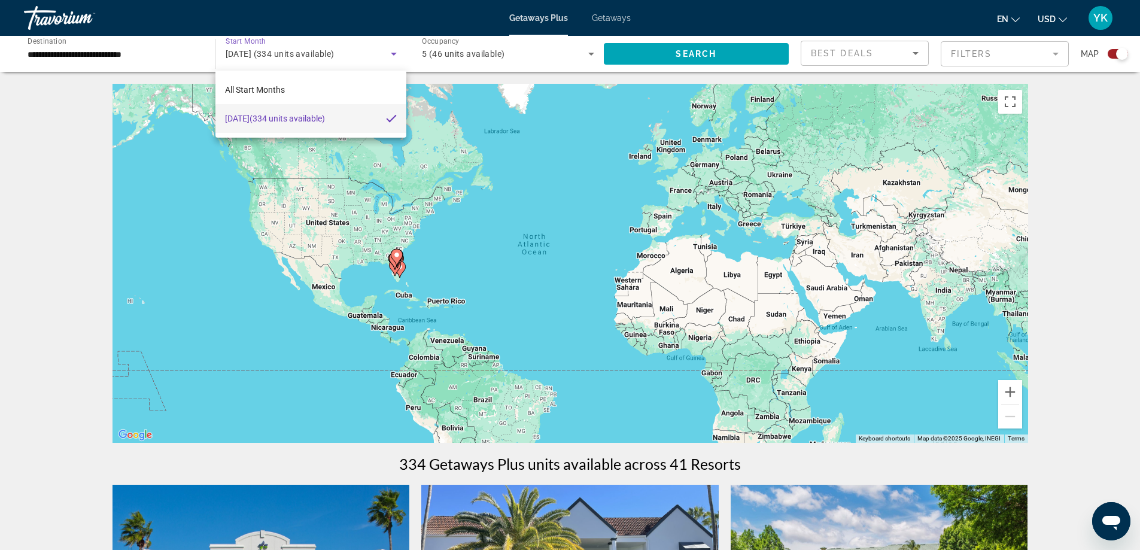
click at [436, 63] on div at bounding box center [570, 275] width 1140 height 550
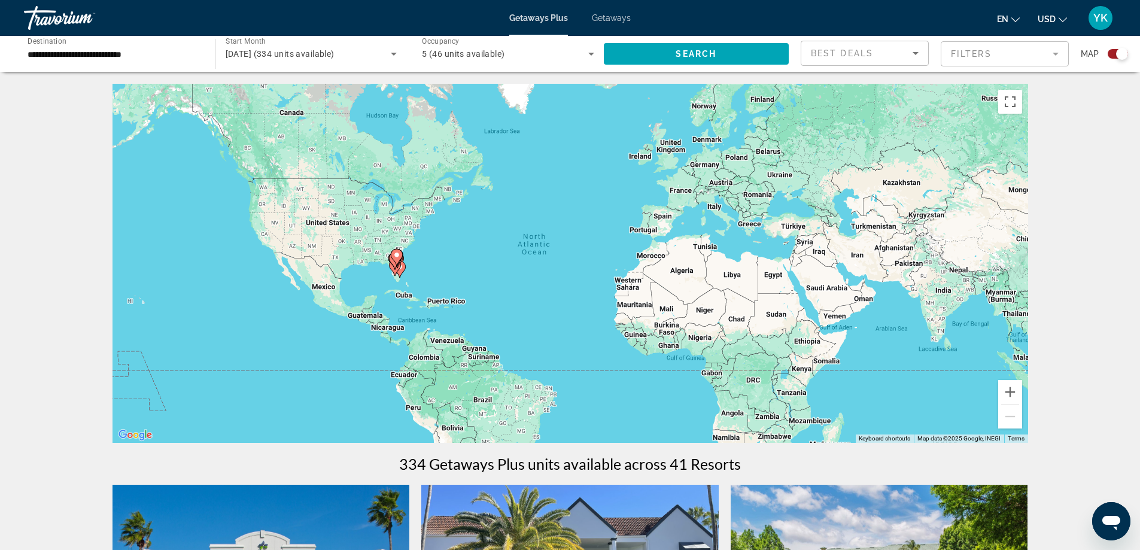
click at [617, 22] on span "Getaways" at bounding box center [611, 18] width 39 height 10
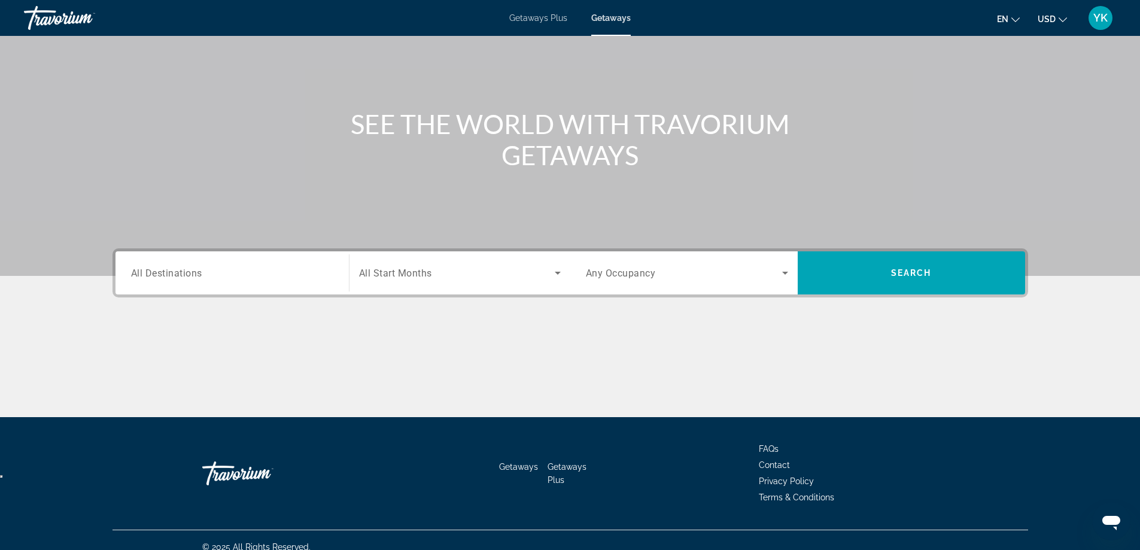
scroll to position [97, 0]
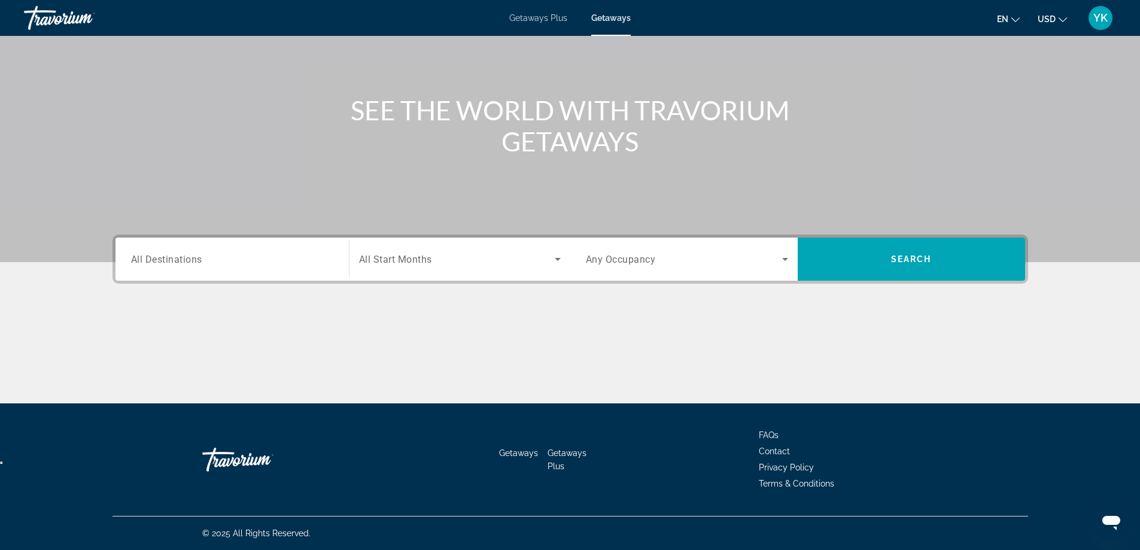
click at [254, 270] on div "Search widget" at bounding box center [232, 259] width 202 height 34
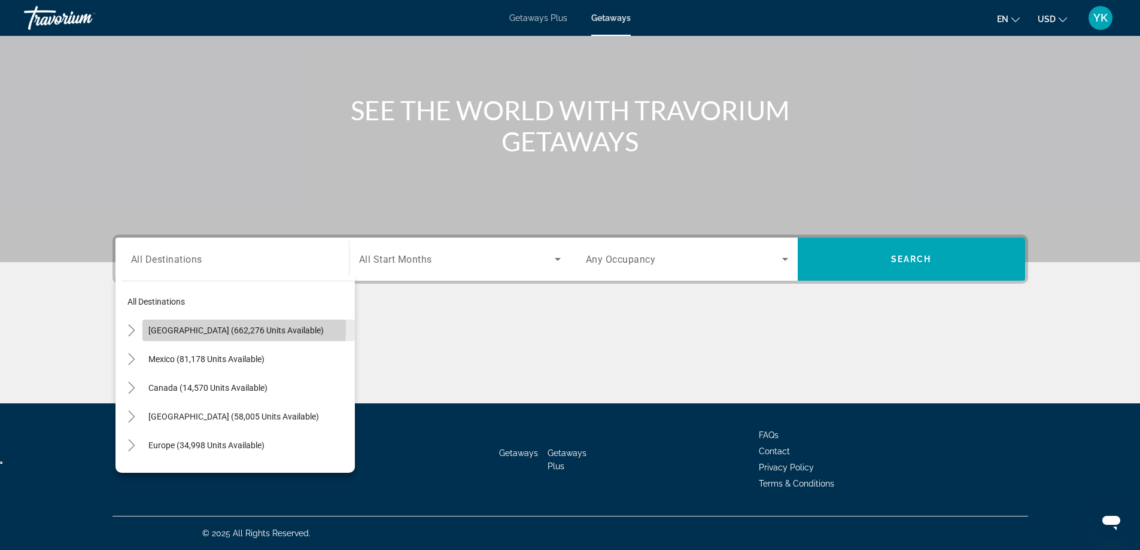
click at [211, 329] on span "[GEOGRAPHIC_DATA] (662,276 units available)" at bounding box center [235, 331] width 175 height 10
type input "**********"
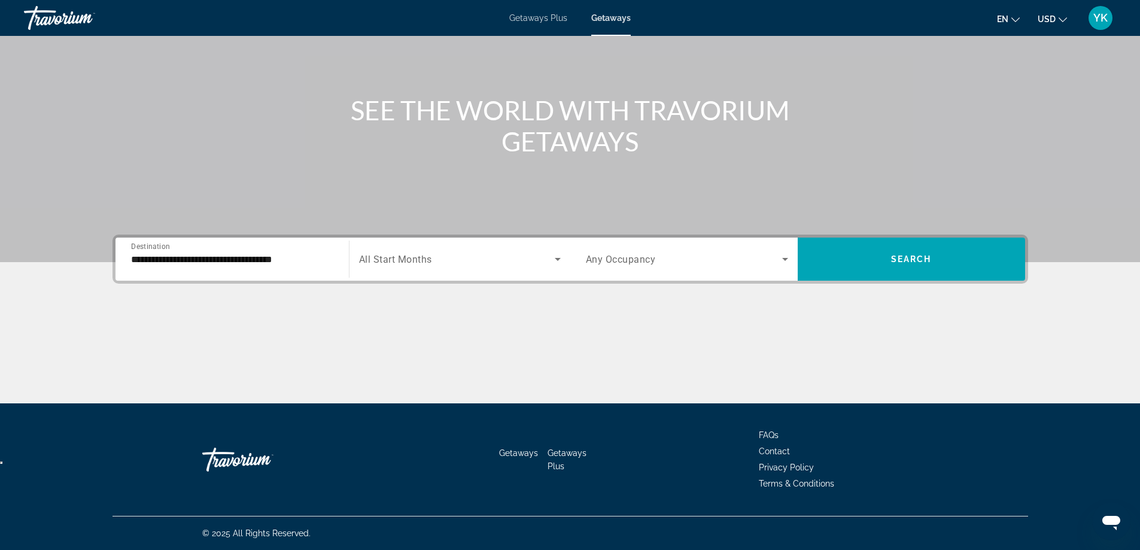
click at [419, 254] on span "All Start Months" at bounding box center [395, 259] width 73 height 11
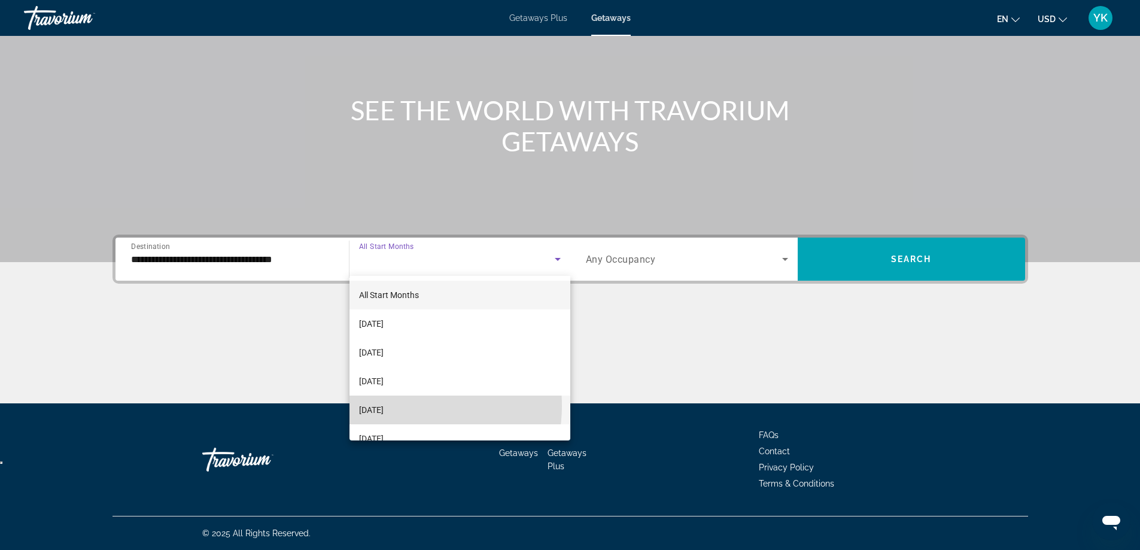
click at [384, 406] on span "[DATE]" at bounding box center [371, 410] width 25 height 14
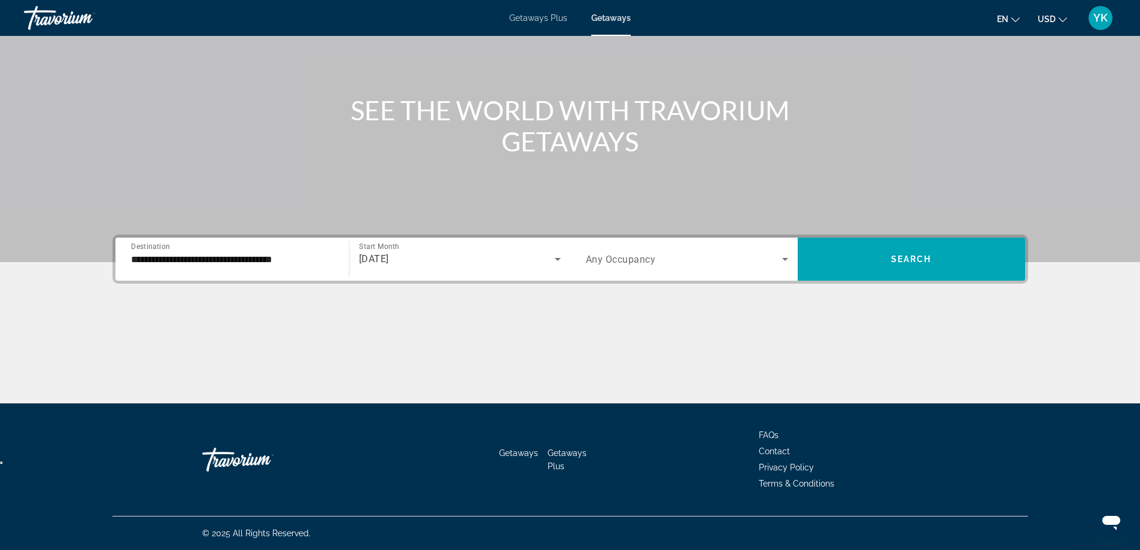
click at [635, 262] on span "Any Occupancy" at bounding box center [621, 259] width 70 height 11
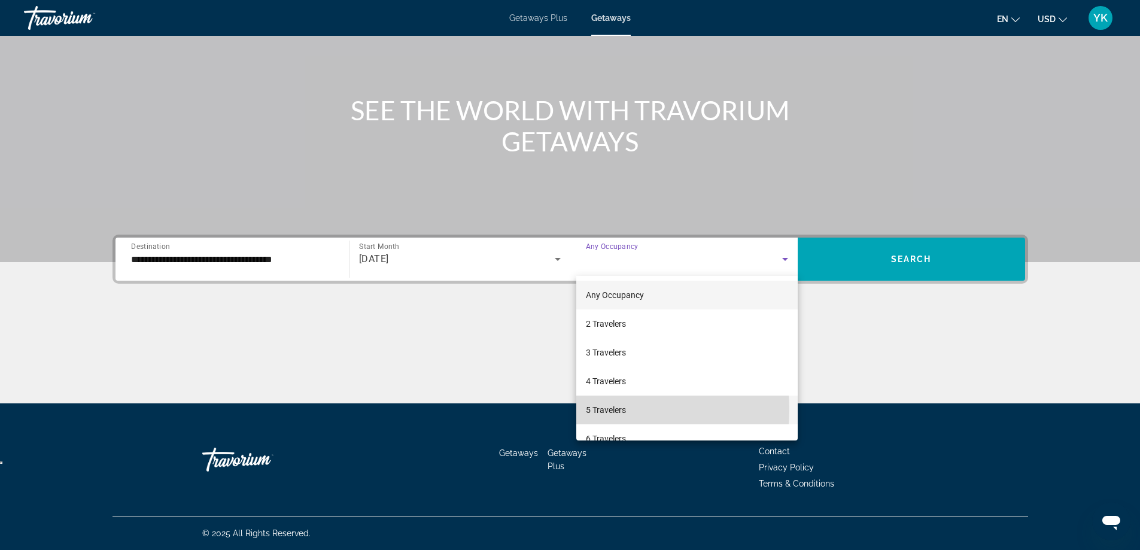
click at [614, 409] on span "5 Travelers" at bounding box center [606, 410] width 40 height 14
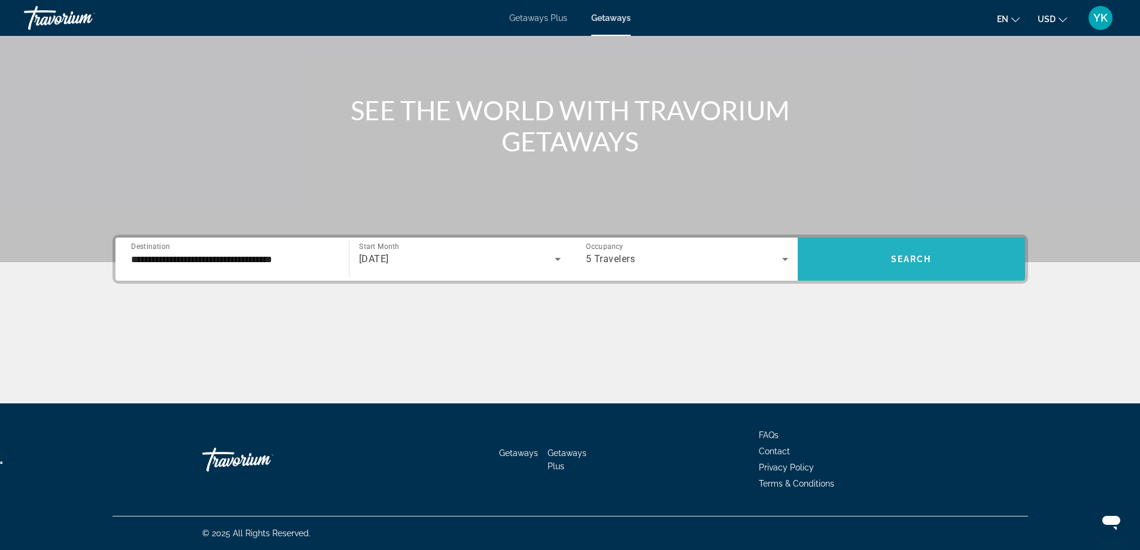
click at [871, 260] on span "Search widget" at bounding box center [911, 259] width 227 height 29
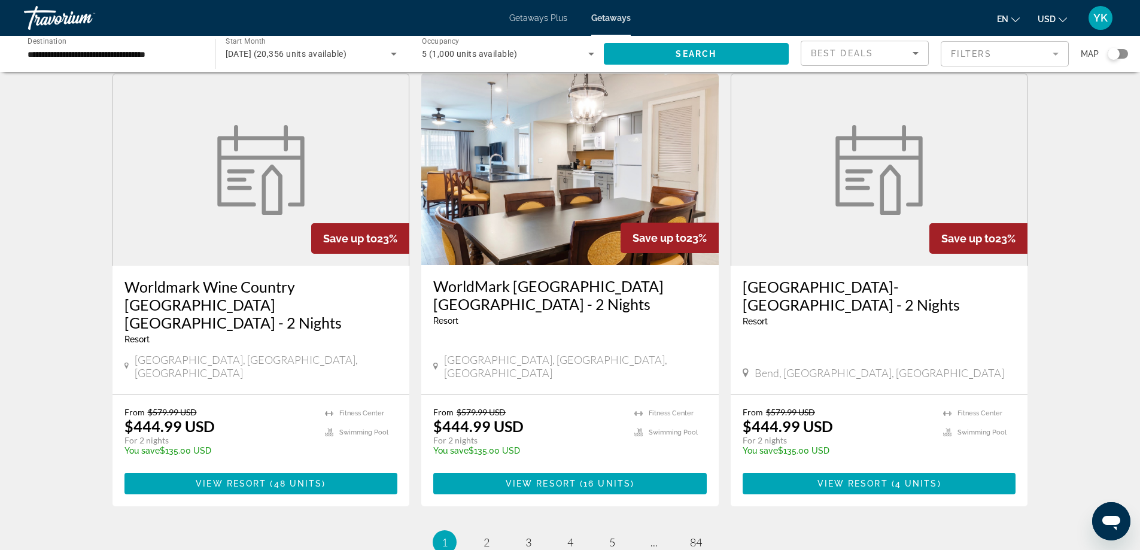
scroll to position [1441, 0]
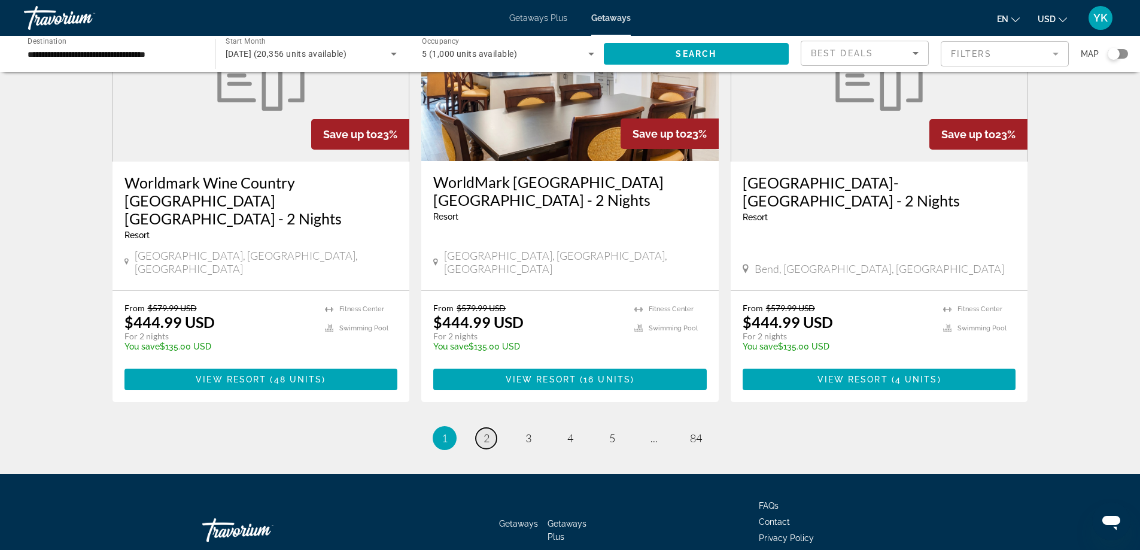
click at [488, 432] on span "2" at bounding box center [487, 438] width 6 height 13
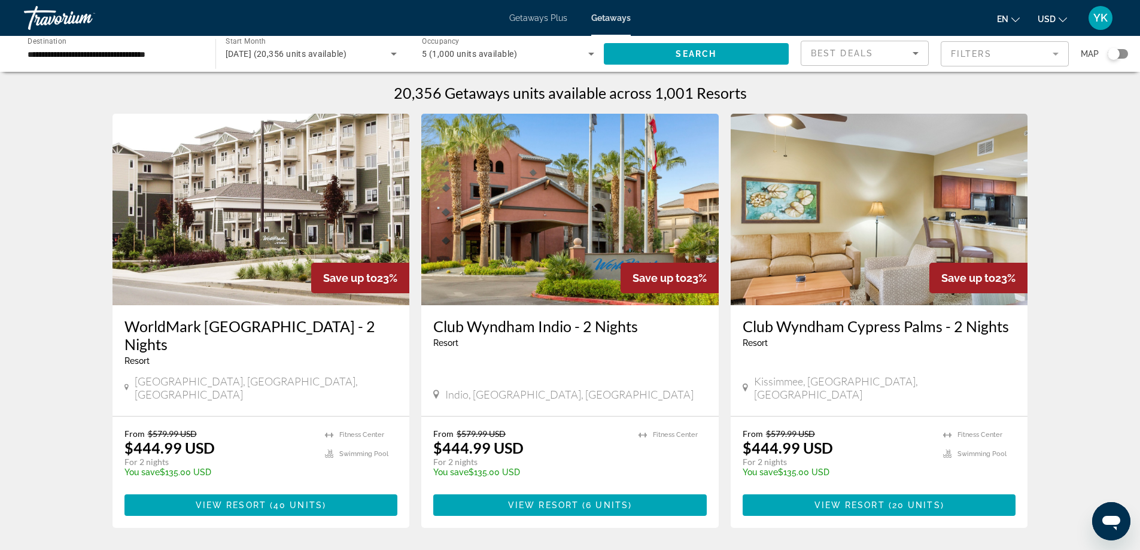
click at [859, 51] on span "Best Deals" at bounding box center [842, 53] width 62 height 10
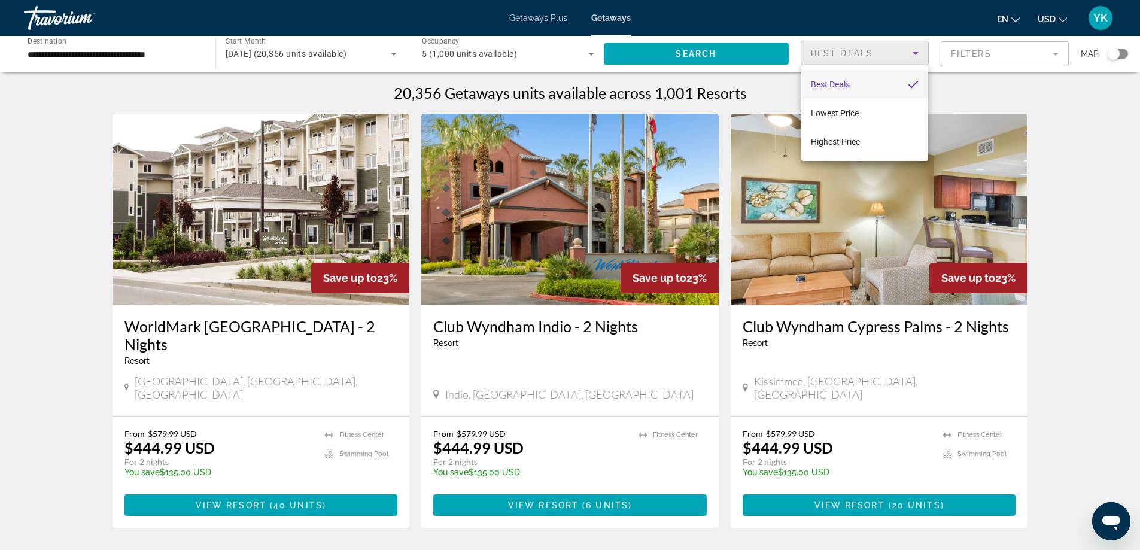
click at [859, 51] on div at bounding box center [570, 275] width 1140 height 550
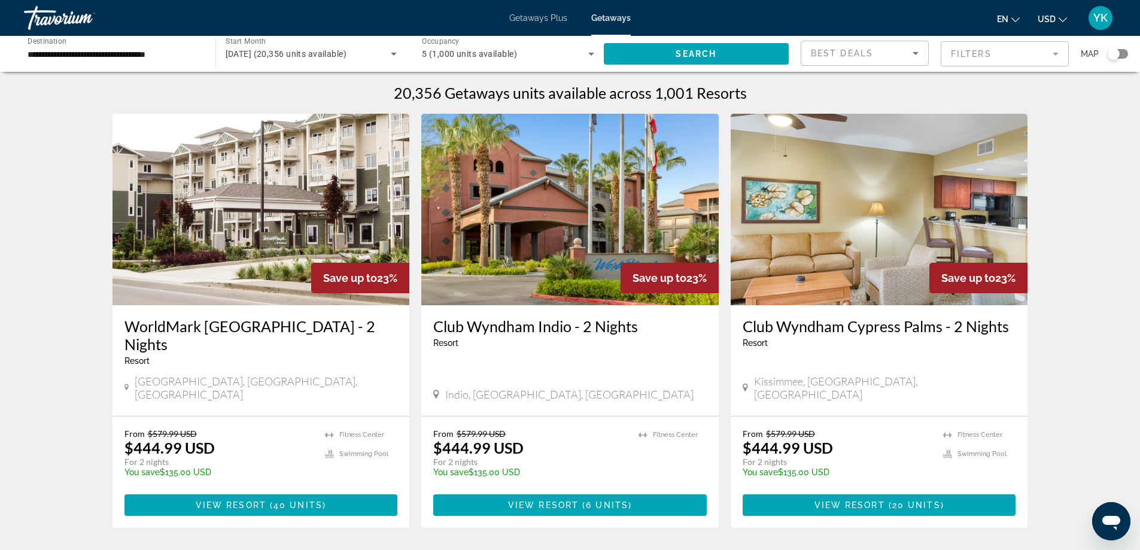
click at [976, 56] on mat-form-field "Filters" at bounding box center [1005, 53] width 128 height 25
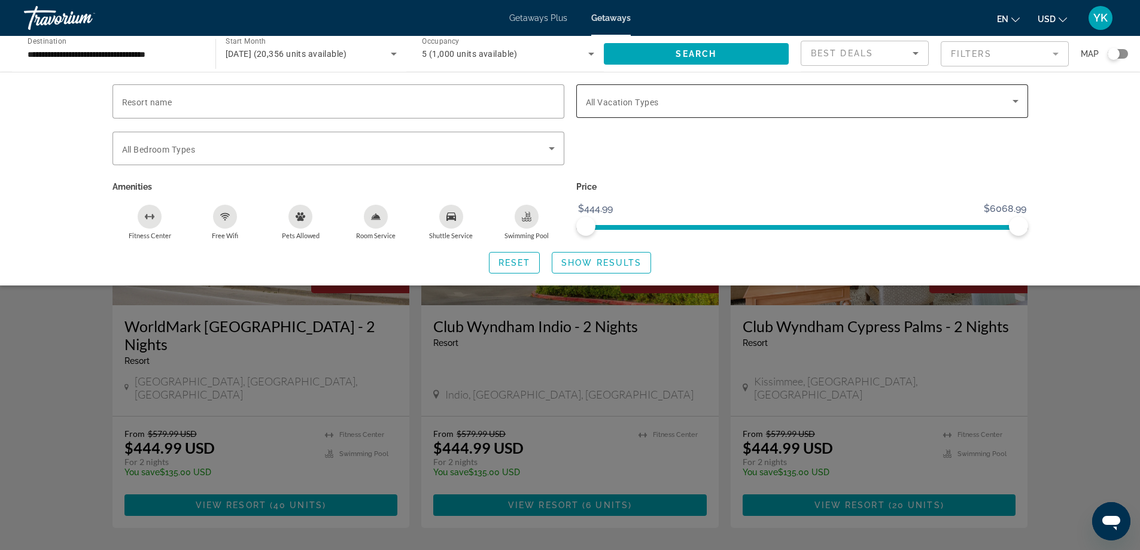
click at [604, 107] on span "All Vacation Types" at bounding box center [622, 103] width 73 height 10
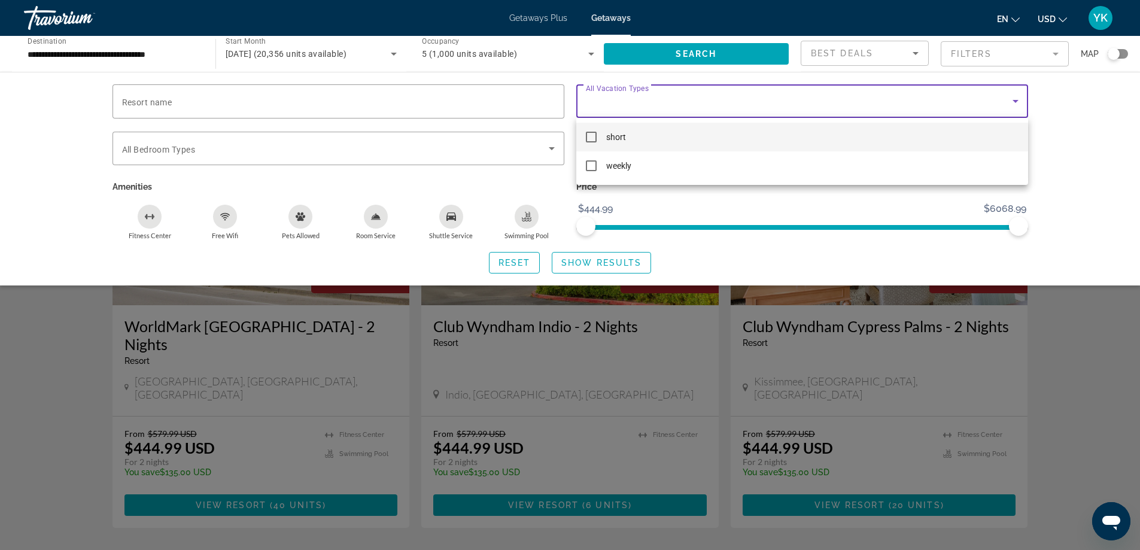
click at [605, 107] on div at bounding box center [570, 275] width 1140 height 550
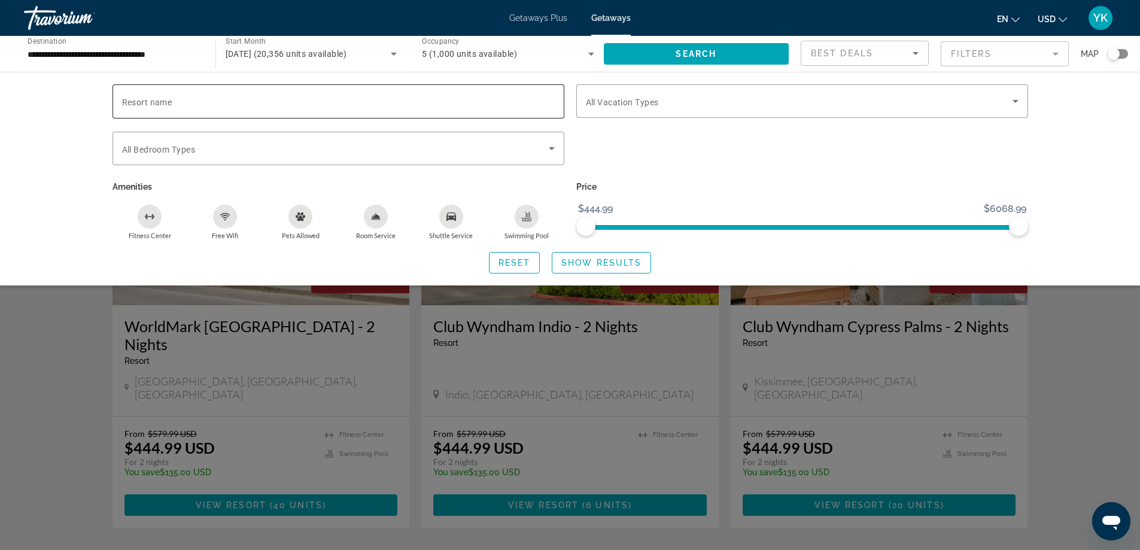
click at [357, 101] on input "Resort name" at bounding box center [338, 102] width 433 height 14
click at [335, 144] on span "Search widget" at bounding box center [335, 148] width 427 height 14
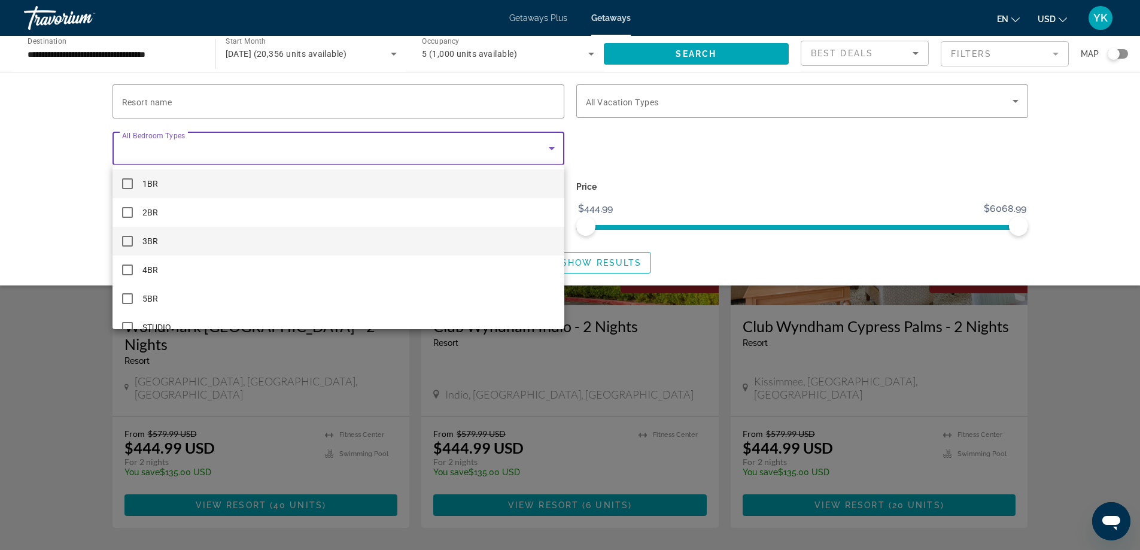
click at [113, 243] on mat-option "3BR" at bounding box center [339, 241] width 452 height 29
click at [25, 224] on div at bounding box center [570, 275] width 1140 height 550
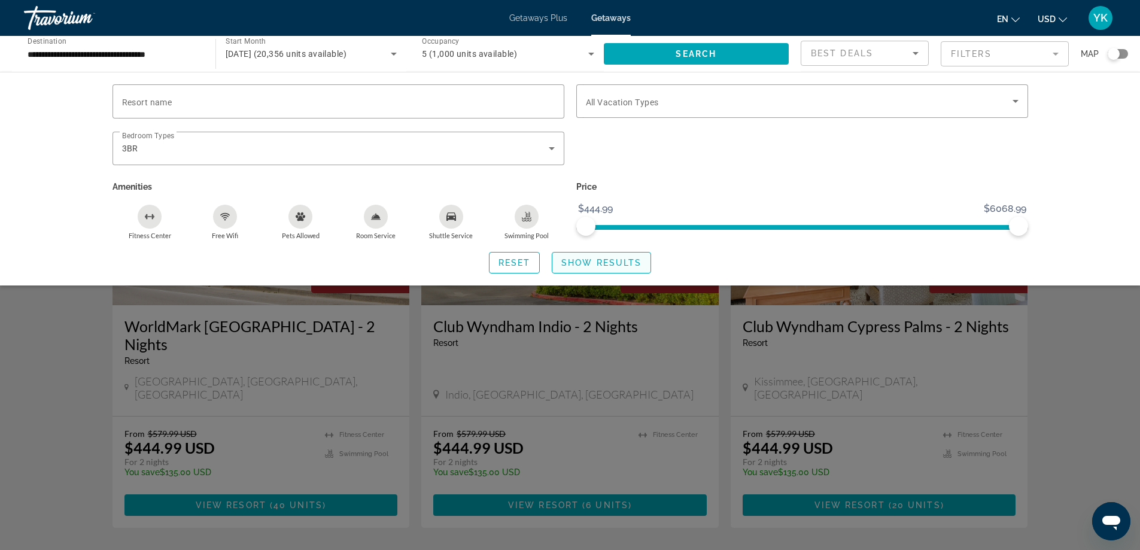
click at [593, 263] on span "Show Results" at bounding box center [602, 263] width 80 height 10
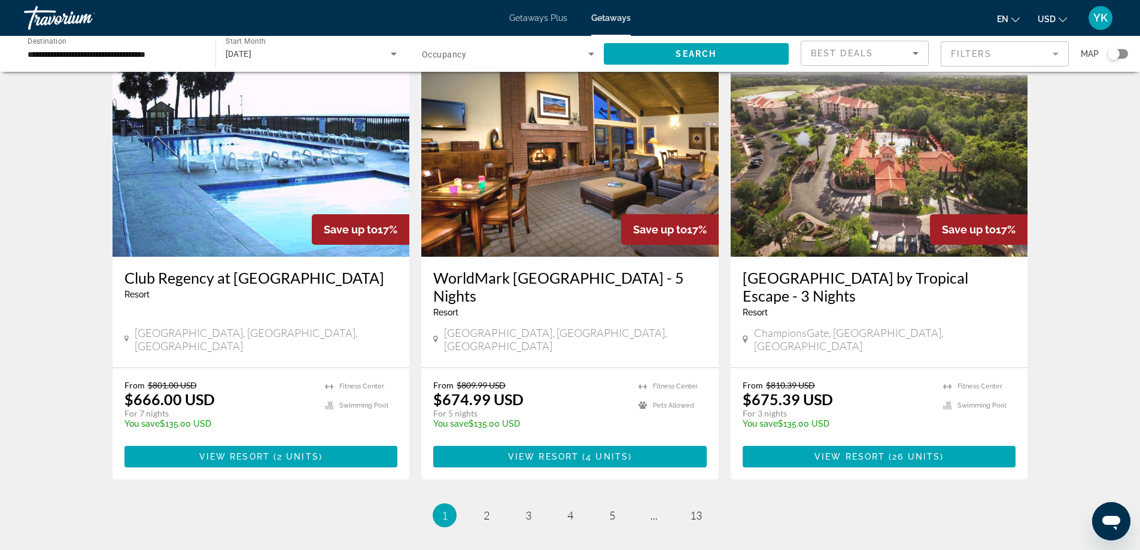
scroll to position [1377, 0]
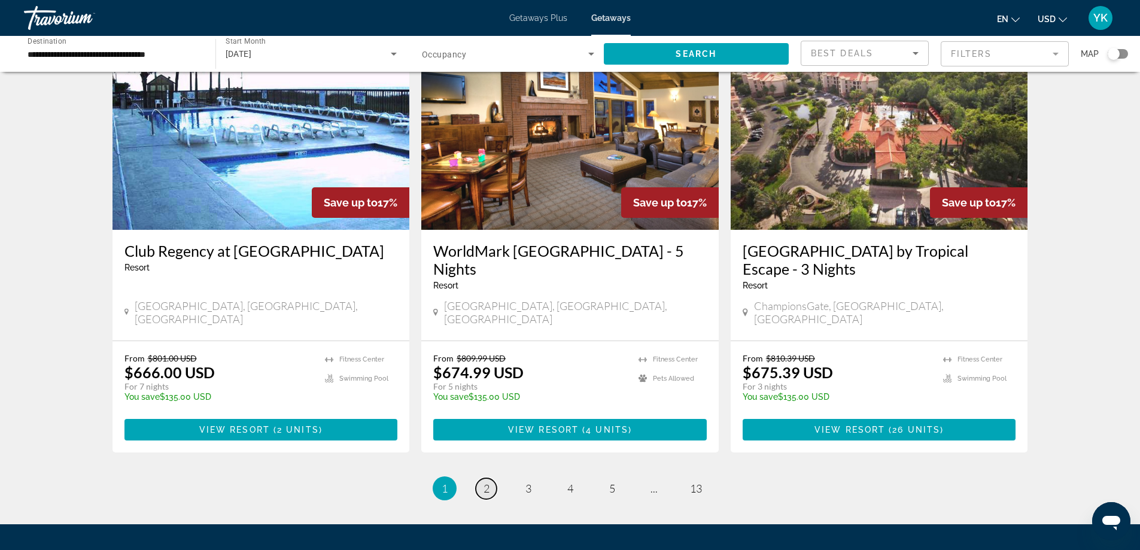
click at [485, 482] on span "2" at bounding box center [487, 488] width 6 height 13
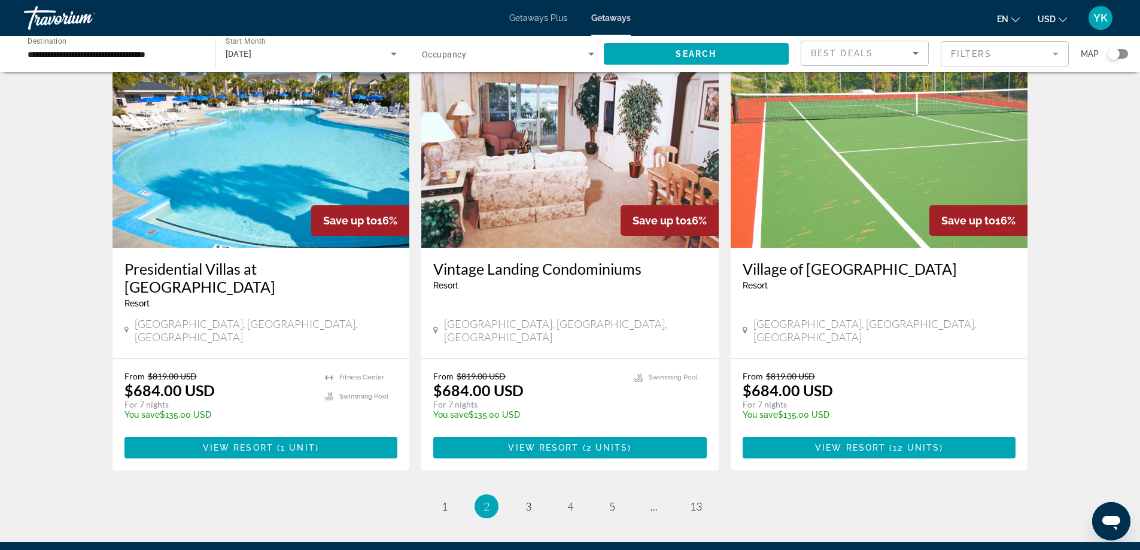
scroll to position [1423, 0]
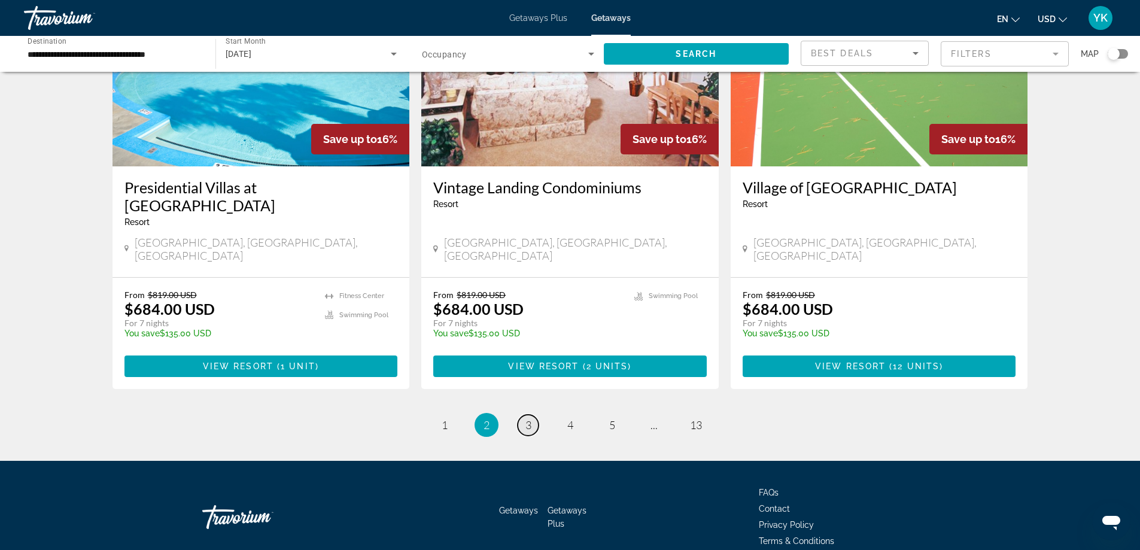
click at [528, 418] on span "3" at bounding box center [529, 424] width 6 height 13
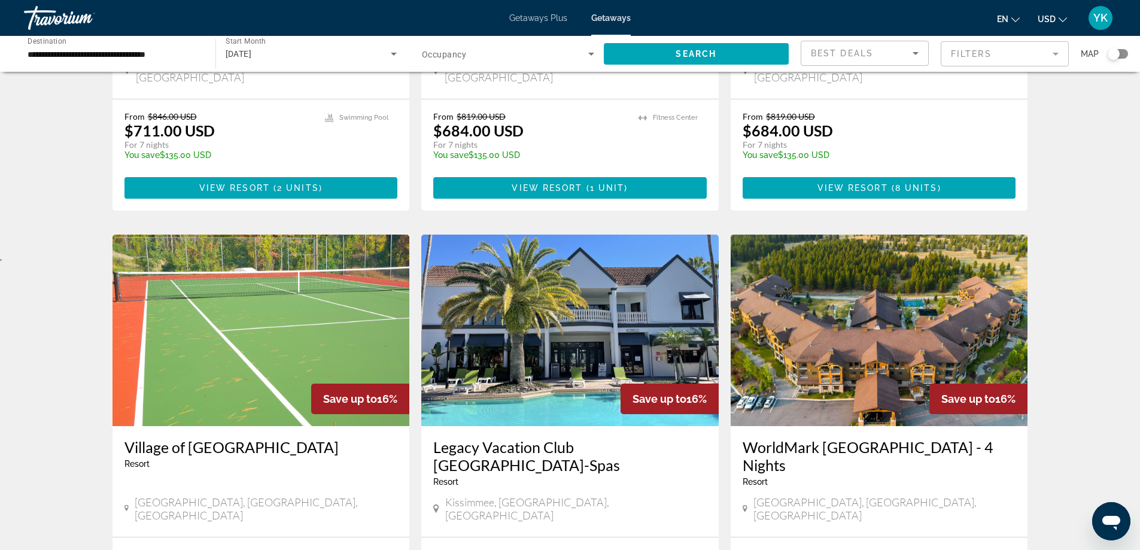
scroll to position [359, 0]
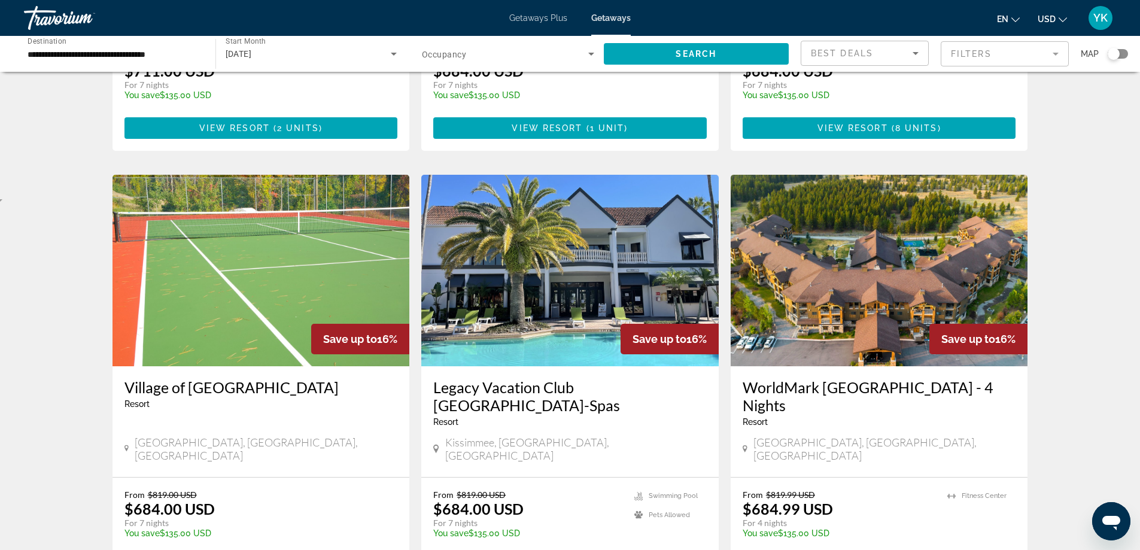
click at [529, 378] on h3 "Legacy Vacation Club [GEOGRAPHIC_DATA]-Spas" at bounding box center [570, 396] width 274 height 36
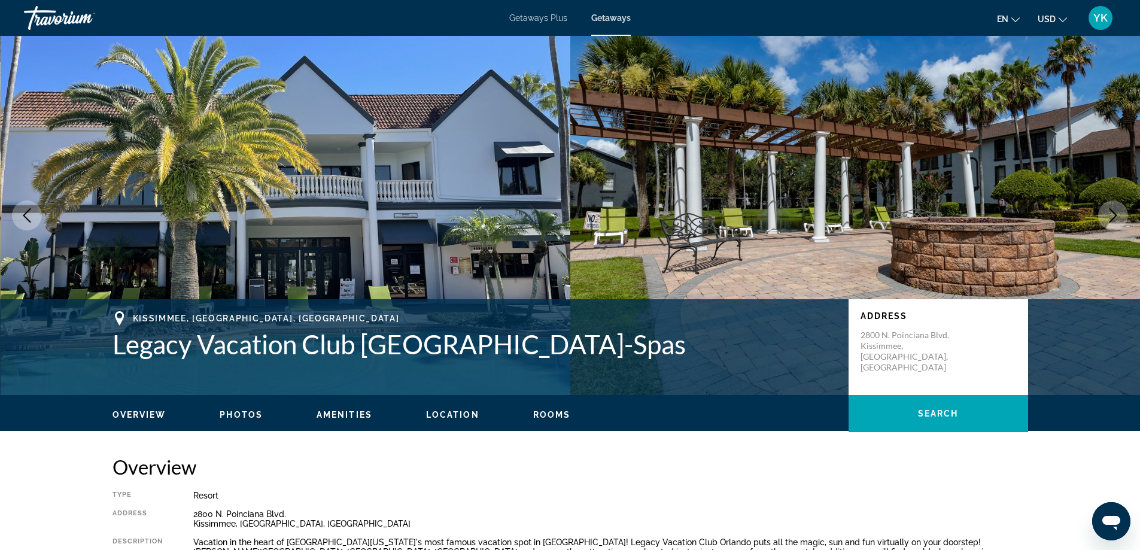
click at [1109, 217] on icon "Next image" at bounding box center [1113, 215] width 14 height 14
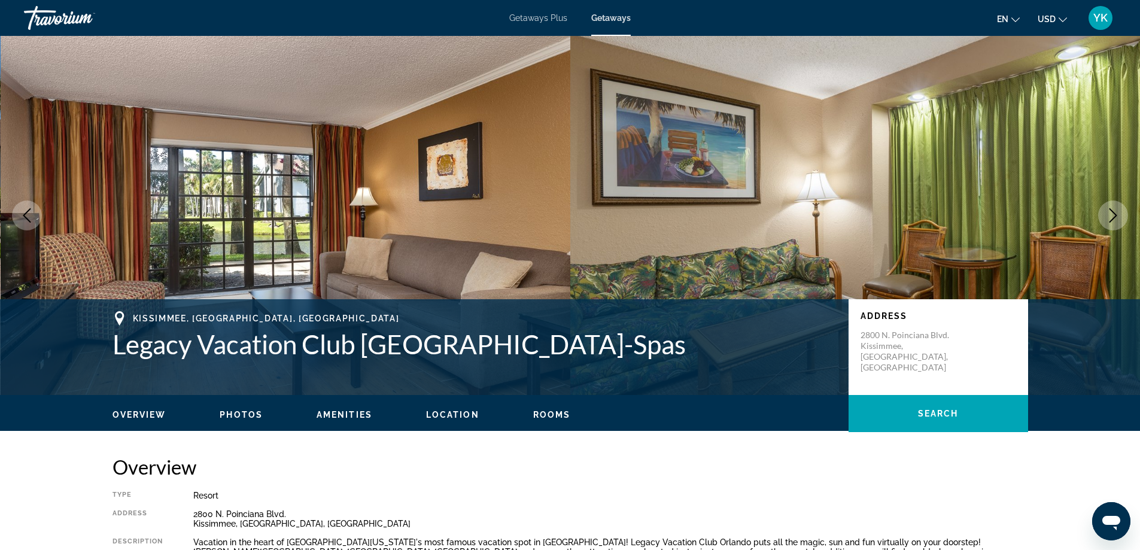
click at [1109, 217] on icon "Next image" at bounding box center [1113, 215] width 14 height 14
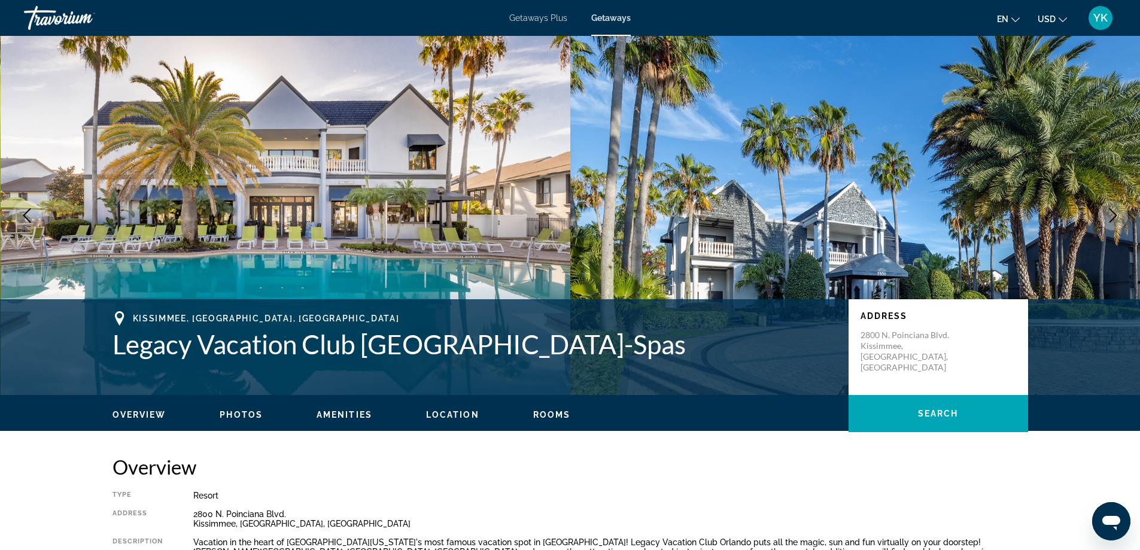
click at [1109, 217] on icon "Next image" at bounding box center [1113, 215] width 14 height 14
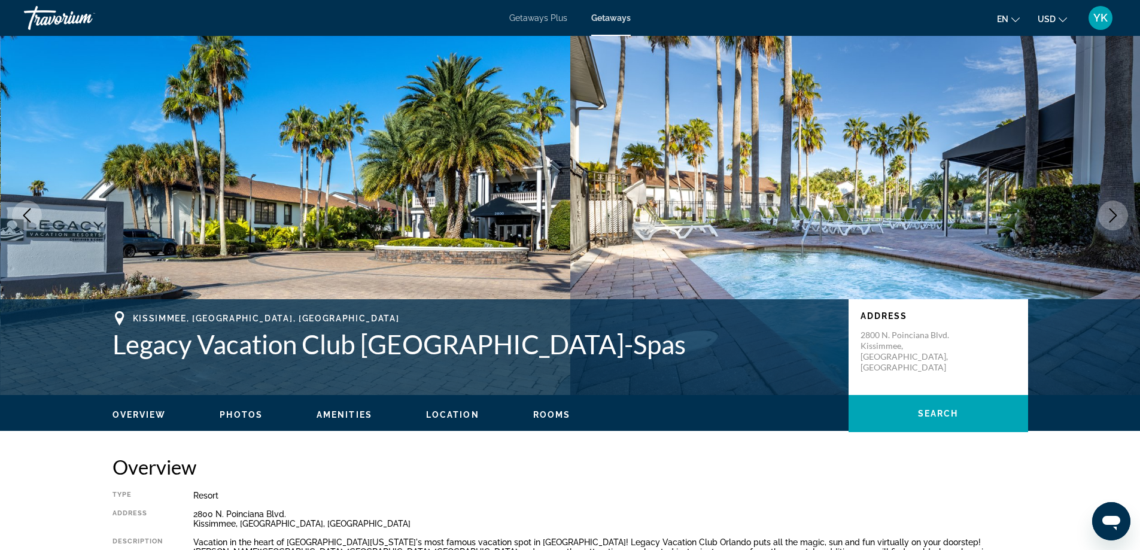
click at [1109, 217] on icon "Next image" at bounding box center [1113, 215] width 14 height 14
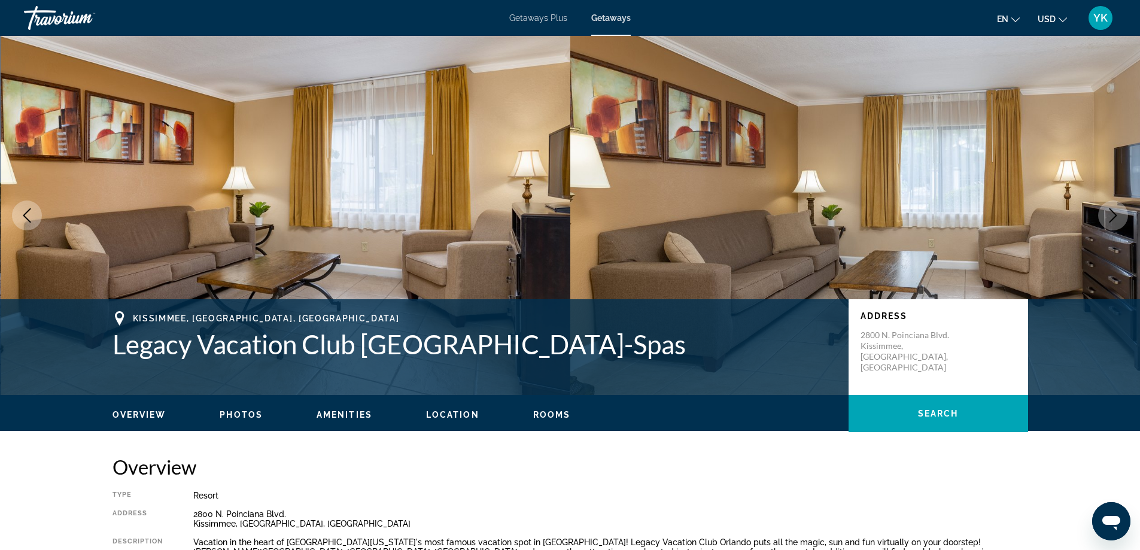
click at [1109, 217] on icon "Next image" at bounding box center [1113, 215] width 14 height 14
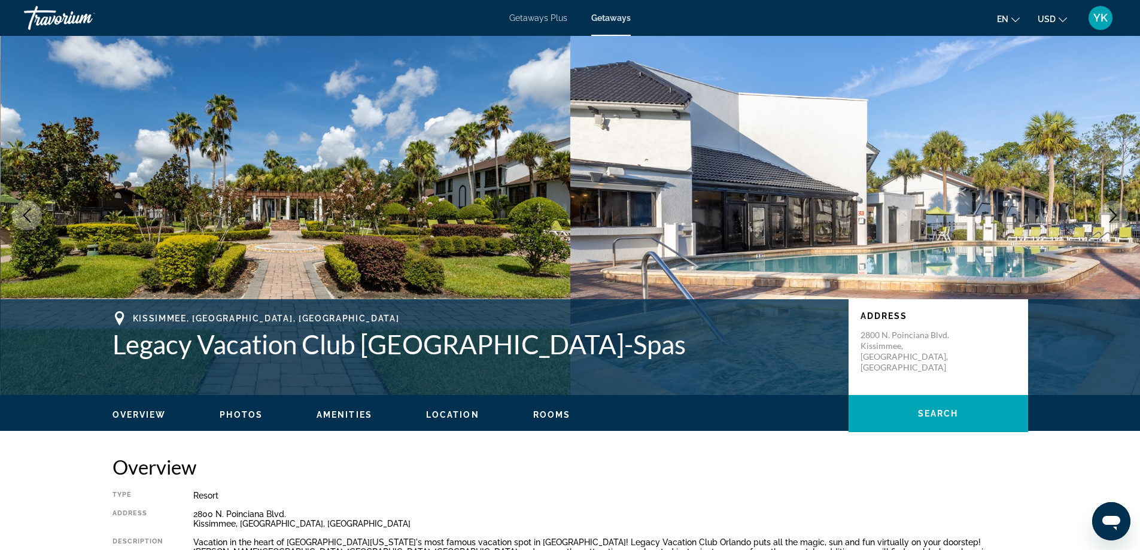
click at [1109, 217] on icon "Next image" at bounding box center [1113, 215] width 14 height 14
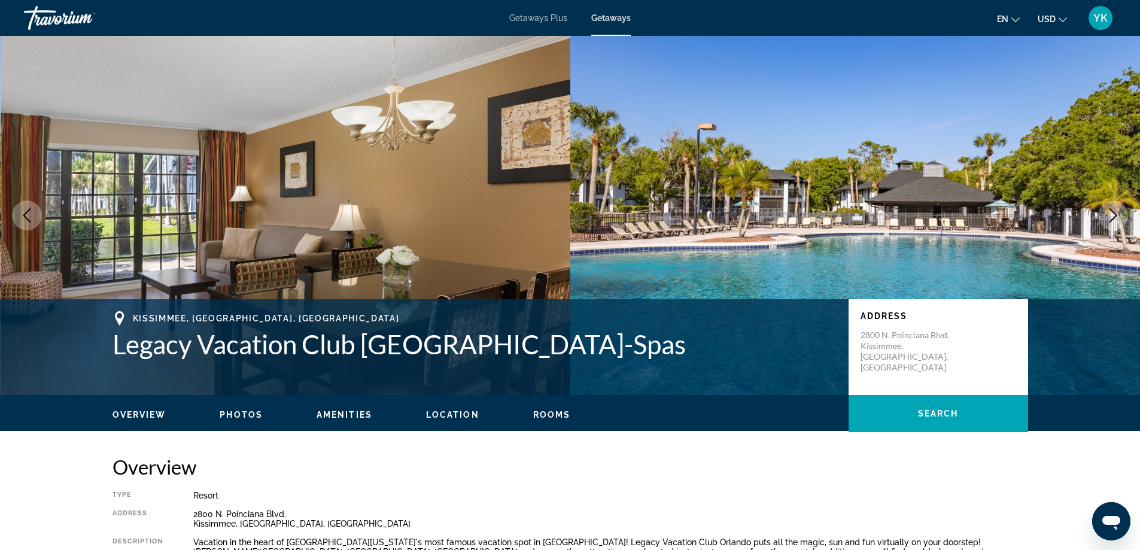
click at [1109, 217] on icon "Next image" at bounding box center [1113, 215] width 14 height 14
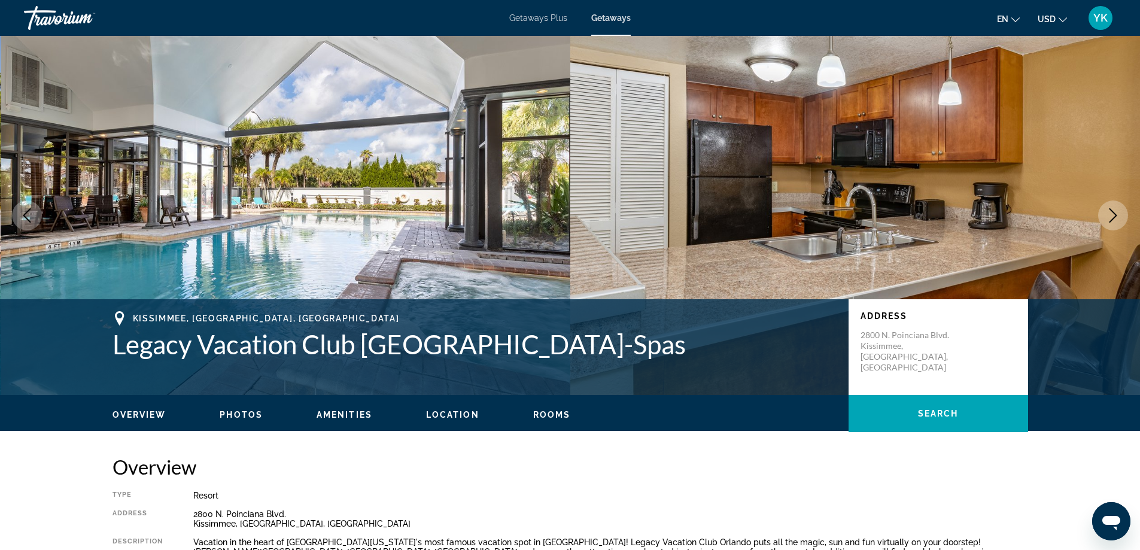
click at [1109, 217] on icon "Next image" at bounding box center [1113, 215] width 14 height 14
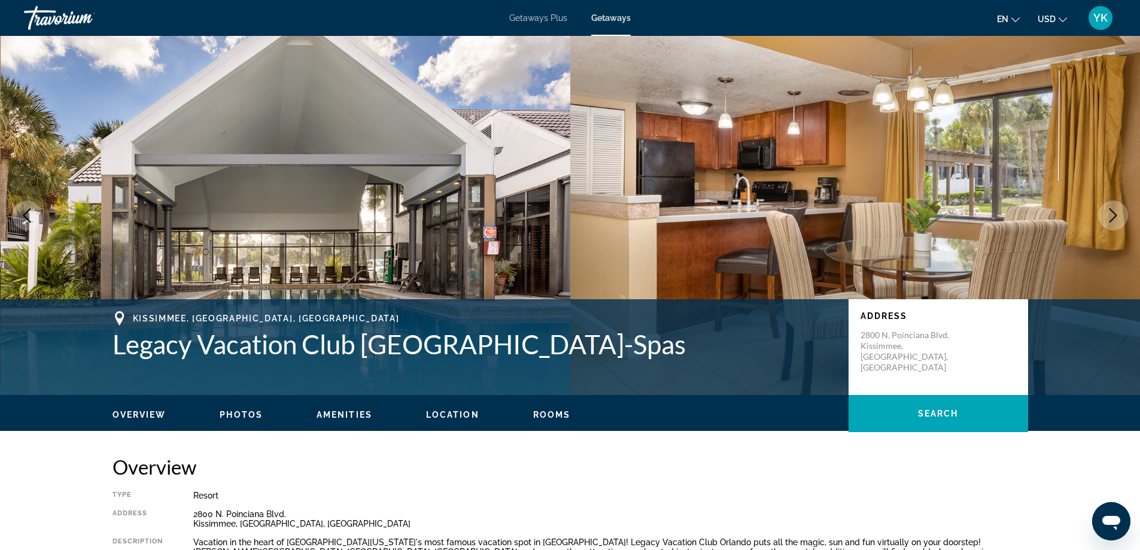
click at [1109, 217] on icon "Next image" at bounding box center [1113, 215] width 14 height 14
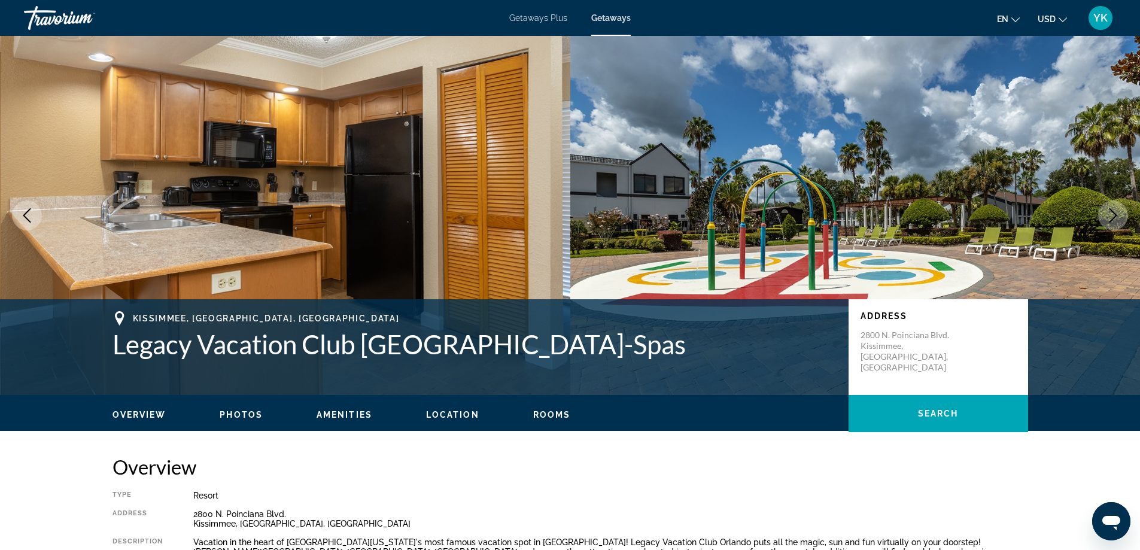
click at [1109, 217] on icon "Next image" at bounding box center [1113, 215] width 14 height 14
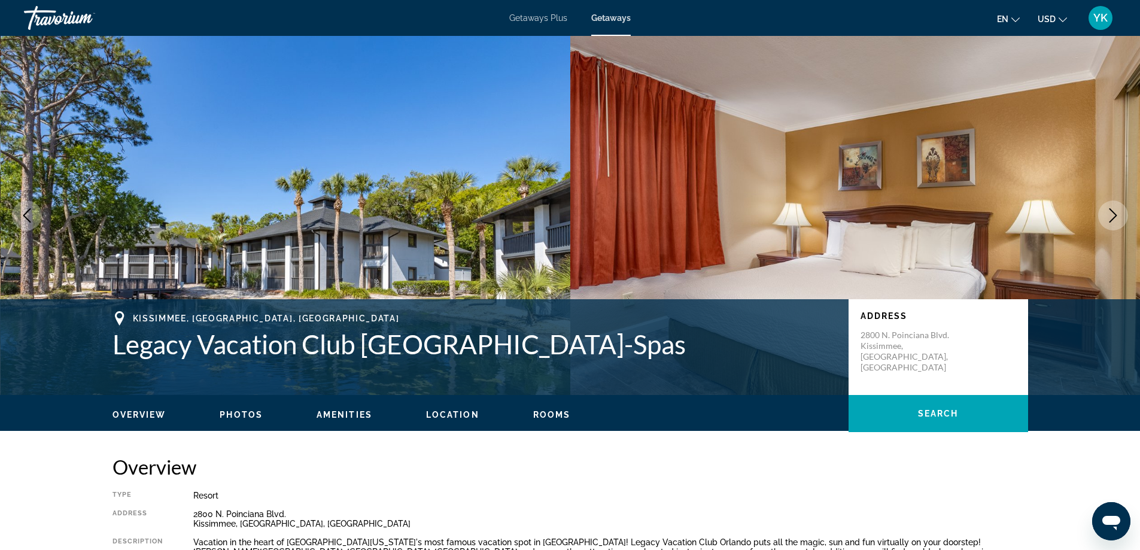
click at [1109, 217] on icon "Next image" at bounding box center [1113, 215] width 14 height 14
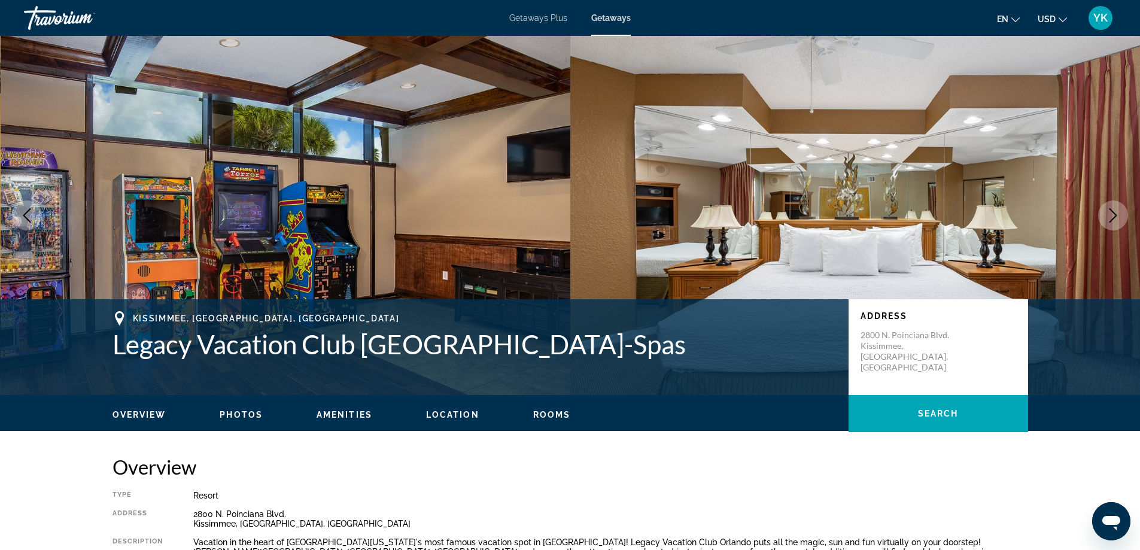
click at [1109, 217] on icon "Next image" at bounding box center [1113, 215] width 14 height 14
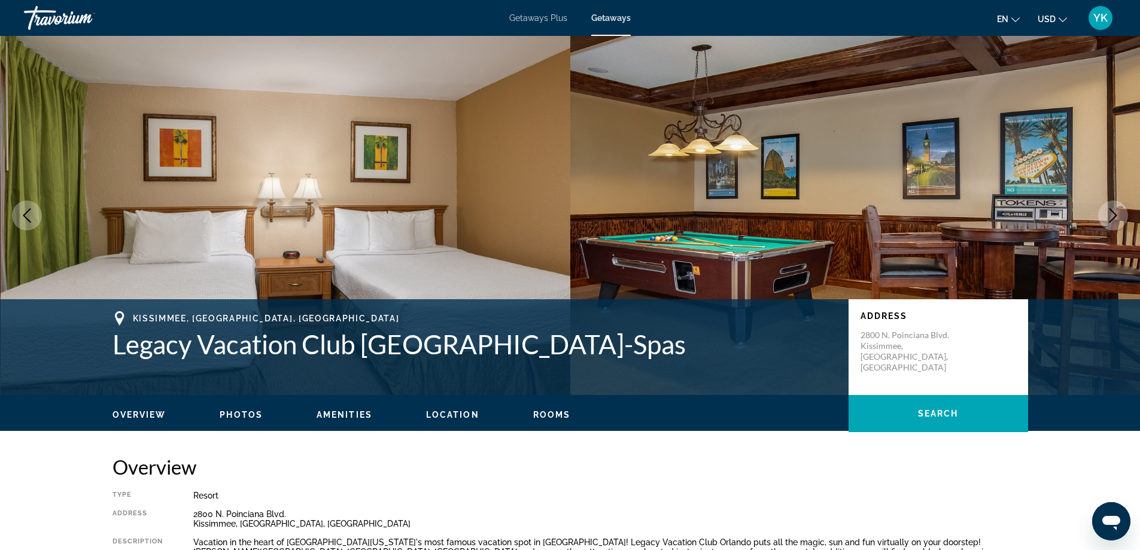
click at [1109, 217] on icon "Next image" at bounding box center [1113, 215] width 14 height 14
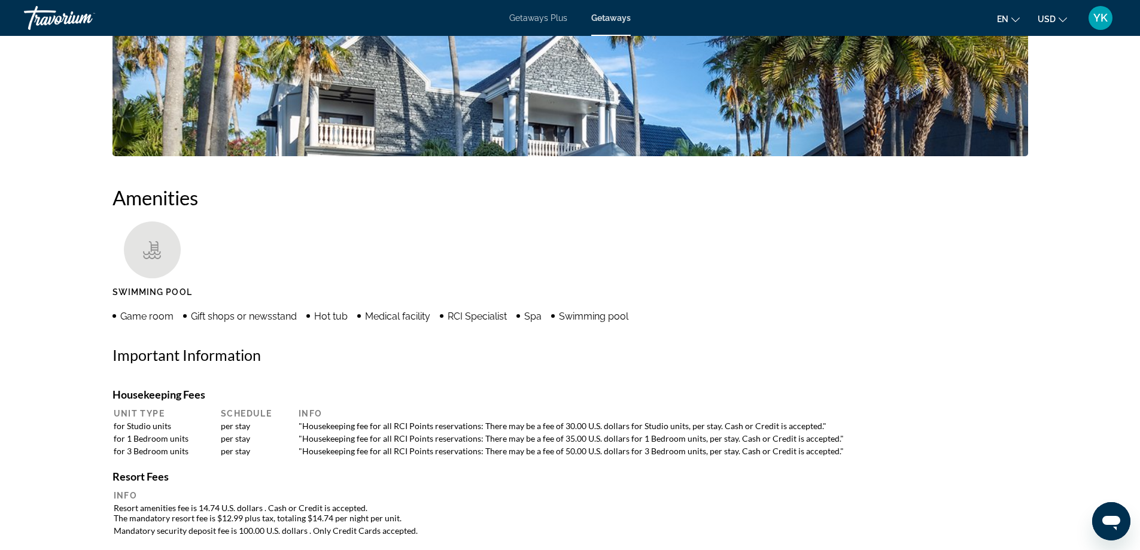
scroll to position [652, 0]
